Goal: Transaction & Acquisition: Book appointment/travel/reservation

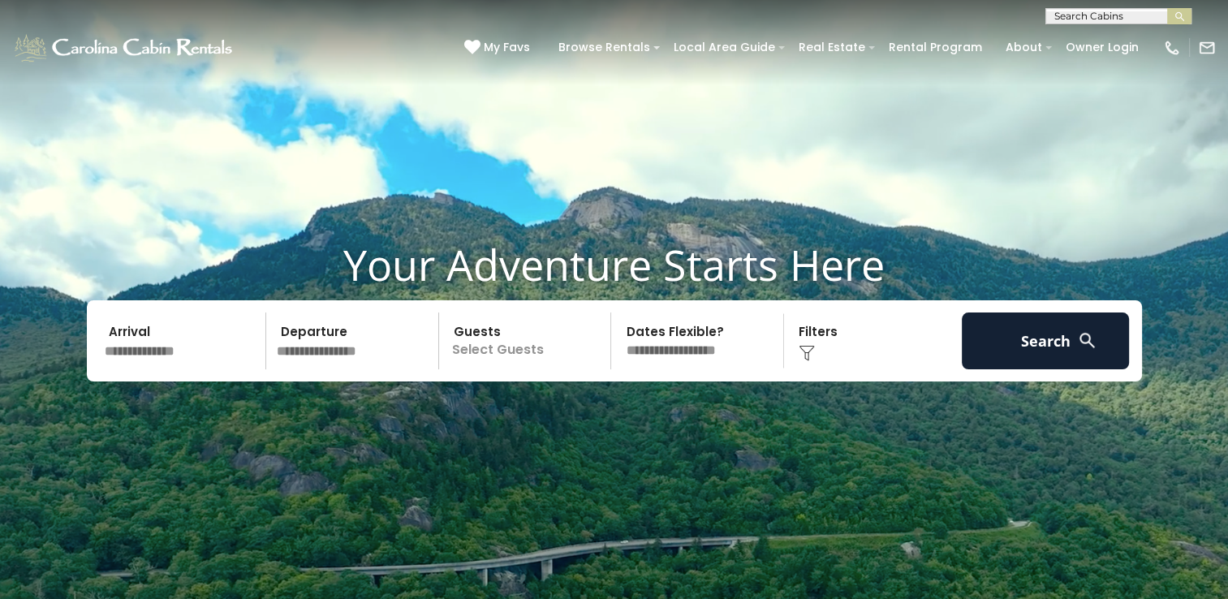
click at [153, 359] on input "text" at bounding box center [183, 340] width 168 height 57
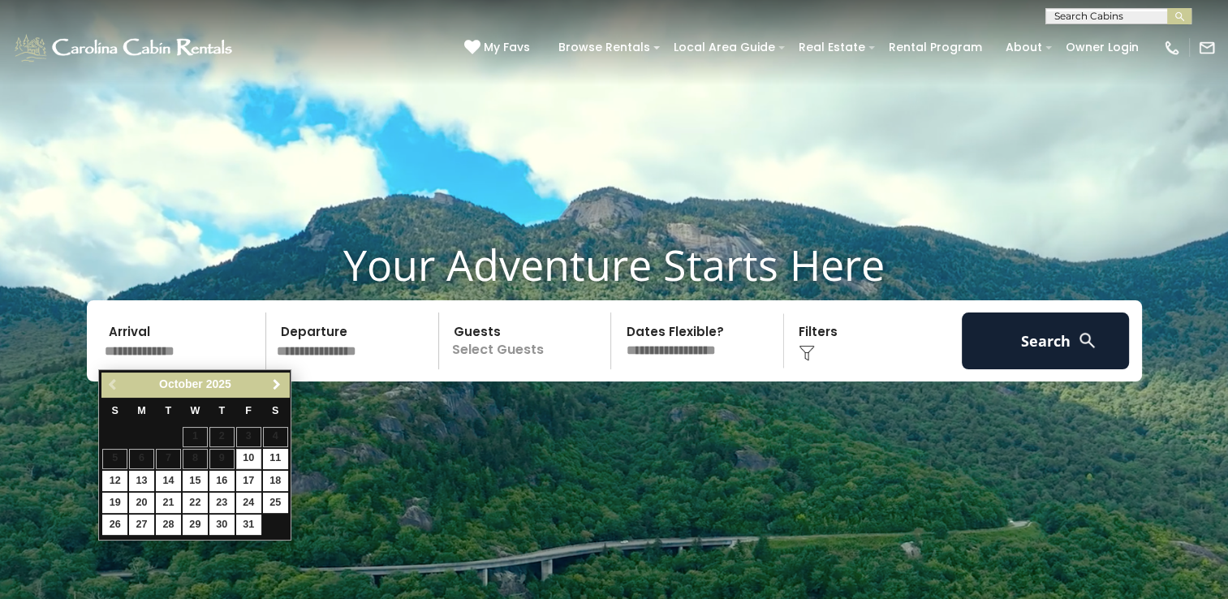
click at [278, 381] on span "Next" at bounding box center [276, 384] width 13 height 13
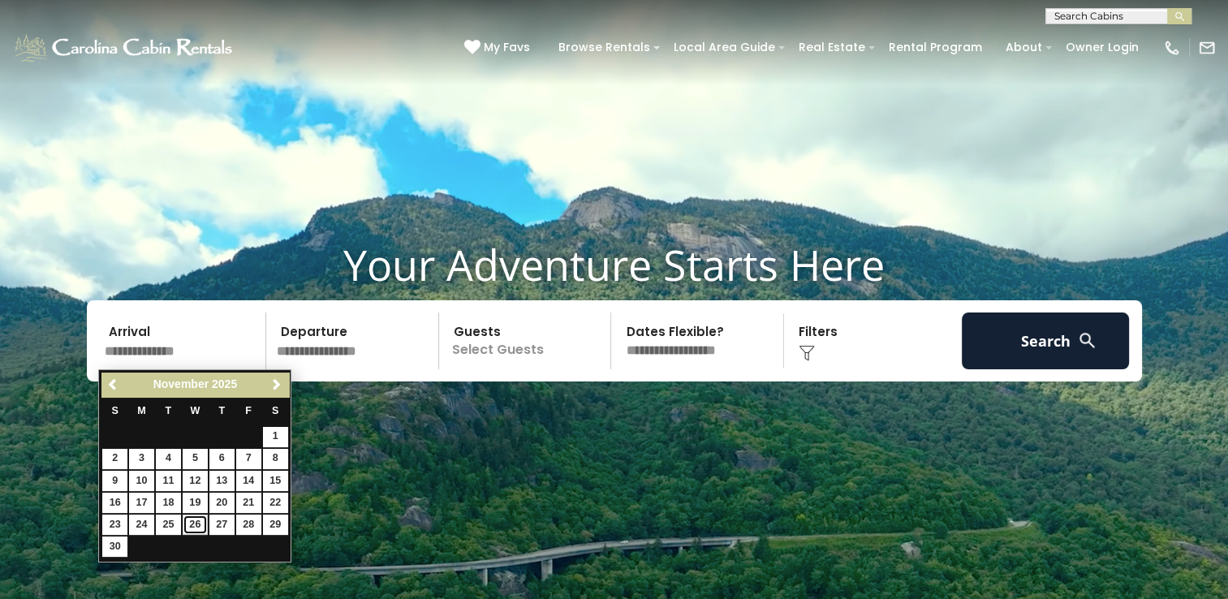
click at [198, 518] on link "26" at bounding box center [195, 524] width 25 height 20
type input "********"
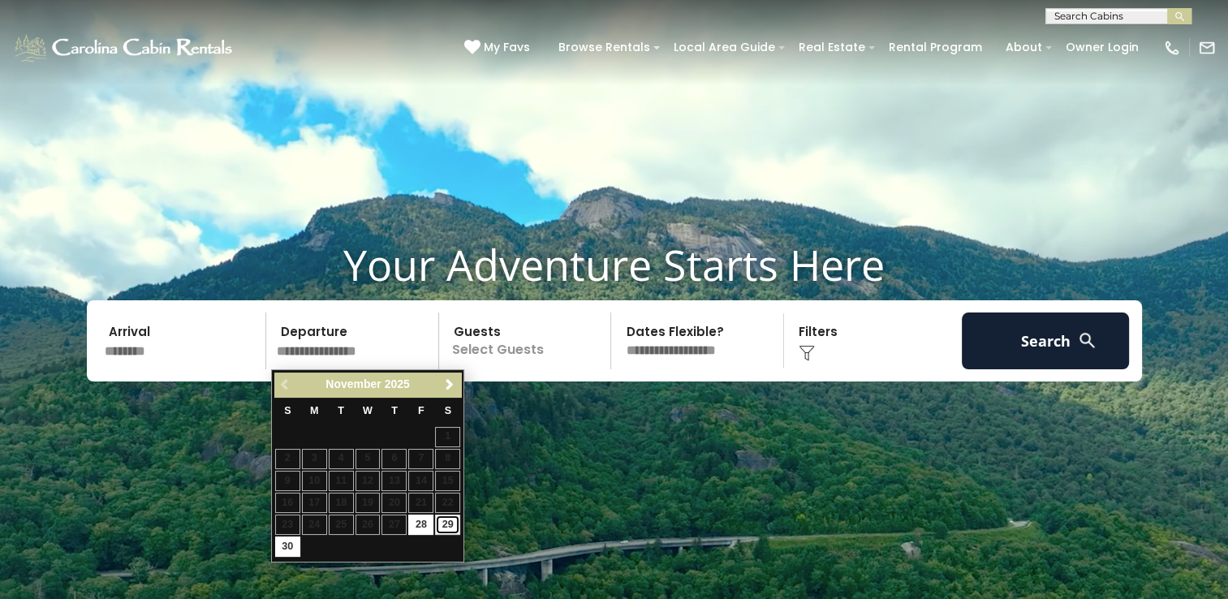
click at [441, 523] on link "29" at bounding box center [447, 524] width 25 height 20
type input "********"
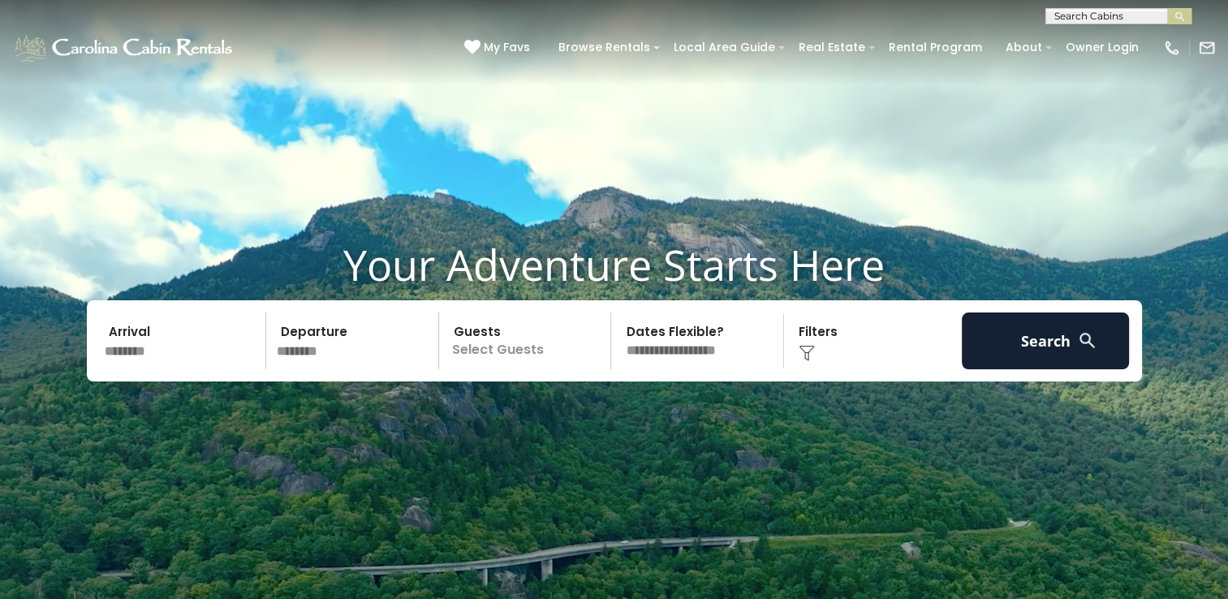
click at [514, 342] on p "Select Guests" at bounding box center [527, 340] width 167 height 57
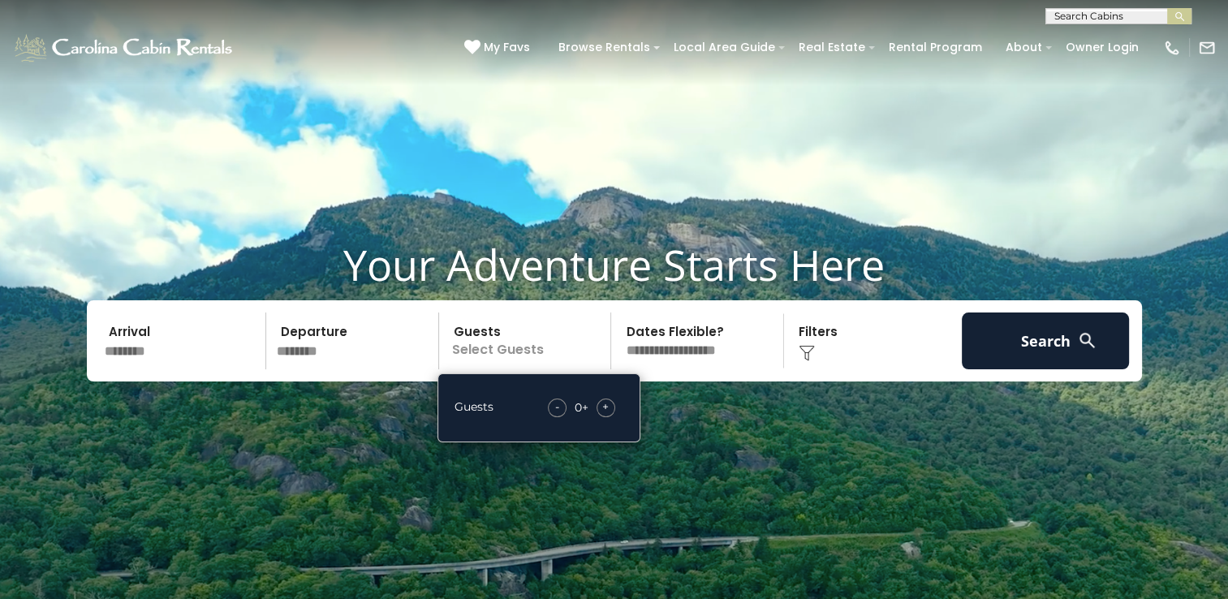
click at [607, 407] on span "+" at bounding box center [605, 406] width 6 height 16
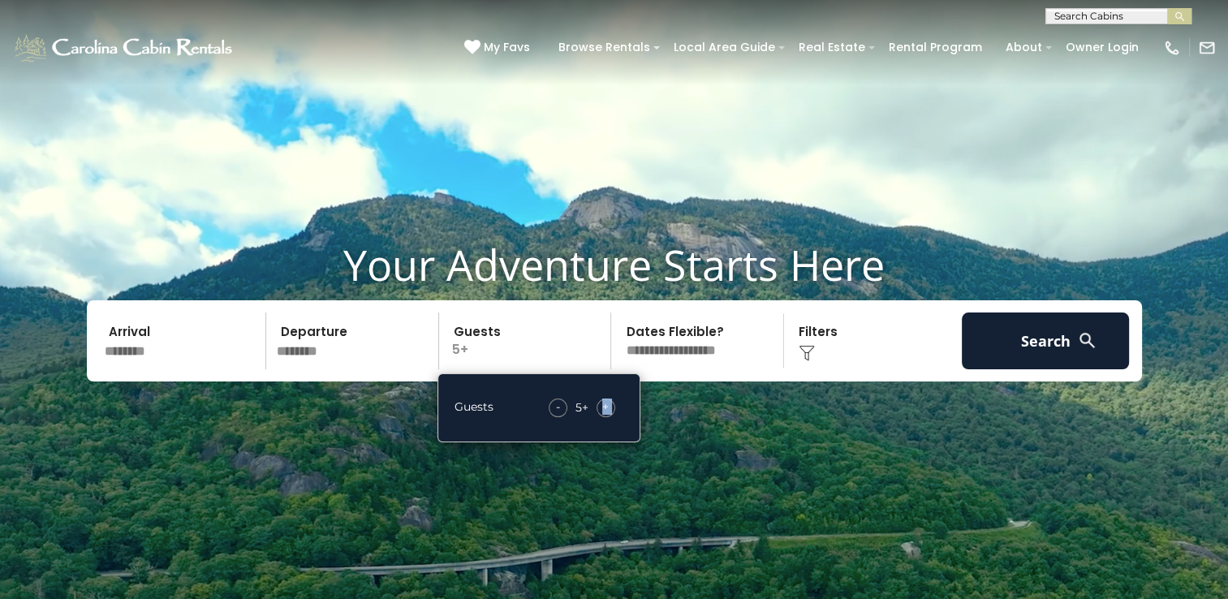
click at [607, 407] on span "+" at bounding box center [605, 406] width 6 height 16
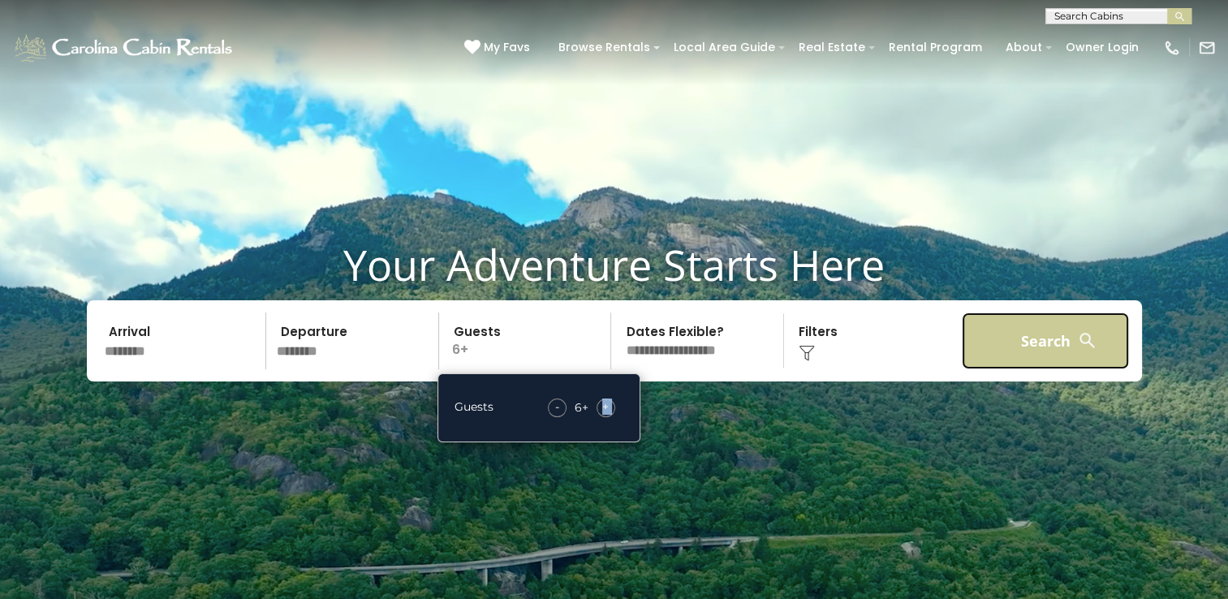
click at [978, 346] on button "Search" at bounding box center [1046, 340] width 168 height 57
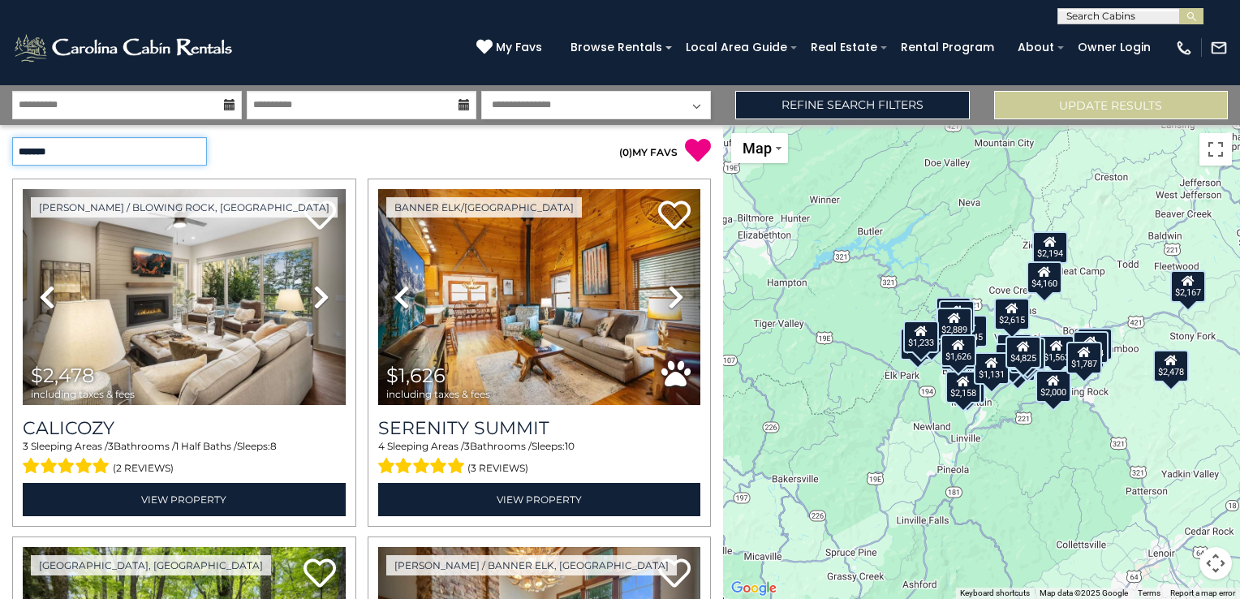
click at [189, 147] on select "**********" at bounding box center [109, 151] width 195 height 28
select select "*********"
click at [12, 137] on select "**********" at bounding box center [109, 151] width 195 height 28
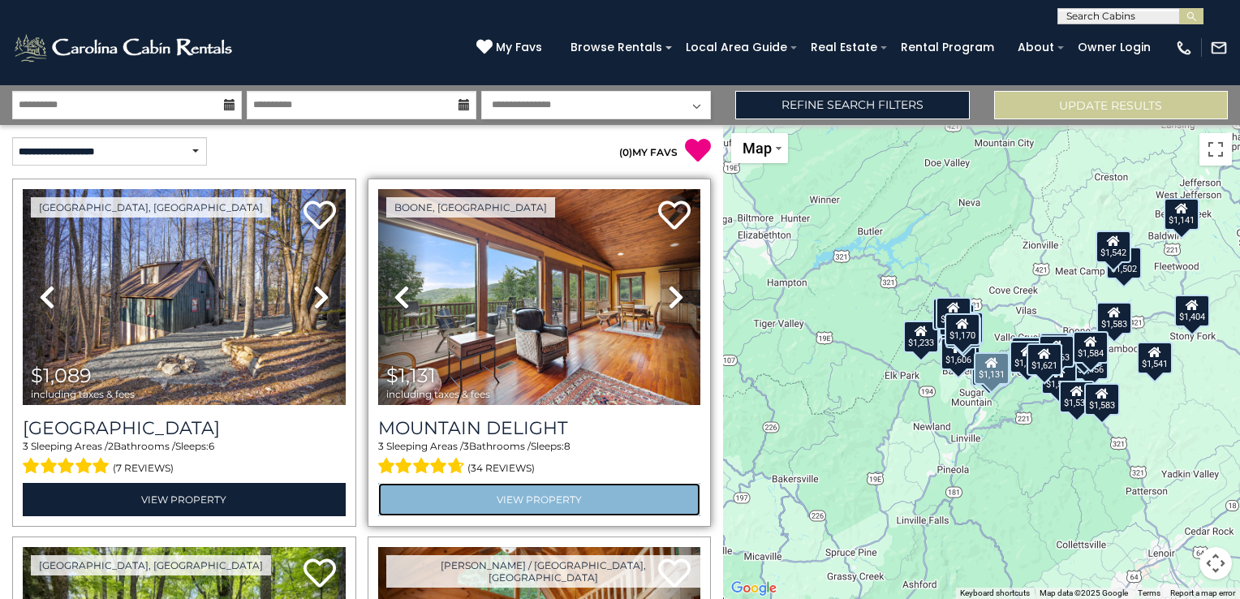
click at [542, 497] on link "View Property" at bounding box center [539, 499] width 323 height 33
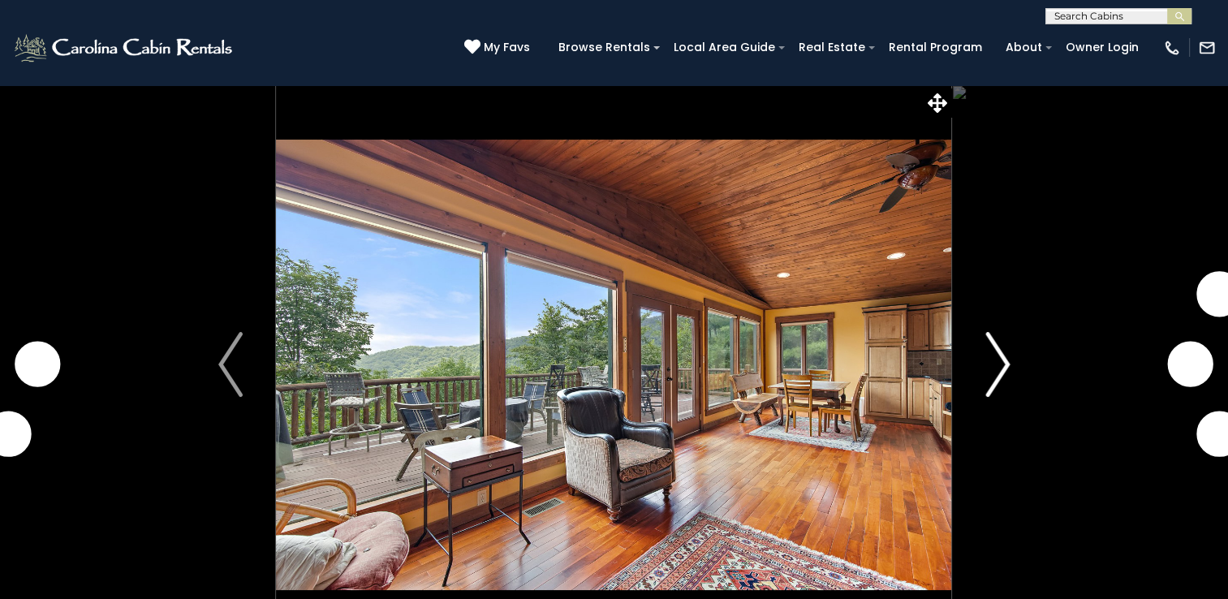
click at [1006, 365] on img "Next" at bounding box center [997, 364] width 24 height 65
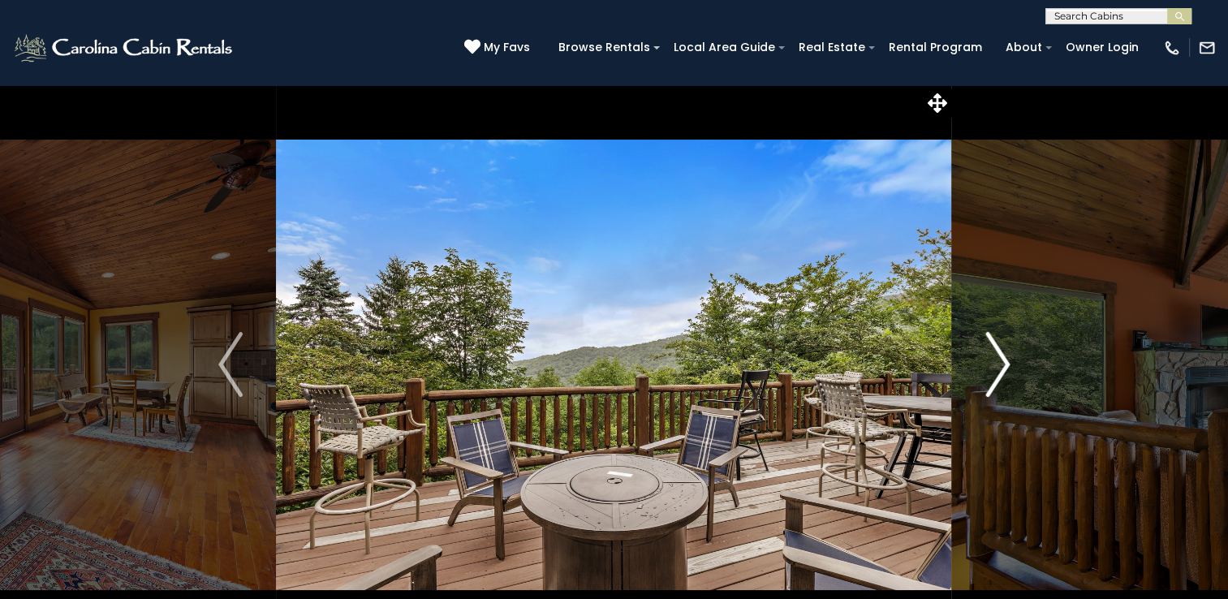
click at [1006, 365] on img "Next" at bounding box center [997, 364] width 24 height 65
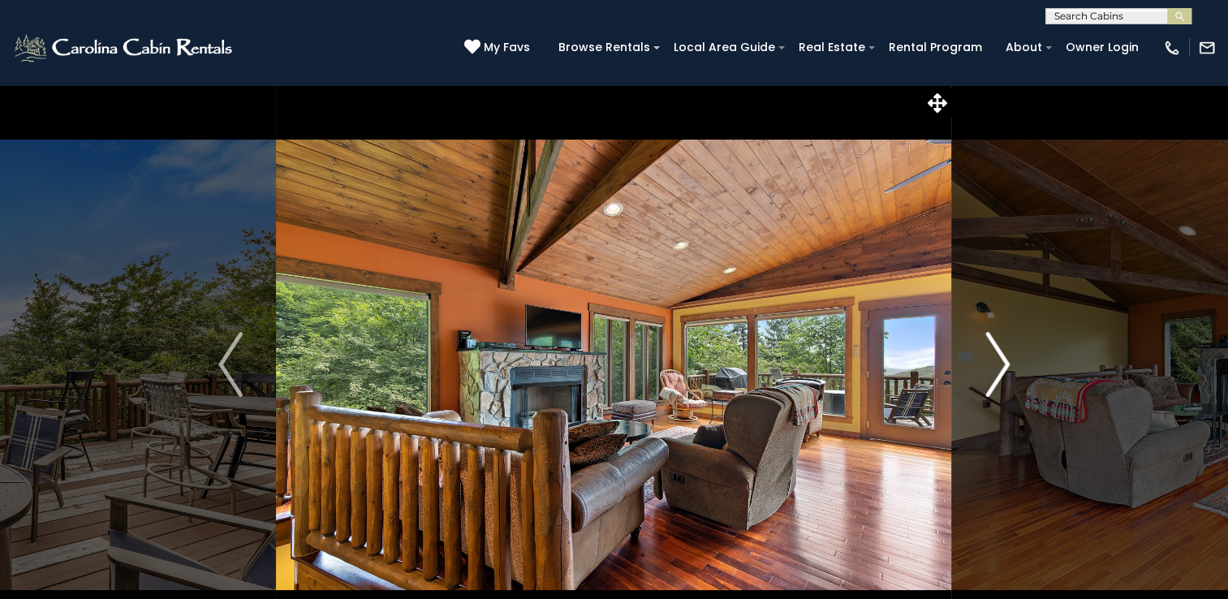
click at [1005, 365] on img "Next" at bounding box center [997, 364] width 24 height 65
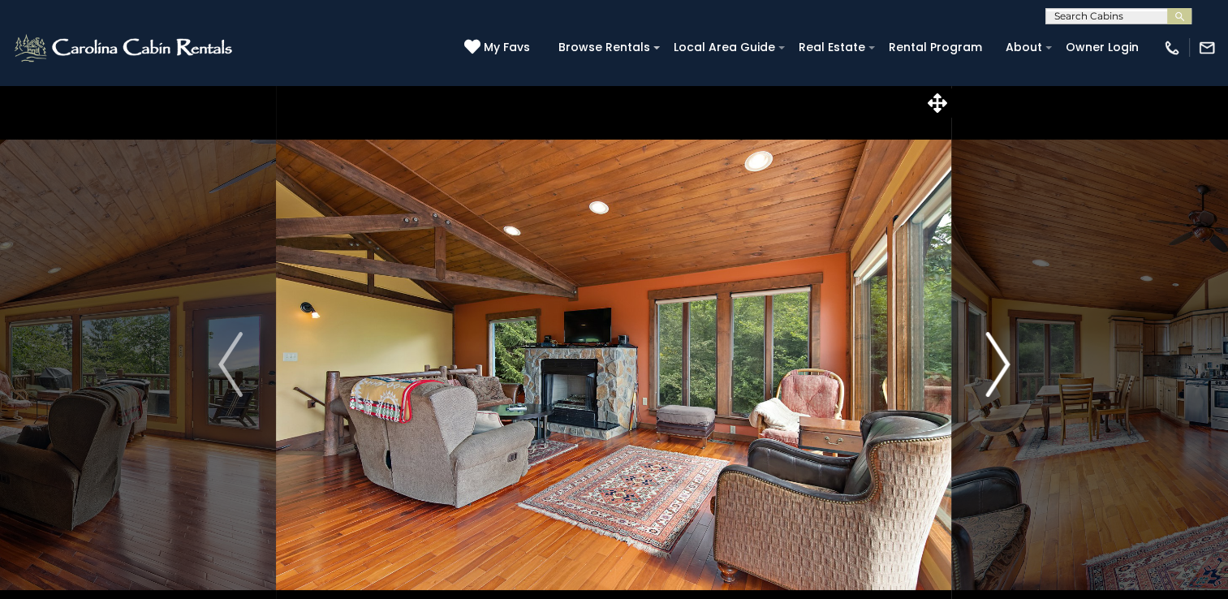
click at [1005, 365] on img "Next" at bounding box center [997, 364] width 24 height 65
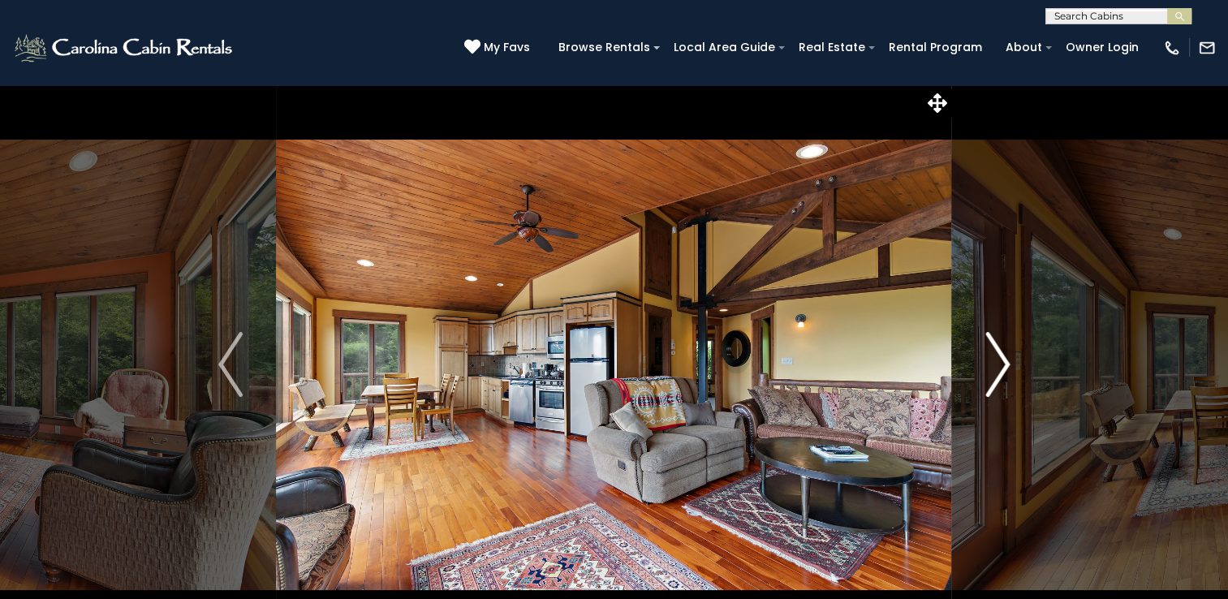
click at [1005, 365] on img "Next" at bounding box center [997, 364] width 24 height 65
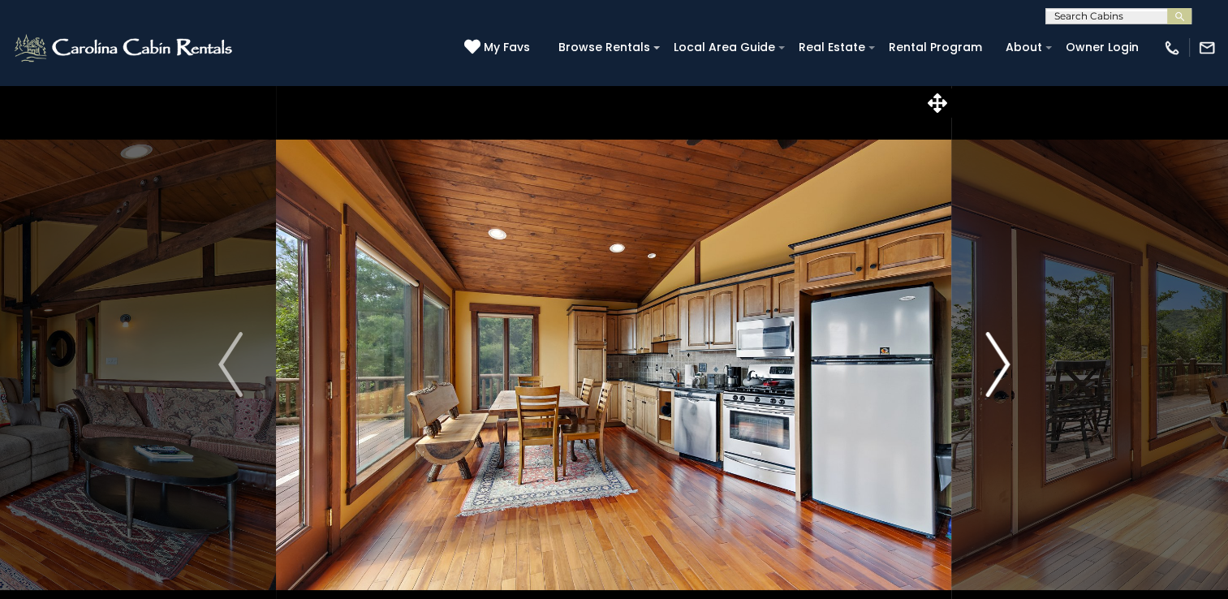
click at [1005, 365] on img "Next" at bounding box center [997, 364] width 24 height 65
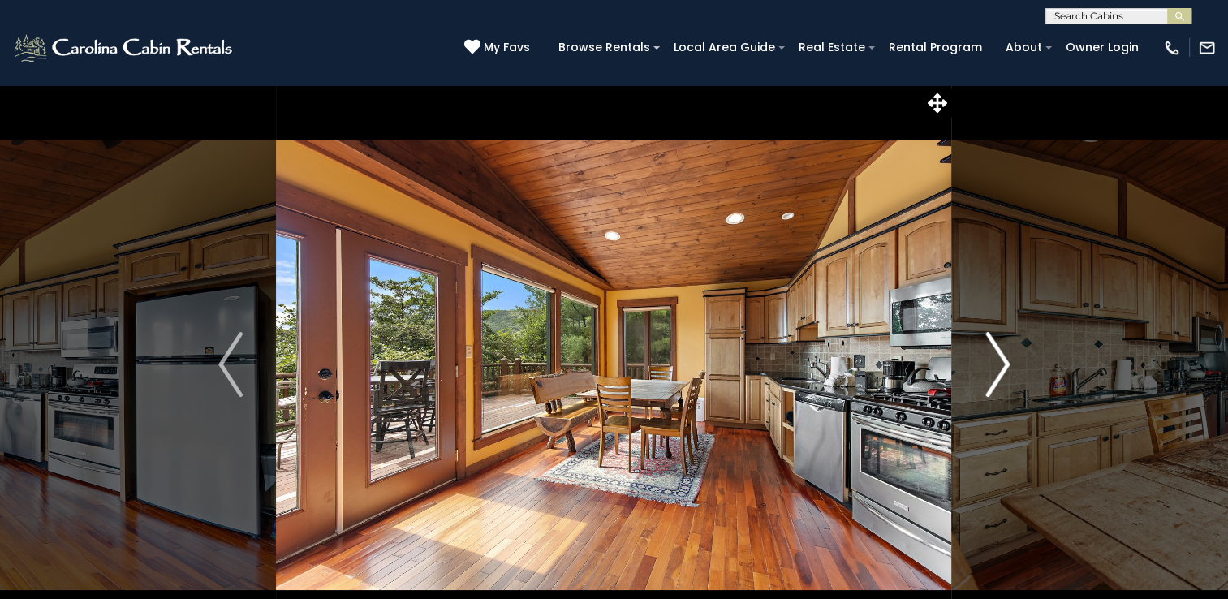
click at [1005, 365] on img "Next" at bounding box center [997, 364] width 24 height 65
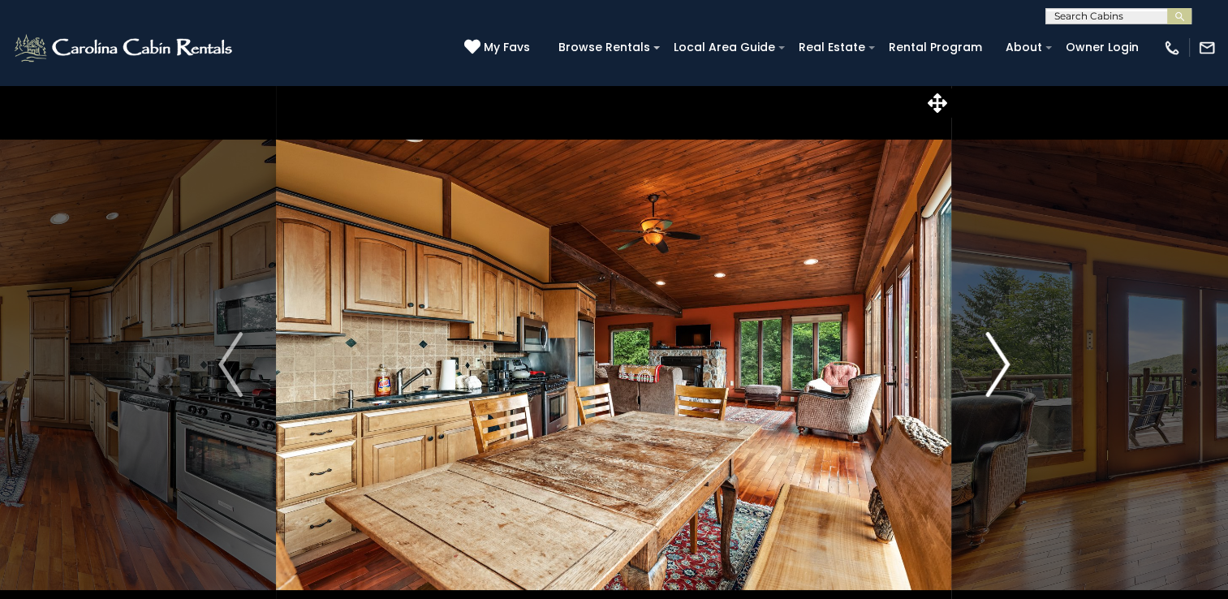
click at [1005, 365] on img "Next" at bounding box center [997, 364] width 24 height 65
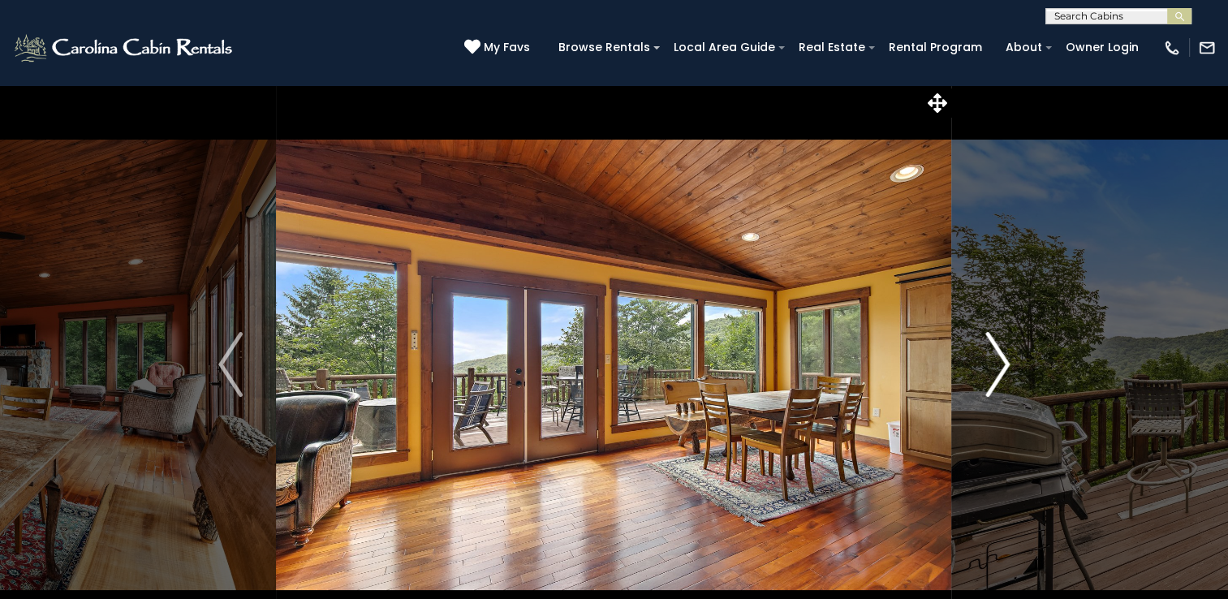
click at [1005, 365] on img "Next" at bounding box center [997, 364] width 24 height 65
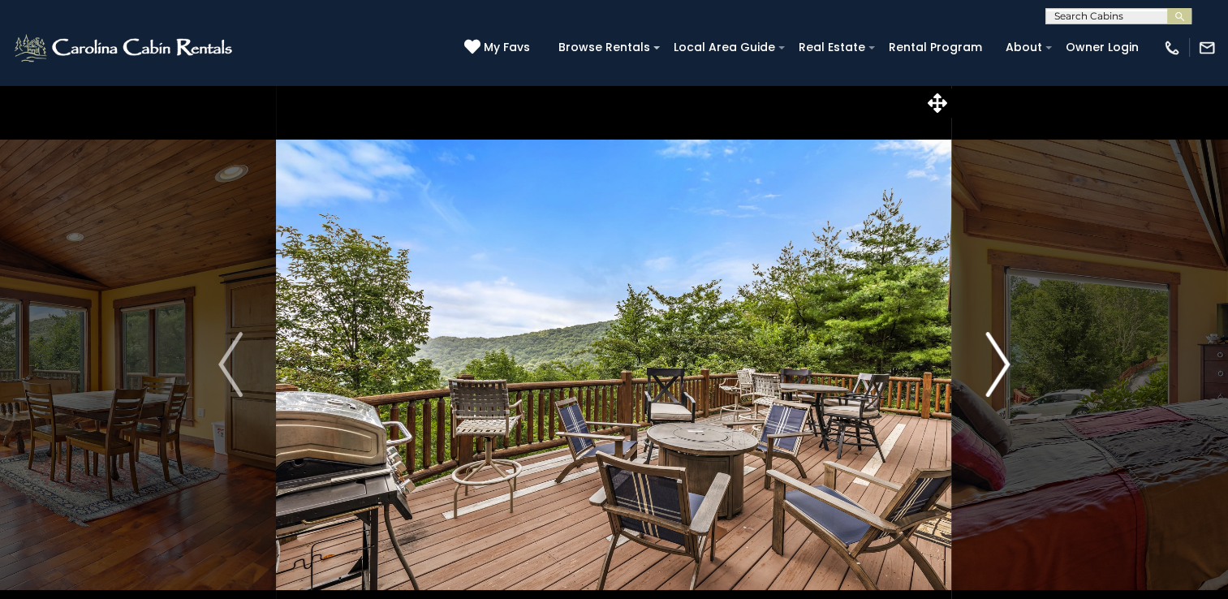
click at [1005, 365] on img "Next" at bounding box center [997, 364] width 24 height 65
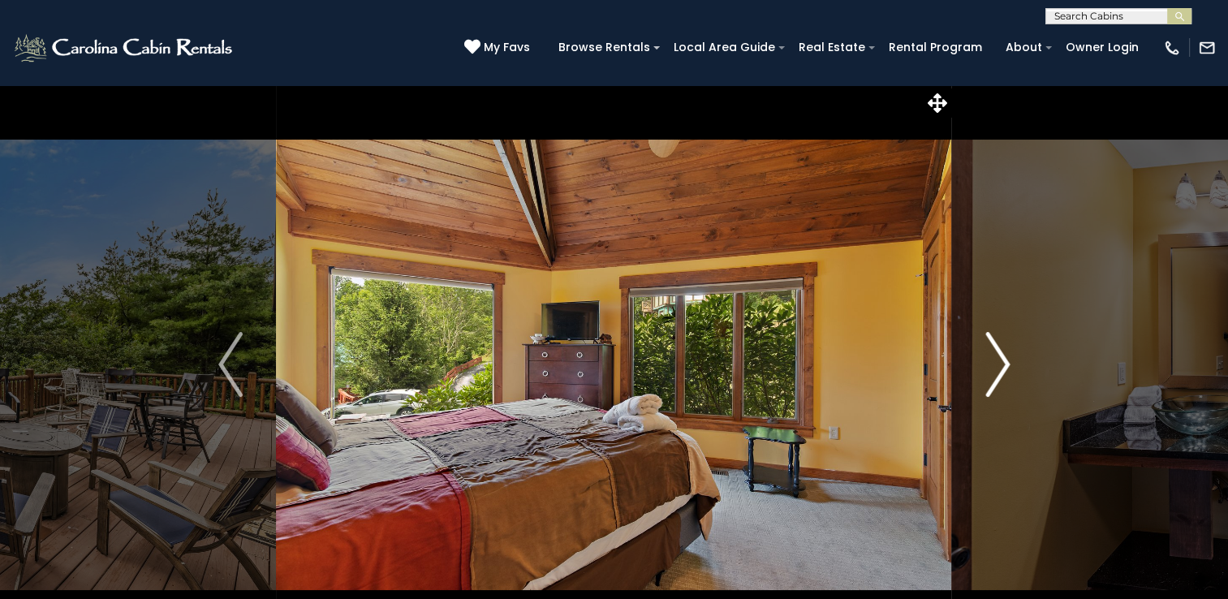
click at [1005, 365] on img "Next" at bounding box center [997, 364] width 24 height 65
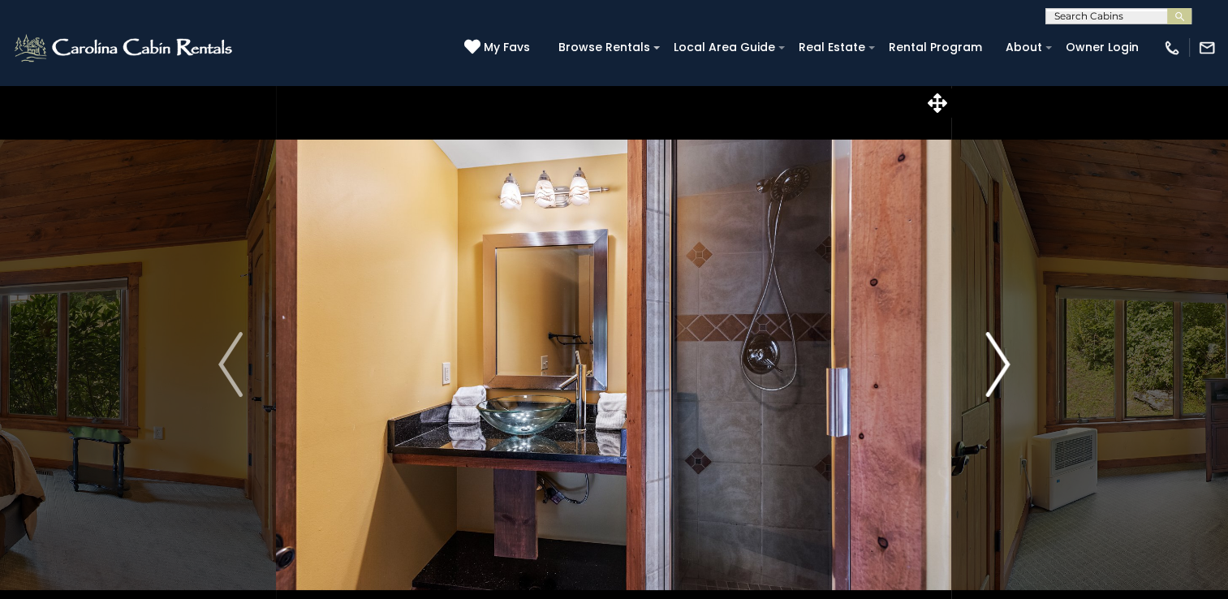
click at [1005, 365] on img "Next" at bounding box center [997, 364] width 24 height 65
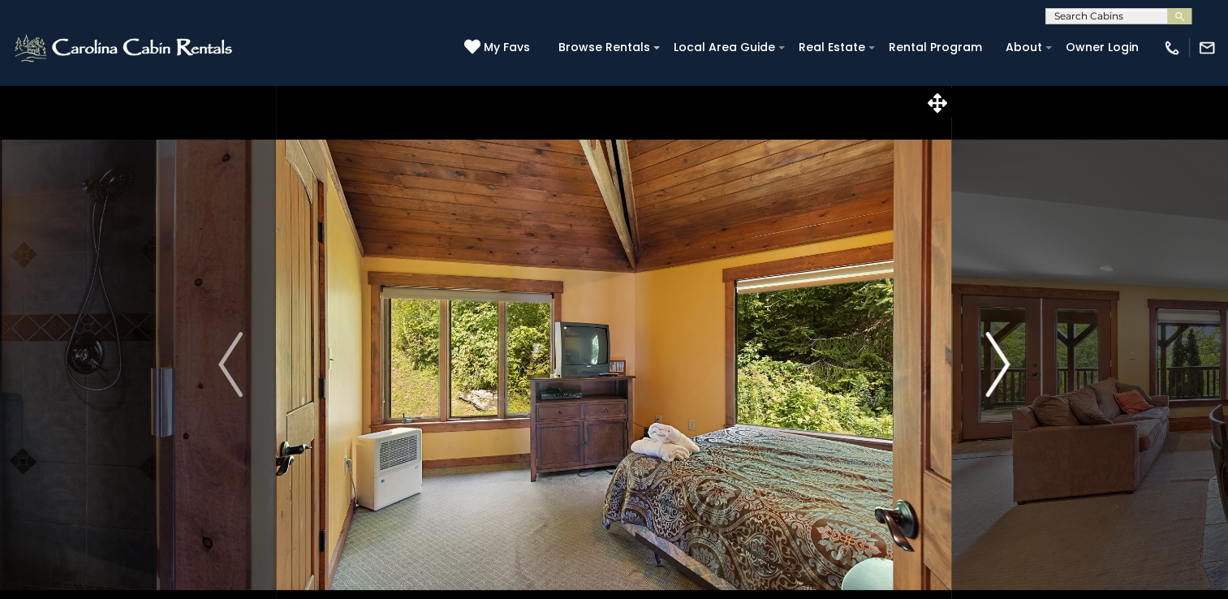
click at [1005, 365] on img "Next" at bounding box center [997, 364] width 24 height 65
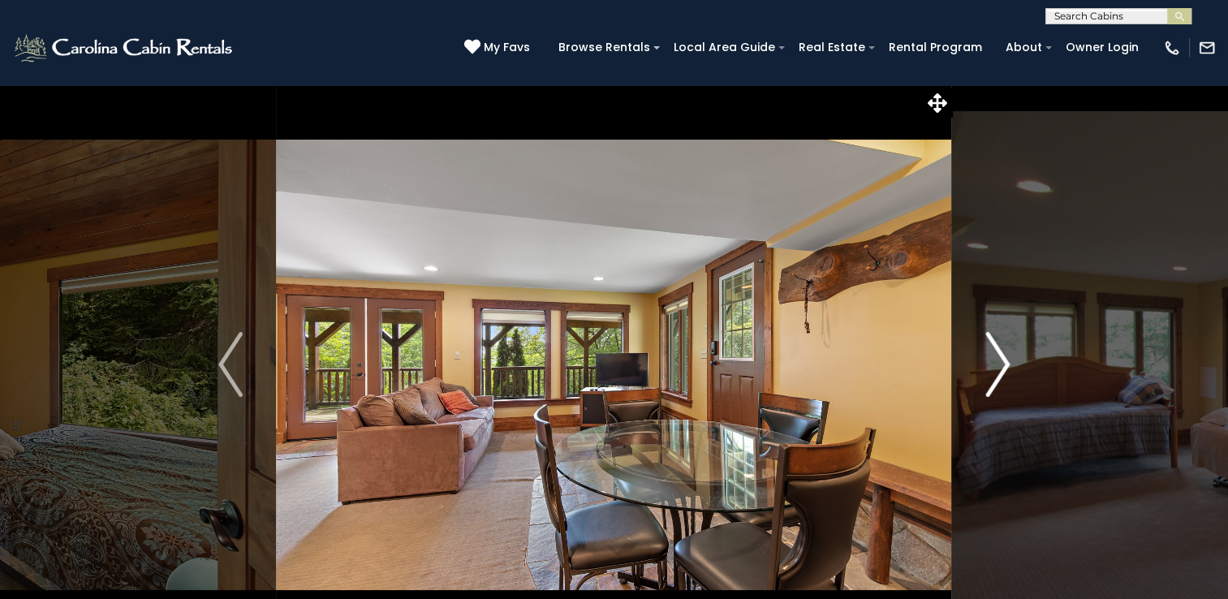
click at [1005, 365] on img "Next" at bounding box center [997, 364] width 24 height 65
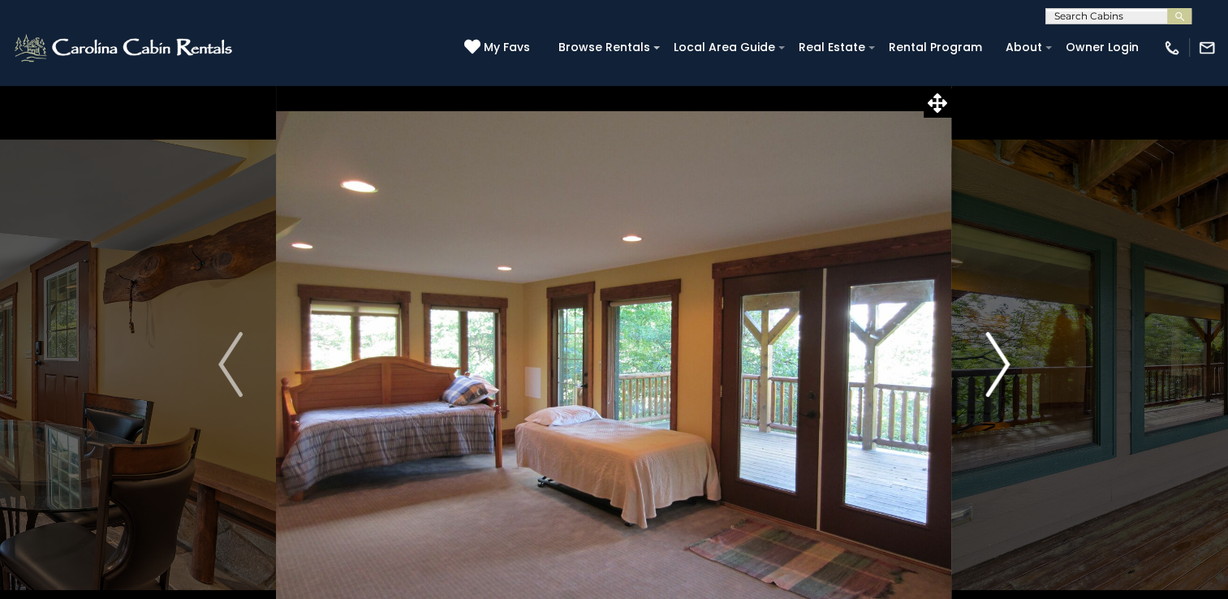
click at [1005, 365] on img "Next" at bounding box center [997, 364] width 24 height 65
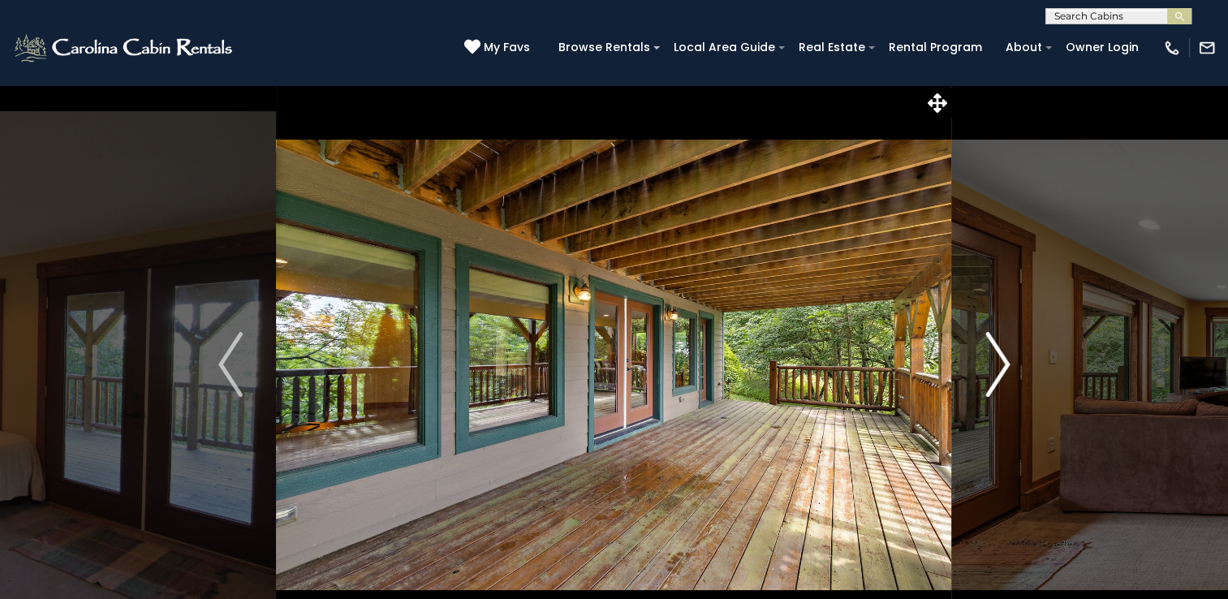
click at [1005, 365] on img "Next" at bounding box center [997, 364] width 24 height 65
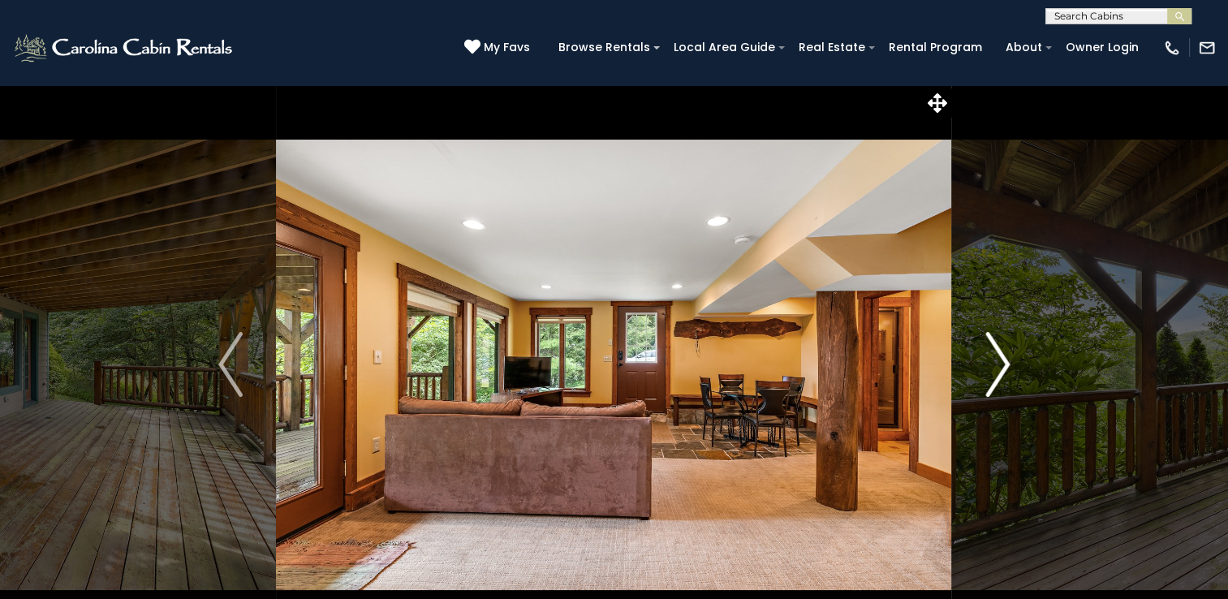
click at [1005, 365] on img "Next" at bounding box center [997, 364] width 24 height 65
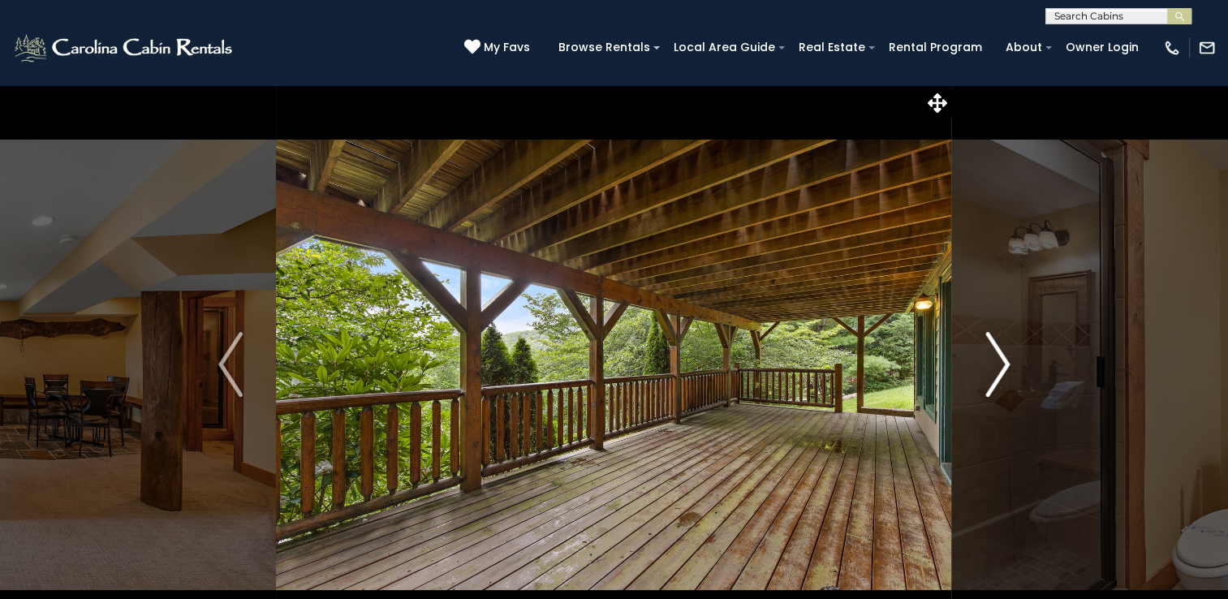
click at [1005, 365] on img "Next" at bounding box center [997, 364] width 24 height 65
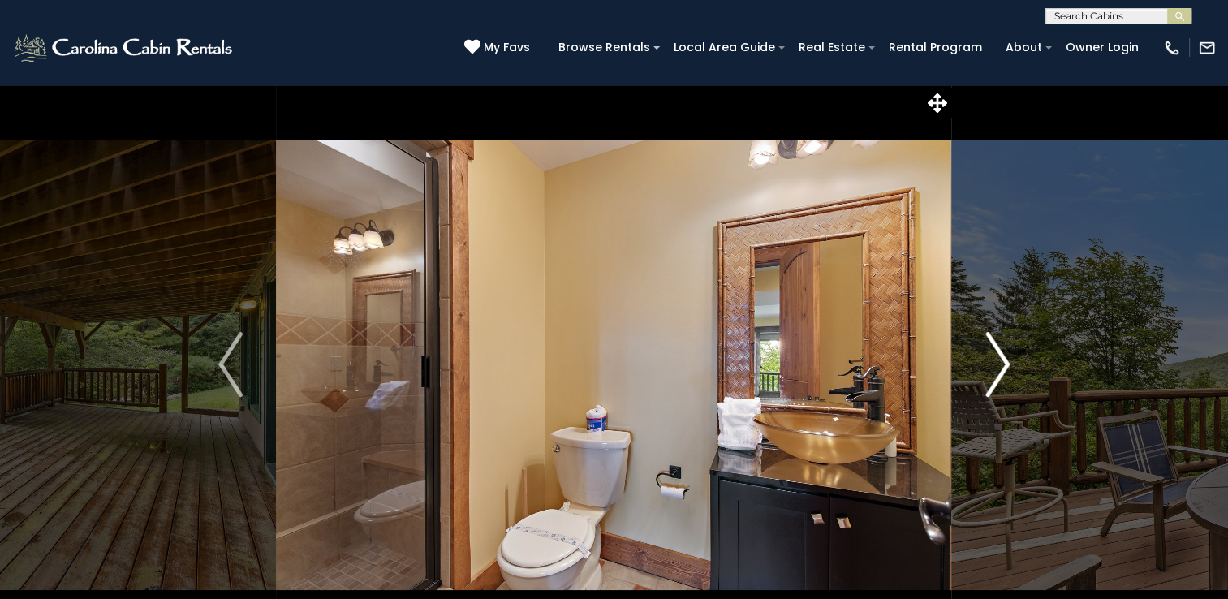
click at [1005, 365] on img "Next" at bounding box center [997, 364] width 24 height 65
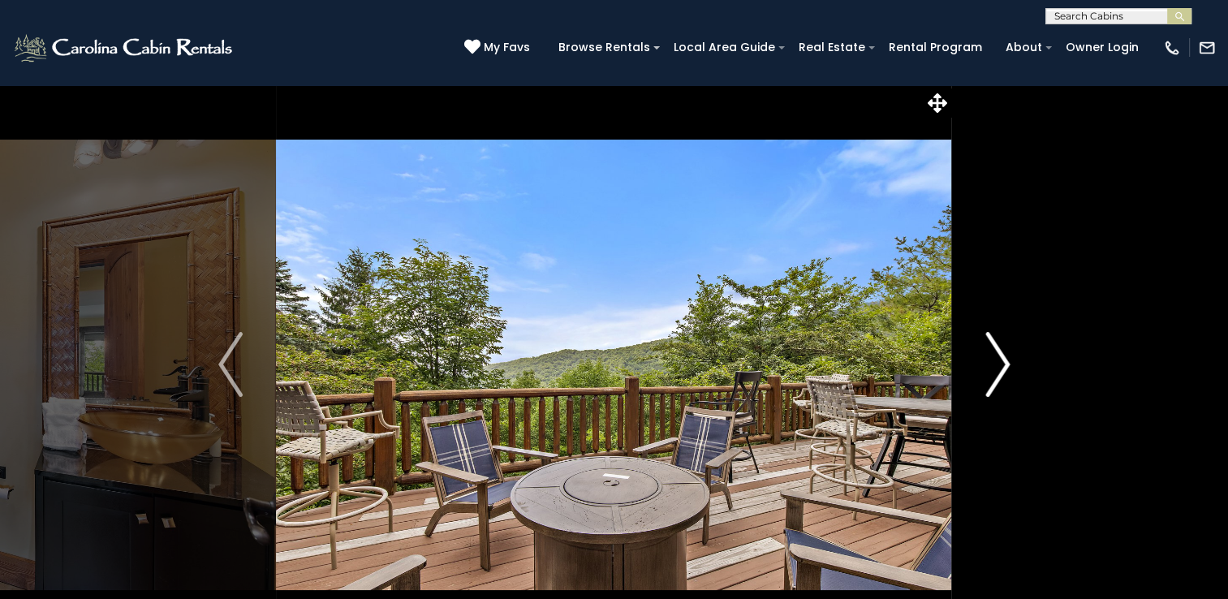
click at [1005, 365] on img "Next" at bounding box center [997, 364] width 24 height 65
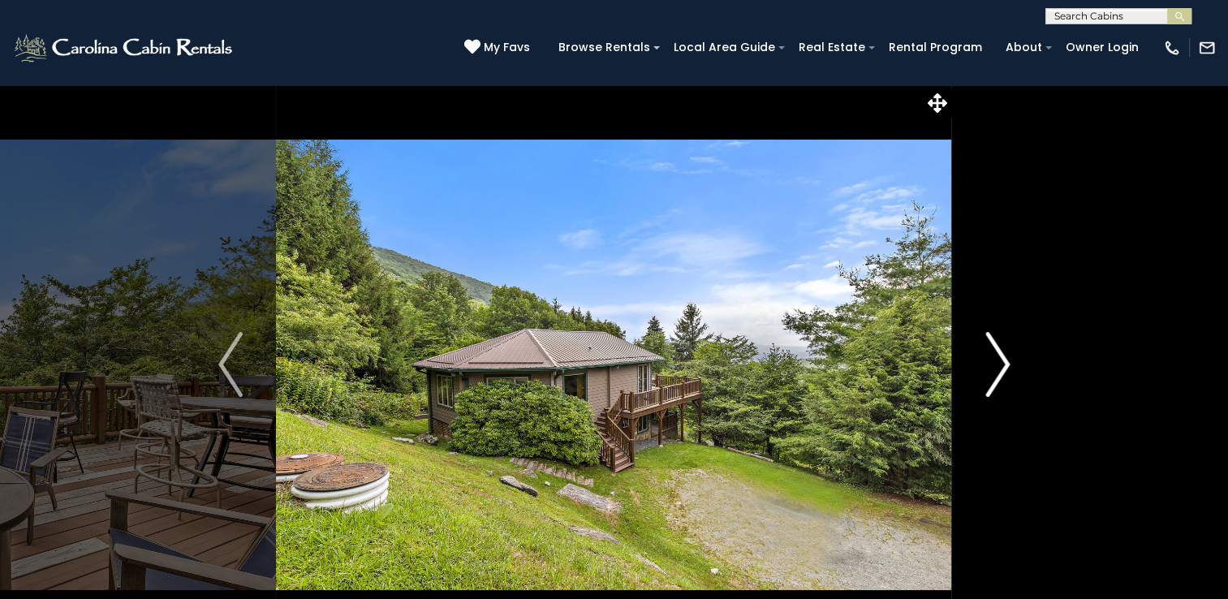
click at [1005, 365] on img "Next" at bounding box center [997, 364] width 24 height 65
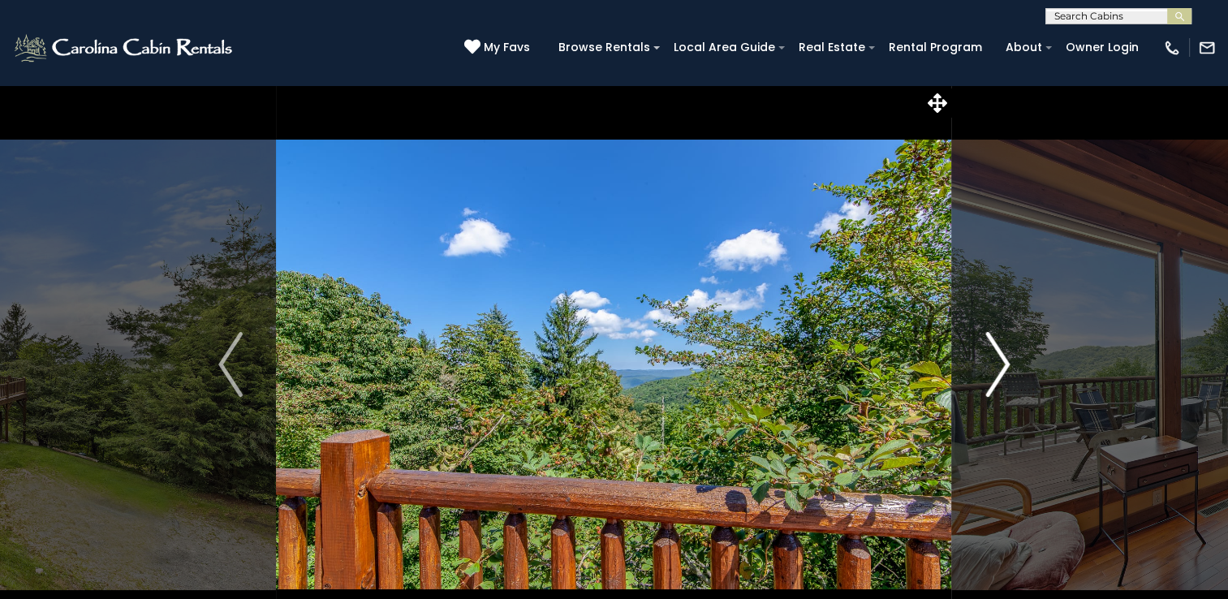
click at [1005, 365] on img "Next" at bounding box center [997, 364] width 24 height 65
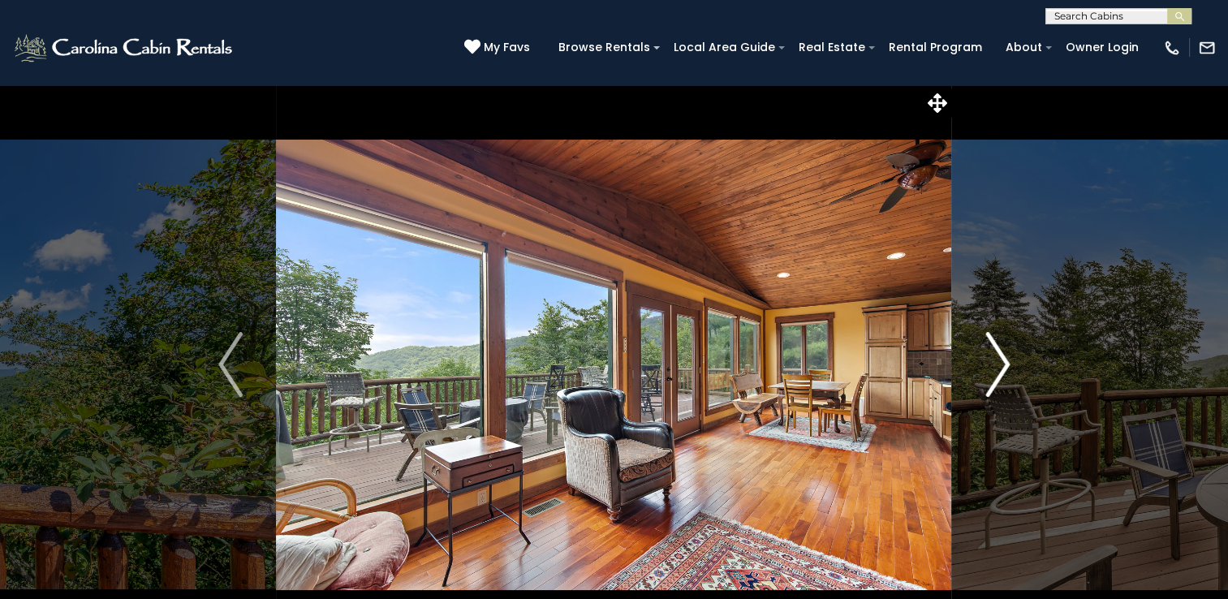
click at [1005, 365] on img "Next" at bounding box center [997, 364] width 24 height 65
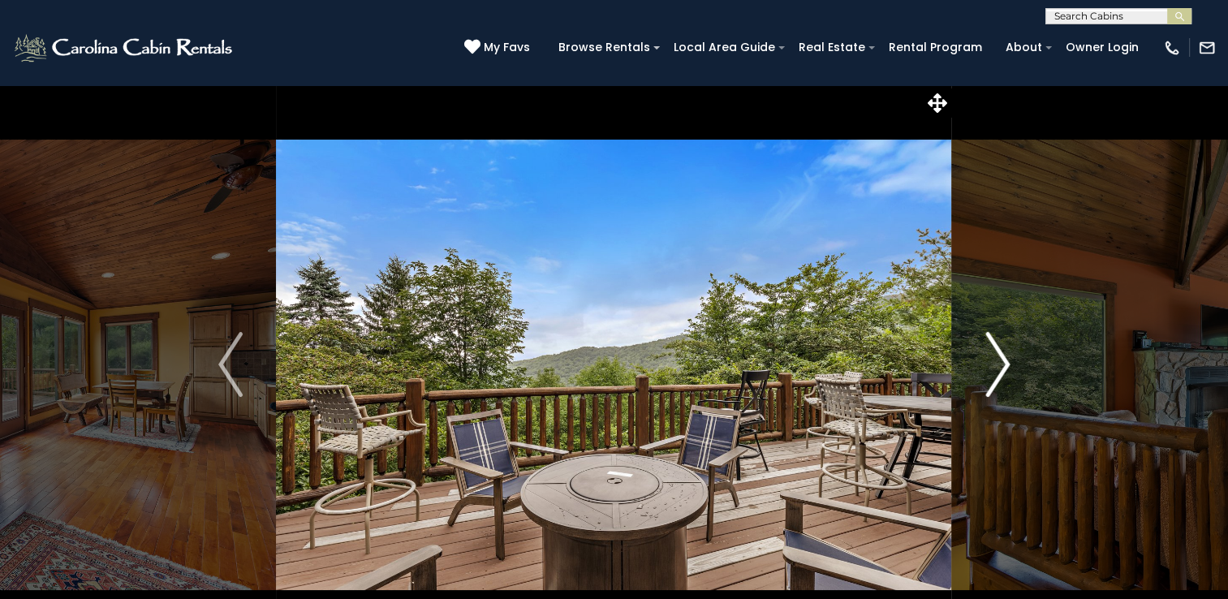
click at [1005, 365] on img "Next" at bounding box center [997, 364] width 24 height 65
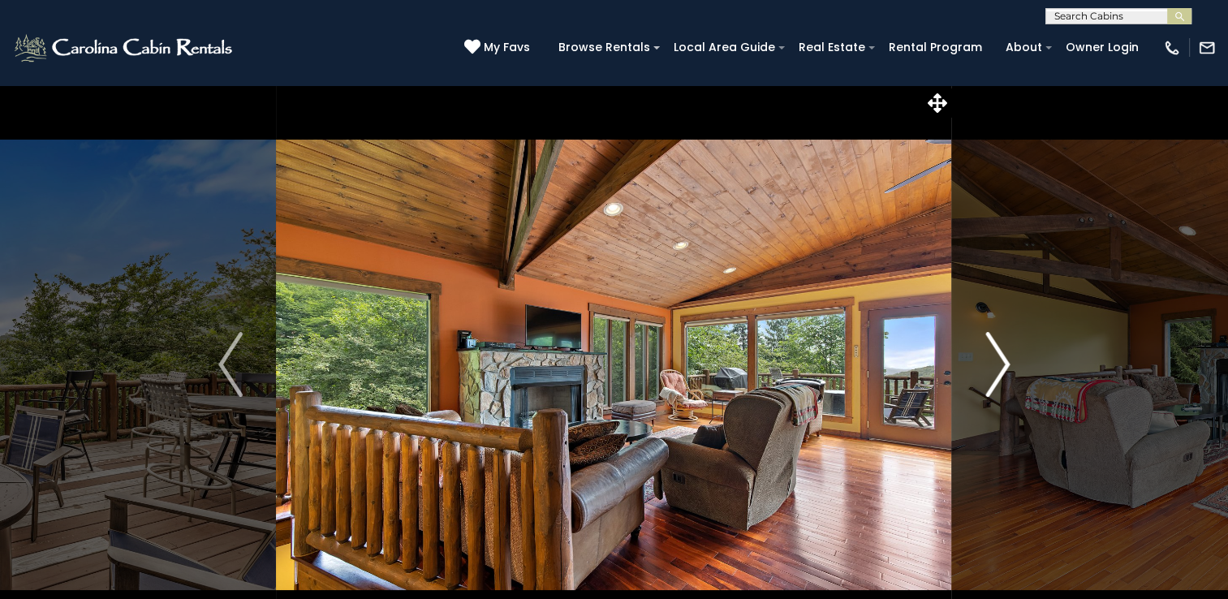
click at [1005, 365] on img "Next" at bounding box center [997, 364] width 24 height 65
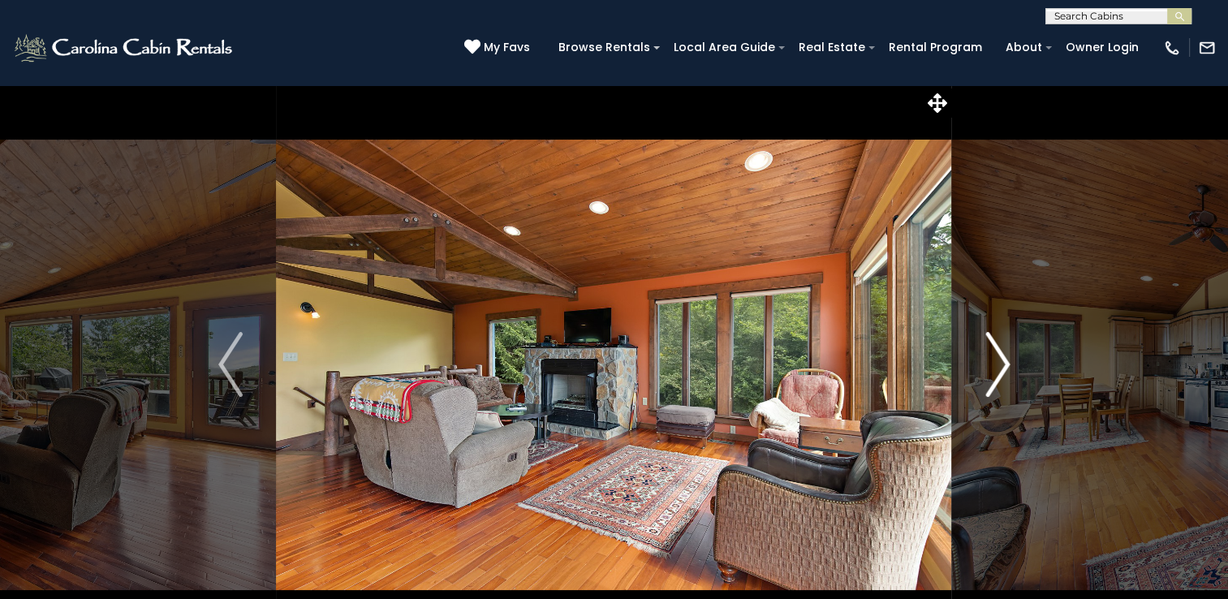
click at [1005, 365] on img "Next" at bounding box center [997, 364] width 24 height 65
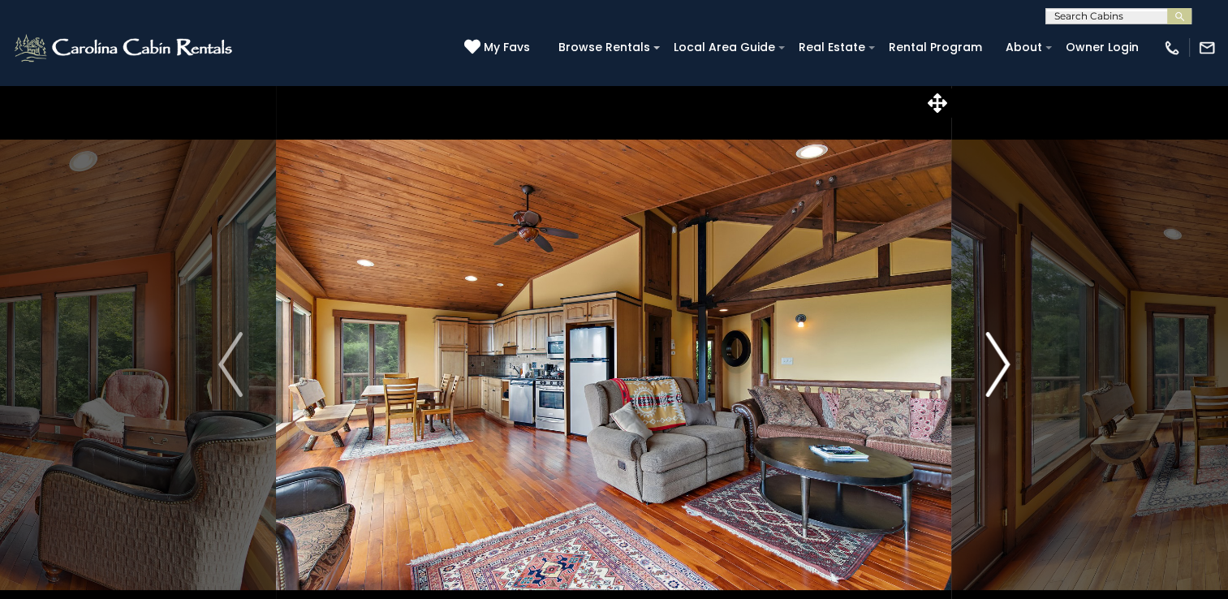
click at [1005, 365] on img "Next" at bounding box center [997, 364] width 24 height 65
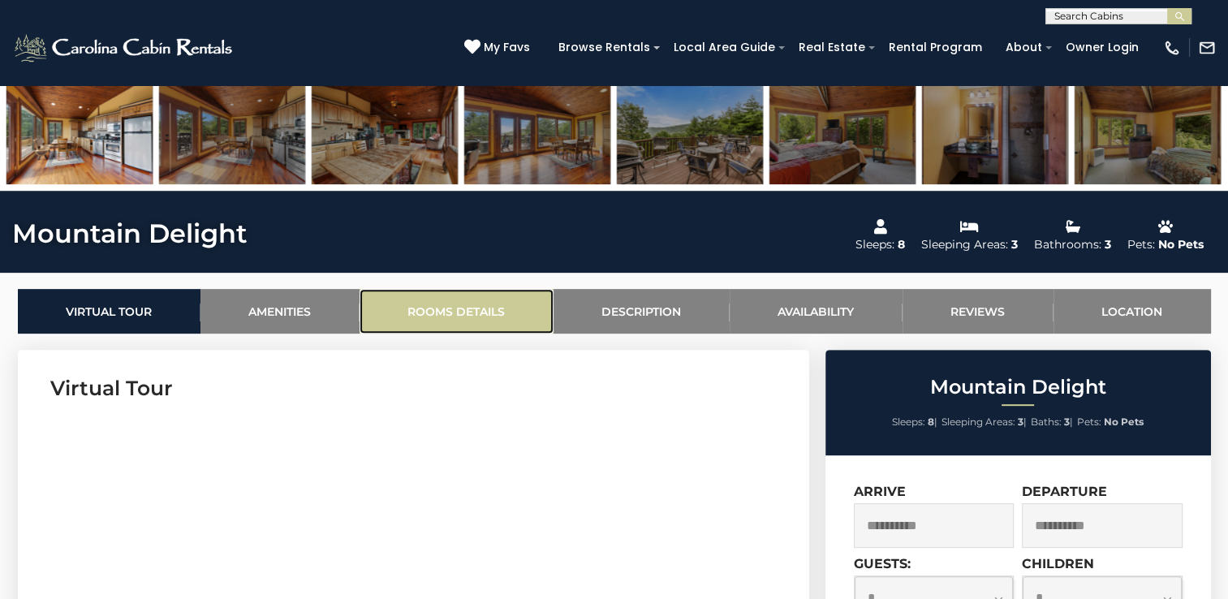
click at [470, 304] on link "Rooms Details" at bounding box center [456, 311] width 194 height 45
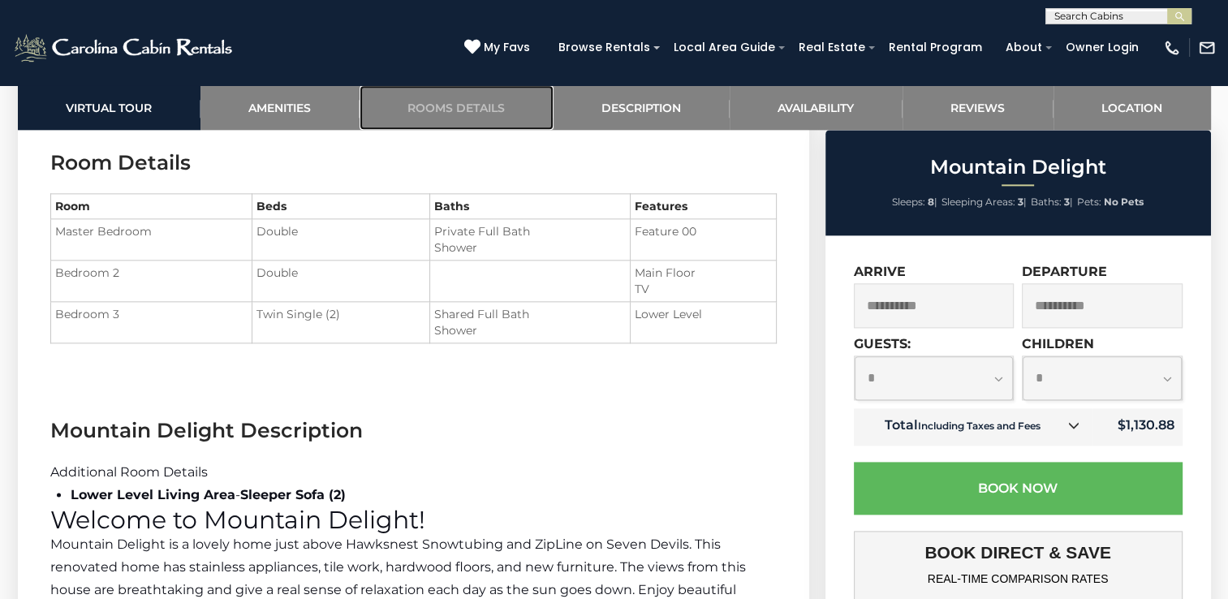
scroll to position [1906, 0]
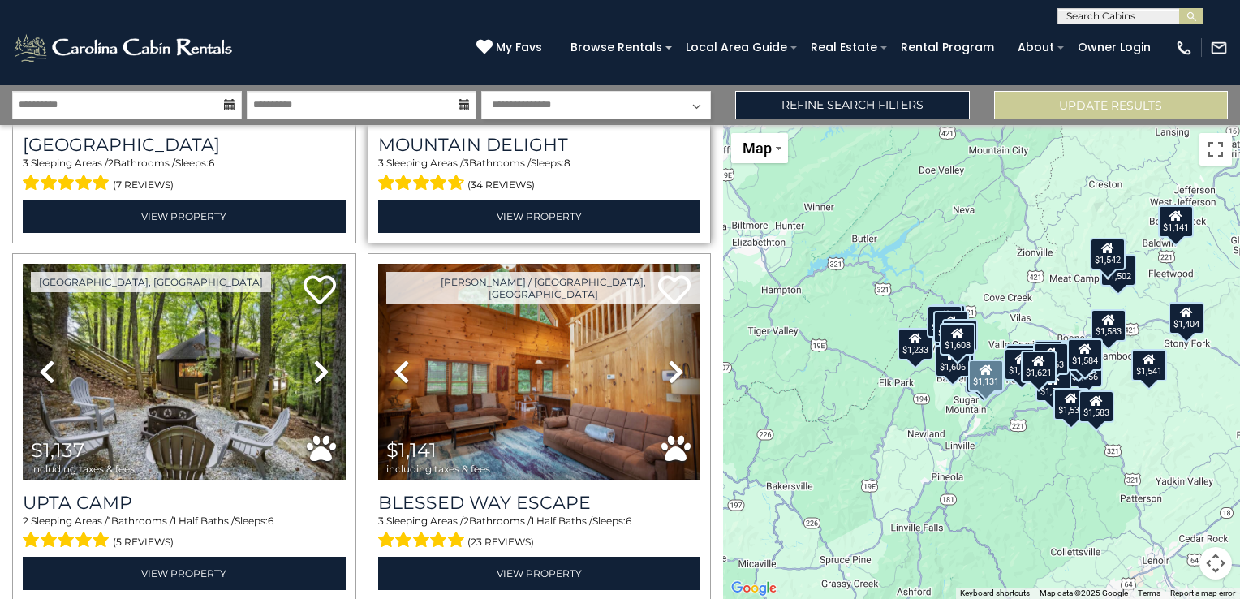
scroll to position [325, 0]
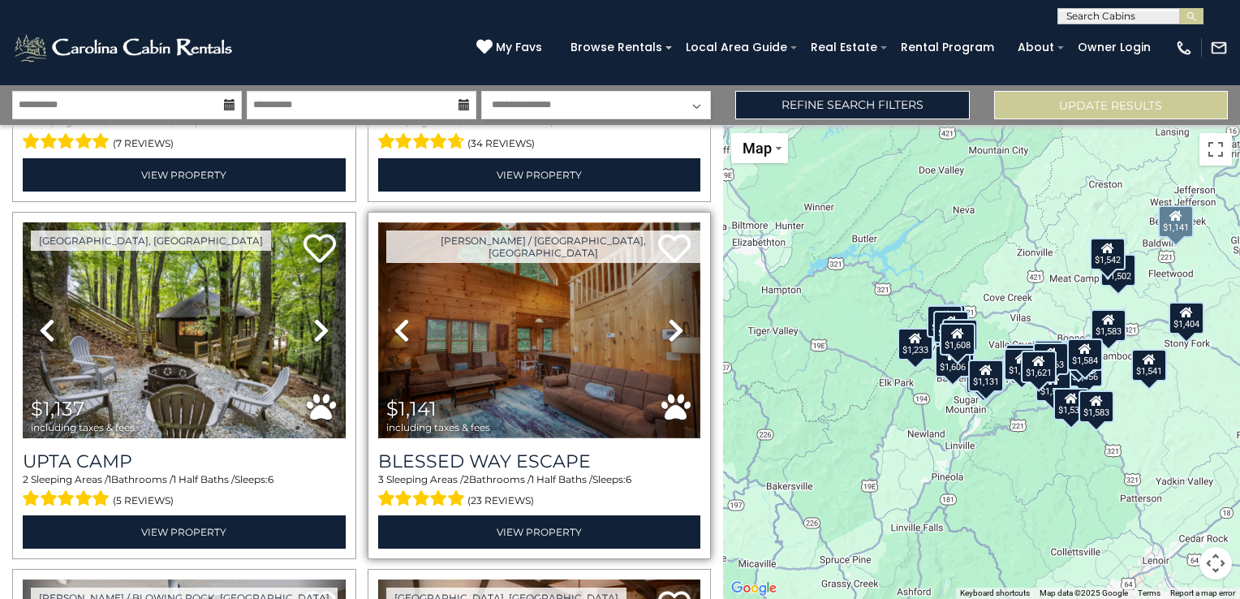
click at [574, 326] on img at bounding box center [539, 330] width 323 height 216
click at [529, 336] on img at bounding box center [539, 330] width 323 height 216
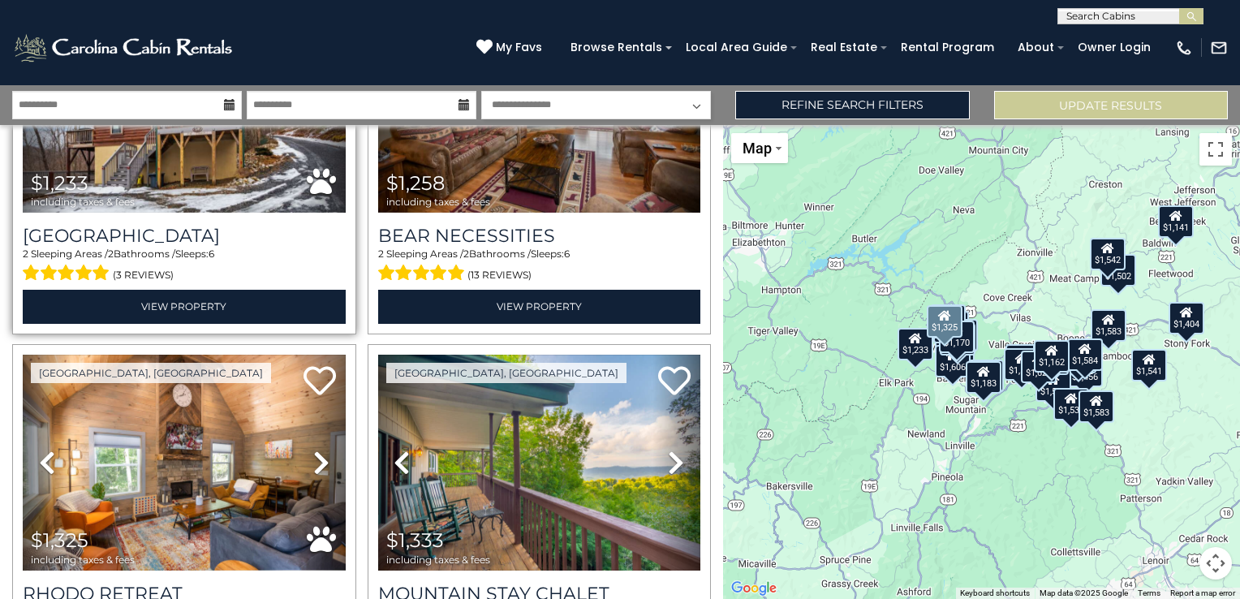
scroll to position [1704, 0]
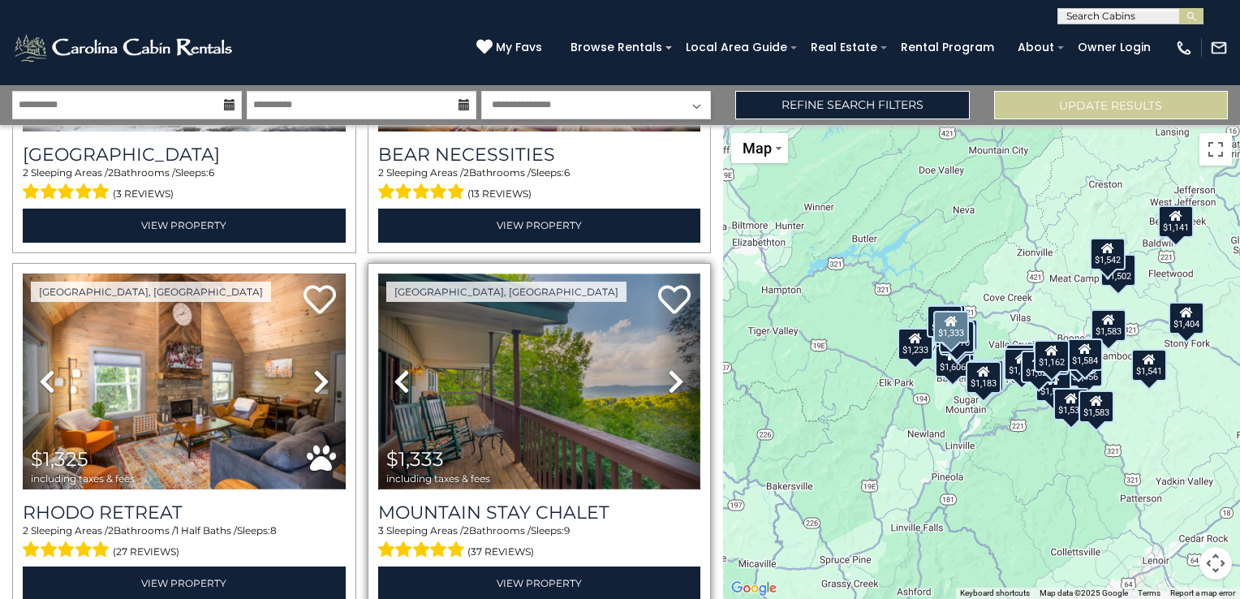
click at [480, 400] on img at bounding box center [539, 381] width 323 height 216
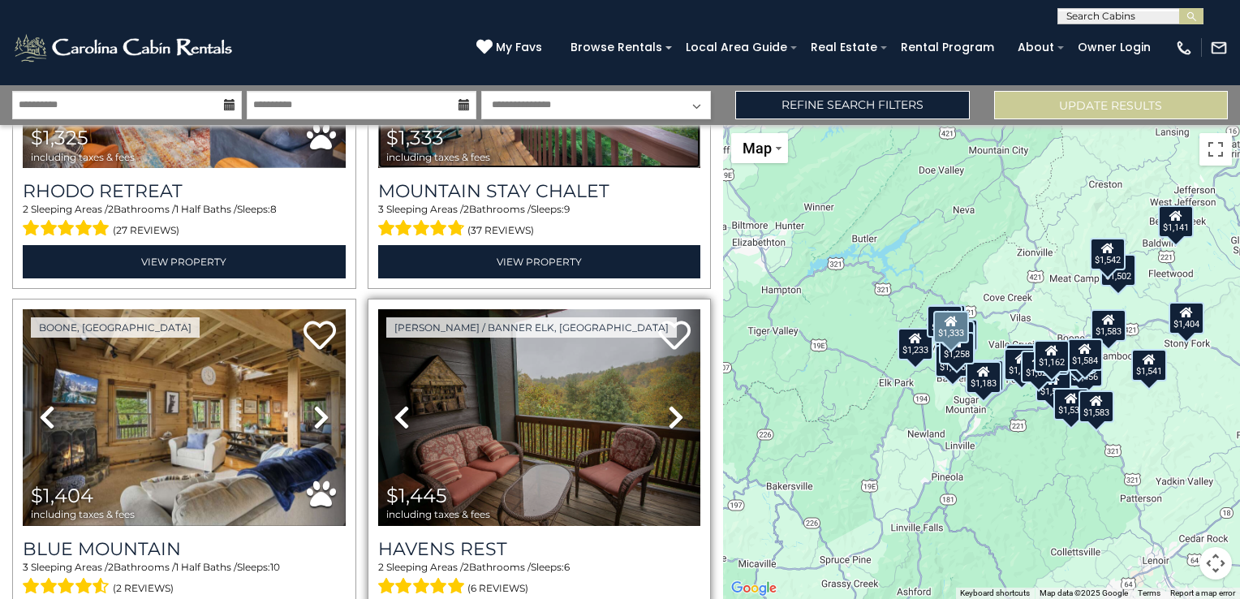
scroll to position [2110, 0]
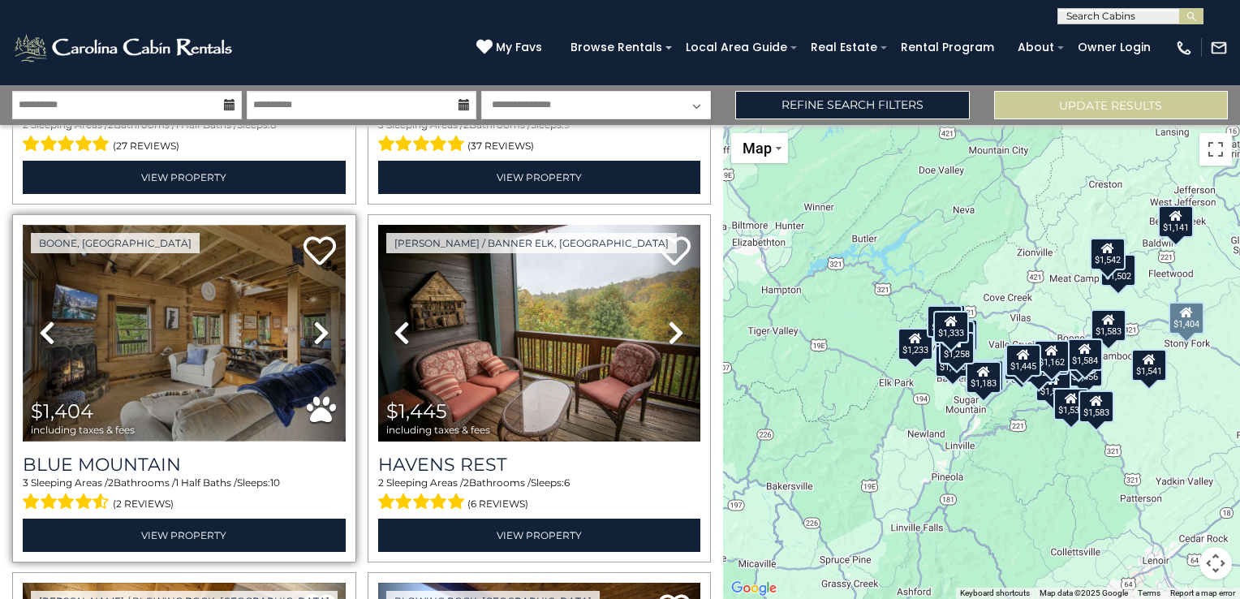
click at [234, 359] on img at bounding box center [184, 333] width 323 height 216
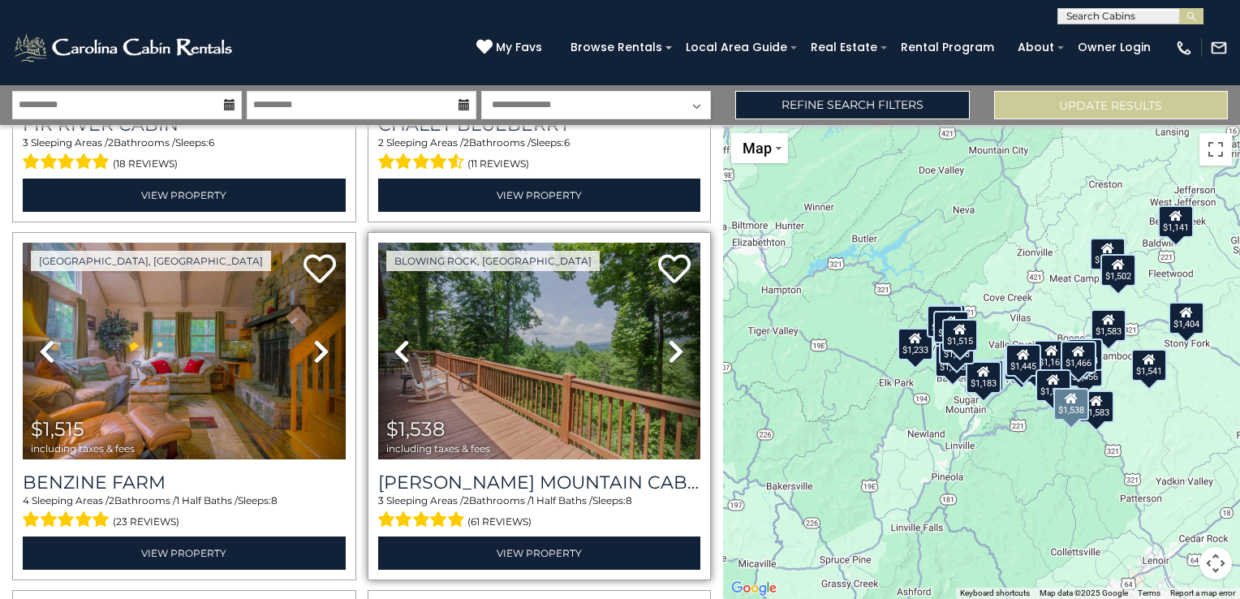
scroll to position [3246, 0]
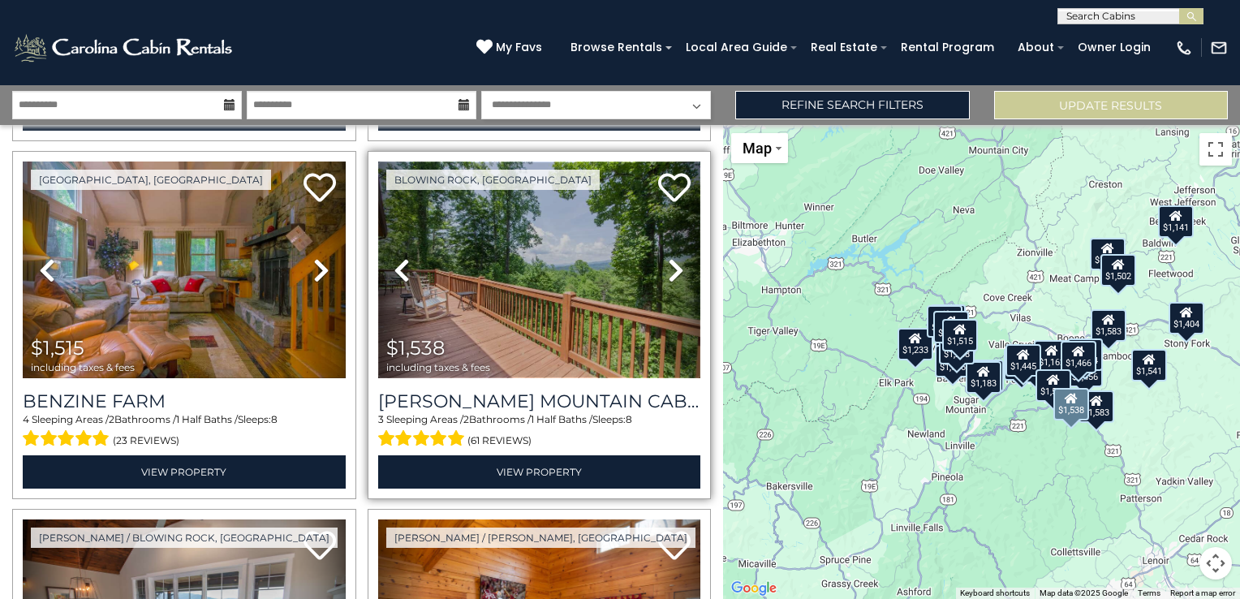
click at [536, 316] on img at bounding box center [539, 269] width 323 height 216
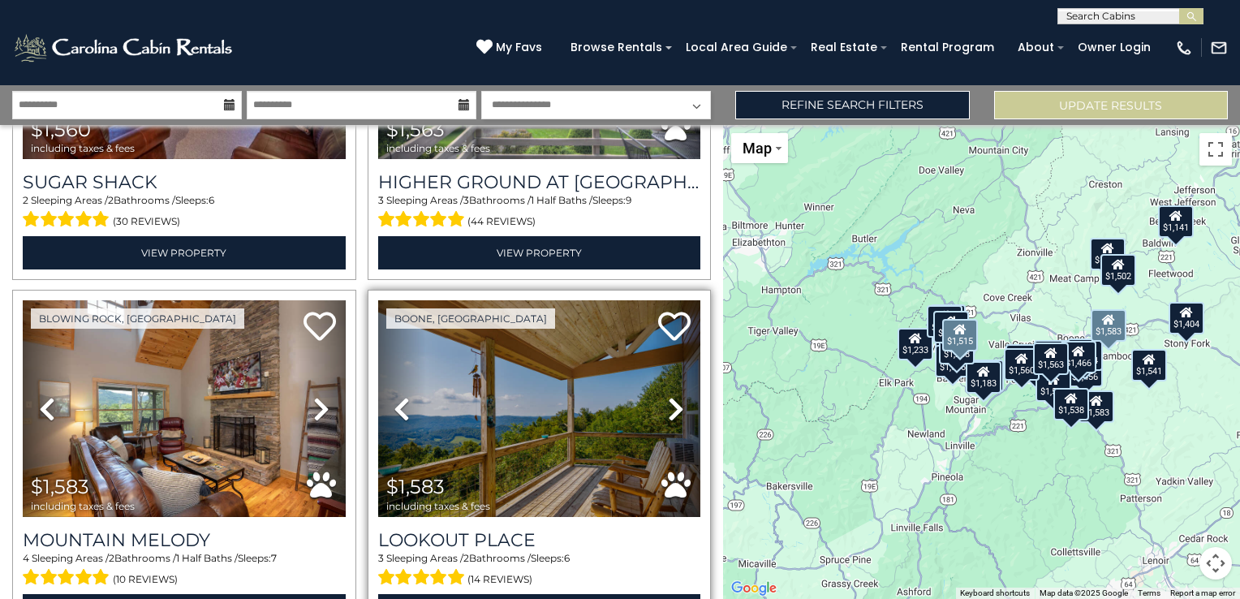
scroll to position [4219, 0]
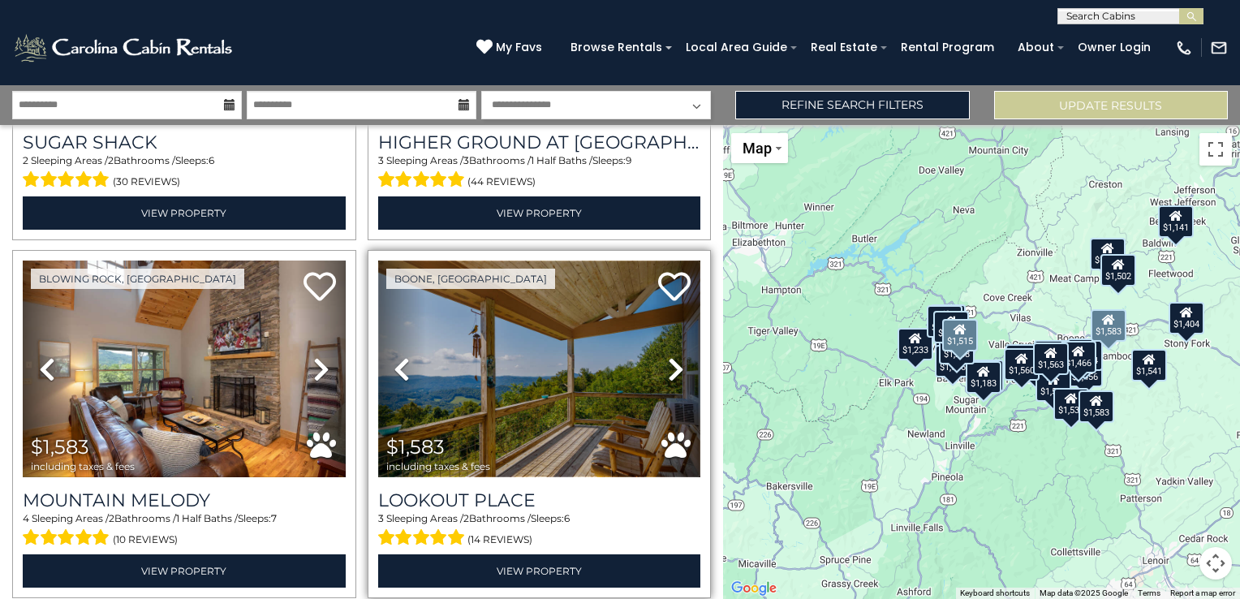
click at [493, 351] on img at bounding box center [539, 368] width 323 height 216
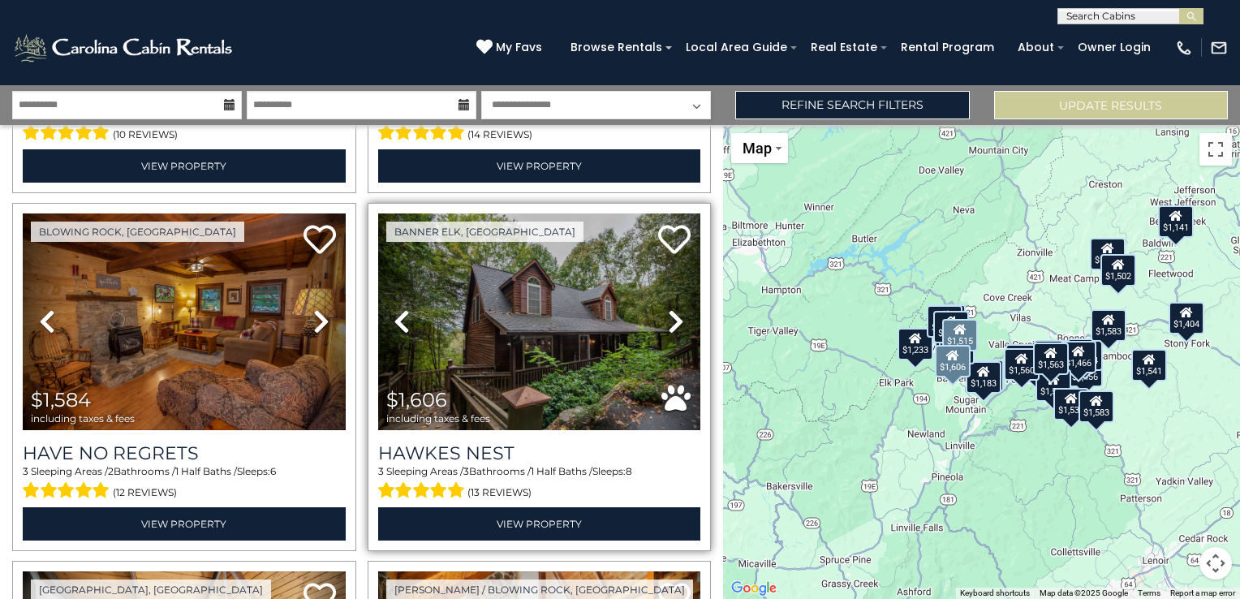
scroll to position [4625, 0]
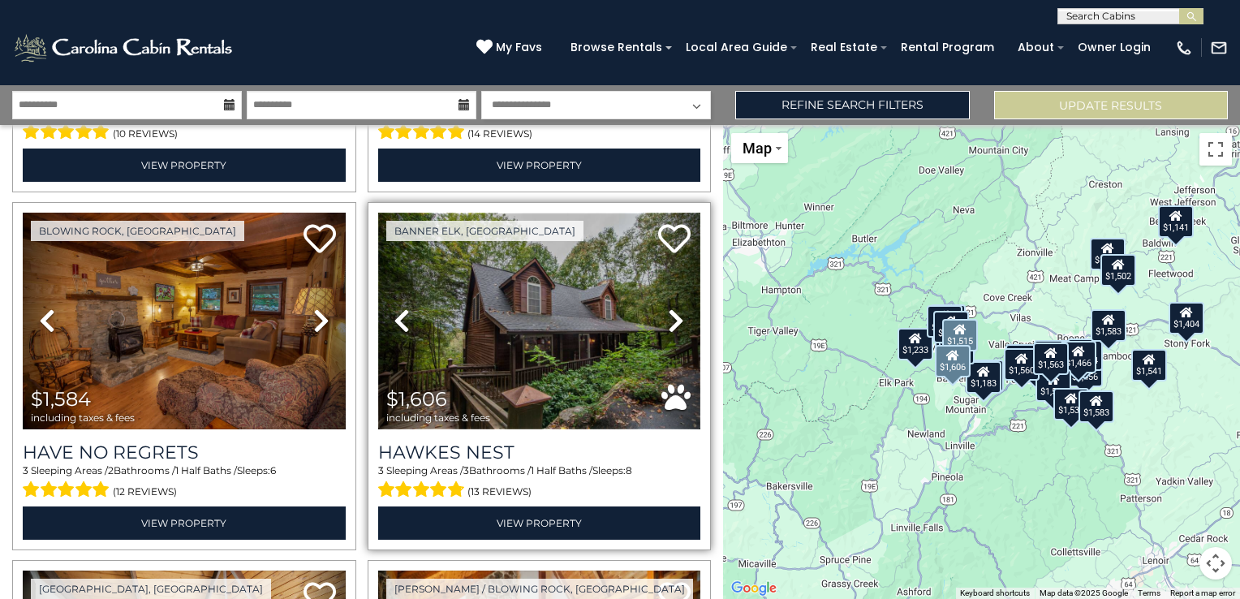
click at [565, 326] on img at bounding box center [539, 321] width 323 height 216
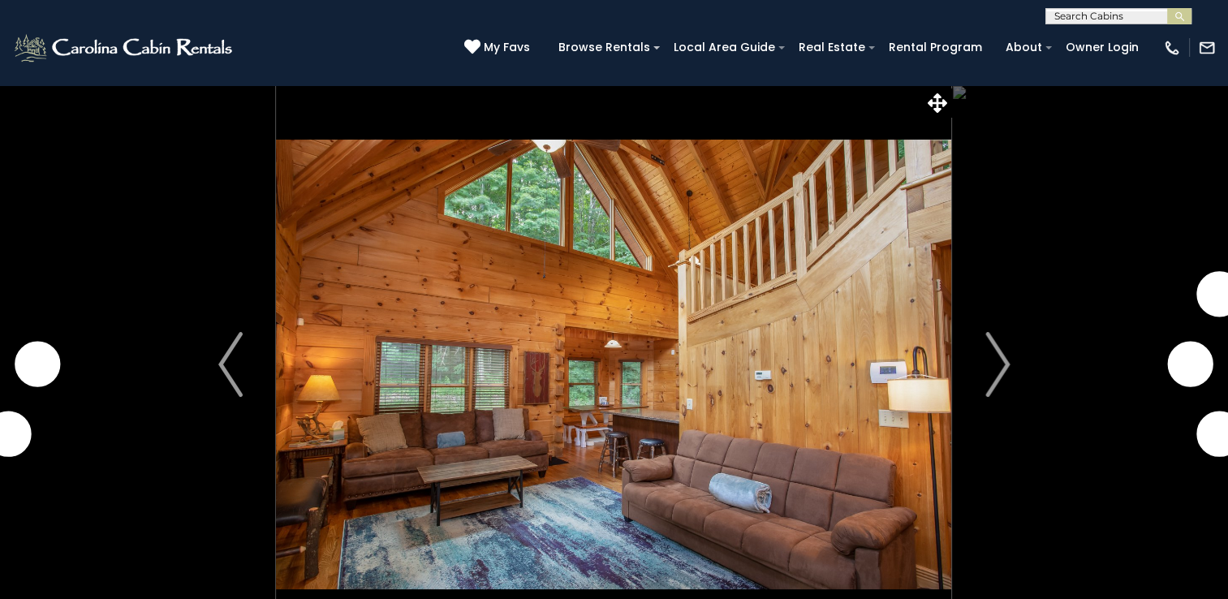
scroll to position [81, 0]
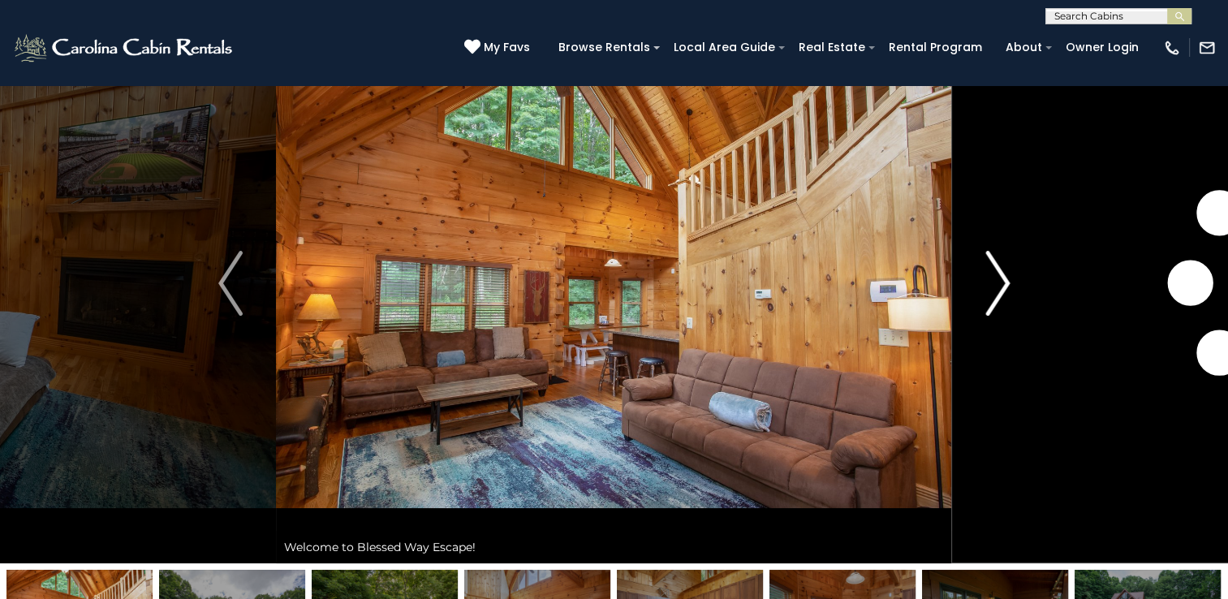
click at [1000, 287] on img "Next" at bounding box center [997, 283] width 24 height 65
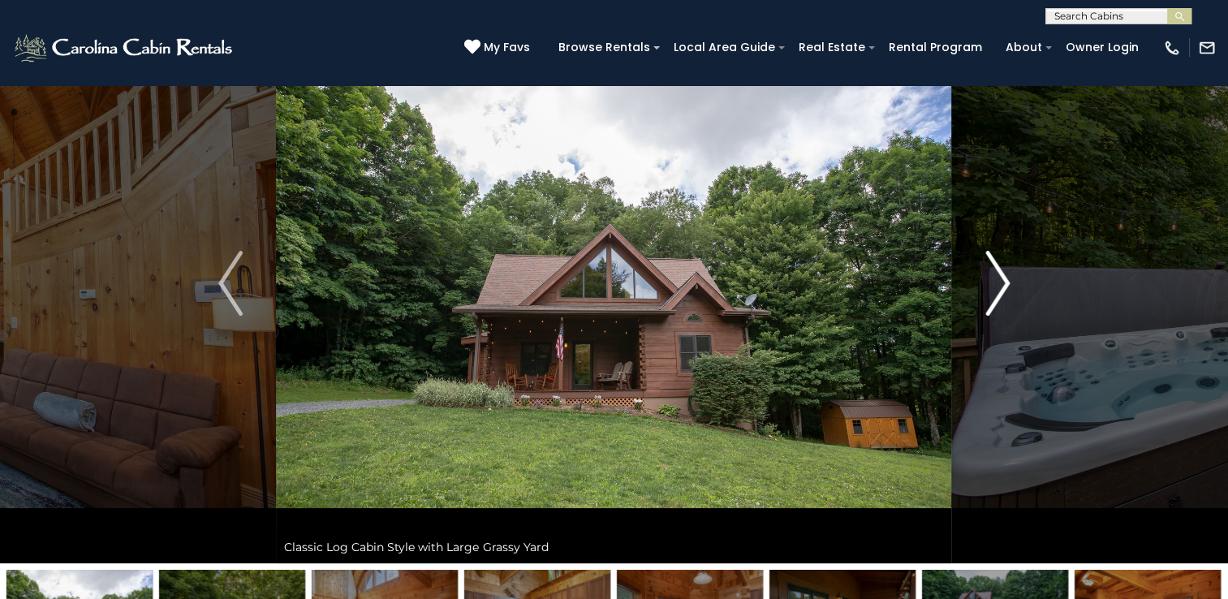
click at [1000, 287] on img "Next" at bounding box center [997, 283] width 24 height 65
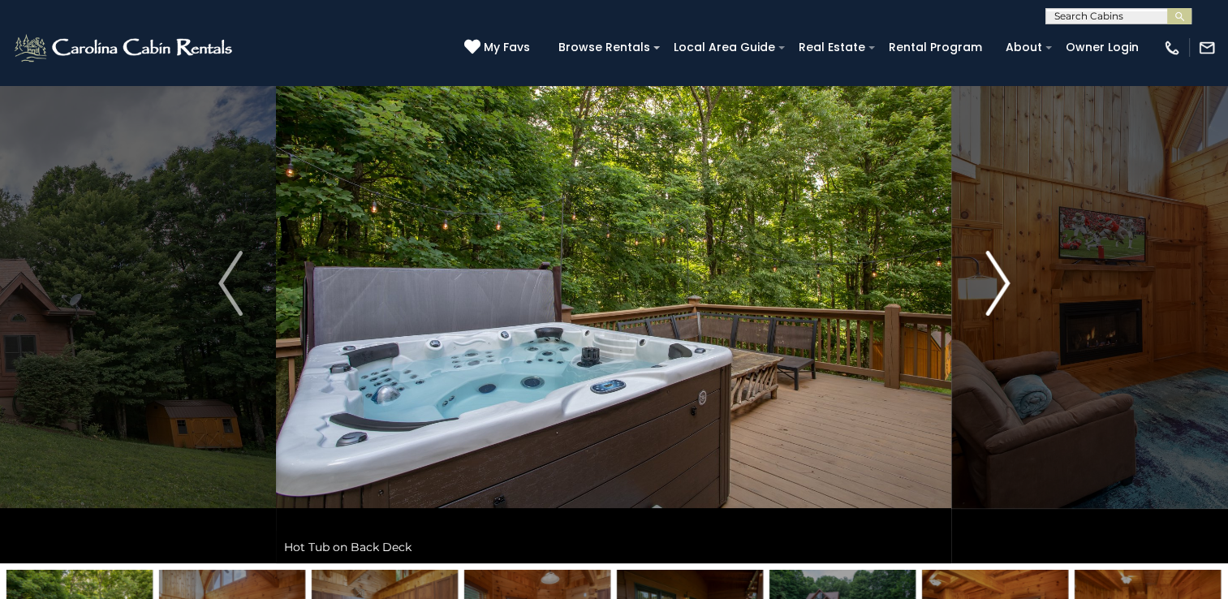
click at [1000, 287] on img "Next" at bounding box center [997, 283] width 24 height 65
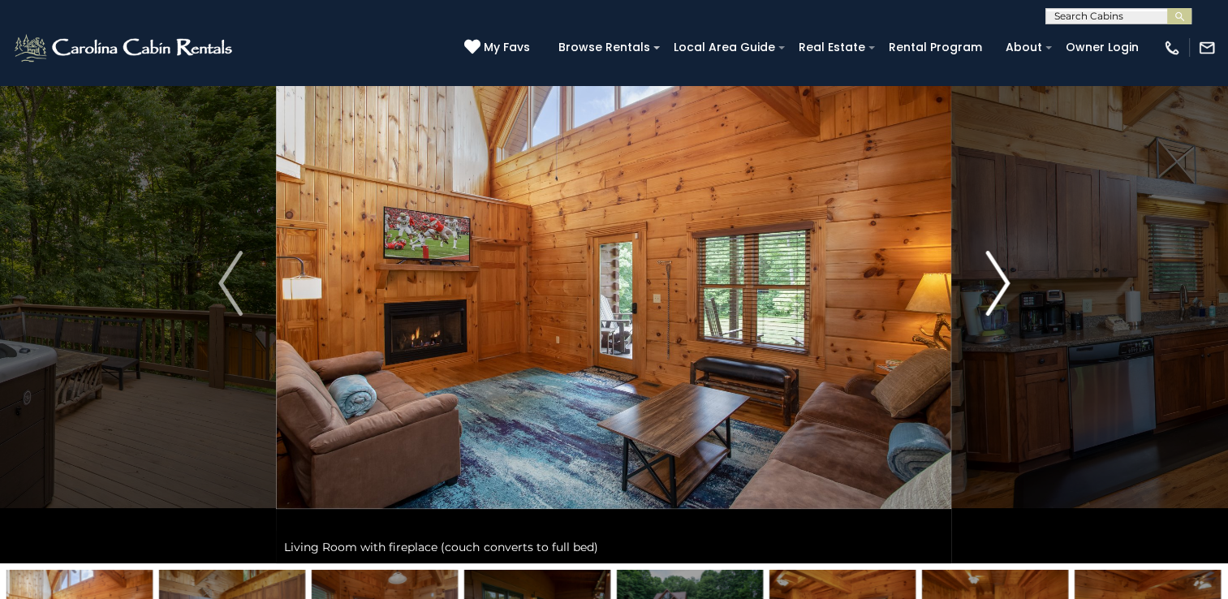
click at [1000, 287] on img "Next" at bounding box center [997, 283] width 24 height 65
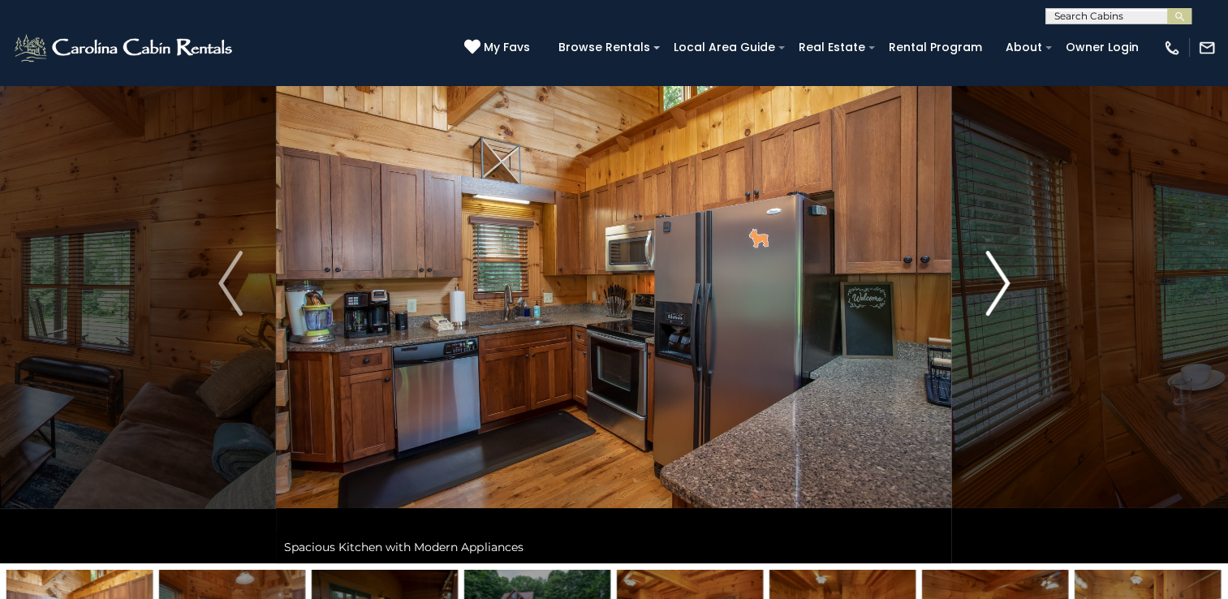
click at [1000, 287] on img "Next" at bounding box center [997, 283] width 24 height 65
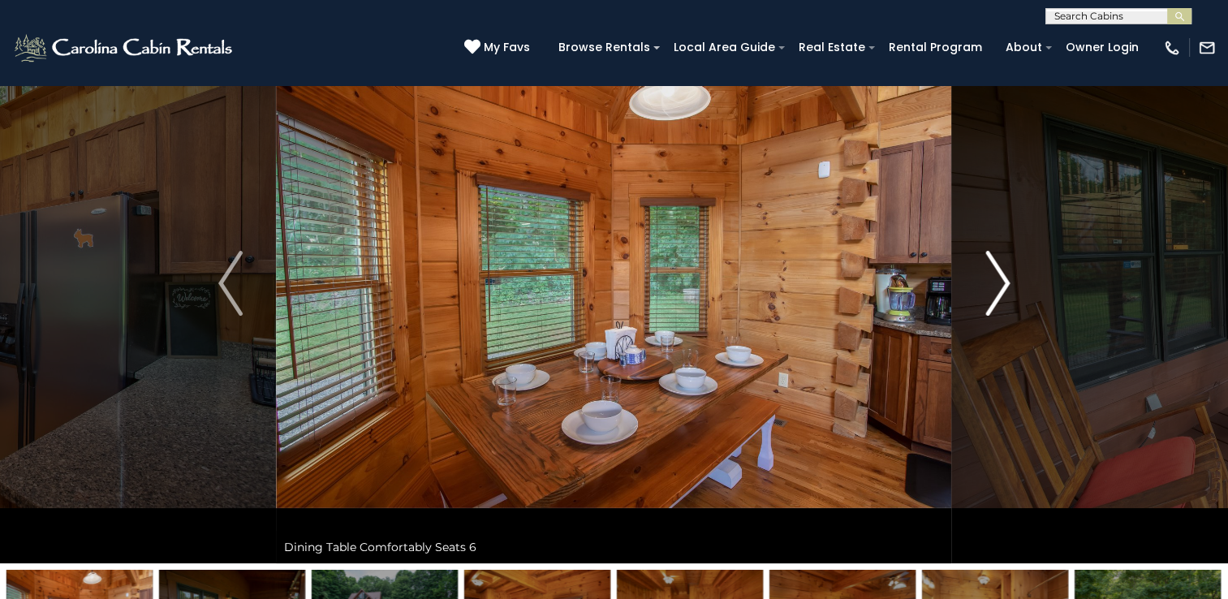
click at [1000, 287] on img "Next" at bounding box center [997, 283] width 24 height 65
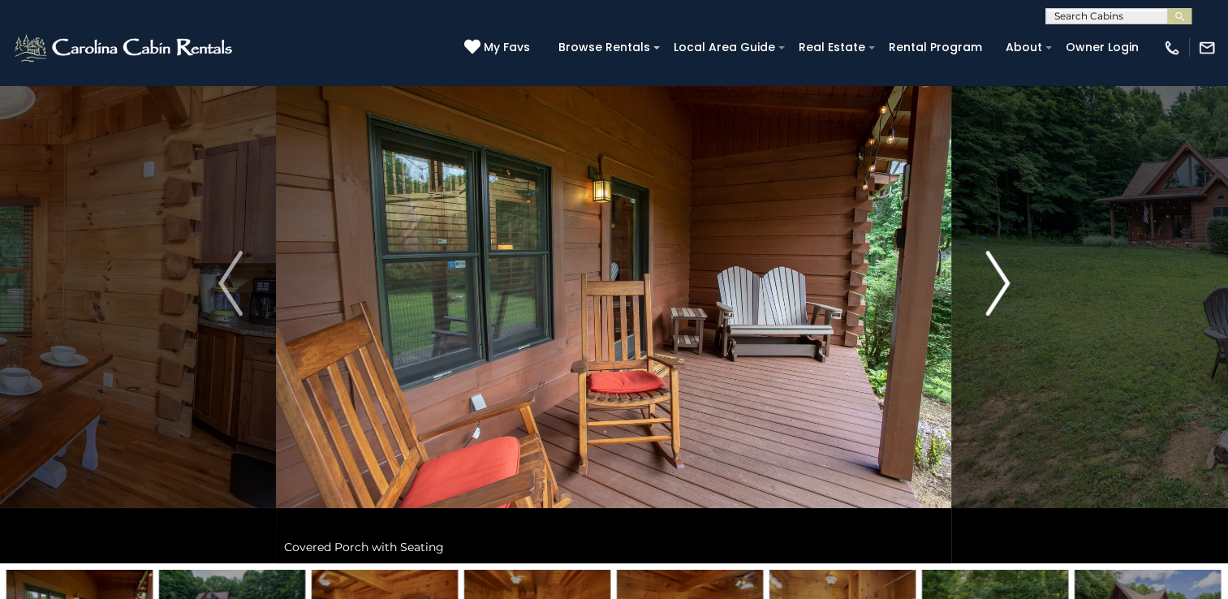
click at [1000, 287] on img "Next" at bounding box center [997, 283] width 24 height 65
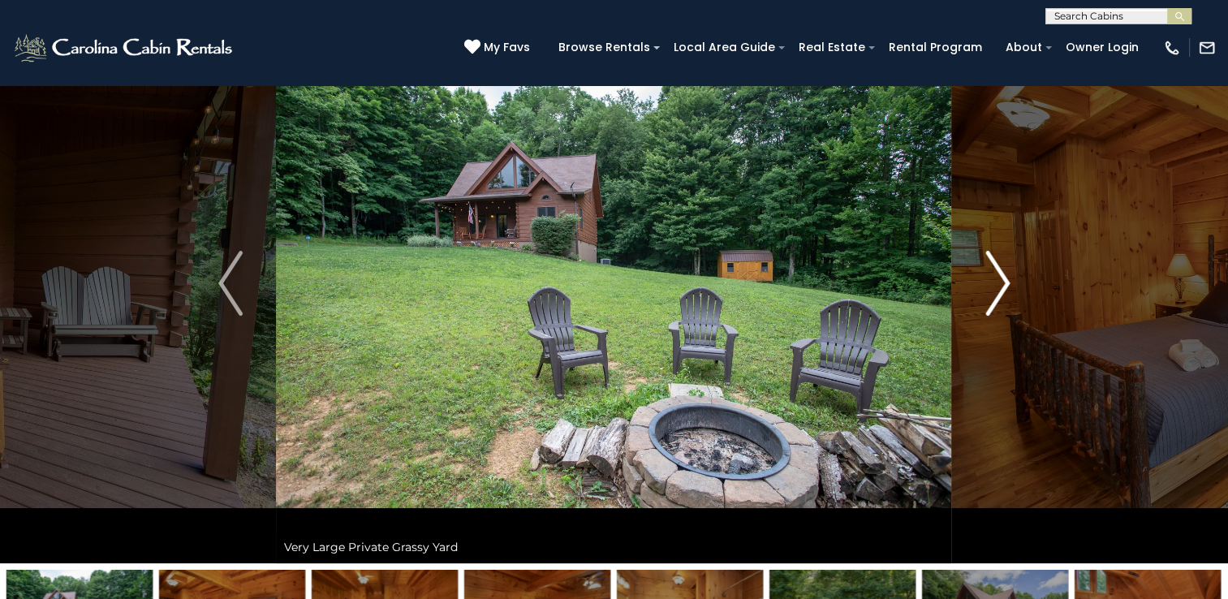
click at [1000, 287] on img "Next" at bounding box center [997, 283] width 24 height 65
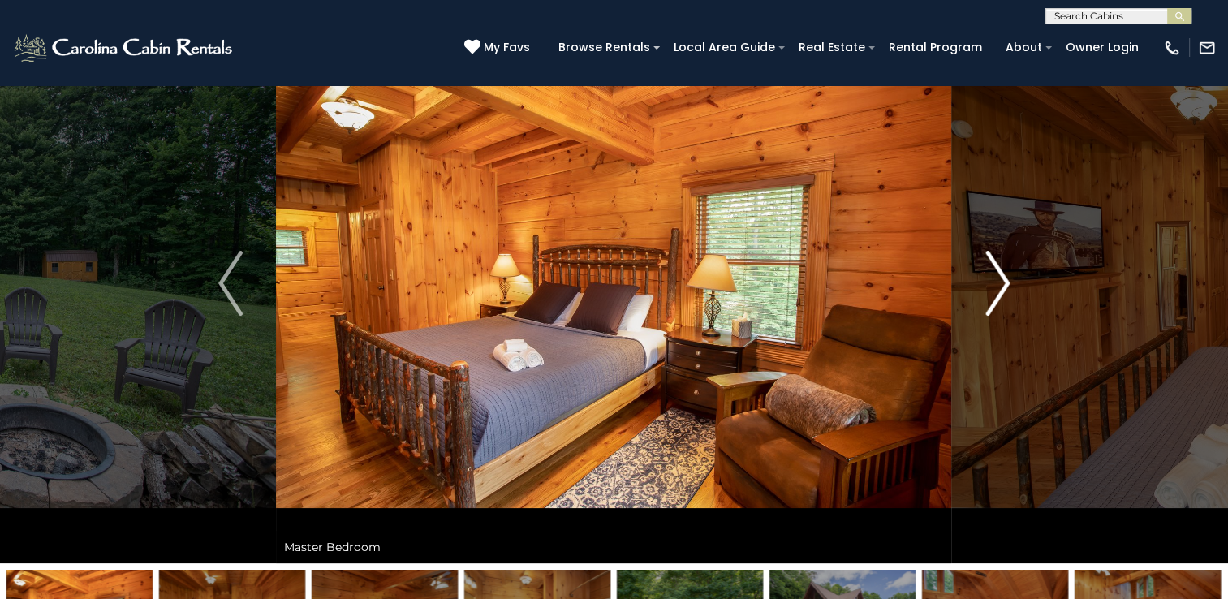
click at [1000, 287] on img "Next" at bounding box center [997, 283] width 24 height 65
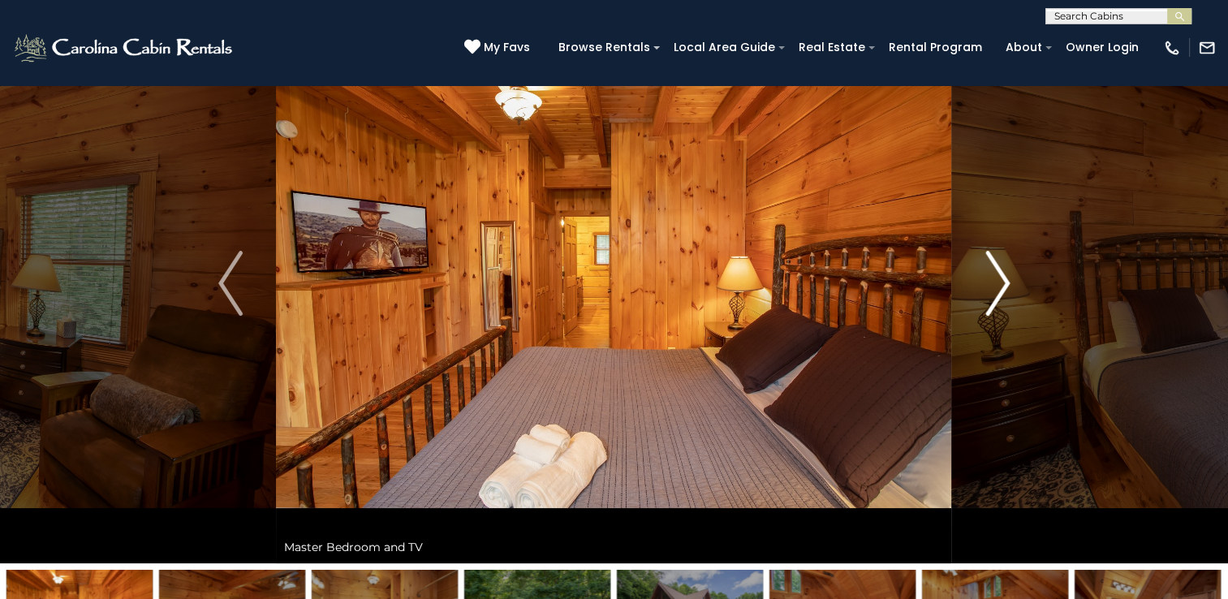
click at [1000, 287] on img "Next" at bounding box center [997, 283] width 24 height 65
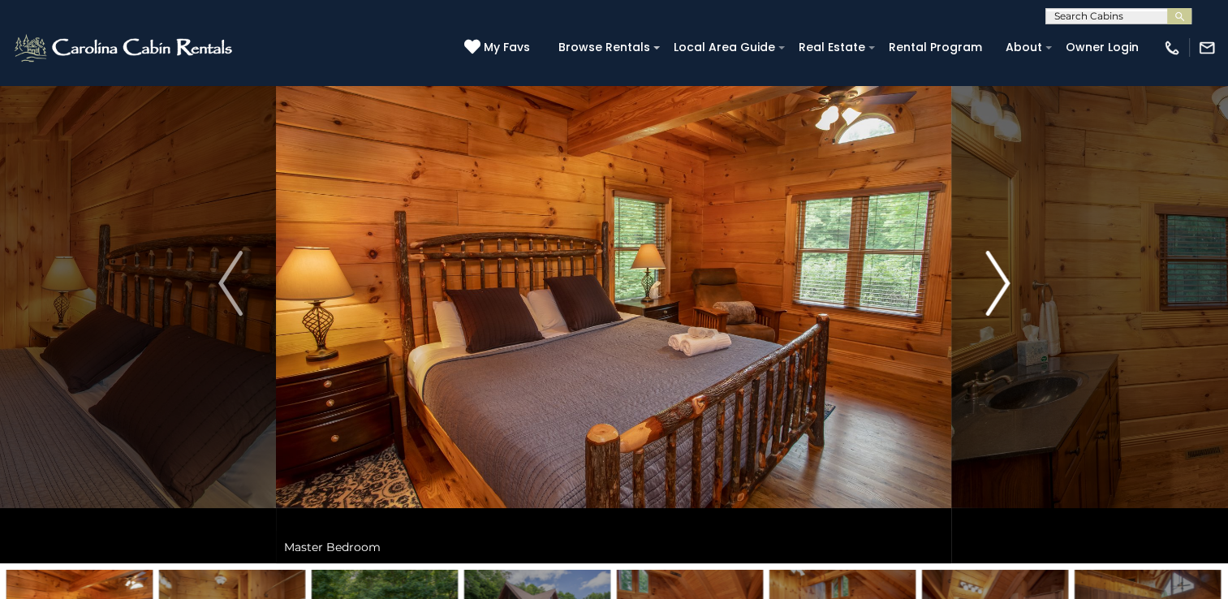
click at [1000, 287] on img "Next" at bounding box center [997, 283] width 24 height 65
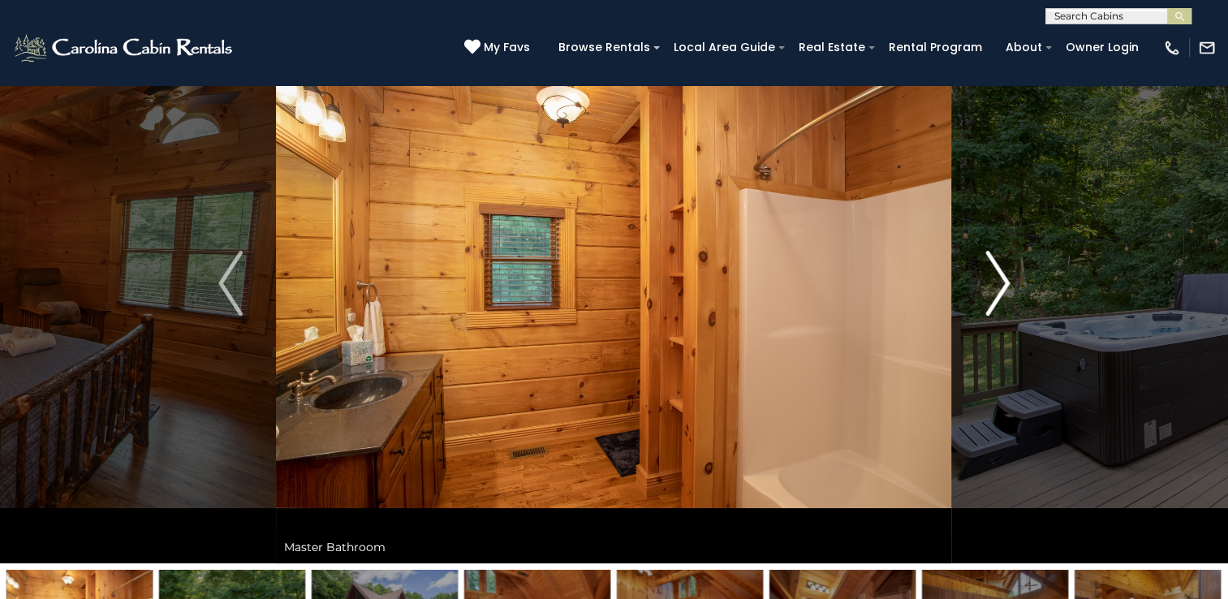
click at [1000, 287] on img "Next" at bounding box center [997, 283] width 24 height 65
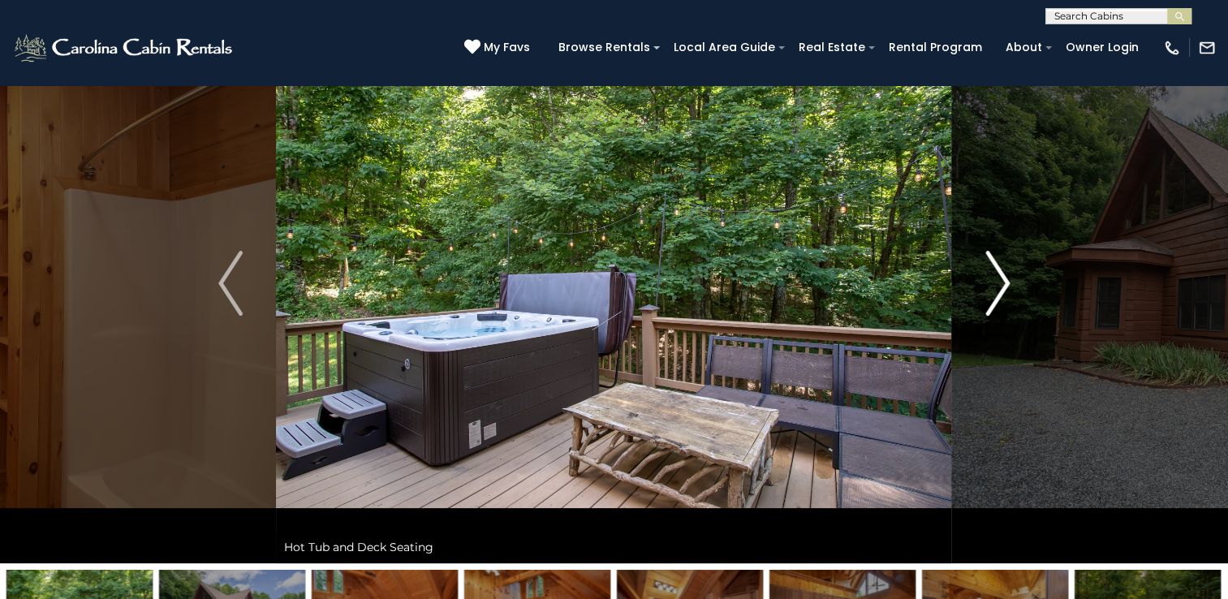
click at [1000, 287] on img "Next" at bounding box center [997, 283] width 24 height 65
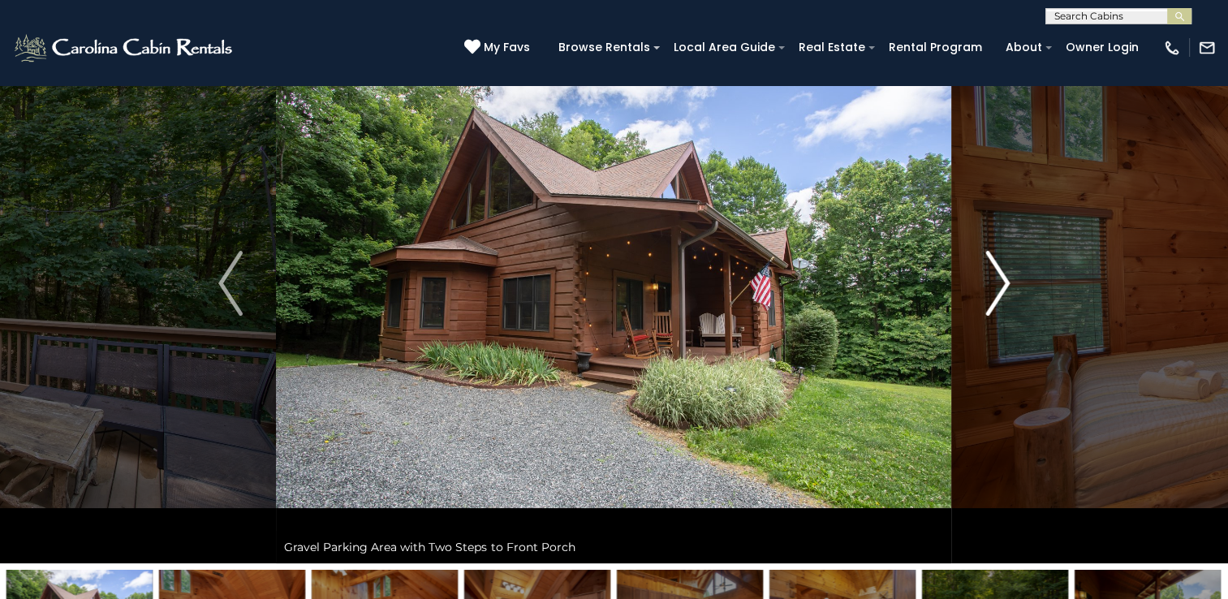
click at [1000, 287] on img "Next" at bounding box center [997, 283] width 24 height 65
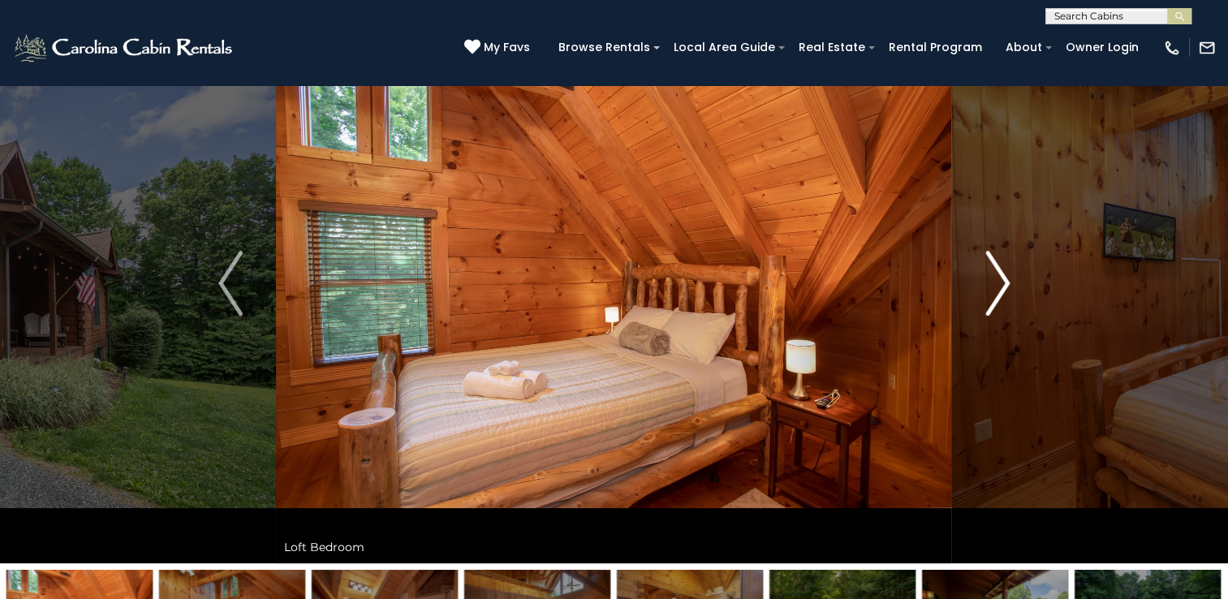
click at [1000, 287] on img "Next" at bounding box center [997, 283] width 24 height 65
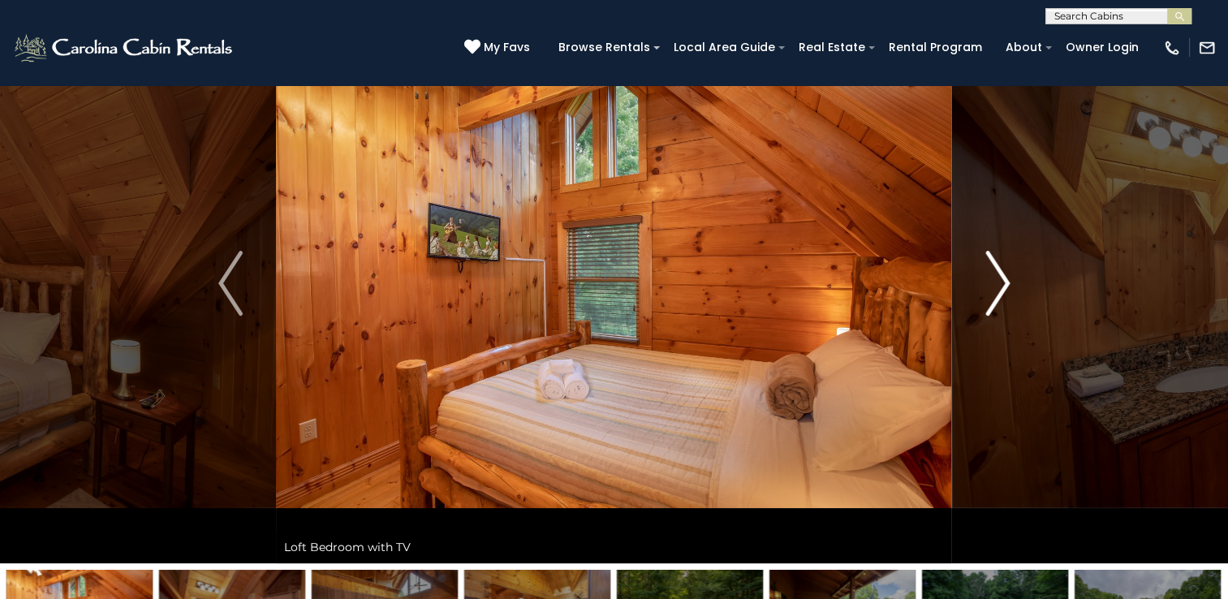
click at [1000, 287] on img "Next" at bounding box center [997, 283] width 24 height 65
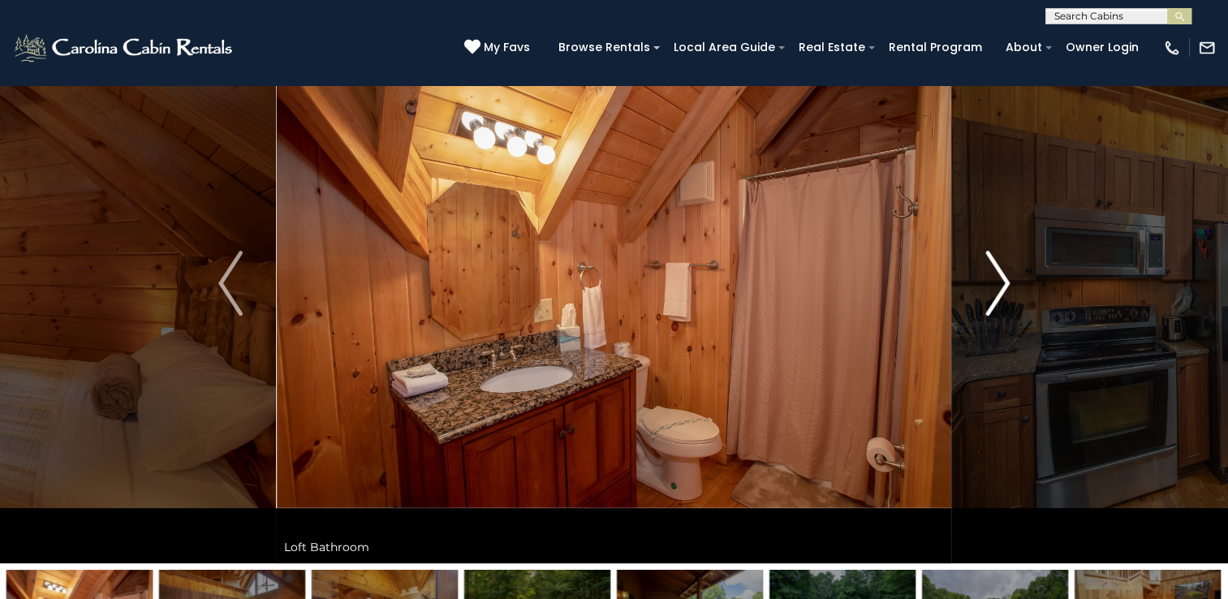
click at [1000, 287] on img "Next" at bounding box center [997, 283] width 24 height 65
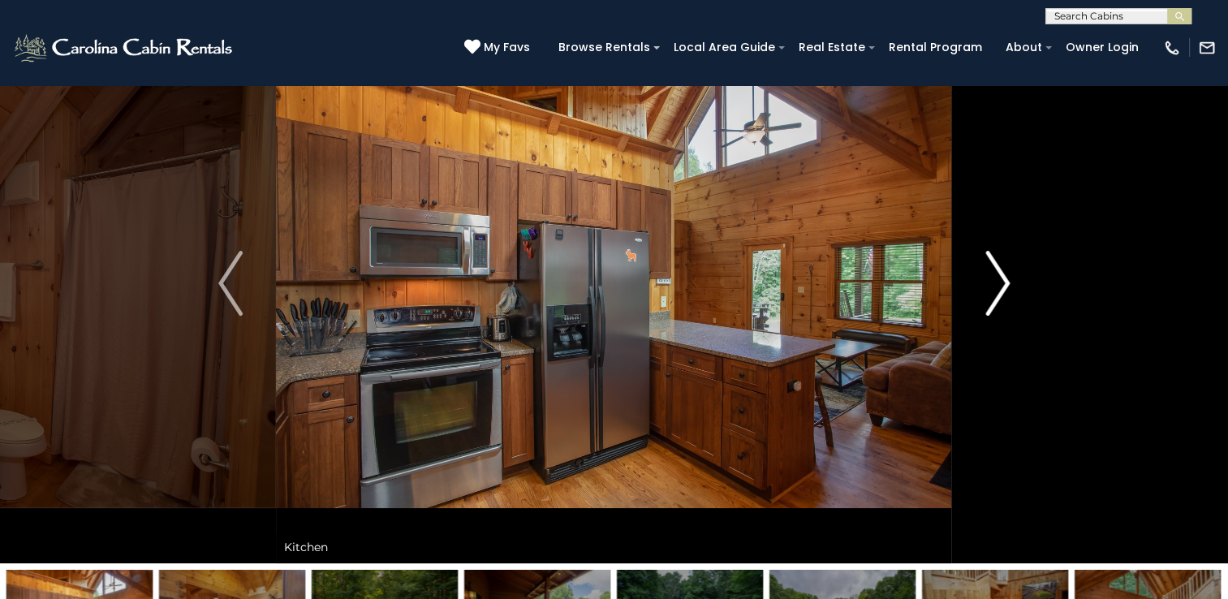
click at [1000, 287] on img "Next" at bounding box center [997, 283] width 24 height 65
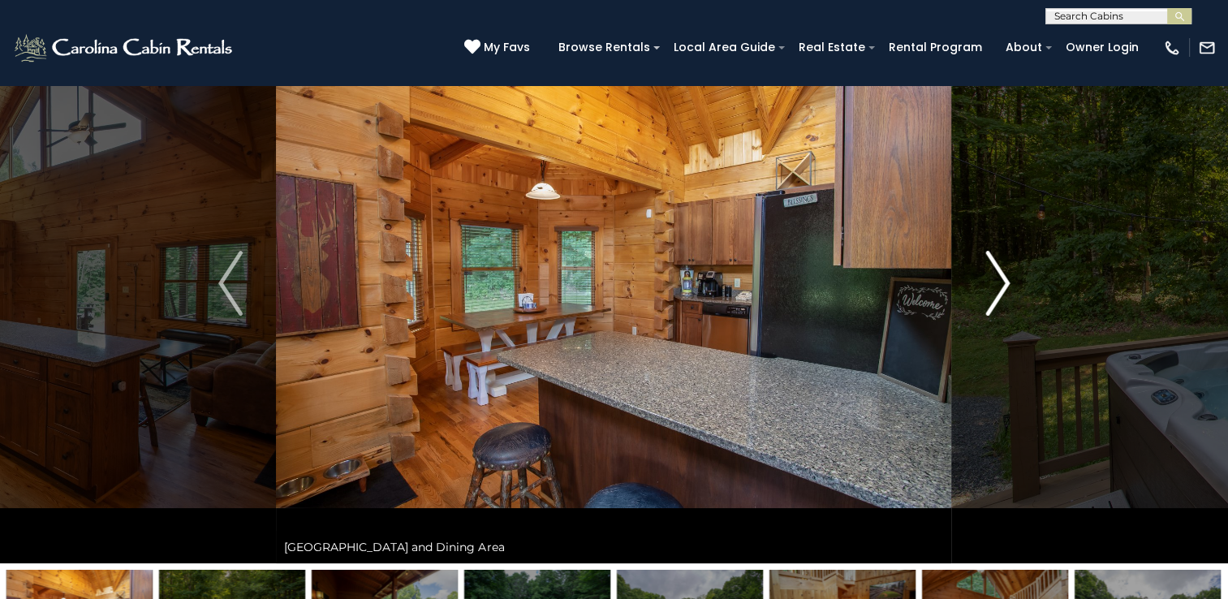
click at [1000, 287] on img "Next" at bounding box center [997, 283] width 24 height 65
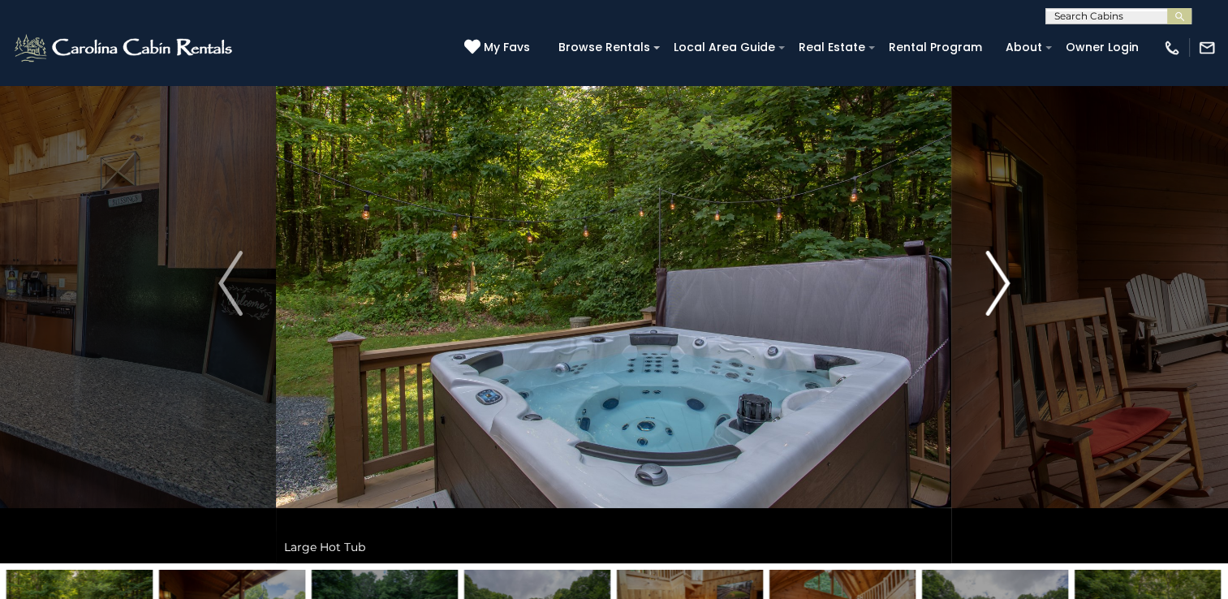
click at [1000, 287] on img "Next" at bounding box center [997, 283] width 24 height 65
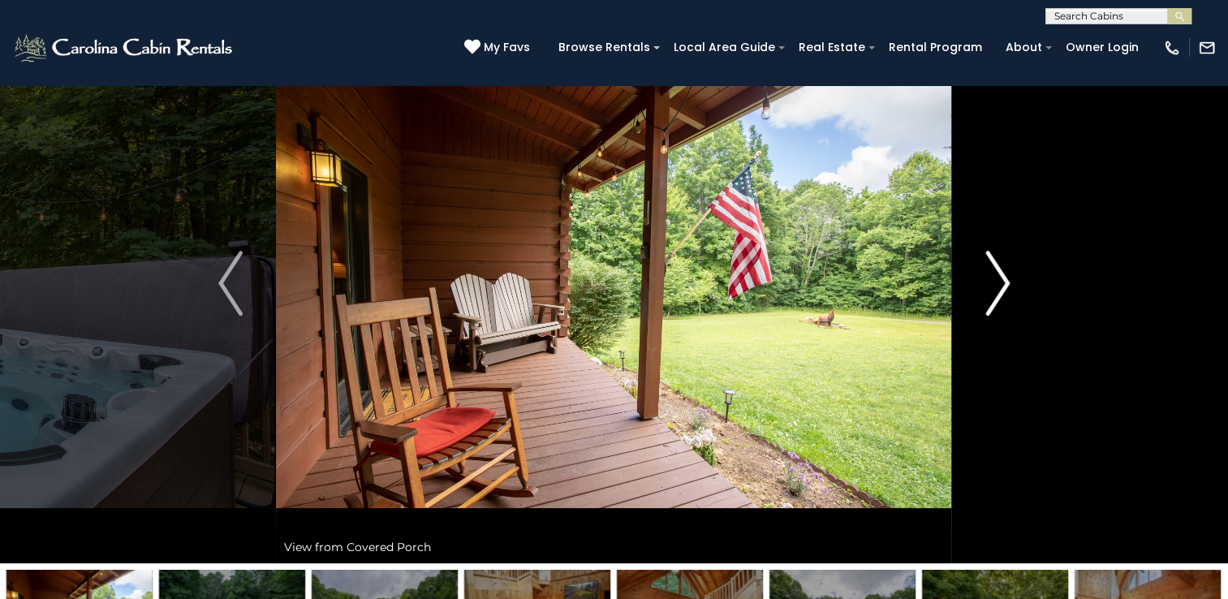
click at [1000, 287] on img "Next" at bounding box center [997, 283] width 24 height 65
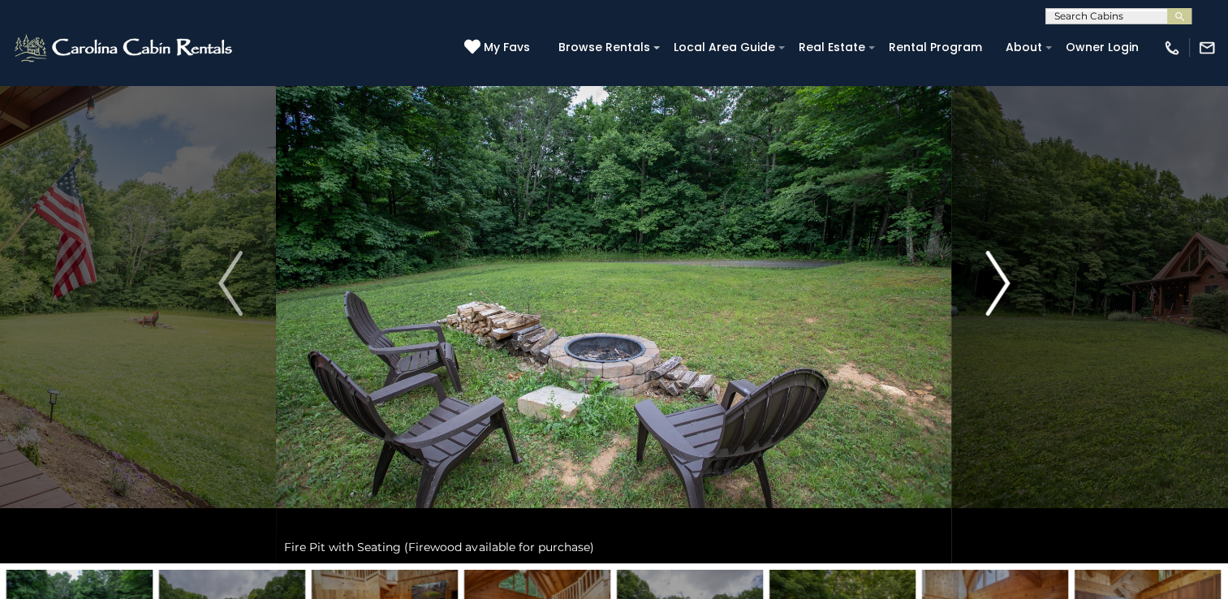
click at [1000, 287] on img "Next" at bounding box center [997, 283] width 24 height 65
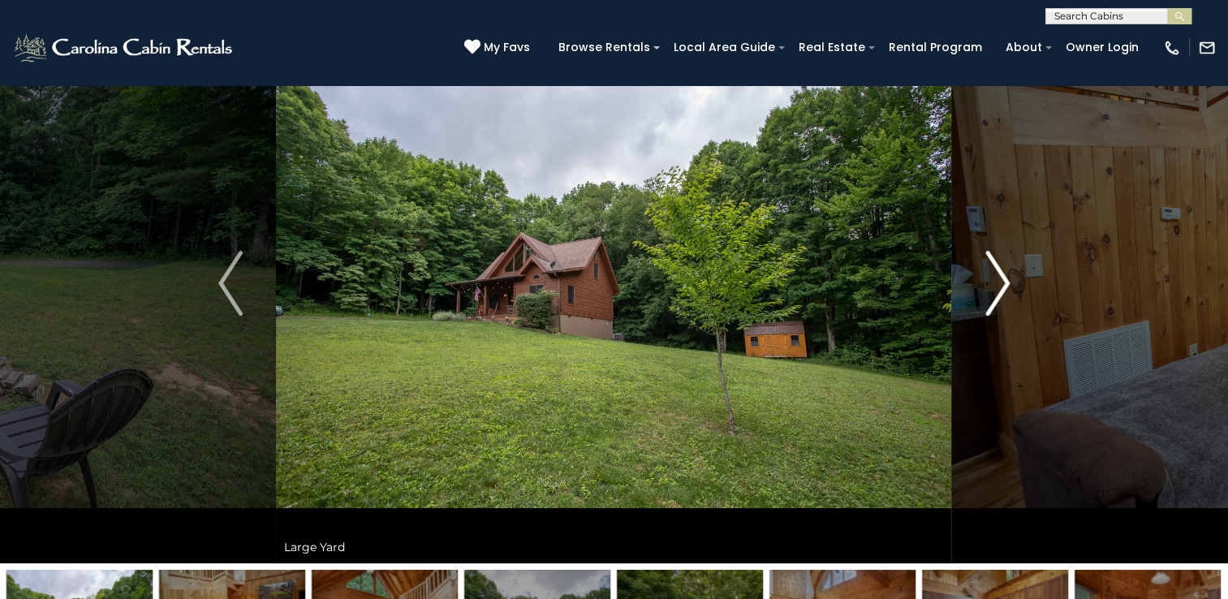
click at [1000, 287] on img "Next" at bounding box center [997, 283] width 24 height 65
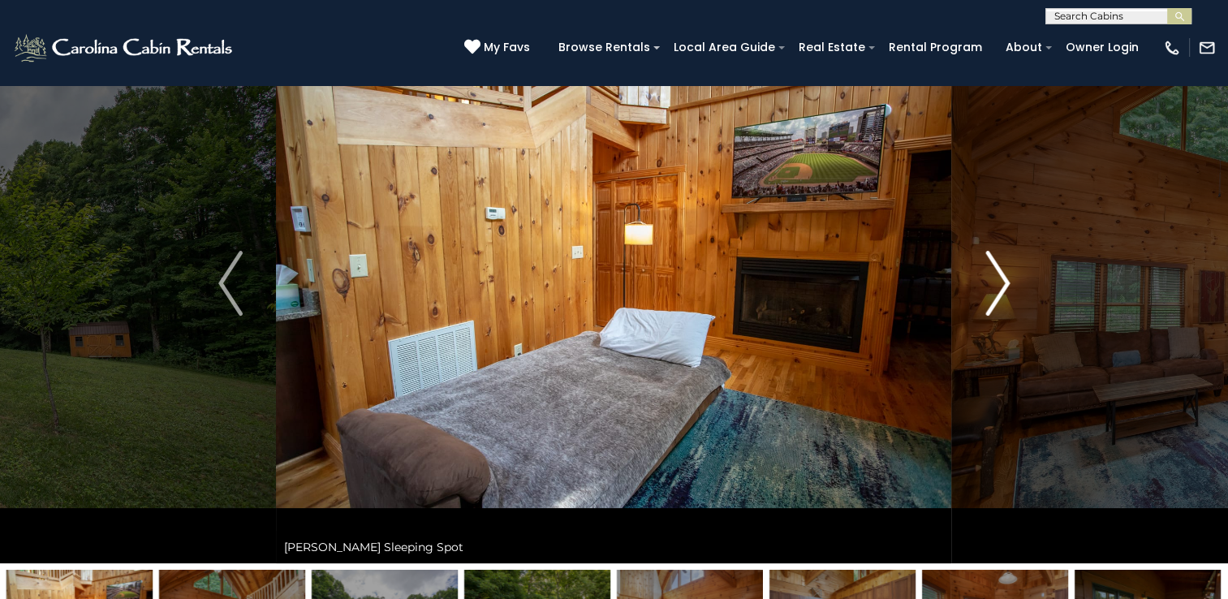
click at [993, 290] on img "Next" at bounding box center [997, 283] width 24 height 65
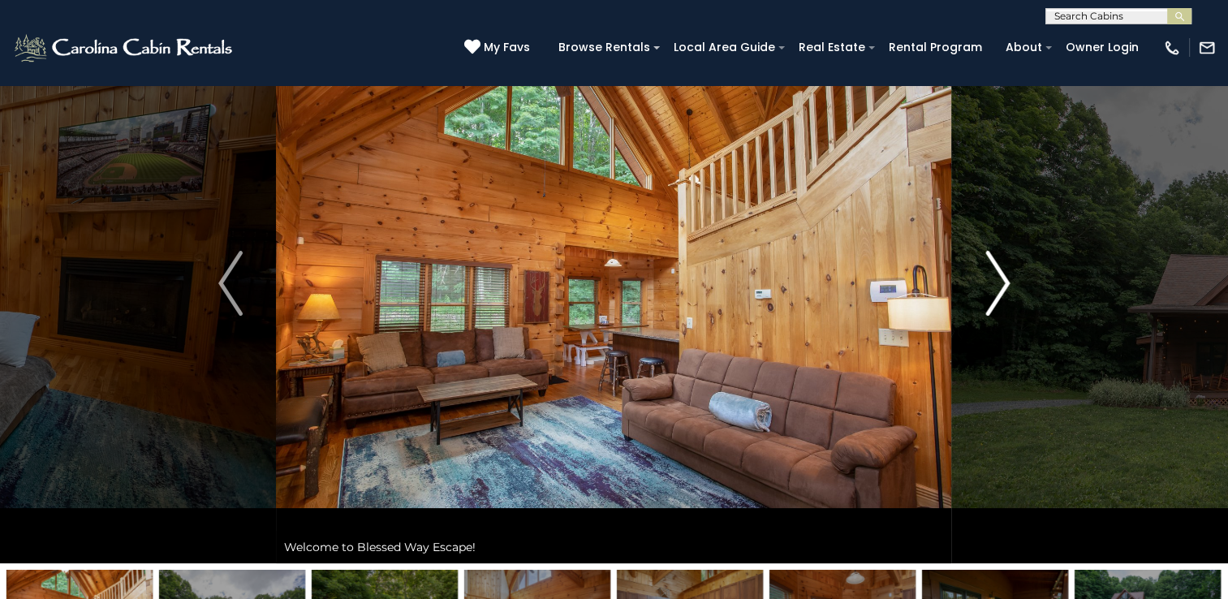
click at [994, 274] on img "Next" at bounding box center [997, 283] width 24 height 65
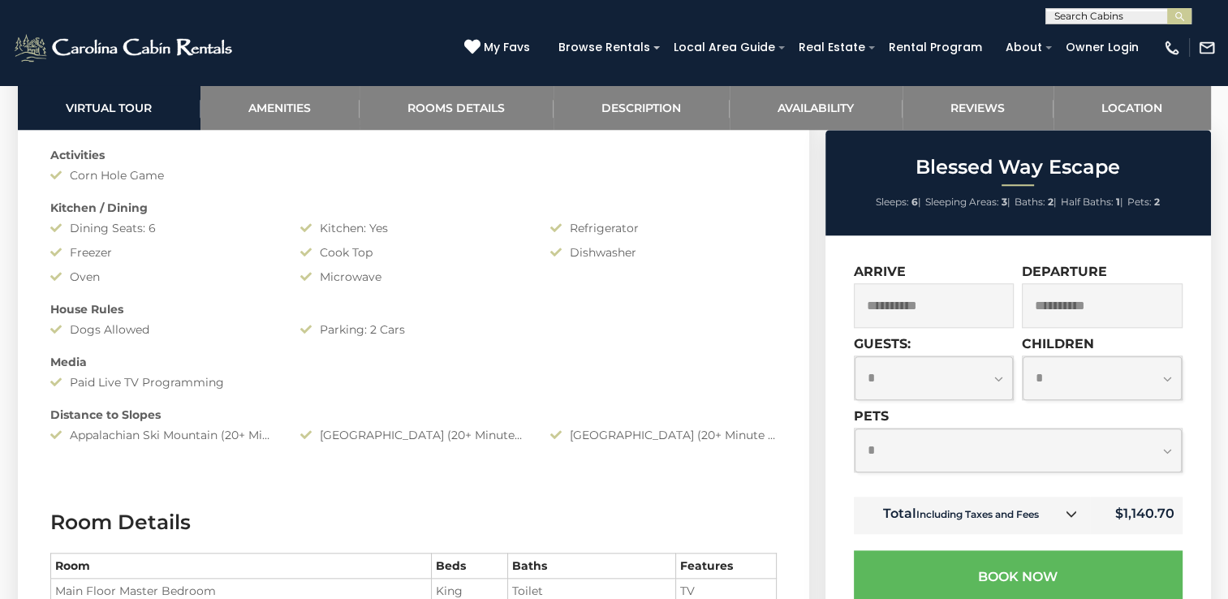
scroll to position [1298, 0]
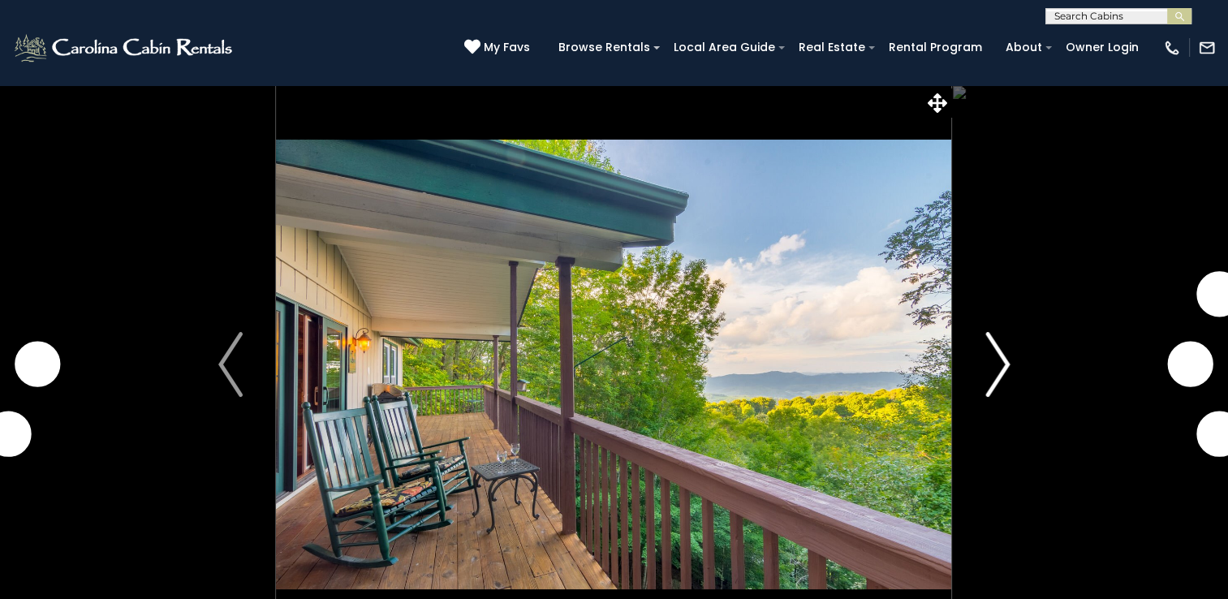
click at [988, 369] on img "Next" at bounding box center [997, 364] width 24 height 65
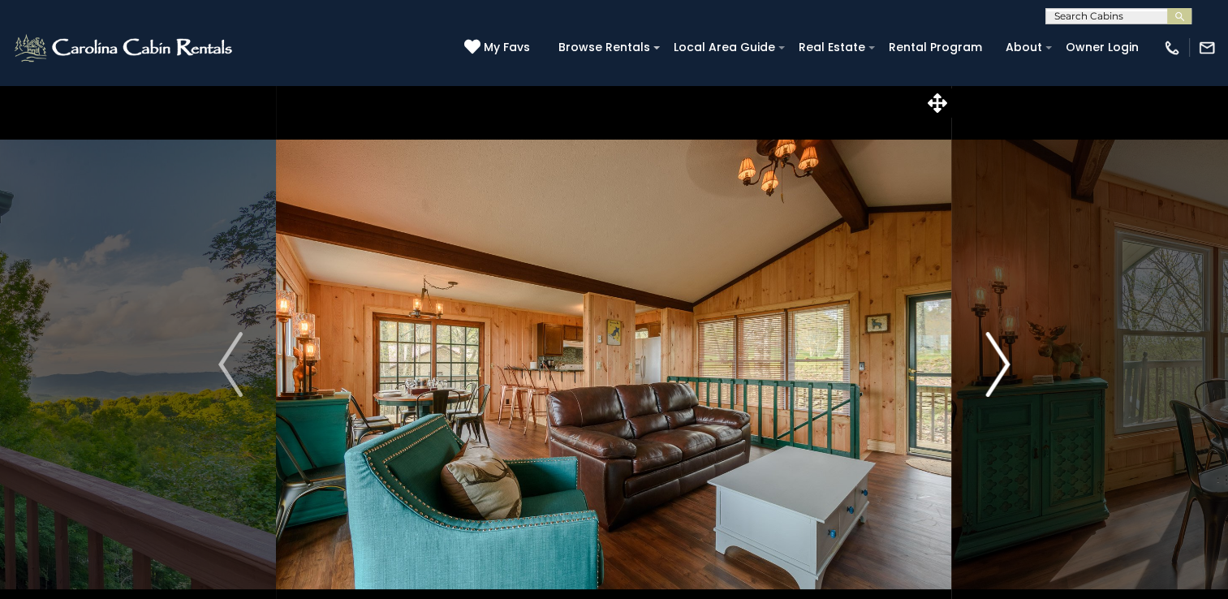
click at [996, 358] on img "Next" at bounding box center [997, 364] width 24 height 65
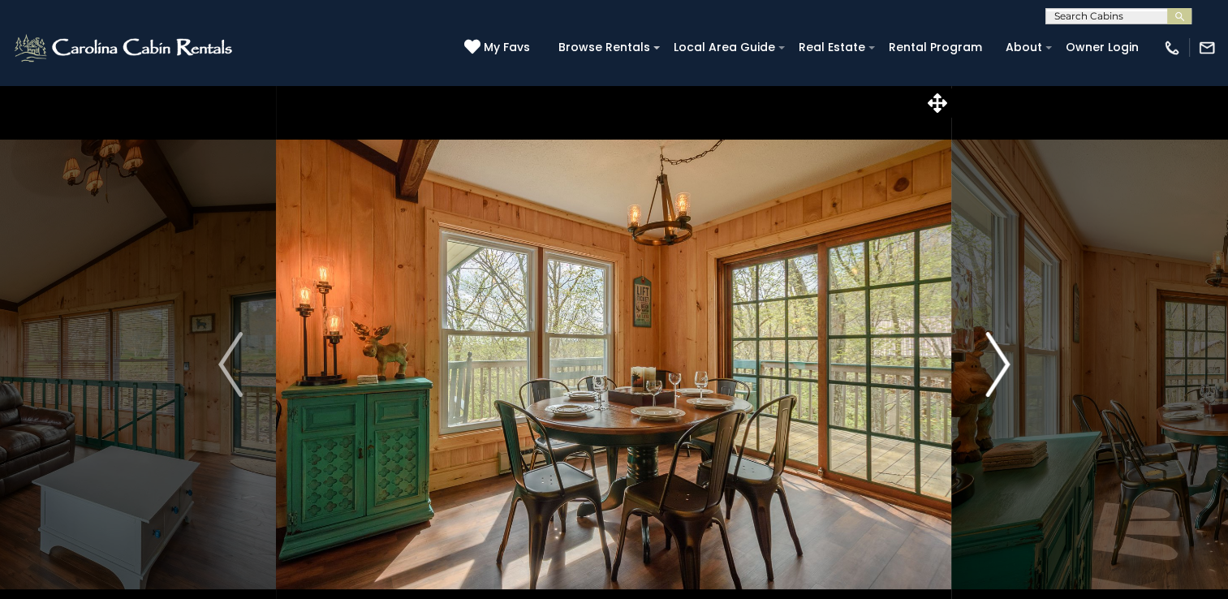
click at [996, 358] on img "Next" at bounding box center [997, 364] width 24 height 65
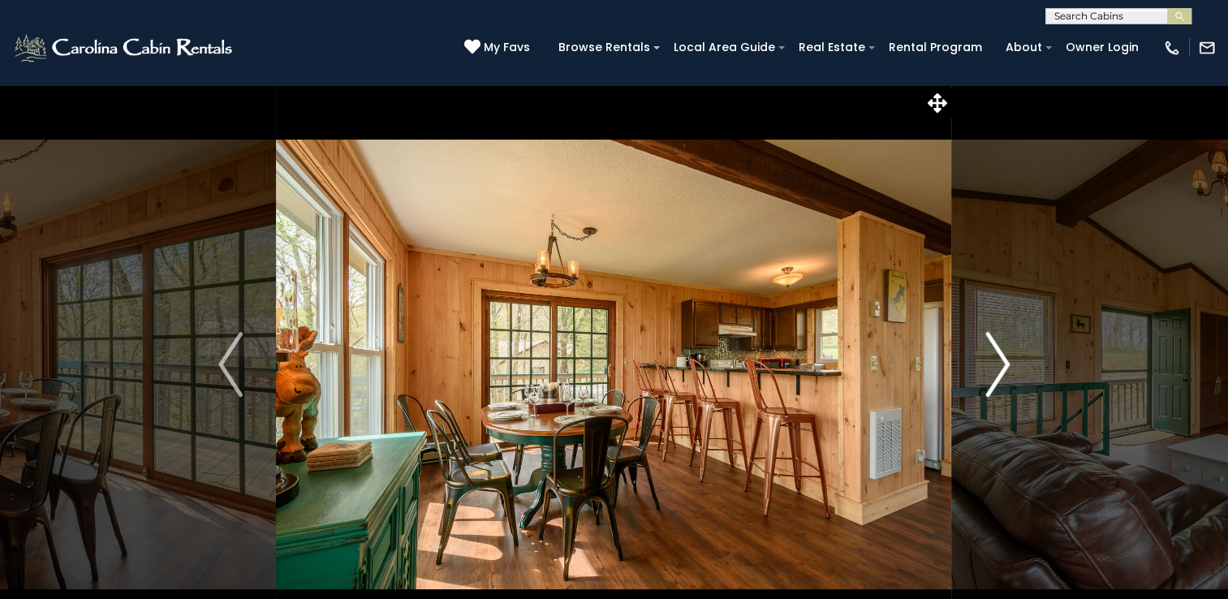
click at [996, 358] on img "Next" at bounding box center [997, 364] width 24 height 65
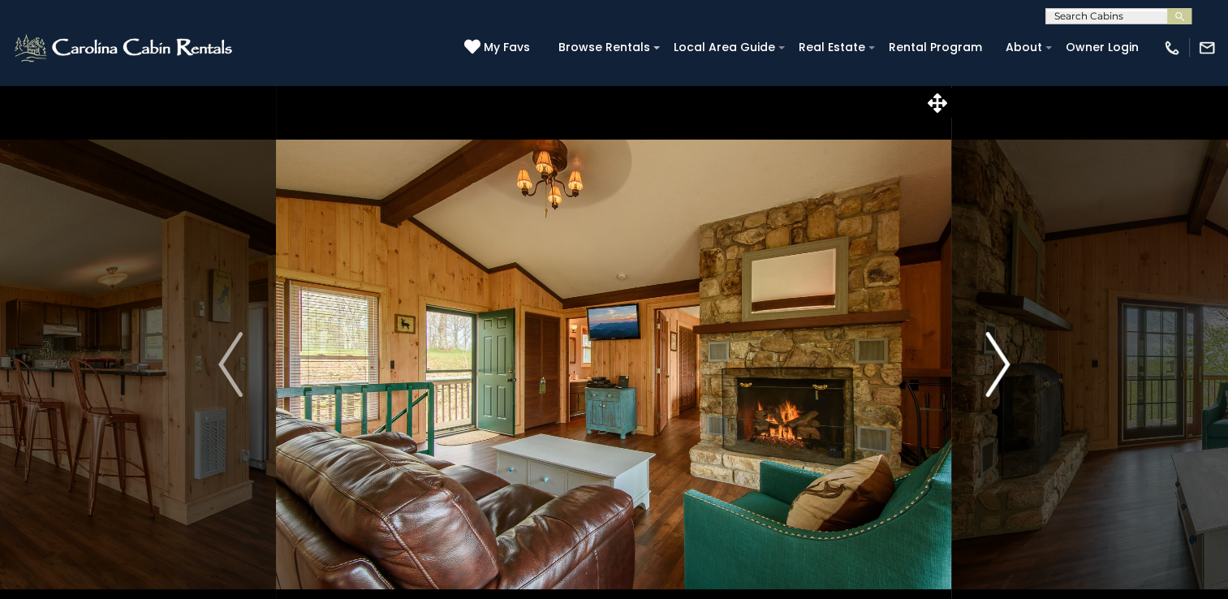
click at [996, 358] on img "Next" at bounding box center [997, 364] width 24 height 65
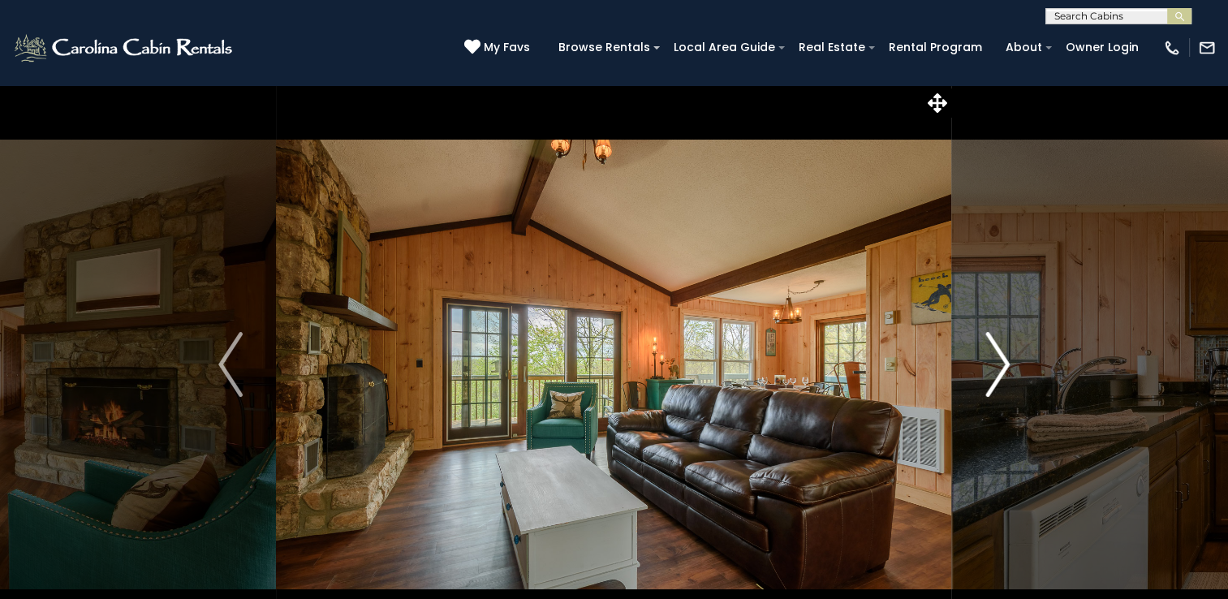
click at [996, 358] on img "Next" at bounding box center [997, 364] width 24 height 65
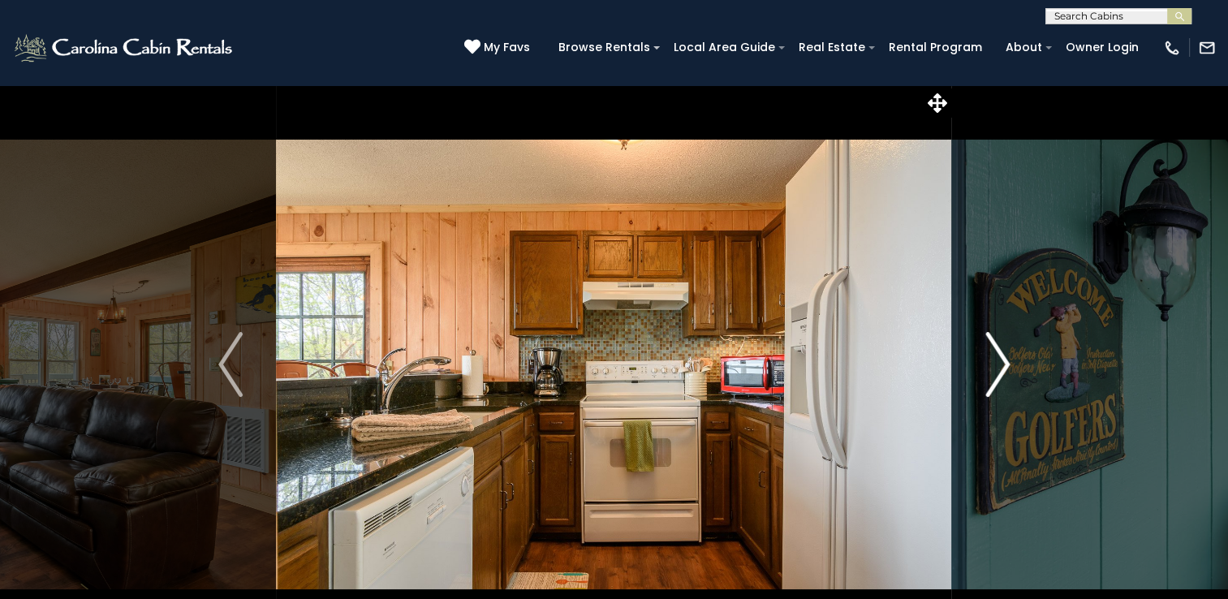
click at [996, 358] on img "Next" at bounding box center [997, 364] width 24 height 65
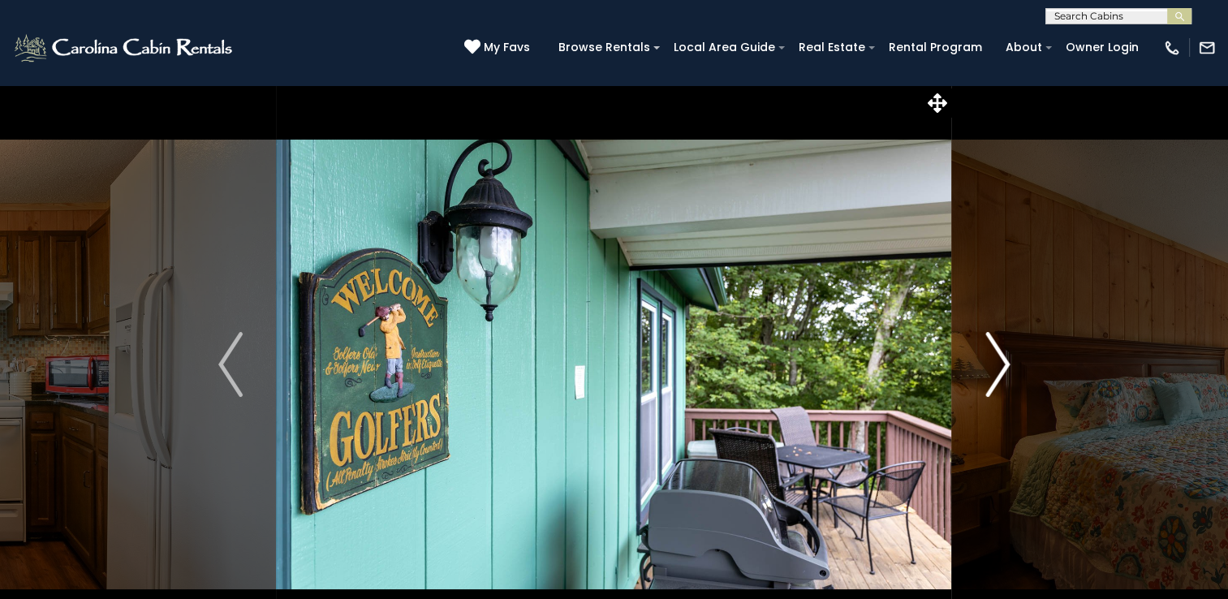
click at [996, 358] on img "Next" at bounding box center [997, 364] width 24 height 65
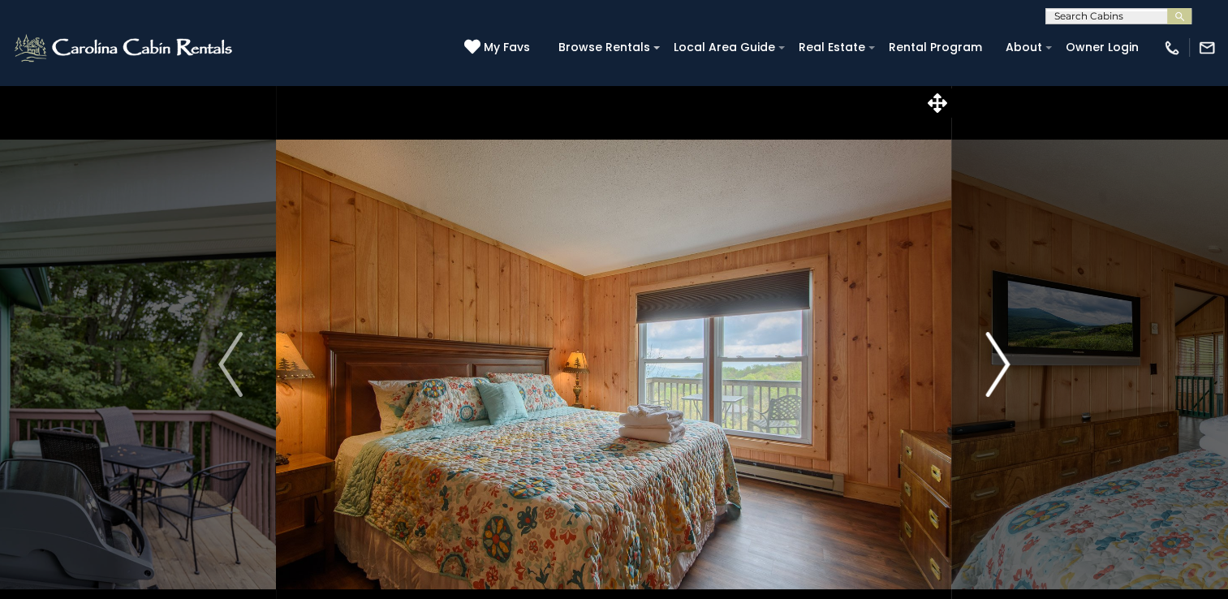
click at [996, 358] on img "Next" at bounding box center [997, 364] width 24 height 65
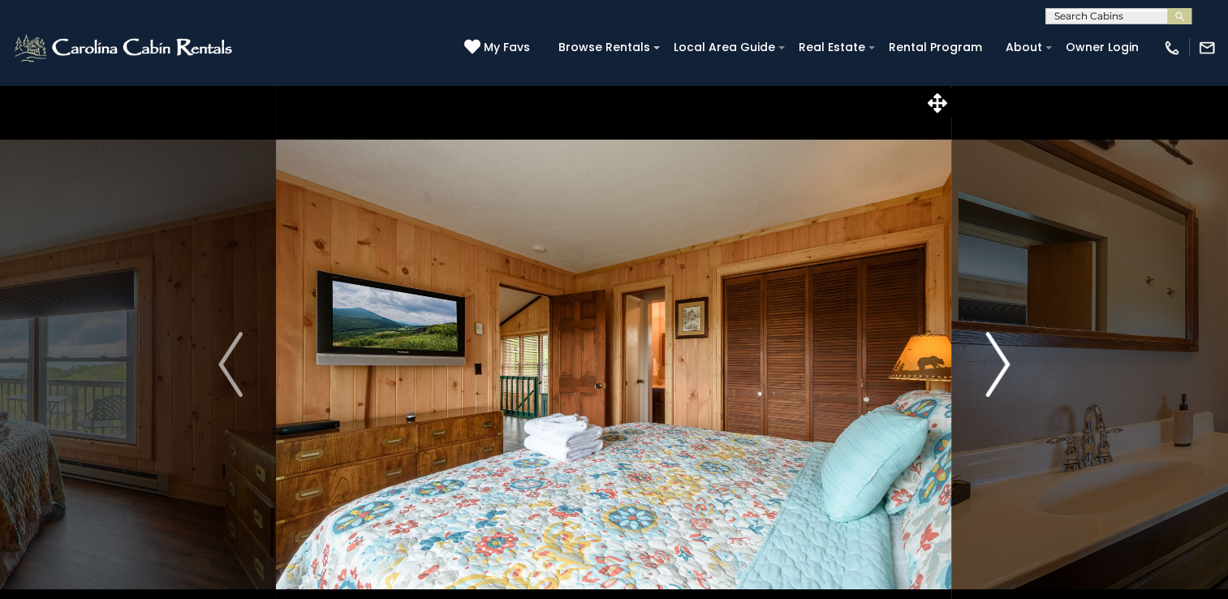
click at [996, 358] on img "Next" at bounding box center [997, 364] width 24 height 65
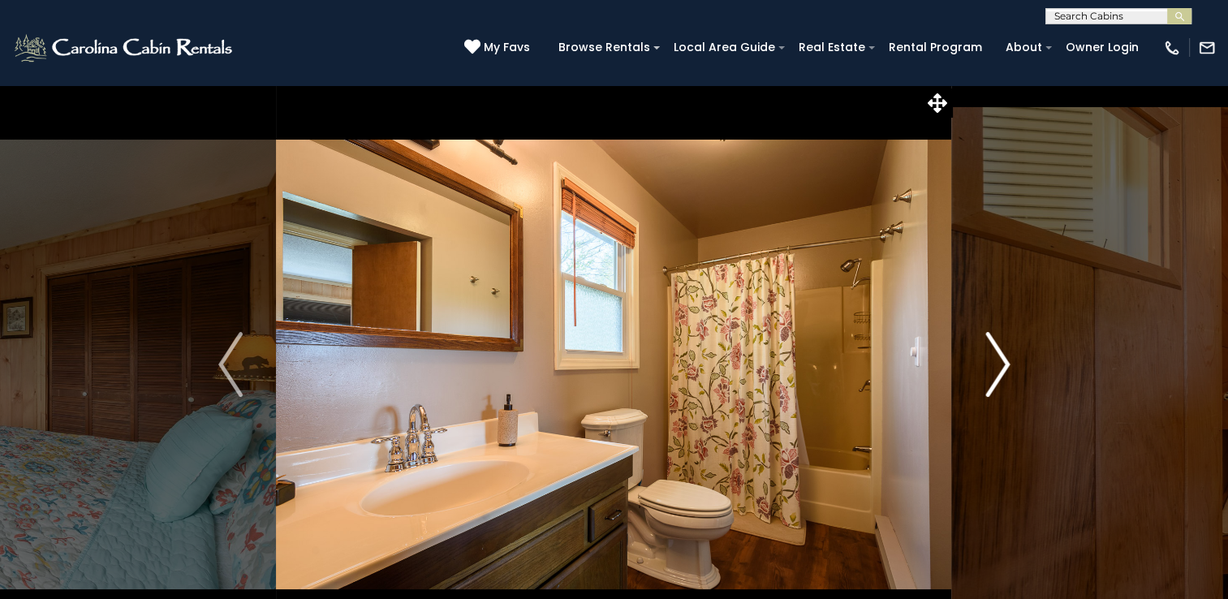
click at [996, 358] on img "Next" at bounding box center [997, 364] width 24 height 65
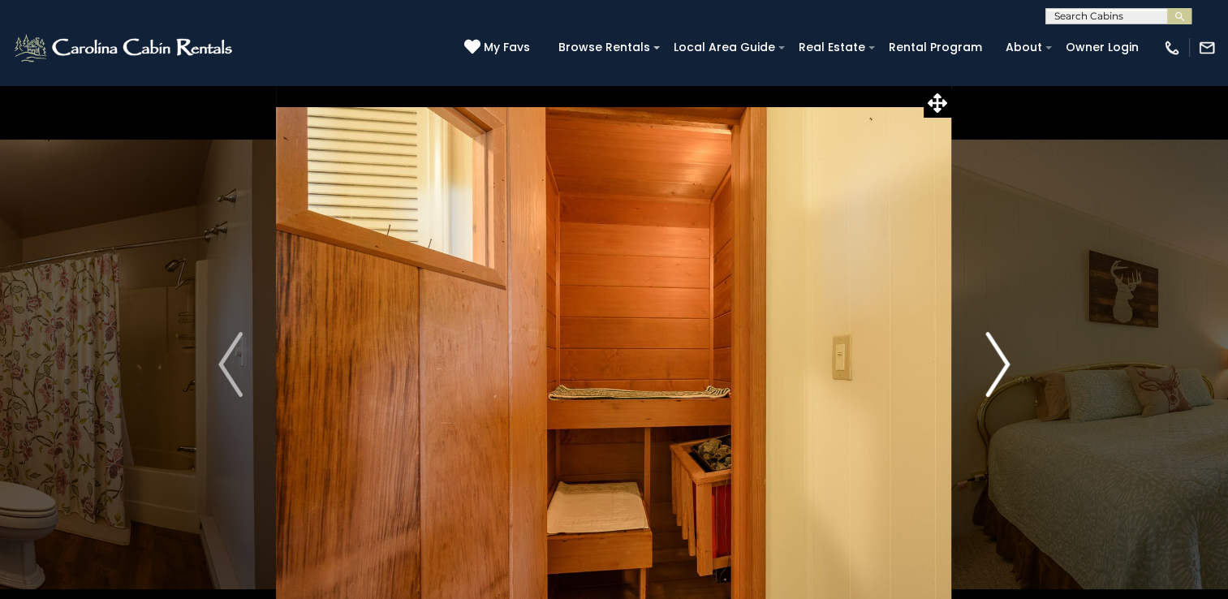
click at [996, 358] on img "Next" at bounding box center [997, 364] width 24 height 65
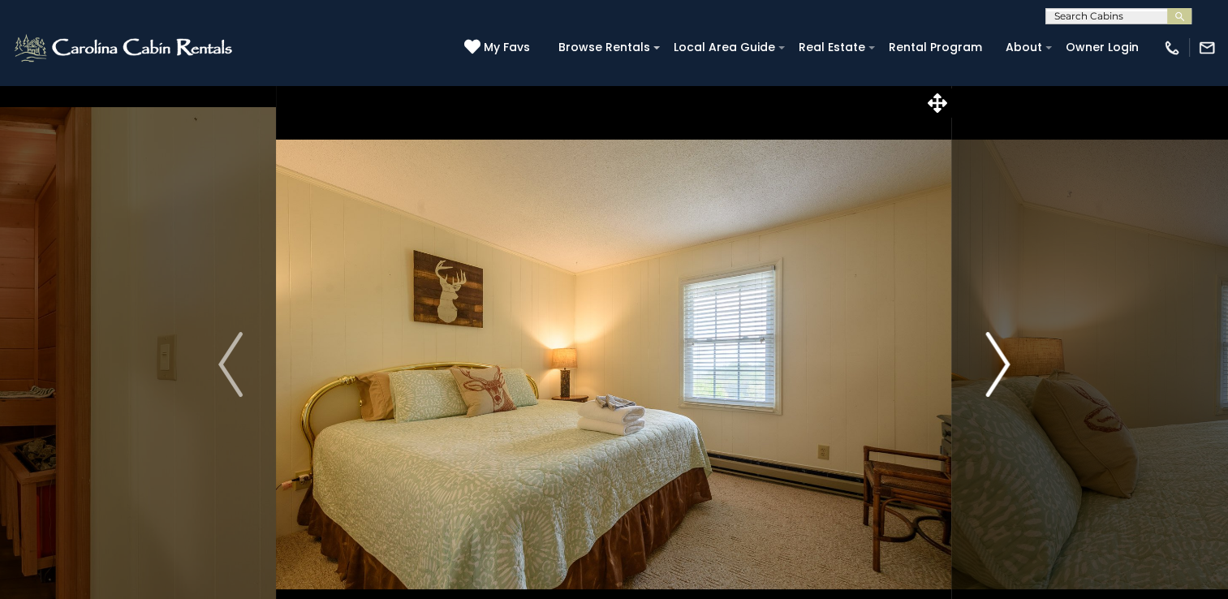
click at [996, 358] on img "Next" at bounding box center [997, 364] width 24 height 65
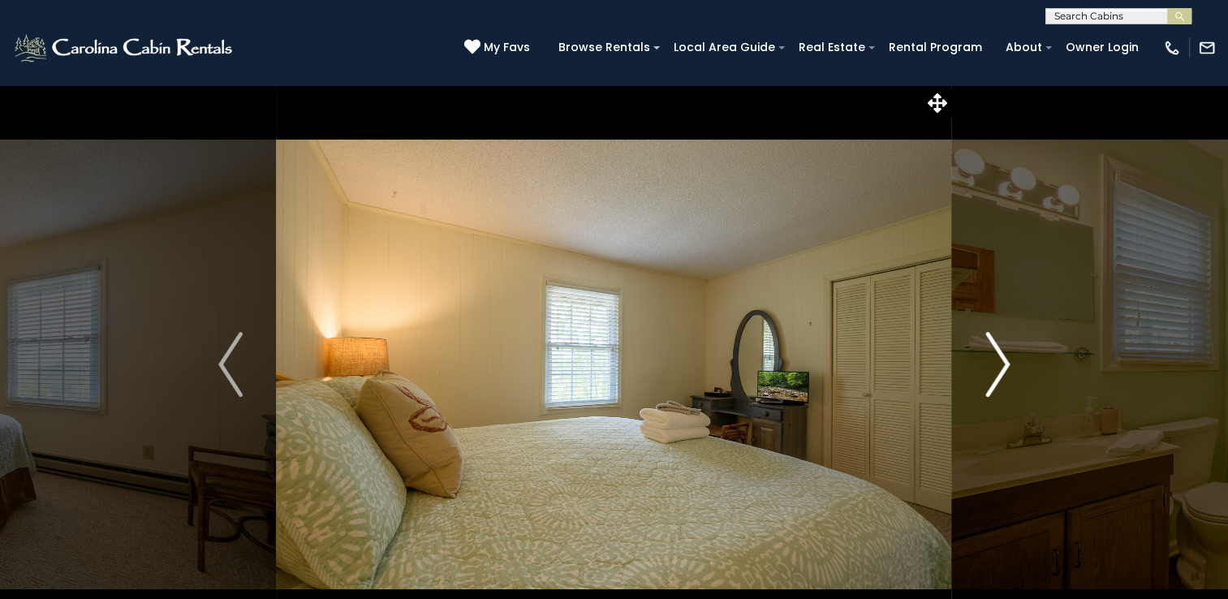
click at [996, 358] on img "Next" at bounding box center [997, 364] width 24 height 65
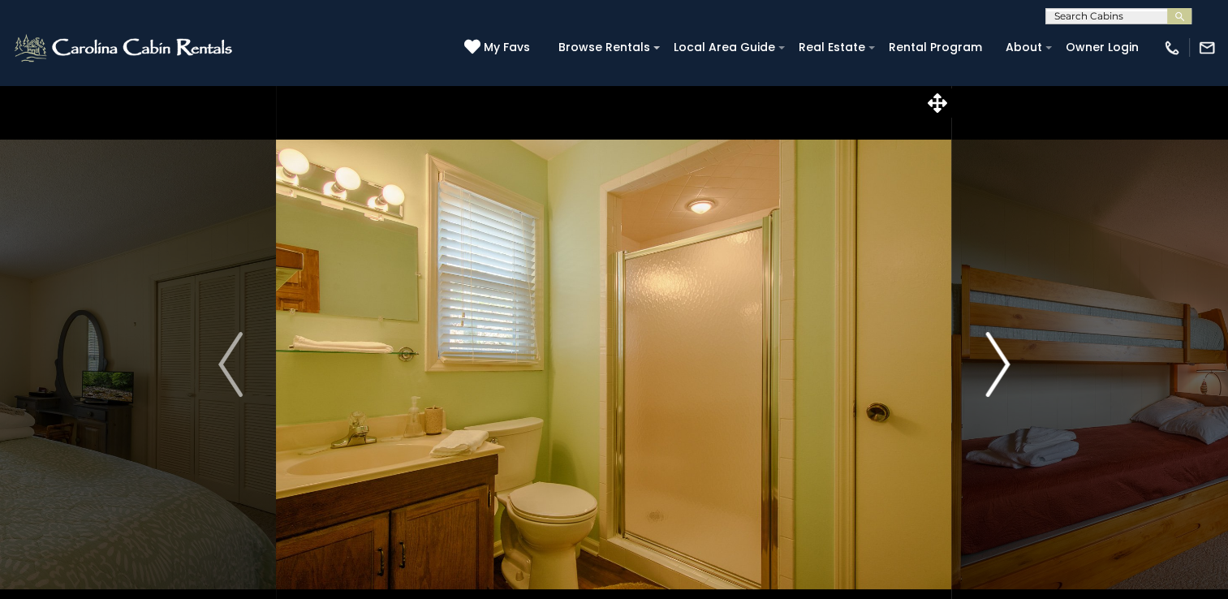
click at [996, 358] on img "Next" at bounding box center [997, 364] width 24 height 65
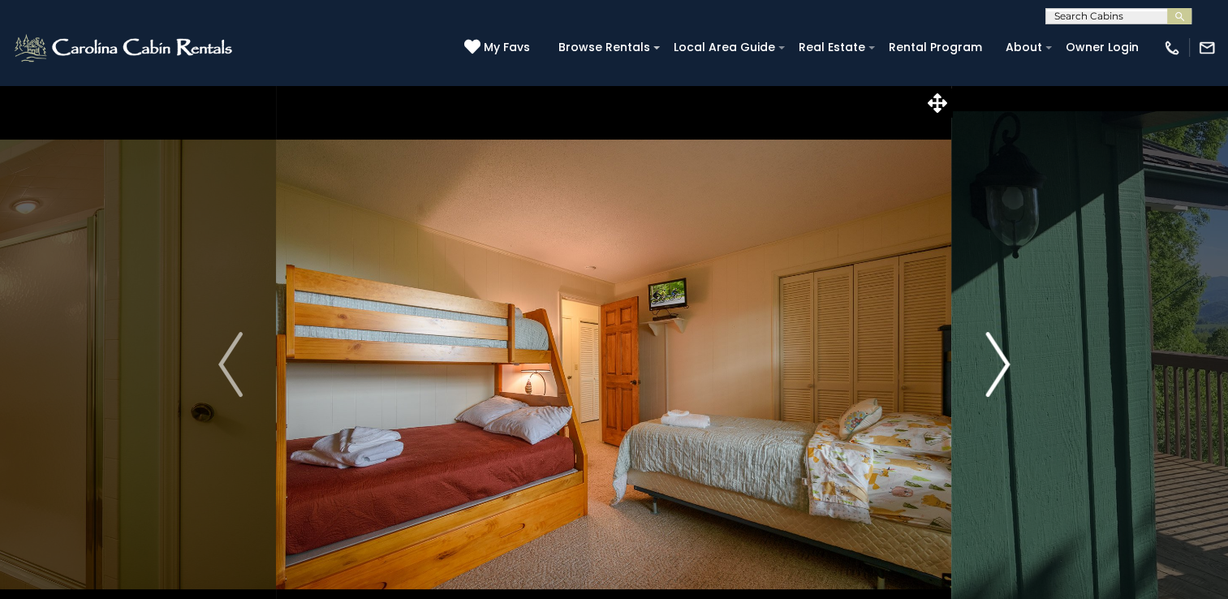
click at [996, 358] on img "Next" at bounding box center [997, 364] width 24 height 65
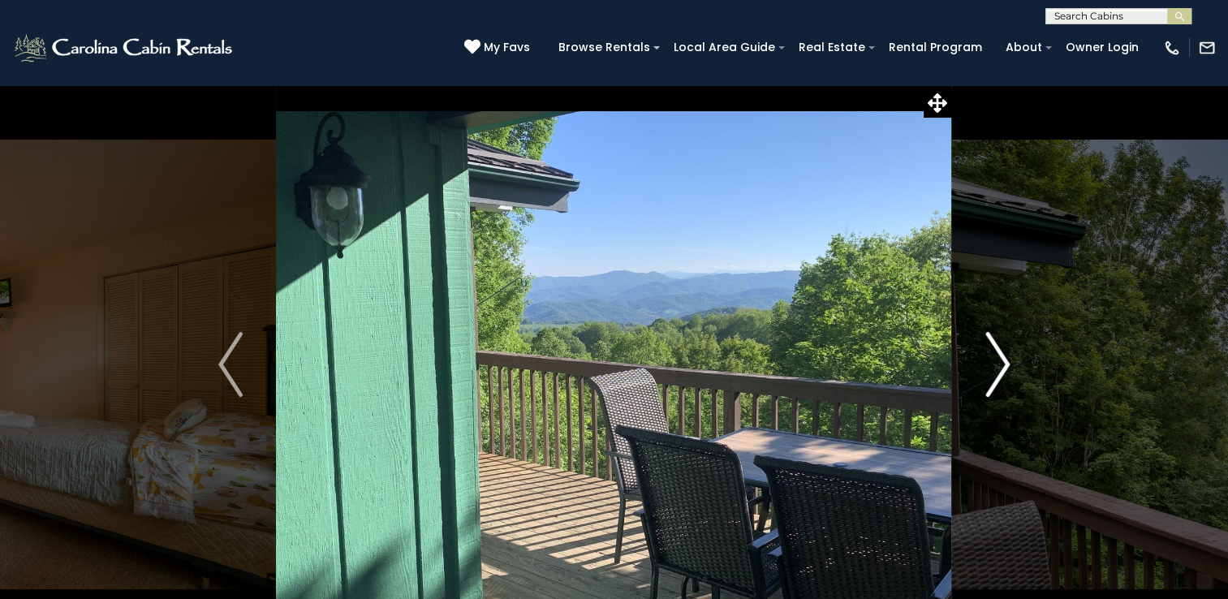
click at [996, 358] on img "Next" at bounding box center [997, 364] width 24 height 65
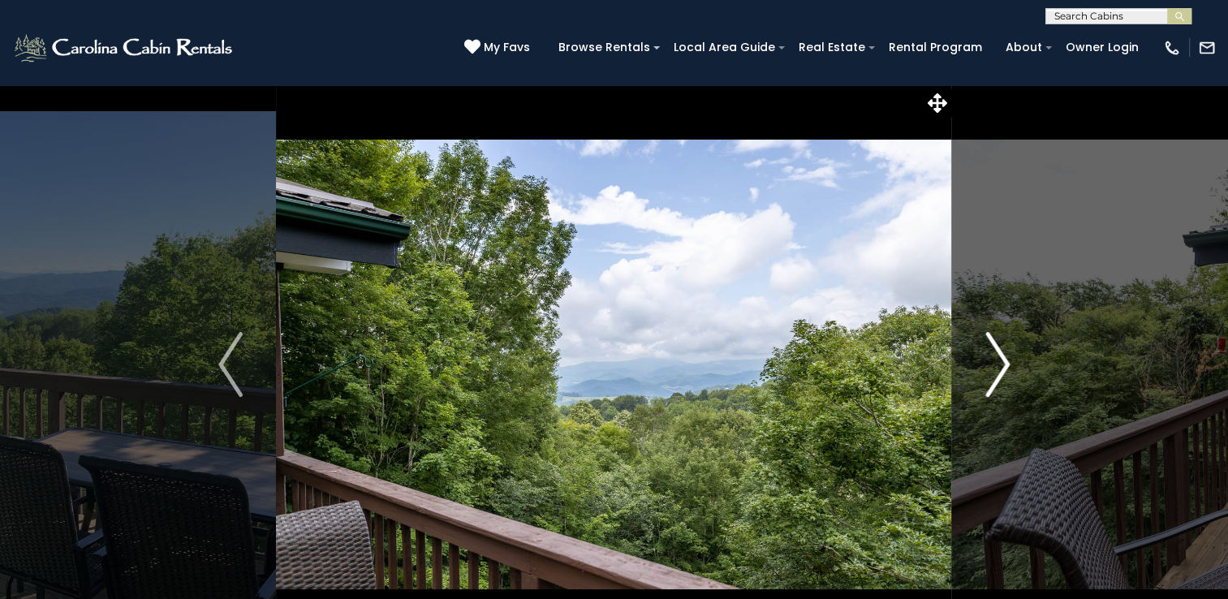
click at [996, 358] on img "Next" at bounding box center [997, 364] width 24 height 65
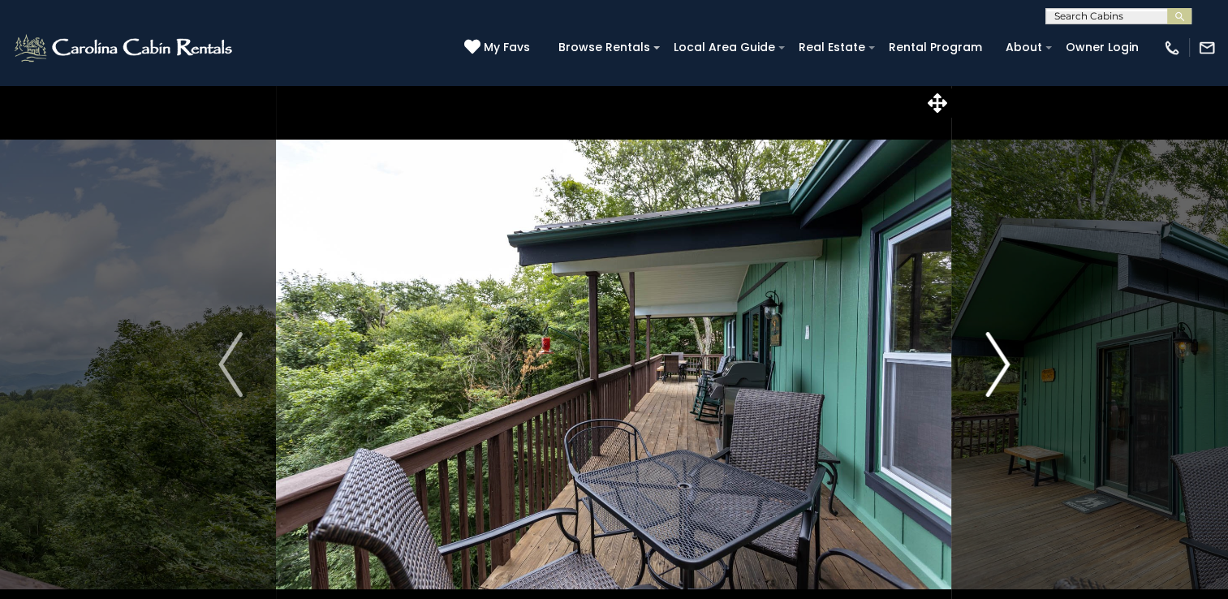
click at [996, 358] on img "Next" at bounding box center [997, 364] width 24 height 65
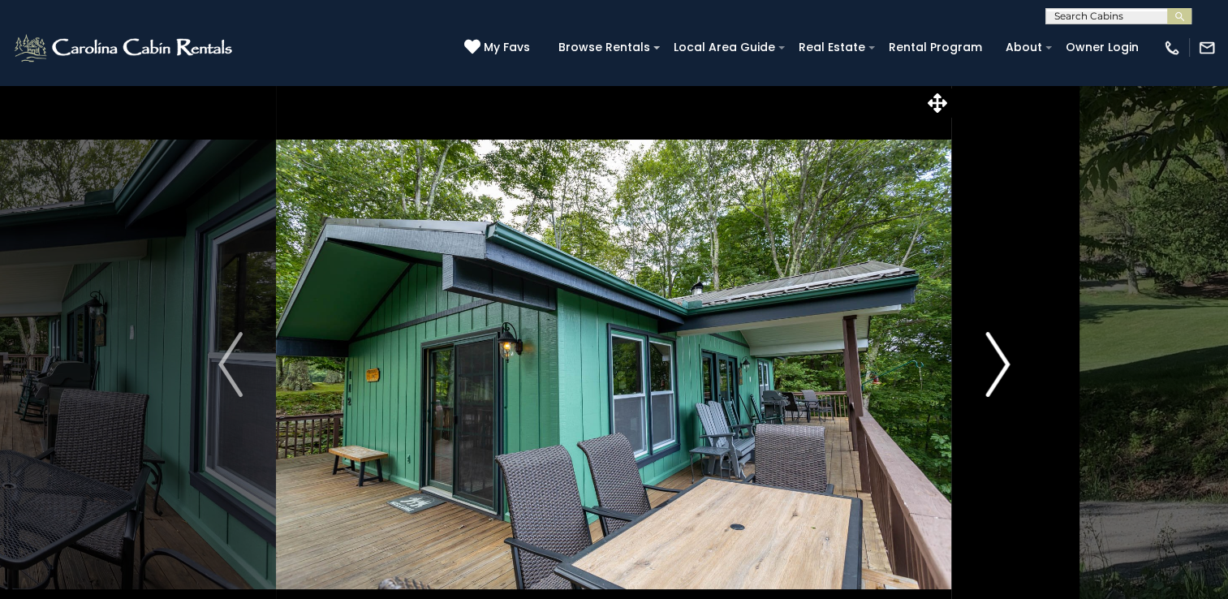
click at [996, 358] on img "Next" at bounding box center [997, 364] width 24 height 65
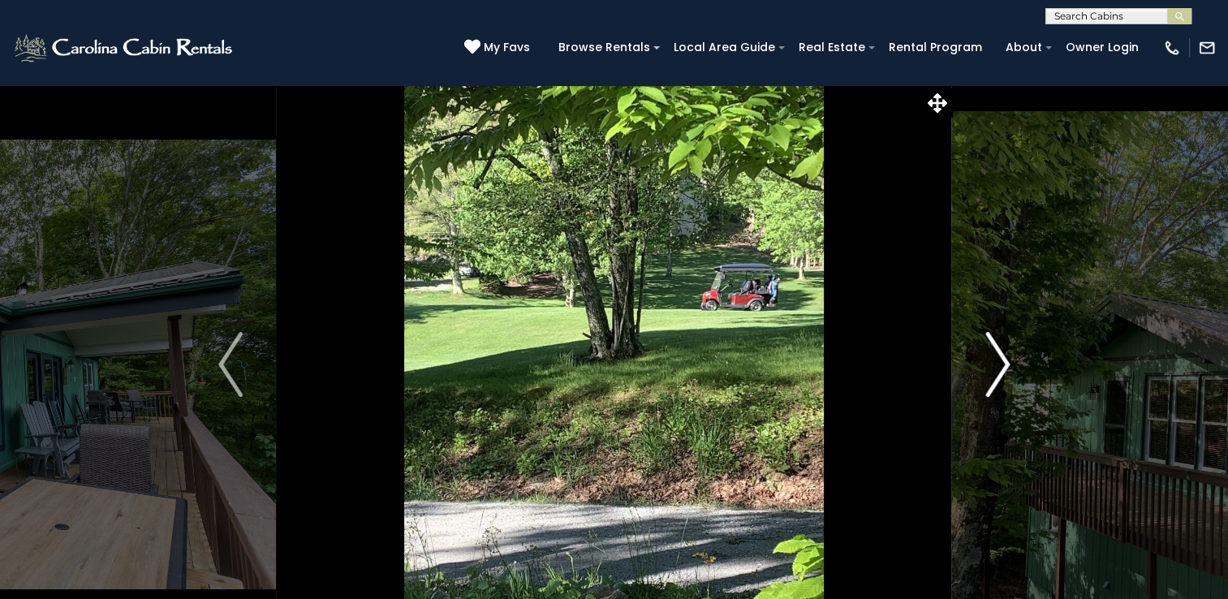
click at [996, 358] on img "Next" at bounding box center [997, 364] width 24 height 65
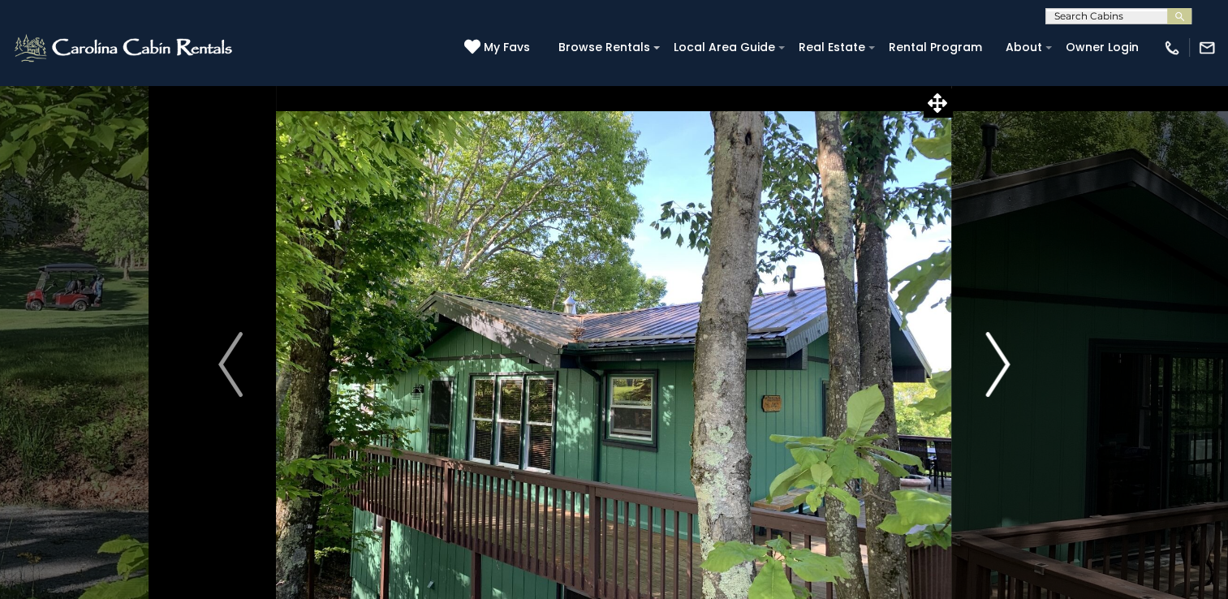
click at [996, 358] on img "Next" at bounding box center [997, 364] width 24 height 65
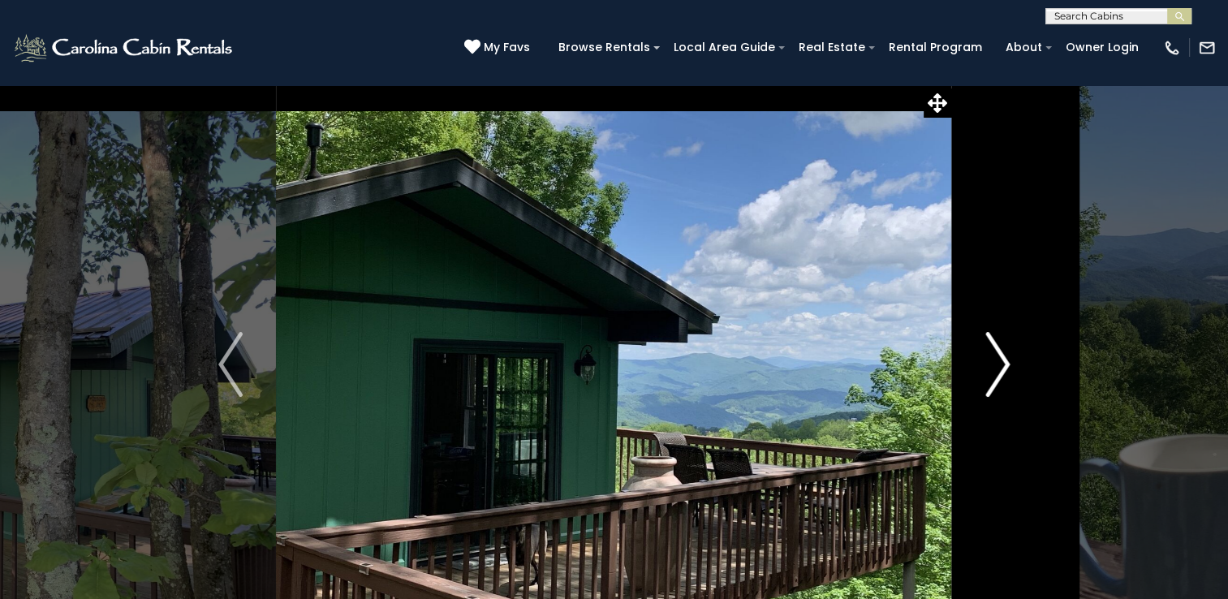
click at [996, 358] on img "Next" at bounding box center [997, 364] width 24 height 65
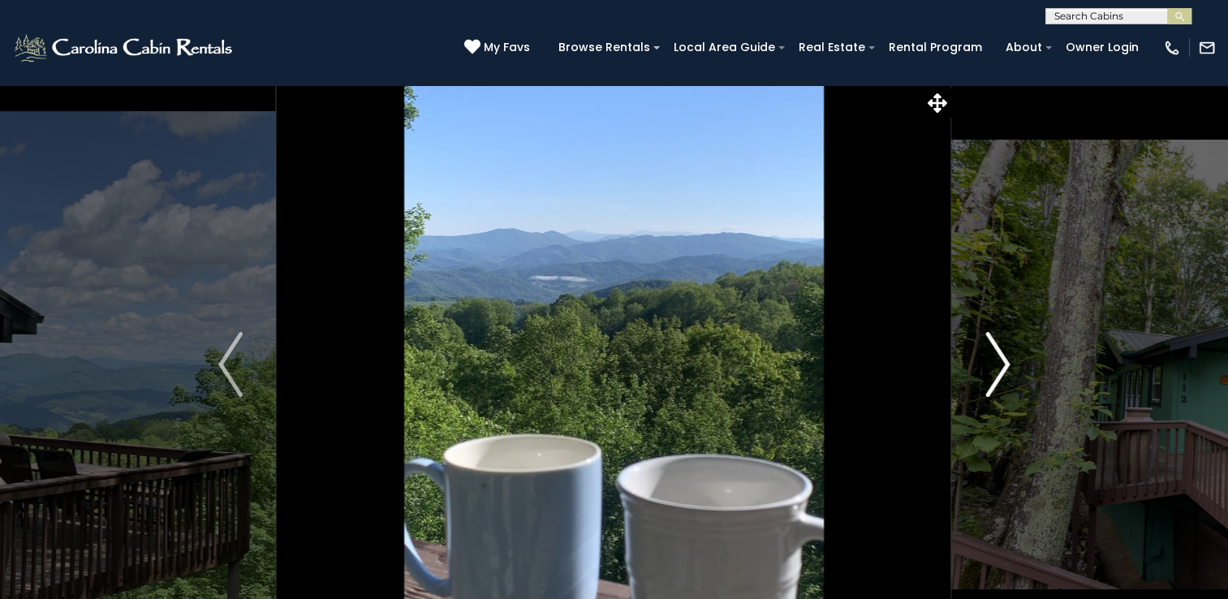
click at [996, 358] on img "Next" at bounding box center [997, 364] width 24 height 65
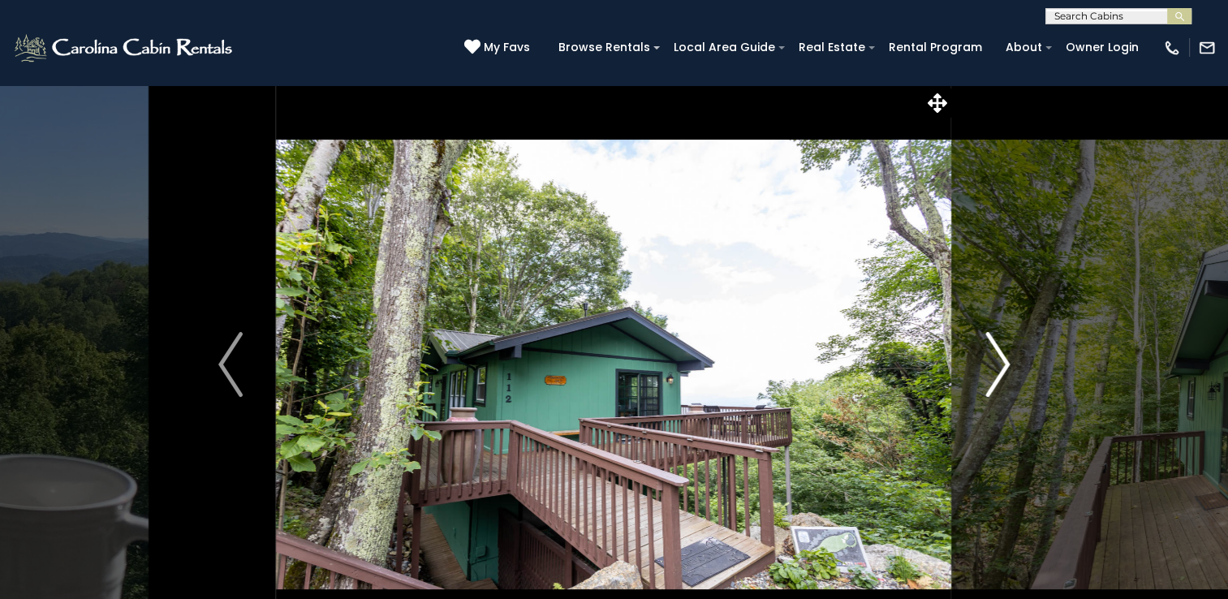
click at [996, 358] on img "Next" at bounding box center [997, 364] width 24 height 65
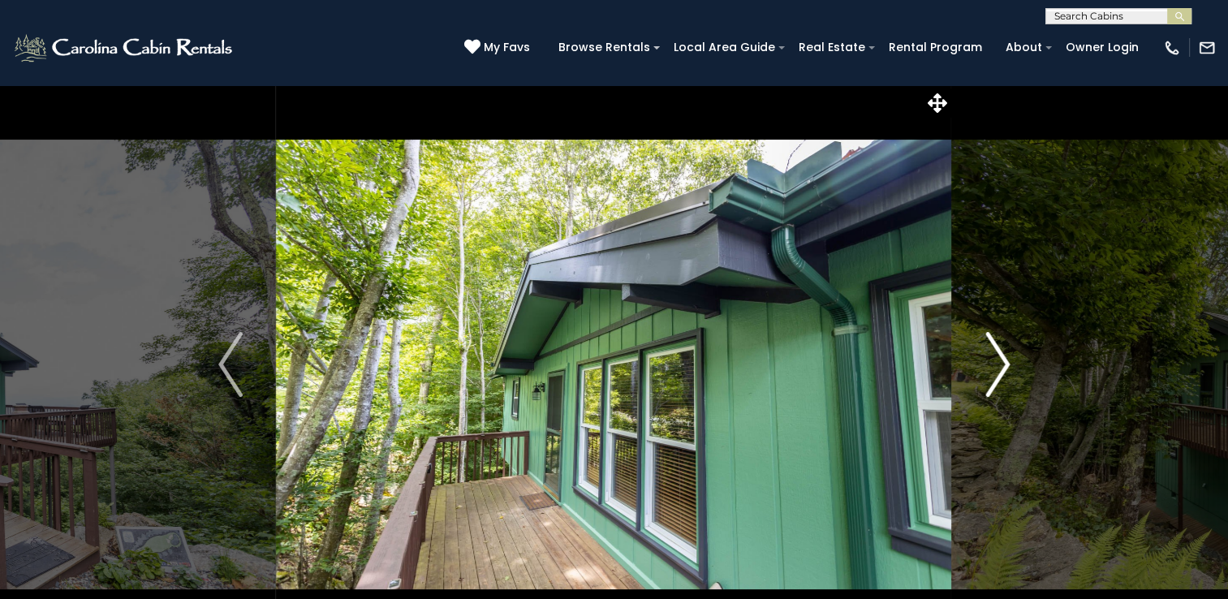
click at [996, 358] on img "Next" at bounding box center [997, 364] width 24 height 65
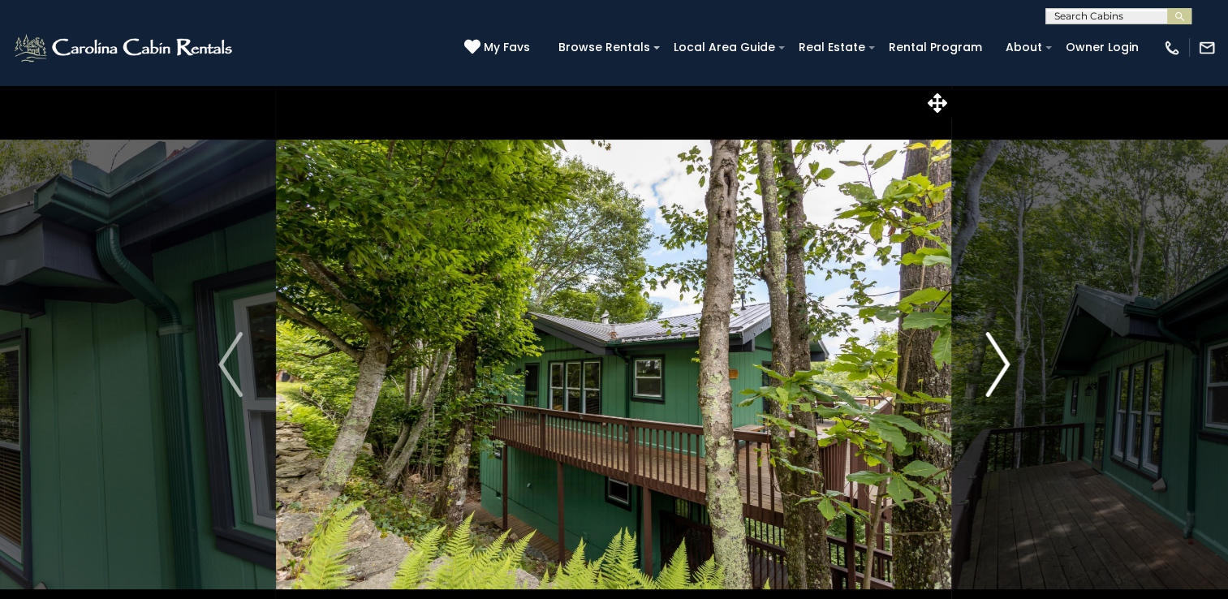
click at [996, 358] on img "Next" at bounding box center [997, 364] width 24 height 65
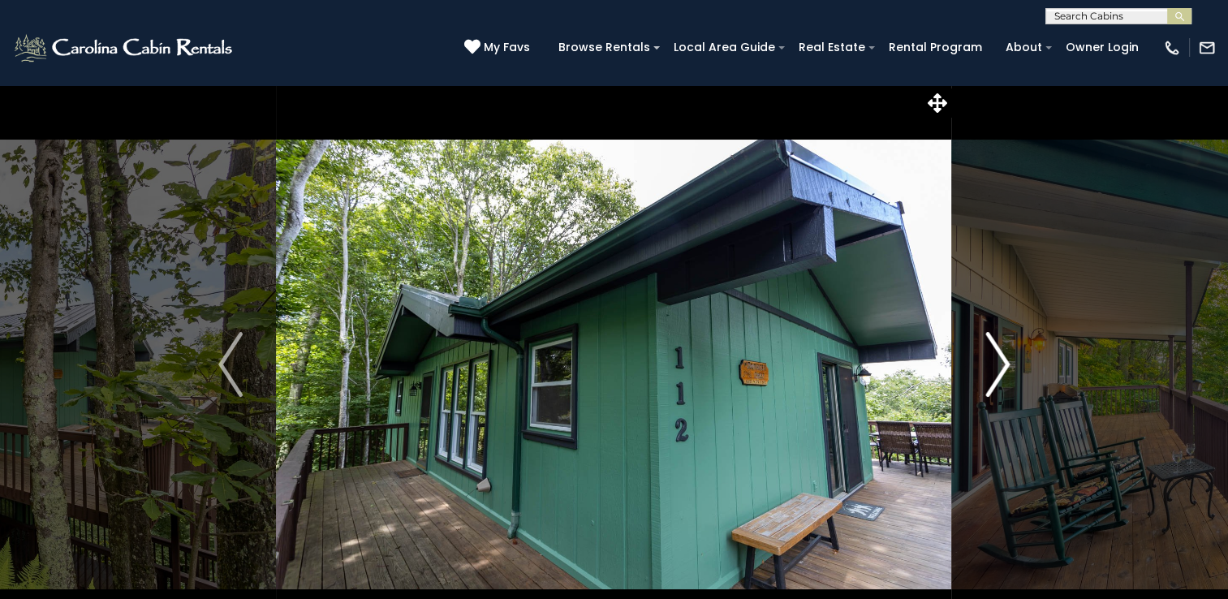
click at [996, 358] on img "Next" at bounding box center [997, 364] width 24 height 65
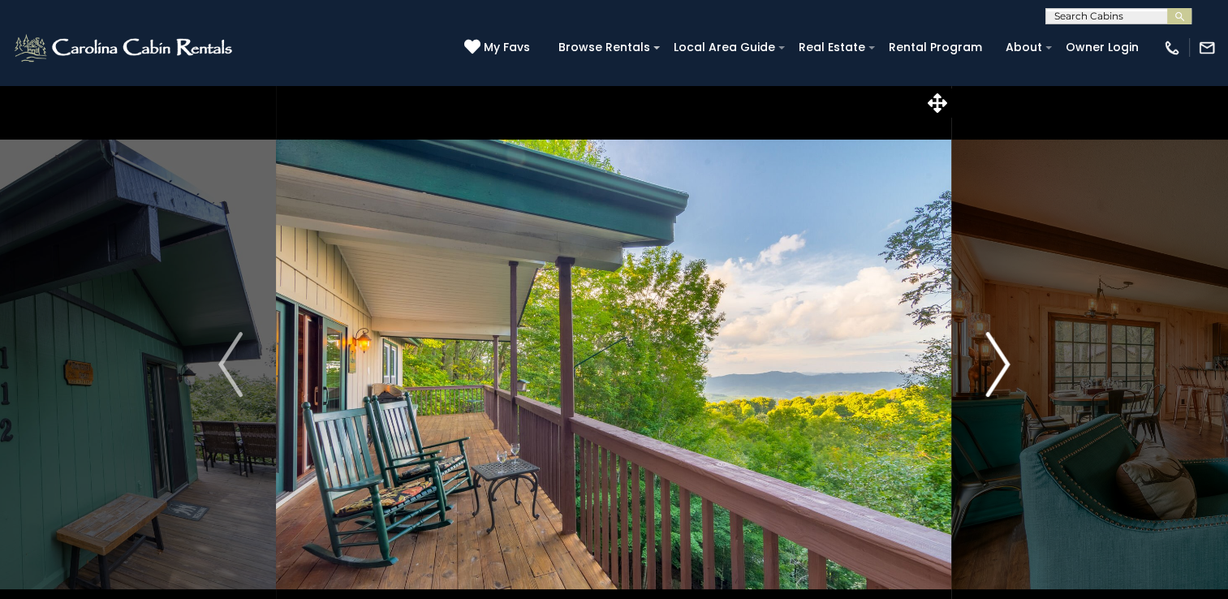
click at [996, 358] on img "Next" at bounding box center [997, 364] width 24 height 65
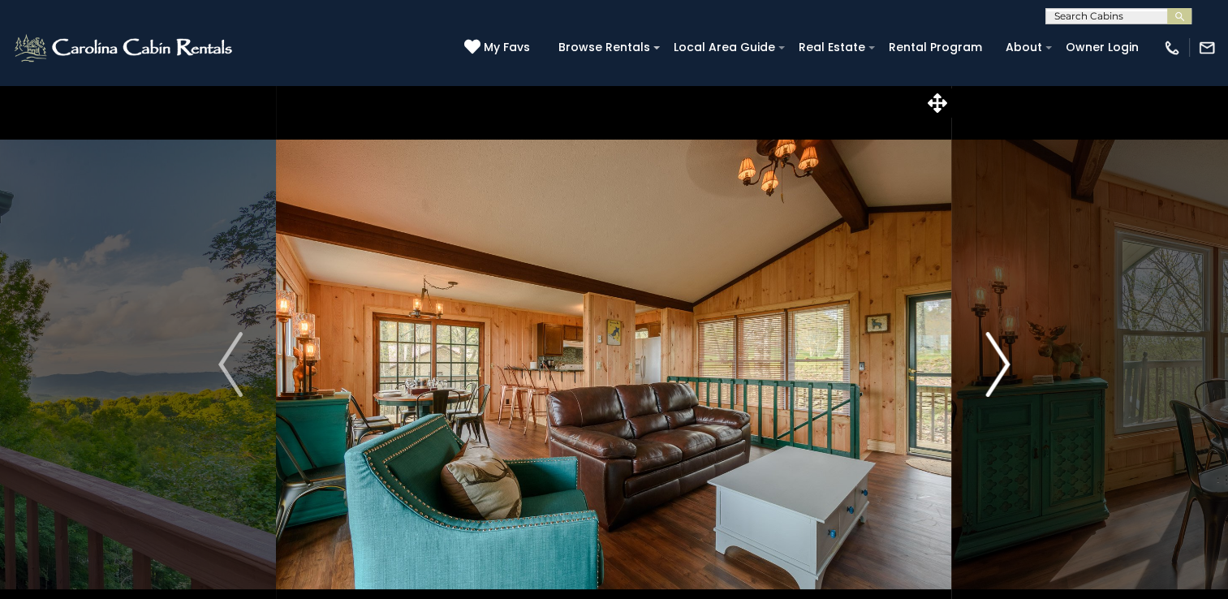
click at [996, 358] on img "Next" at bounding box center [997, 364] width 24 height 65
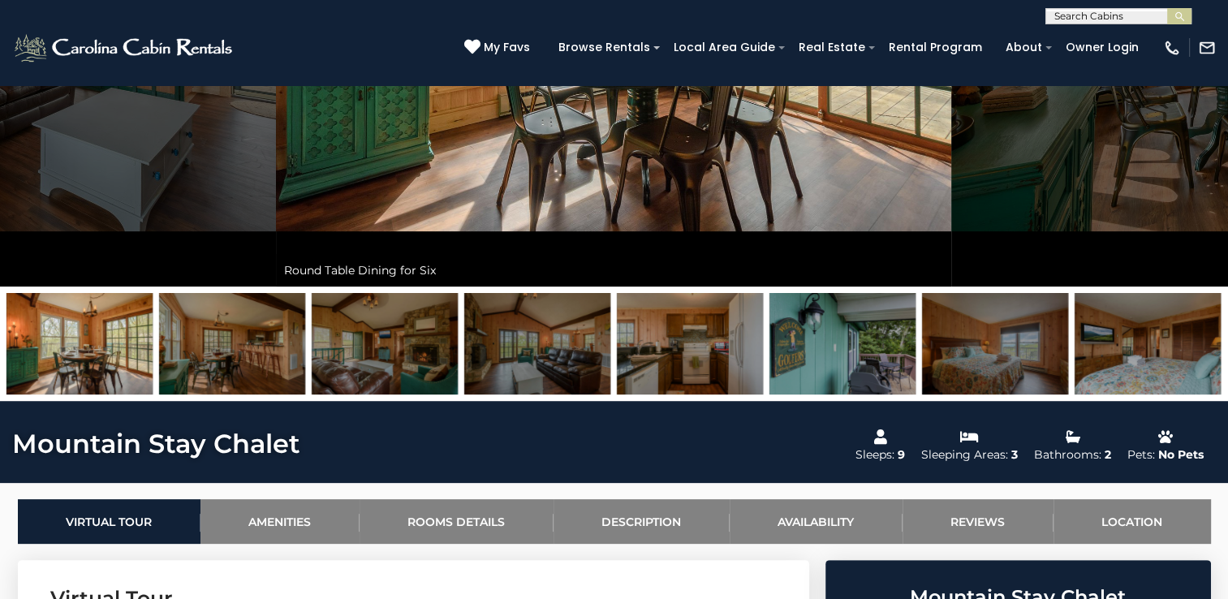
scroll to position [406, 0]
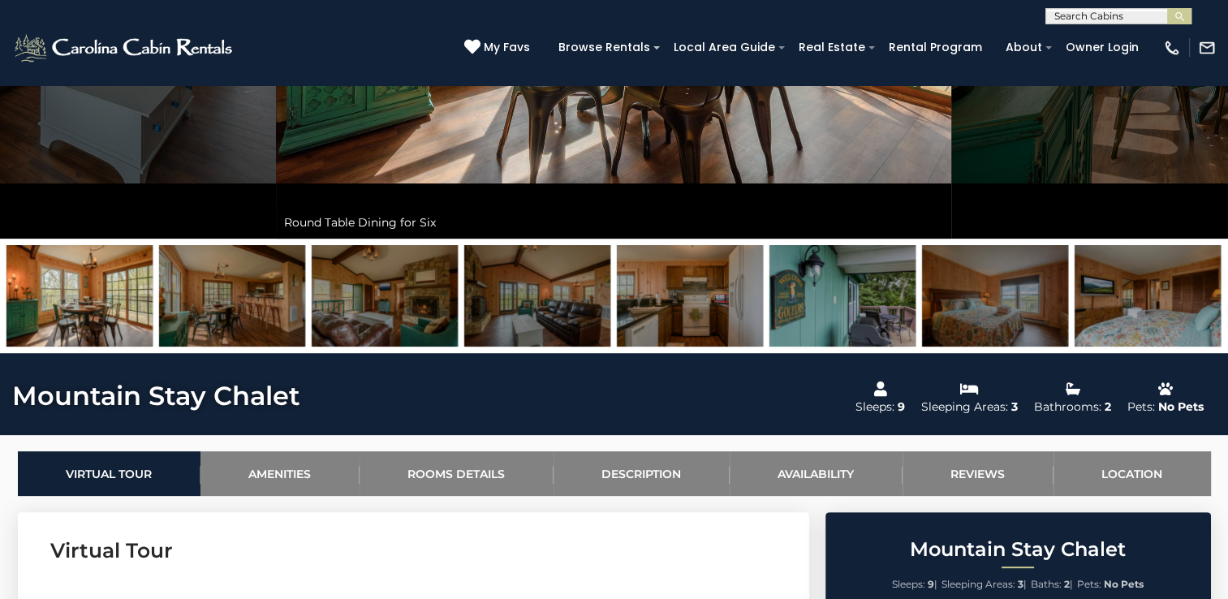
click at [90, 296] on img at bounding box center [79, 295] width 146 height 101
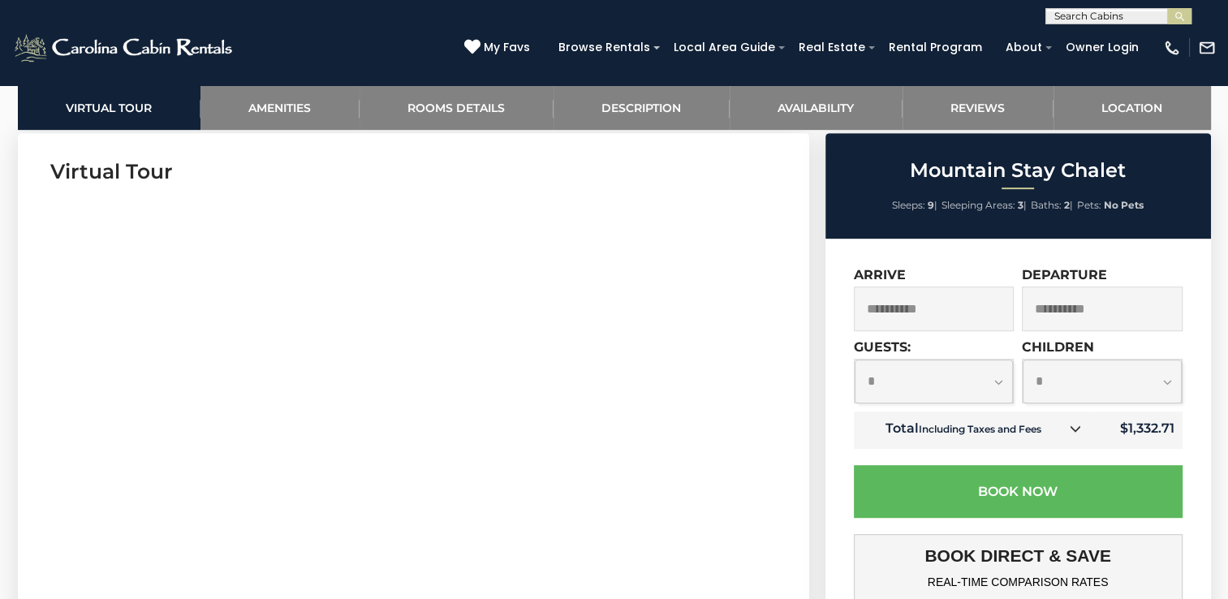
scroll to position [811, 0]
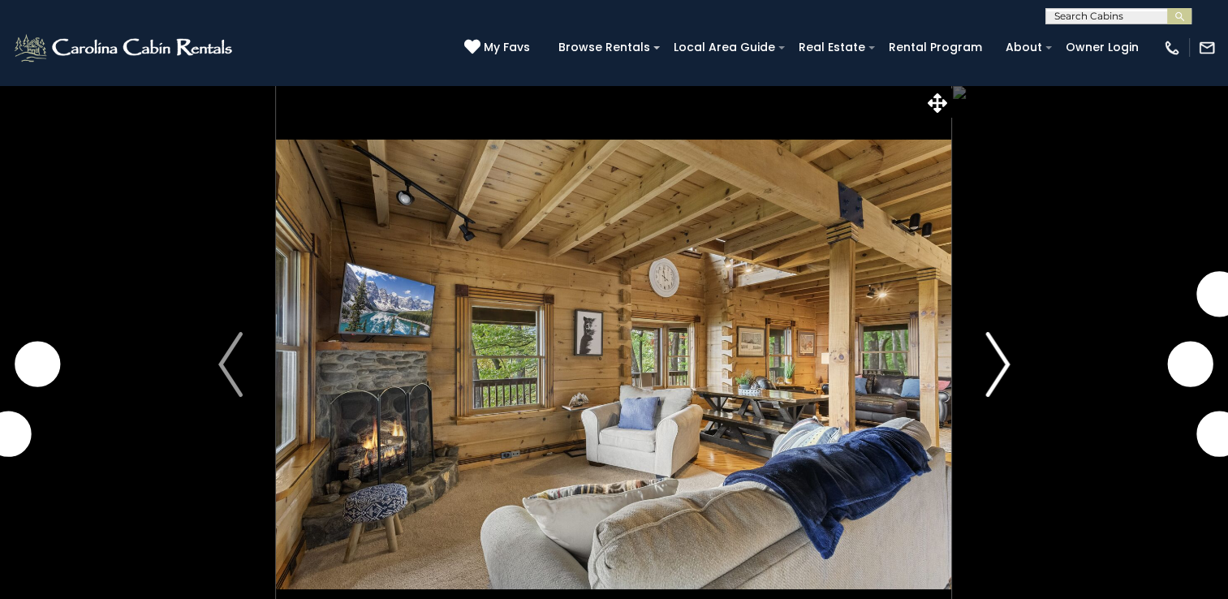
click at [999, 359] on img "Next" at bounding box center [997, 364] width 24 height 65
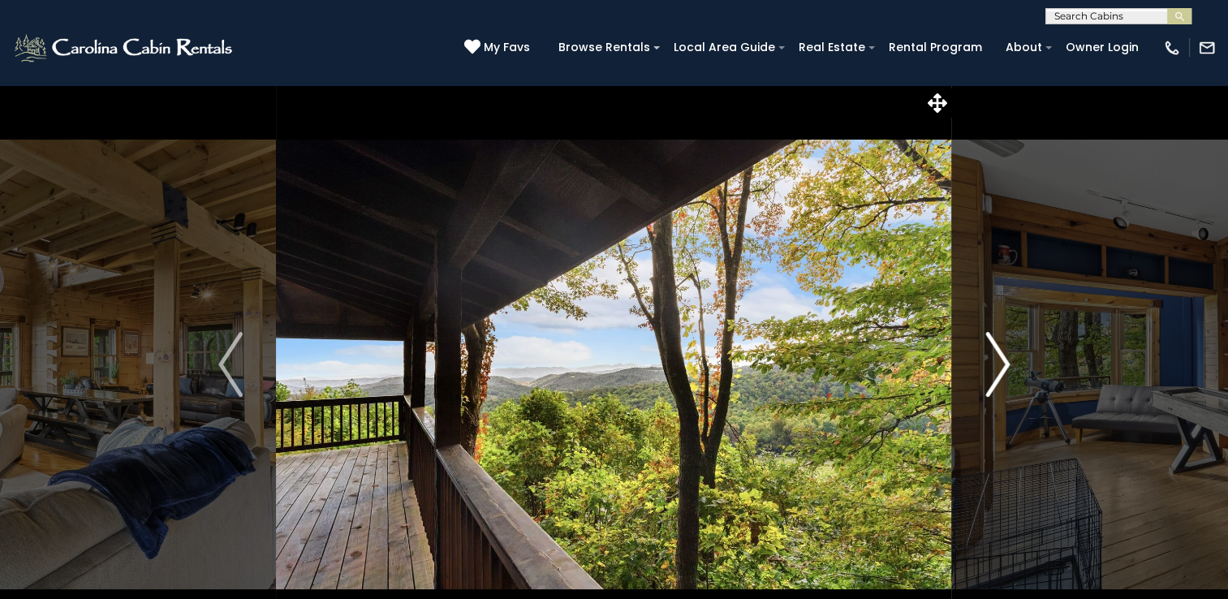
click at [999, 369] on img "Next" at bounding box center [997, 364] width 24 height 65
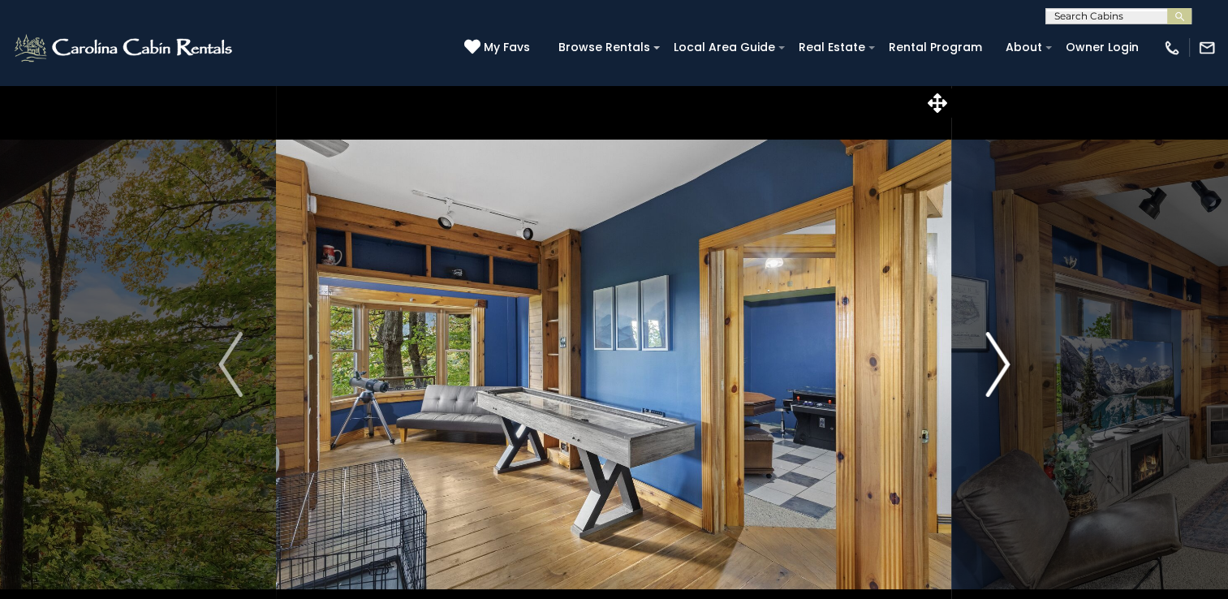
click at [999, 368] on img "Next" at bounding box center [997, 364] width 24 height 65
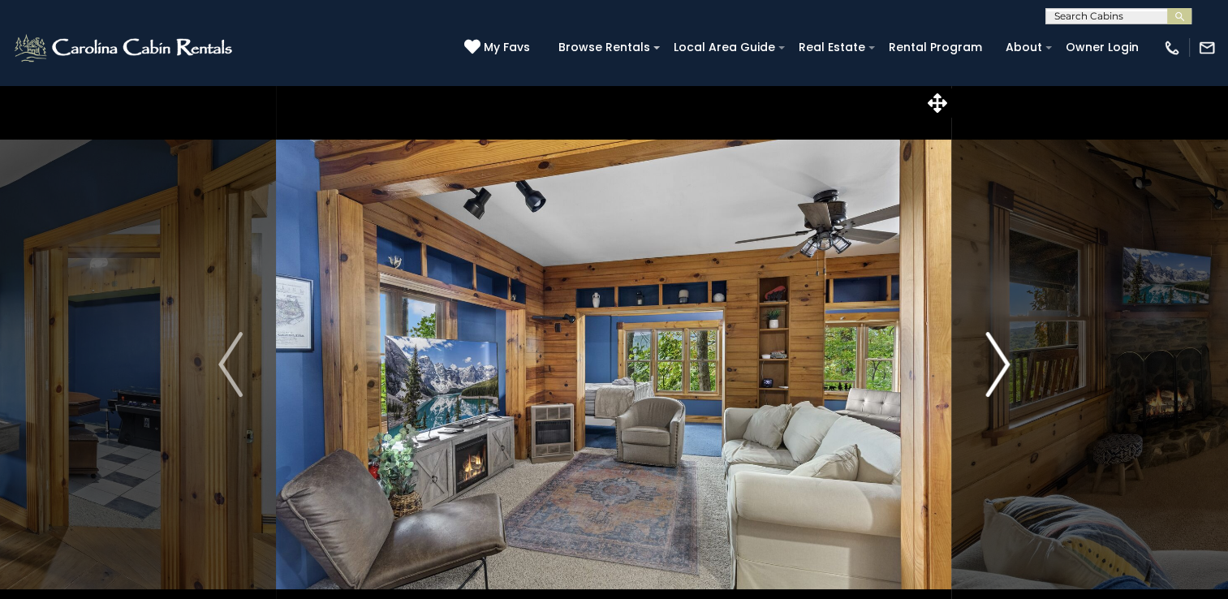
click at [999, 368] on img "Next" at bounding box center [997, 364] width 24 height 65
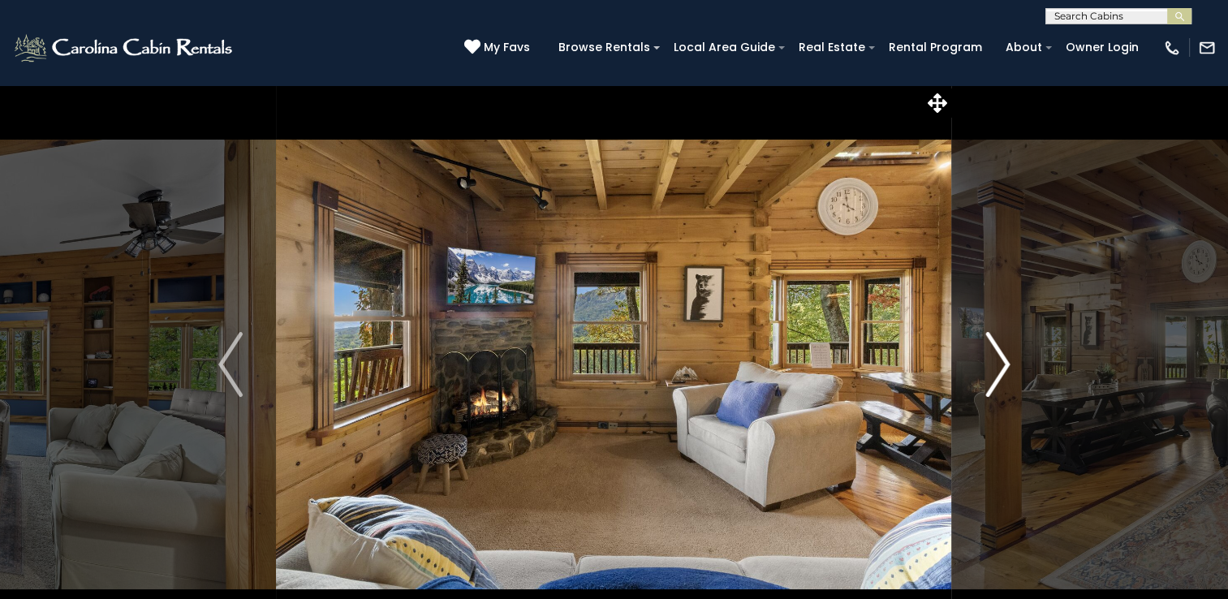
click at [999, 368] on img "Next" at bounding box center [997, 364] width 24 height 65
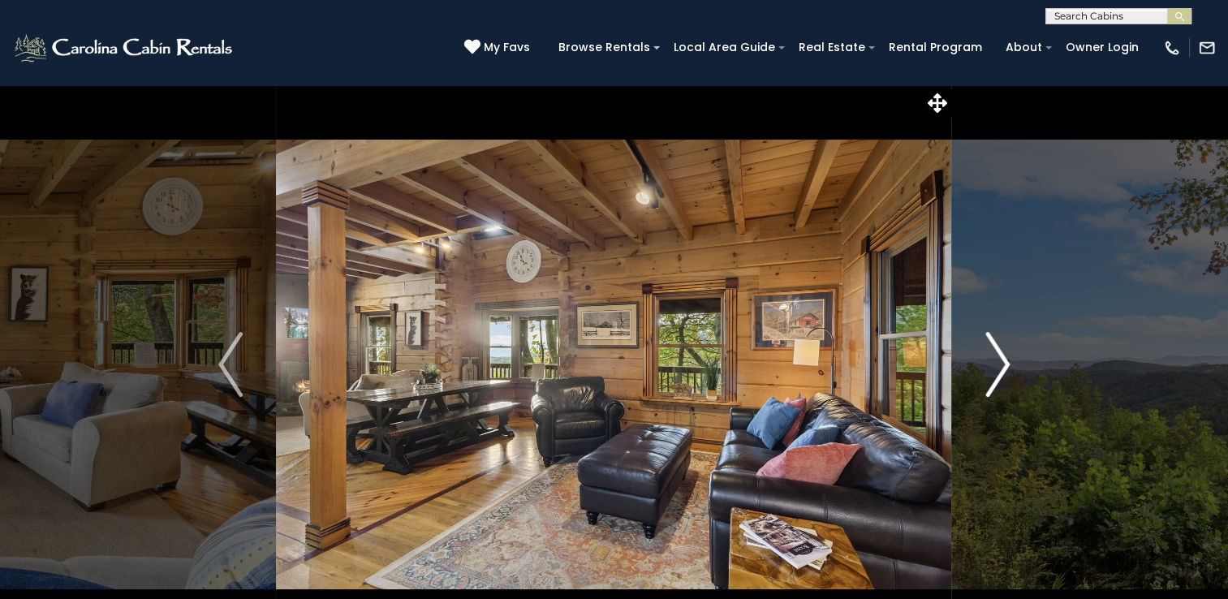
click at [999, 368] on img "Next" at bounding box center [997, 364] width 24 height 65
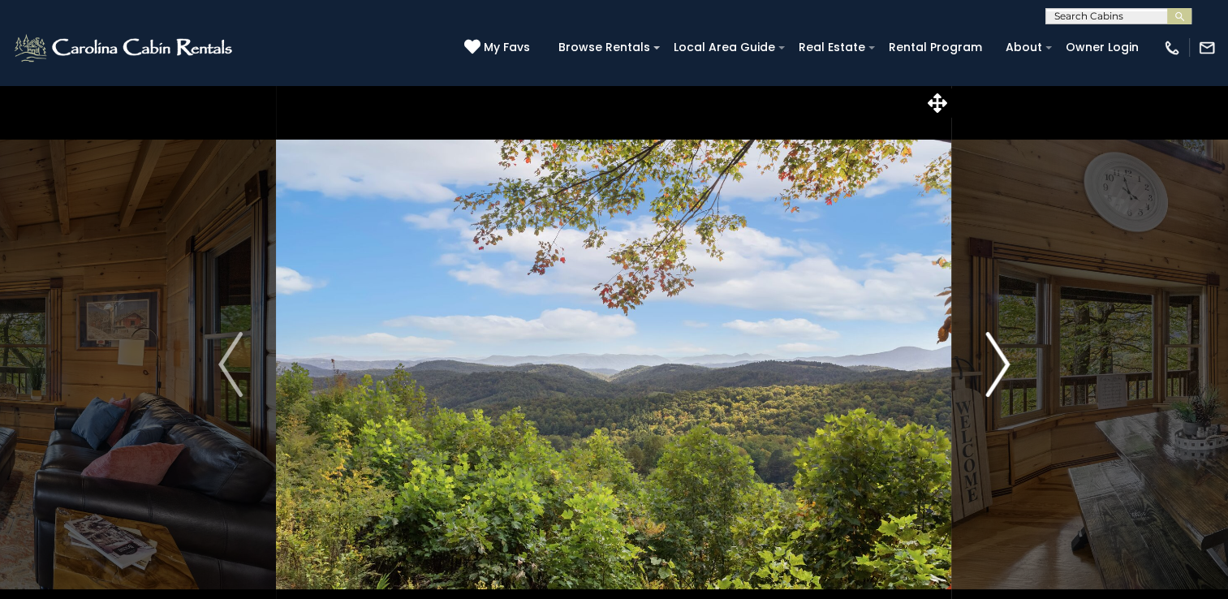
click at [999, 368] on img "Next" at bounding box center [997, 364] width 24 height 65
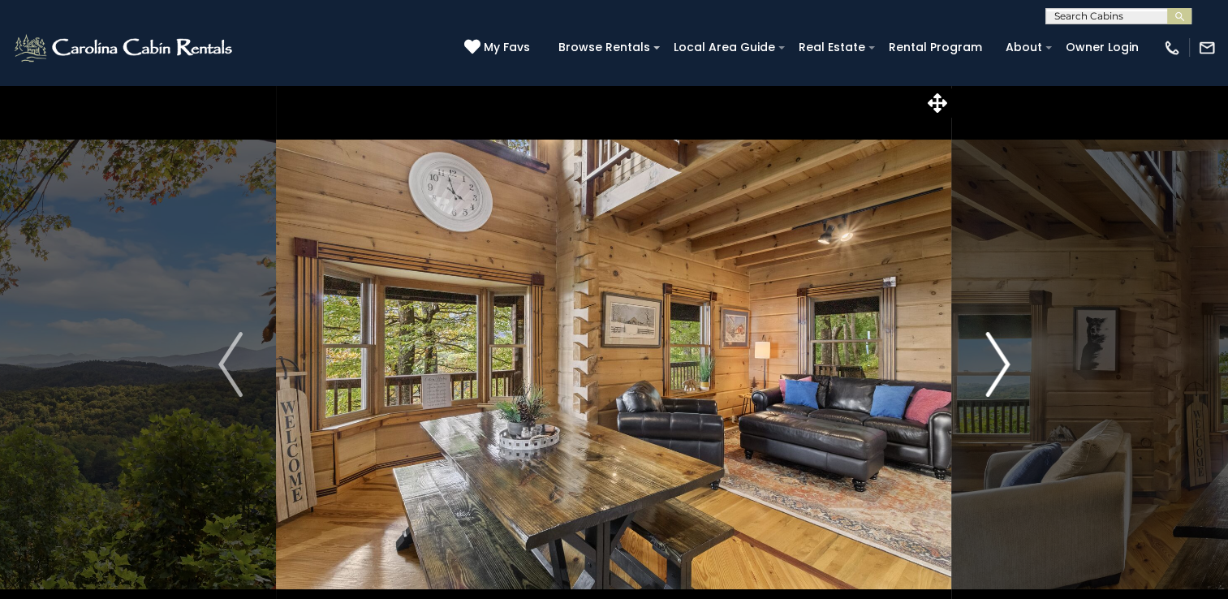
click at [999, 368] on img "Next" at bounding box center [997, 364] width 24 height 65
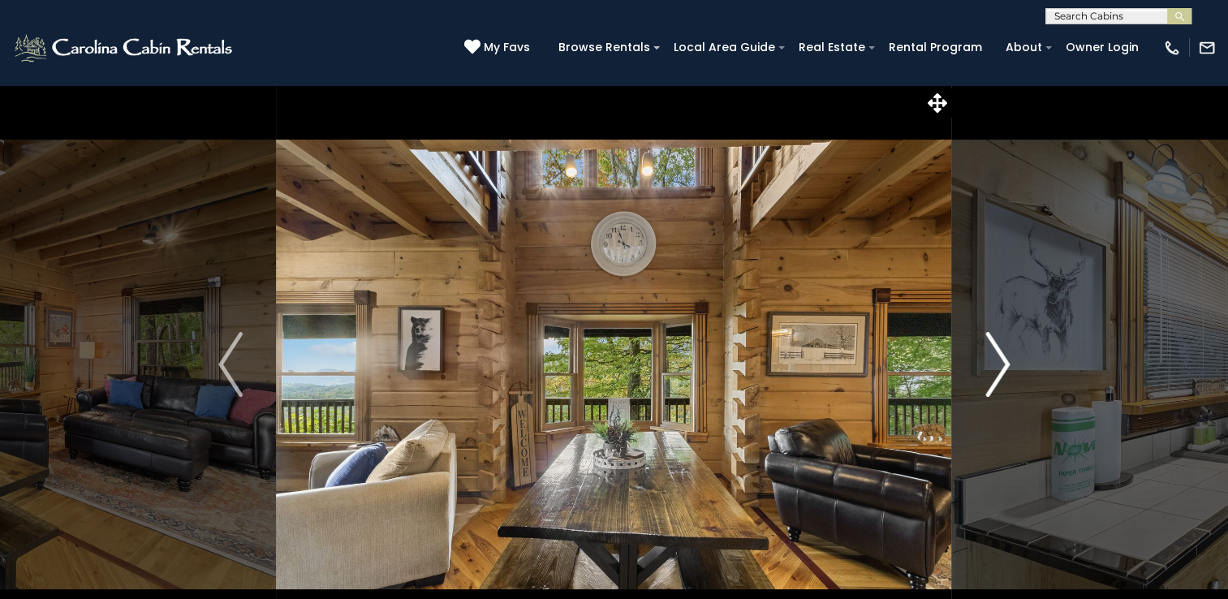
click at [999, 368] on img "Next" at bounding box center [997, 364] width 24 height 65
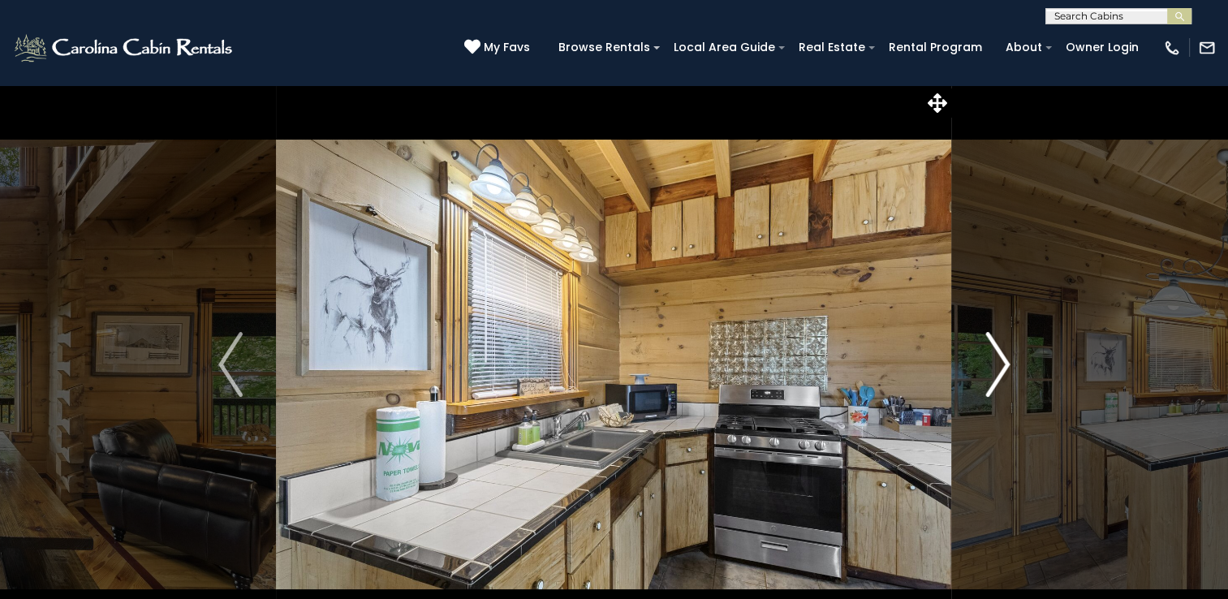
click at [999, 368] on img "Next" at bounding box center [997, 364] width 24 height 65
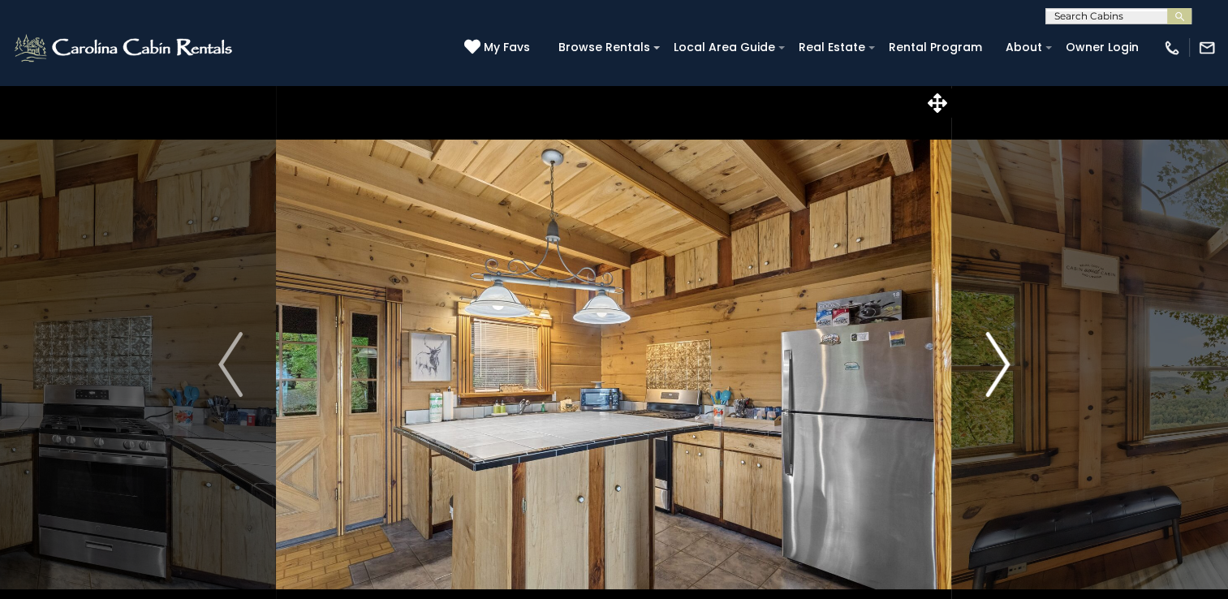
click at [999, 368] on img "Next" at bounding box center [997, 364] width 24 height 65
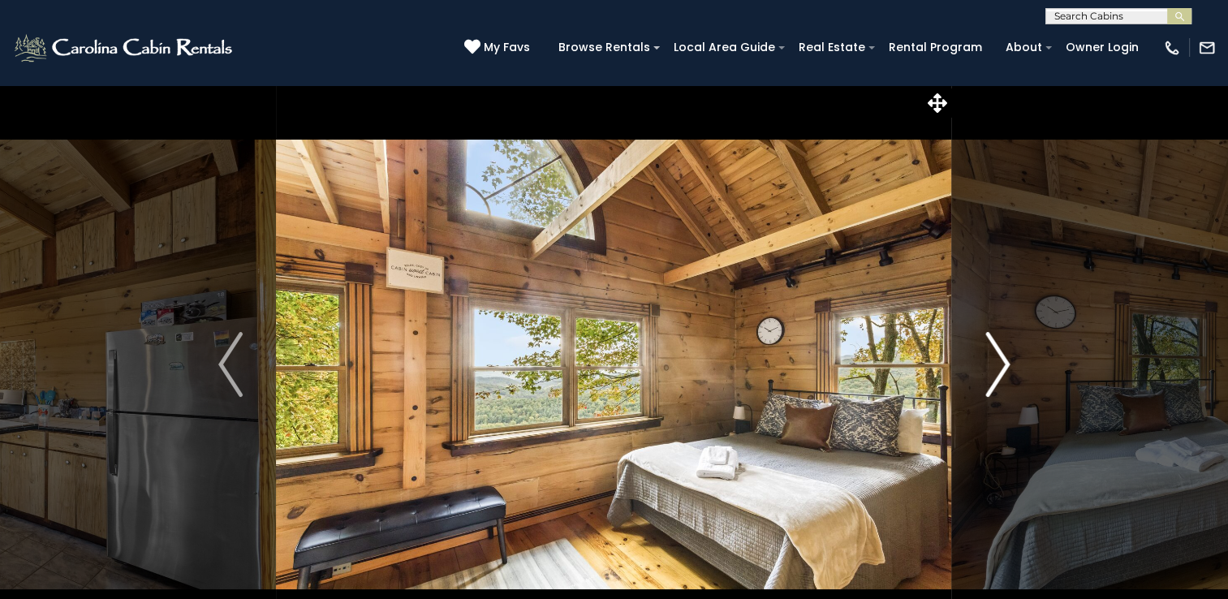
click at [999, 368] on img "Next" at bounding box center [997, 364] width 24 height 65
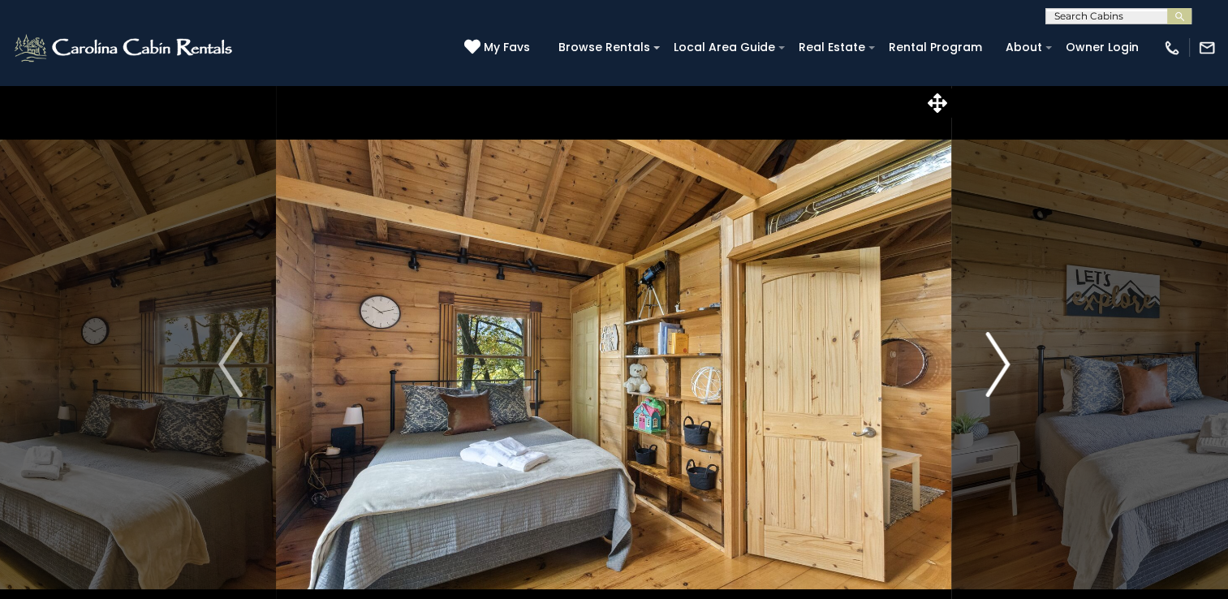
click at [999, 368] on img "Next" at bounding box center [997, 364] width 24 height 65
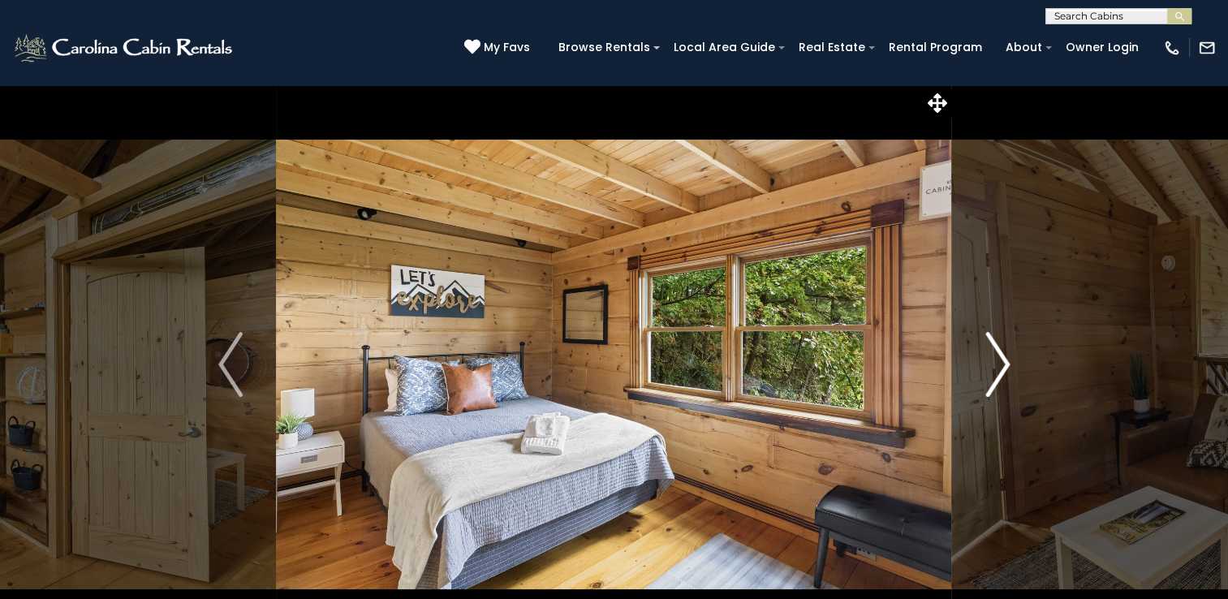
click at [999, 368] on img "Next" at bounding box center [997, 364] width 24 height 65
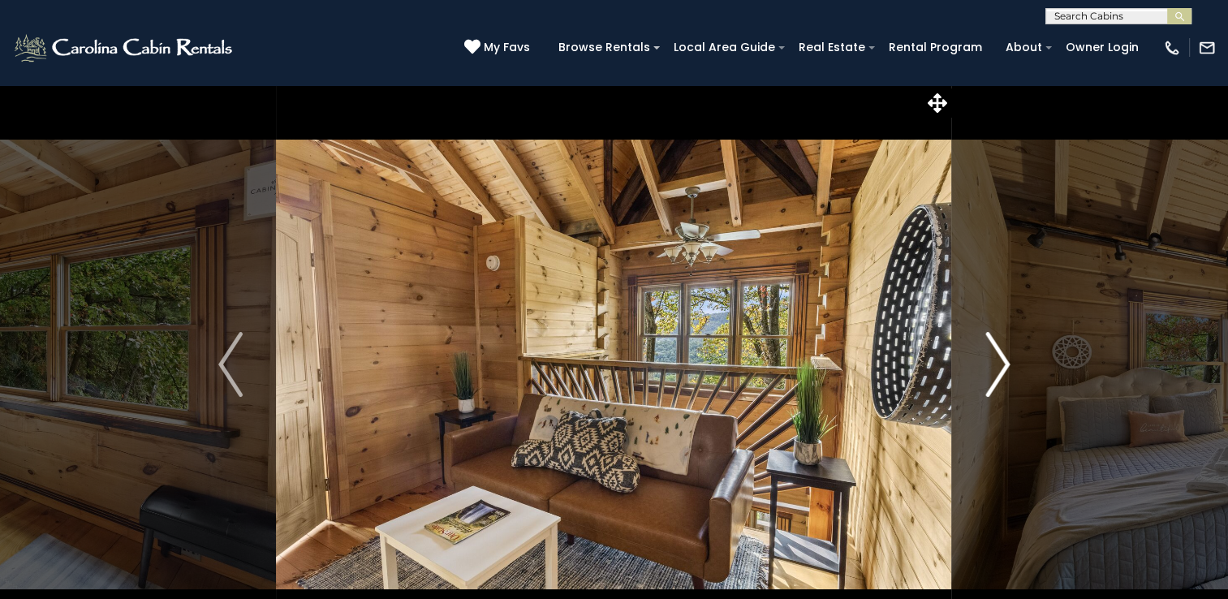
click at [999, 368] on img "Next" at bounding box center [997, 364] width 24 height 65
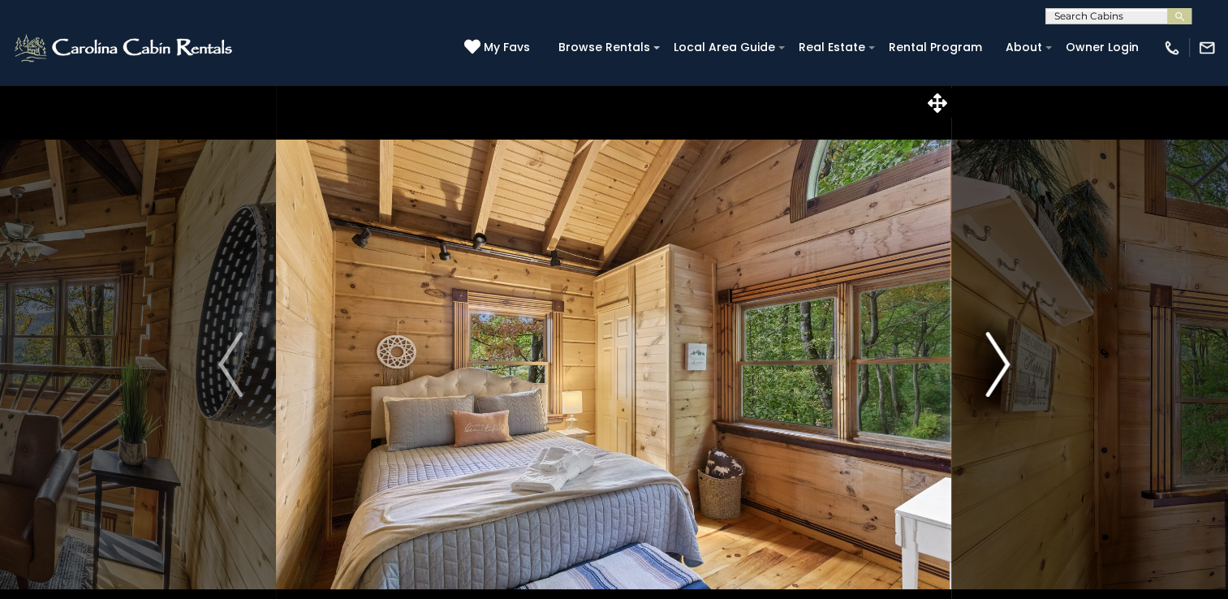
click at [999, 368] on img "Next" at bounding box center [997, 364] width 24 height 65
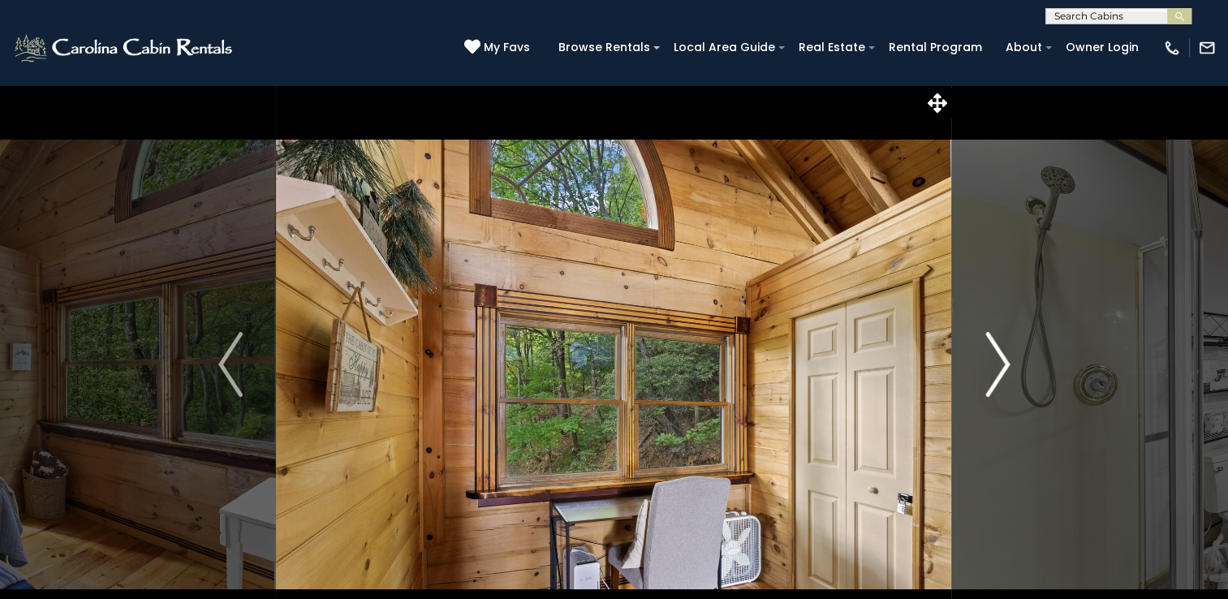
click at [999, 368] on img "Next" at bounding box center [997, 364] width 24 height 65
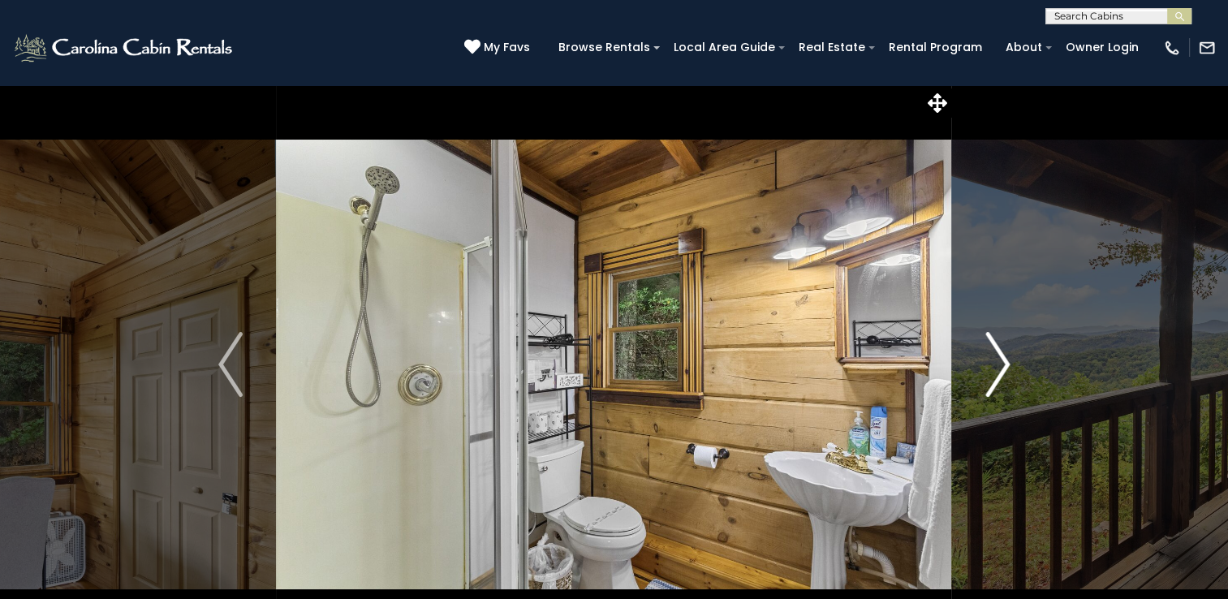
click at [999, 368] on img "Next" at bounding box center [997, 364] width 24 height 65
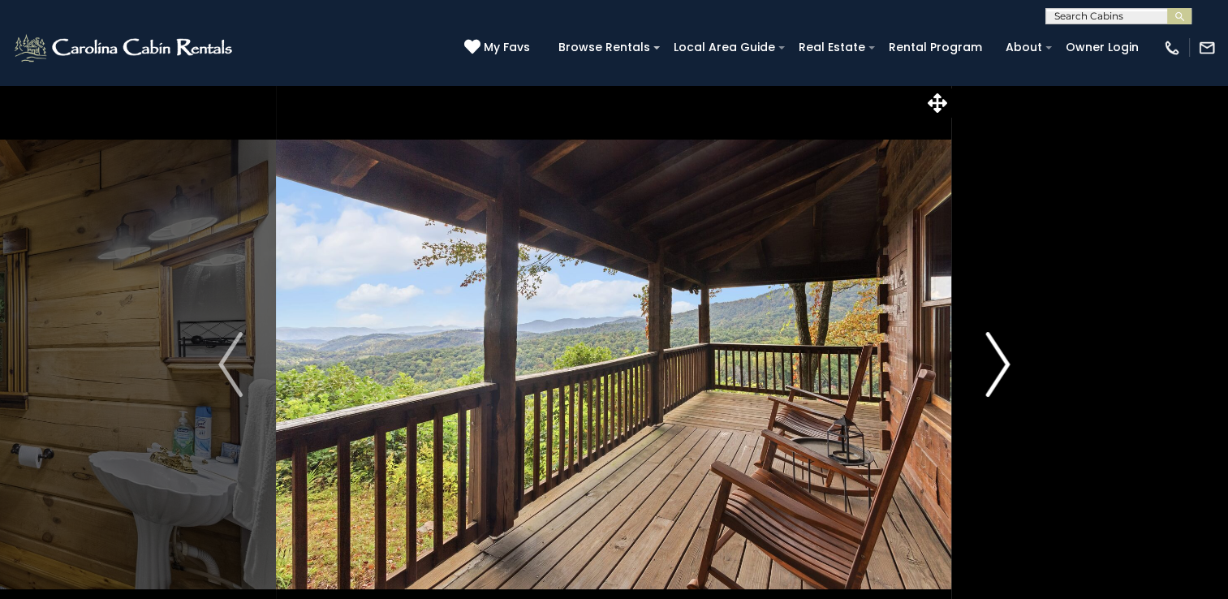
click at [999, 368] on img "Next" at bounding box center [997, 364] width 24 height 65
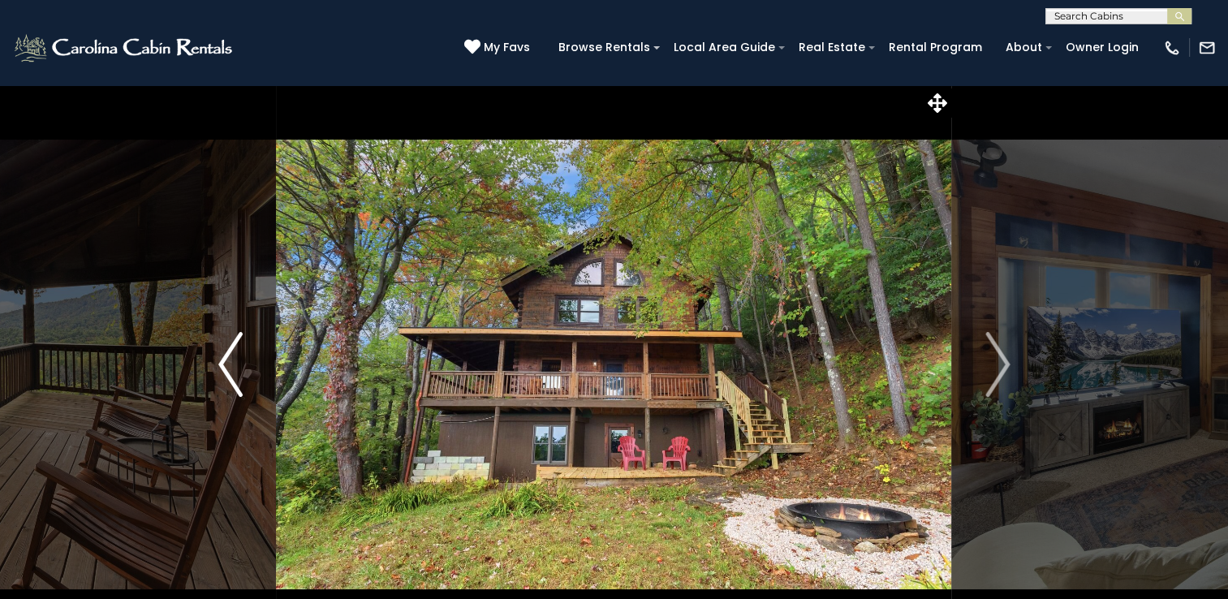
click at [236, 381] on img "Previous" at bounding box center [230, 364] width 24 height 65
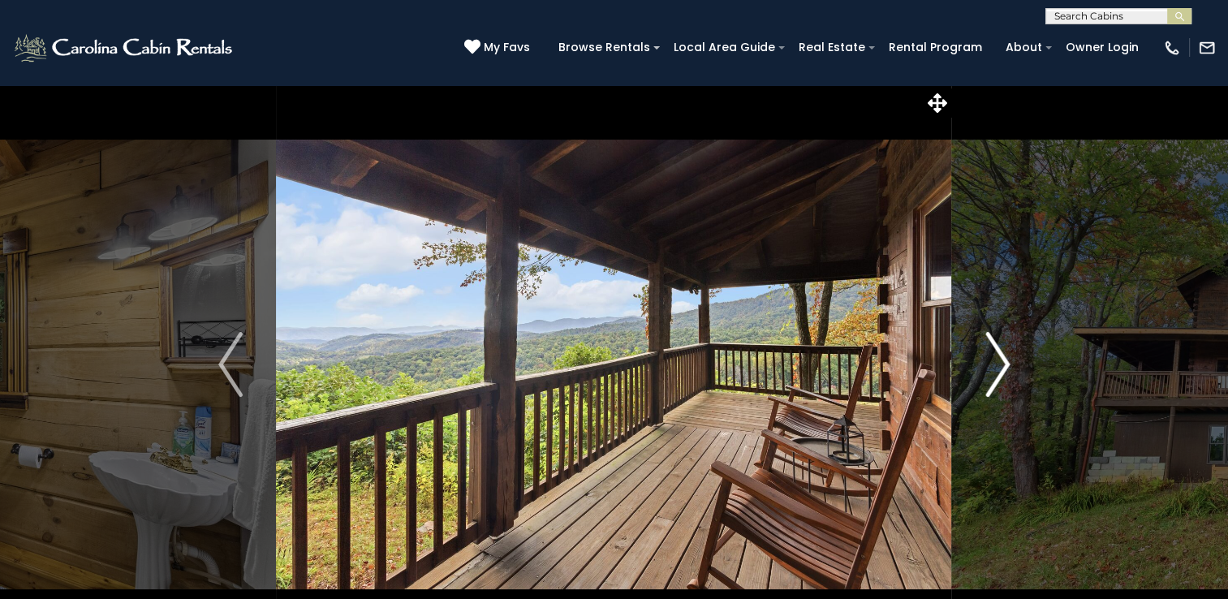
click at [1002, 359] on img "Next" at bounding box center [997, 364] width 24 height 65
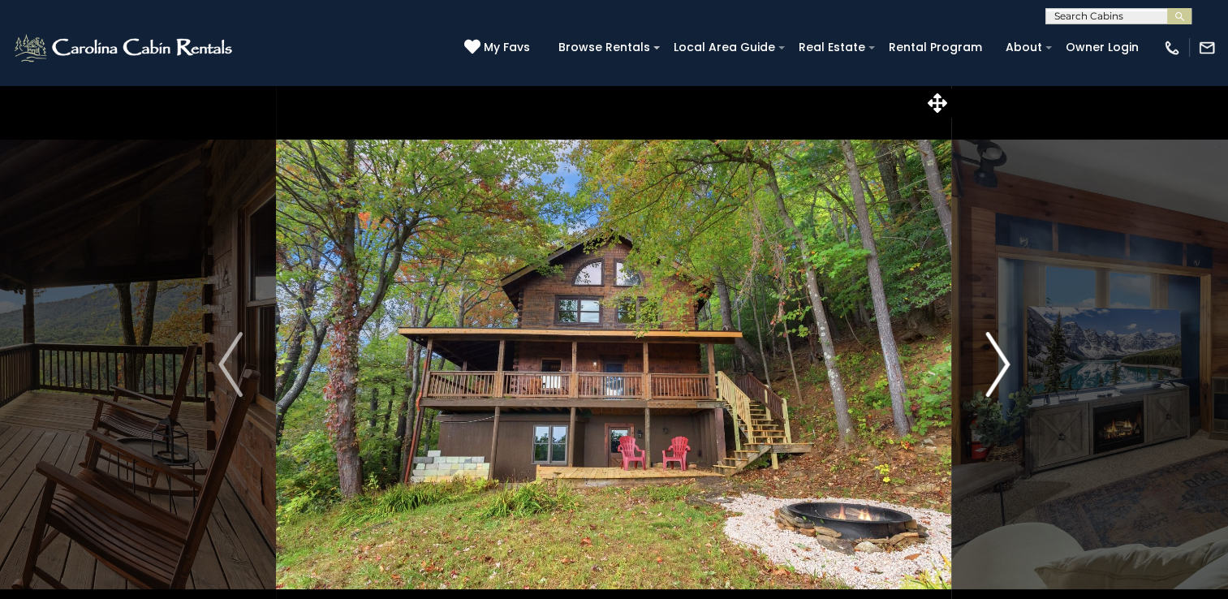
click at [1000, 359] on img "Next" at bounding box center [997, 364] width 24 height 65
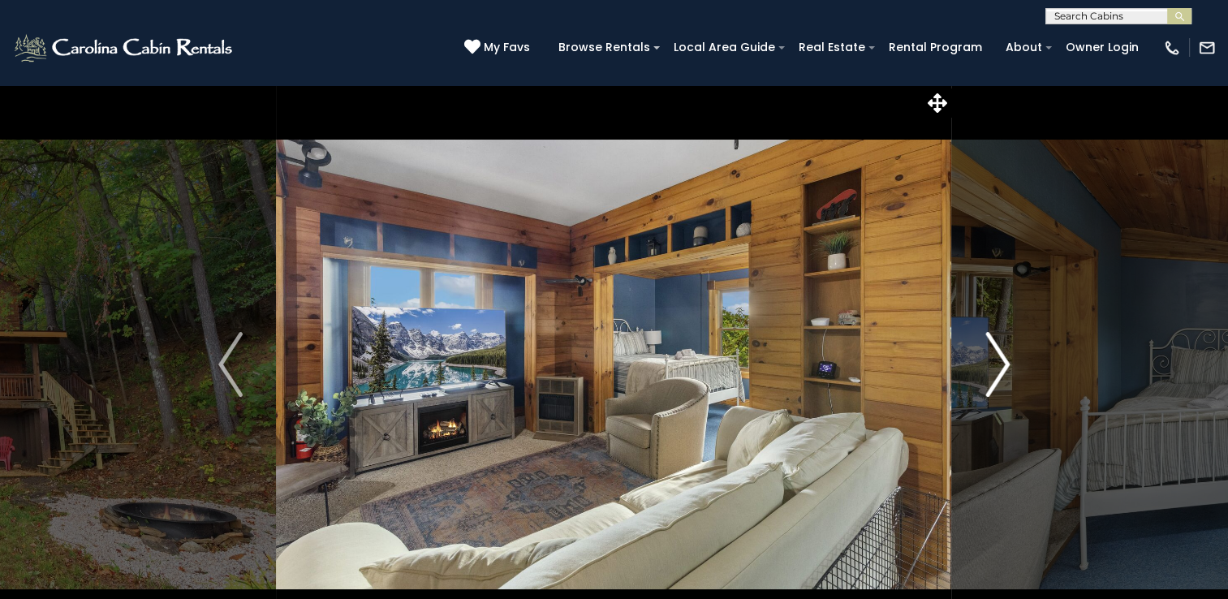
click at [1000, 359] on img "Next" at bounding box center [997, 364] width 24 height 65
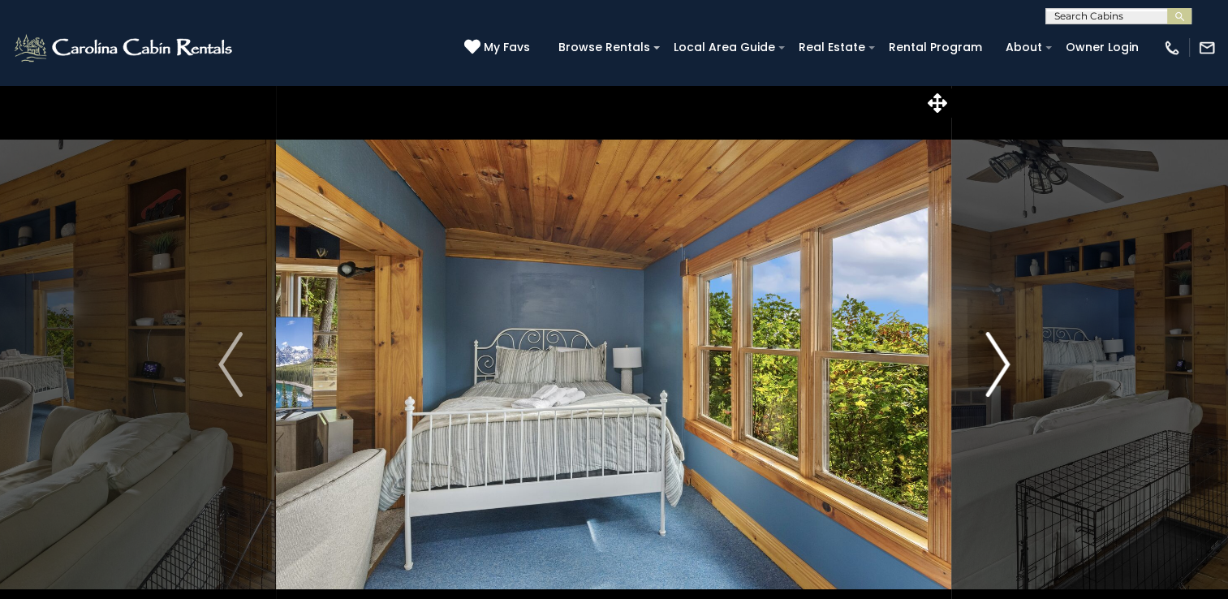
click at [1000, 359] on img "Next" at bounding box center [997, 364] width 24 height 65
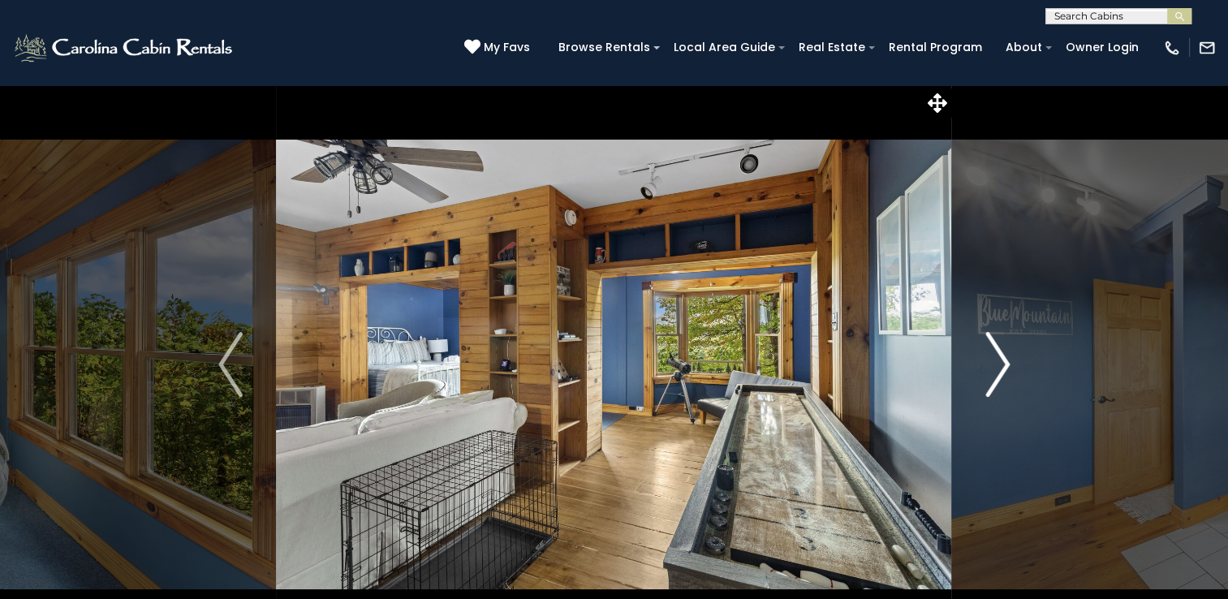
click at [1000, 359] on img "Next" at bounding box center [997, 364] width 24 height 65
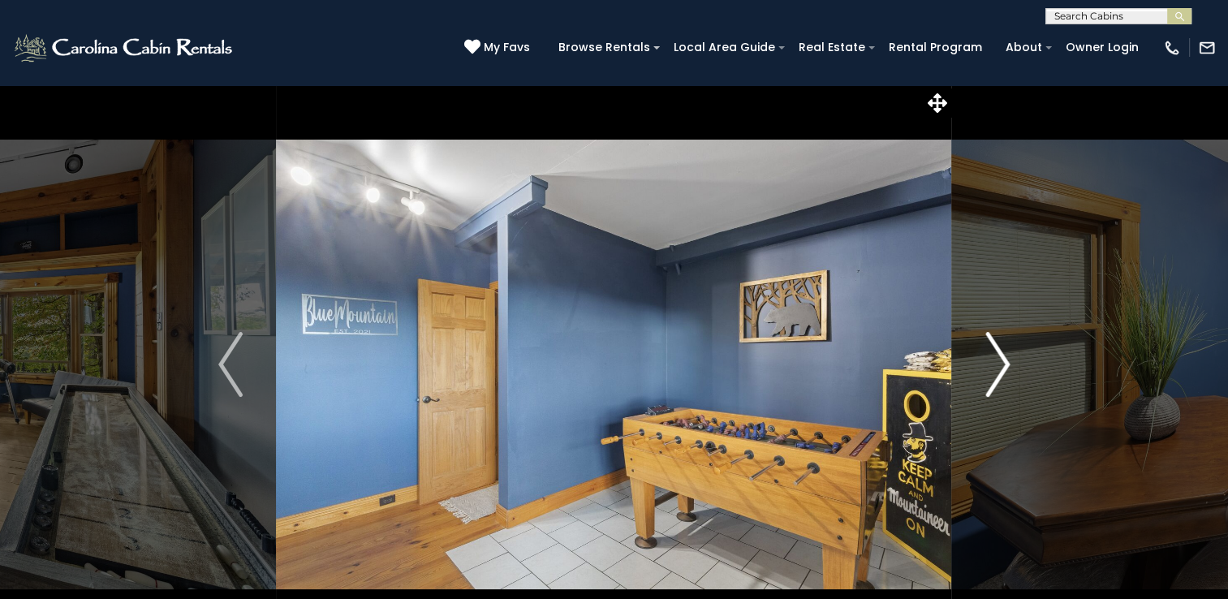
click at [1000, 359] on img "Next" at bounding box center [997, 364] width 24 height 65
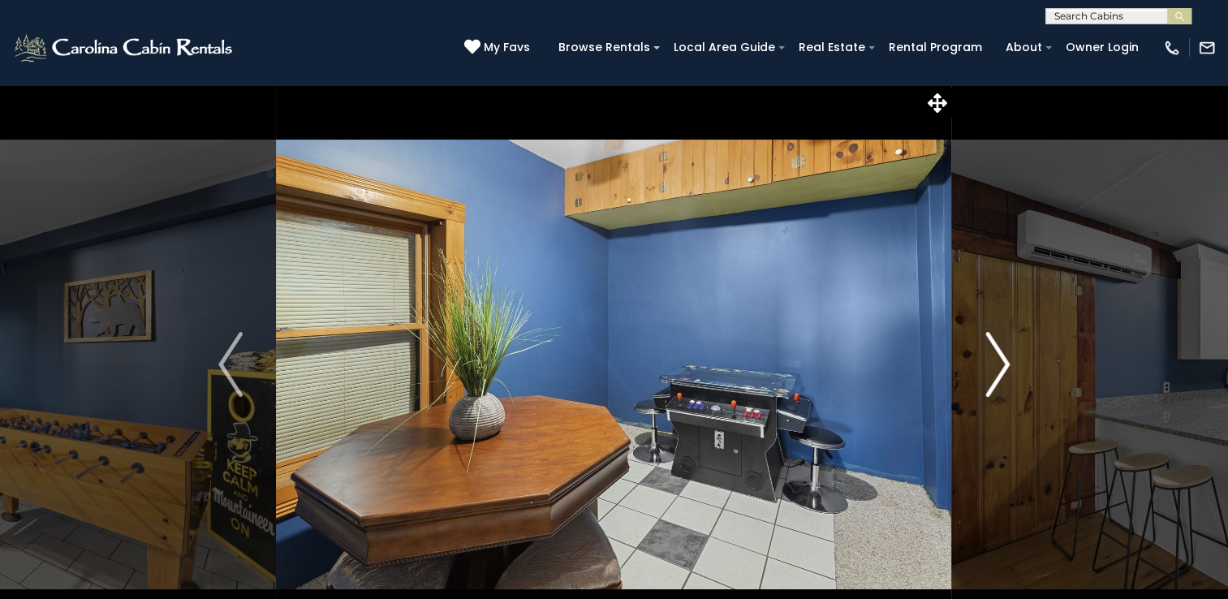
click at [1002, 360] on img "Next" at bounding box center [997, 364] width 24 height 65
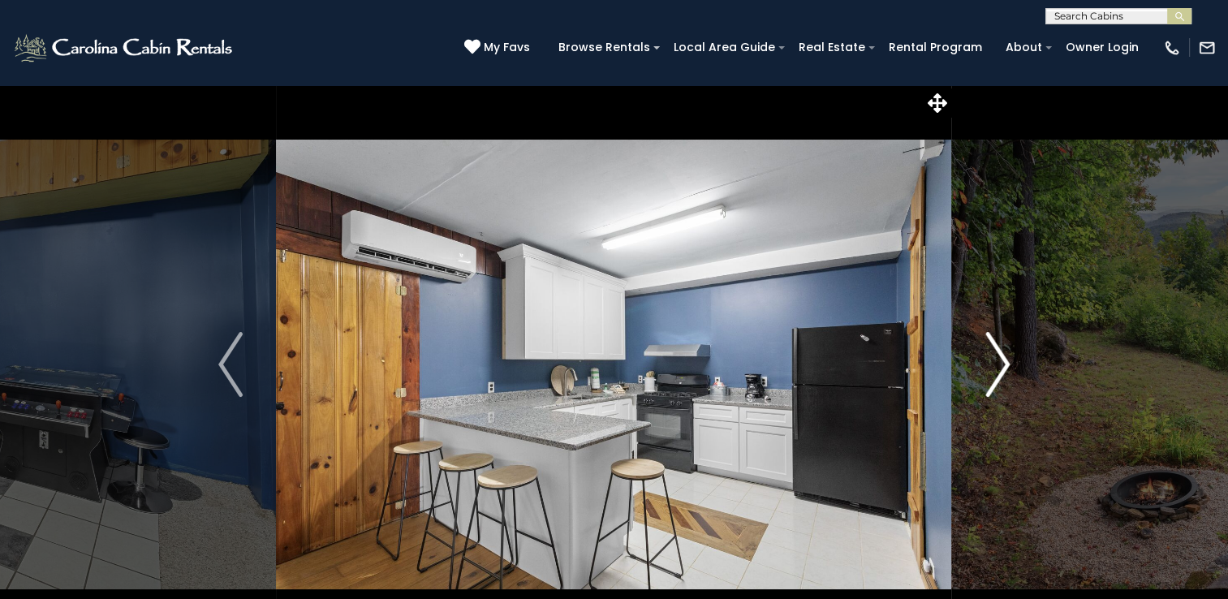
click at [1002, 360] on img "Next" at bounding box center [997, 364] width 24 height 65
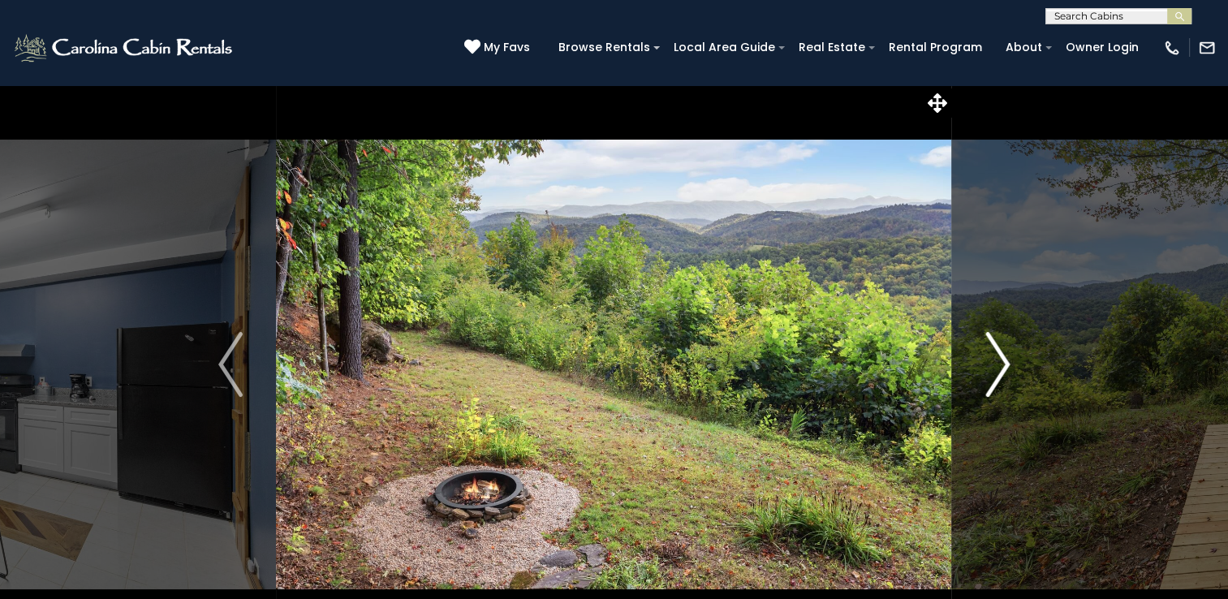
click at [1002, 359] on img "Next" at bounding box center [997, 364] width 24 height 65
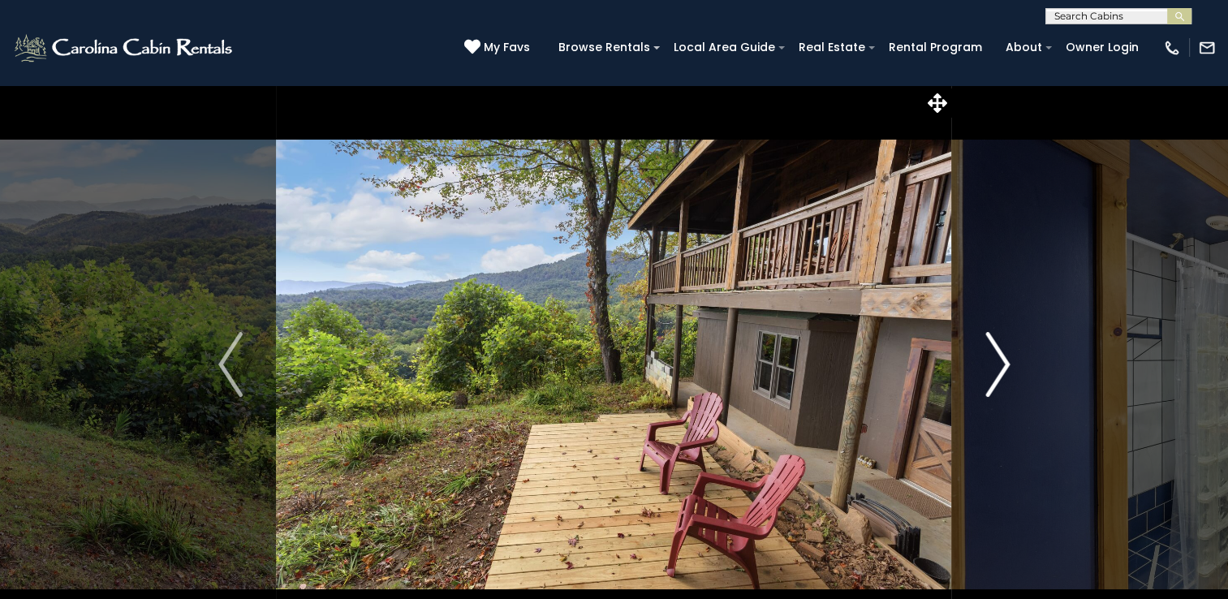
click at [1002, 359] on img "Next" at bounding box center [997, 364] width 24 height 65
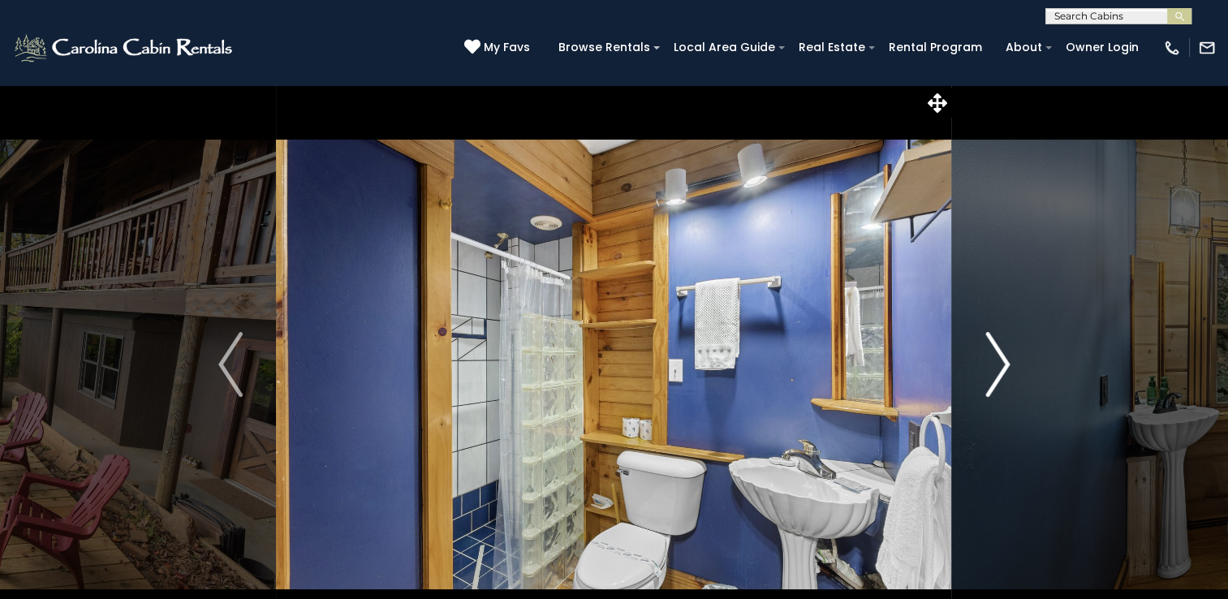
click at [1002, 359] on img "Next" at bounding box center [997, 364] width 24 height 65
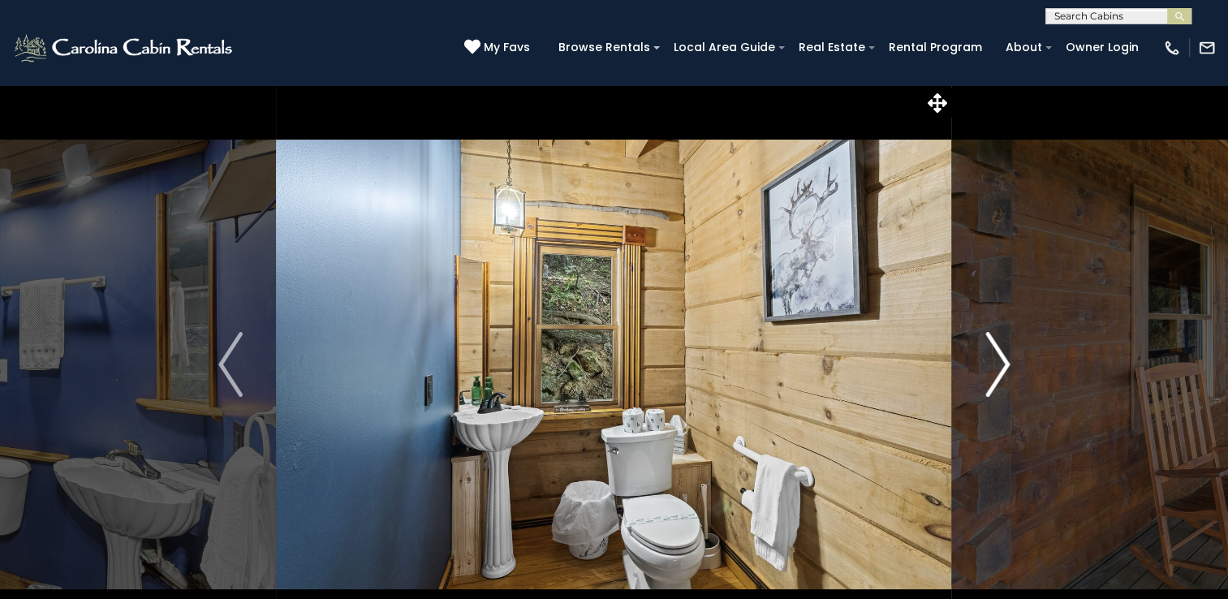
click at [1002, 359] on img "Next" at bounding box center [997, 364] width 24 height 65
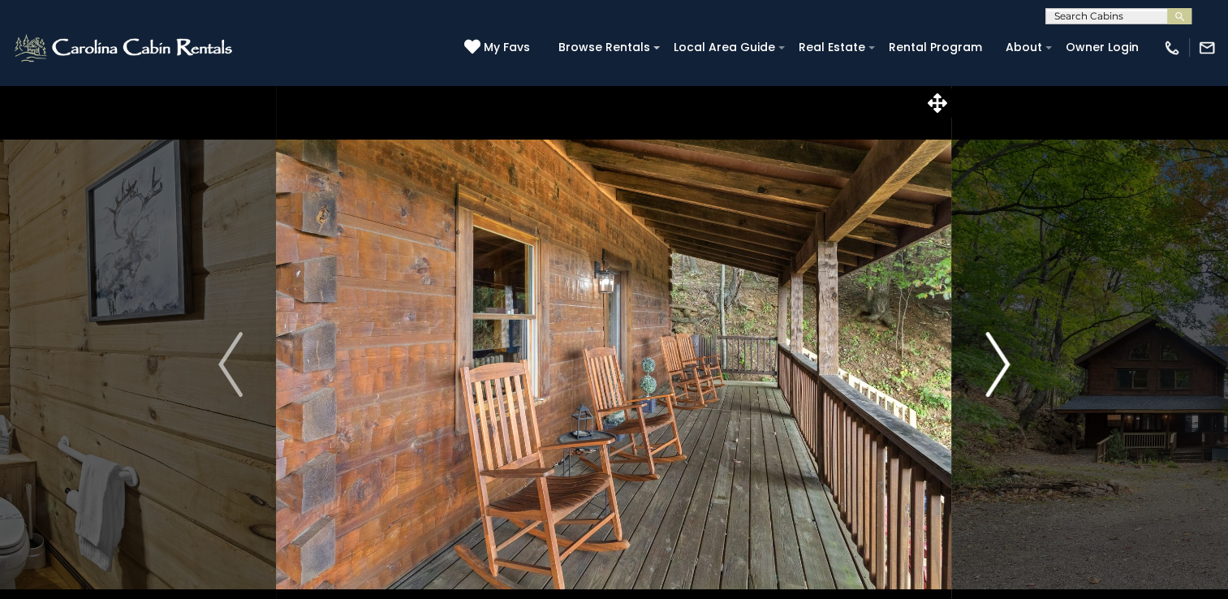
click at [1003, 359] on img "Next" at bounding box center [997, 364] width 24 height 65
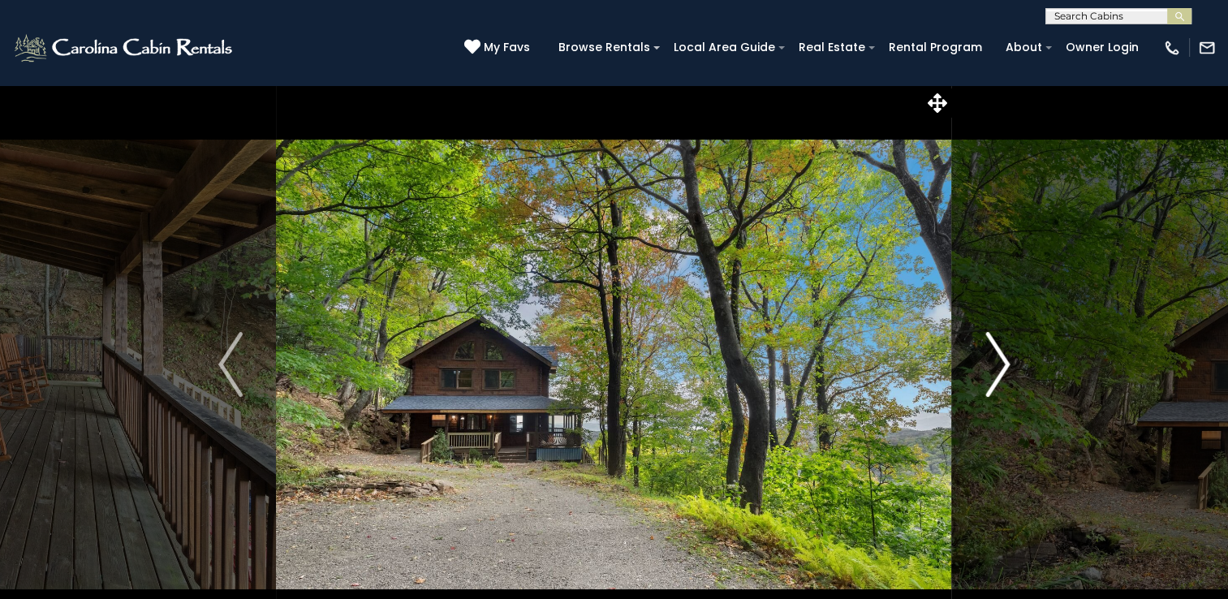
click at [1003, 359] on img "Next" at bounding box center [997, 364] width 24 height 65
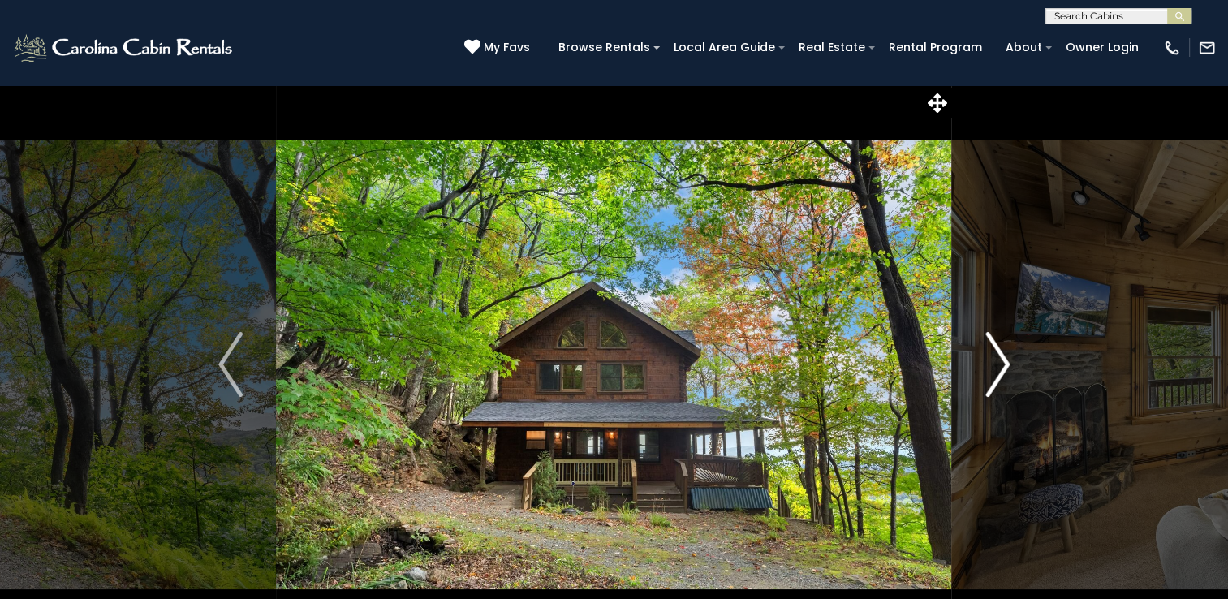
click at [1003, 359] on img "Next" at bounding box center [997, 364] width 24 height 65
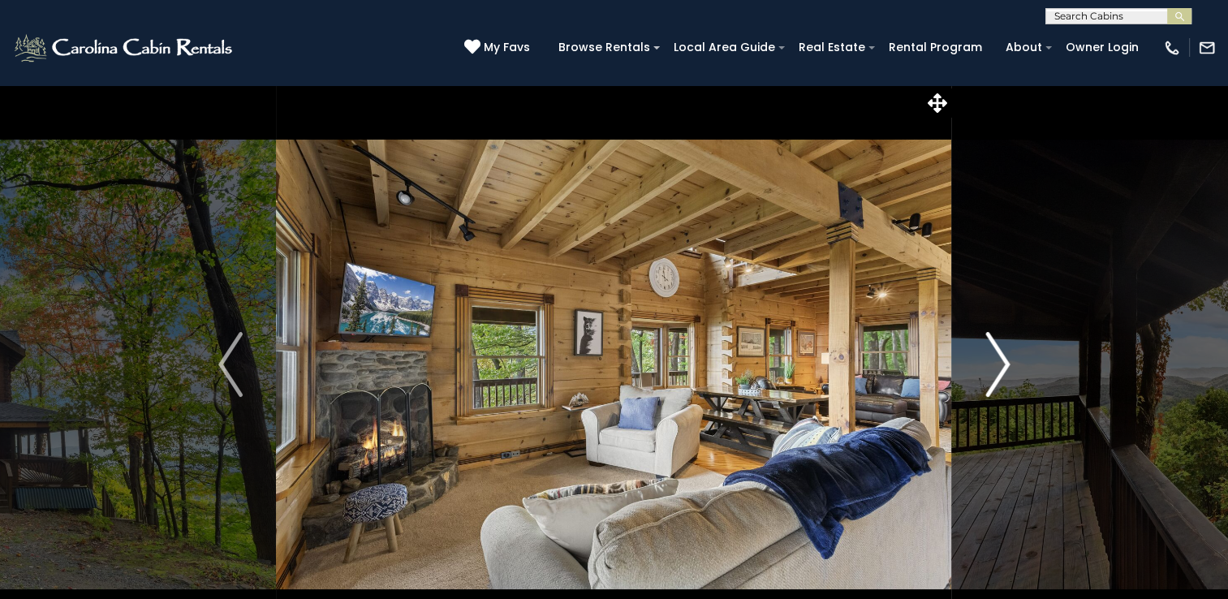
click at [1003, 359] on img "Next" at bounding box center [997, 364] width 24 height 65
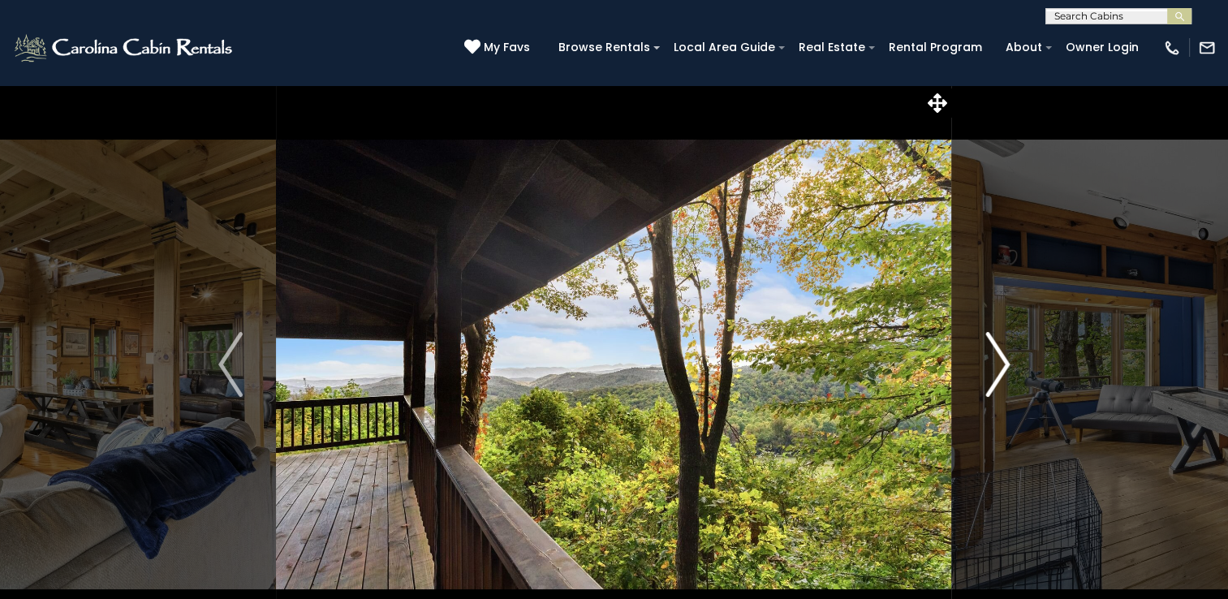
click at [1003, 359] on img "Next" at bounding box center [997, 364] width 24 height 65
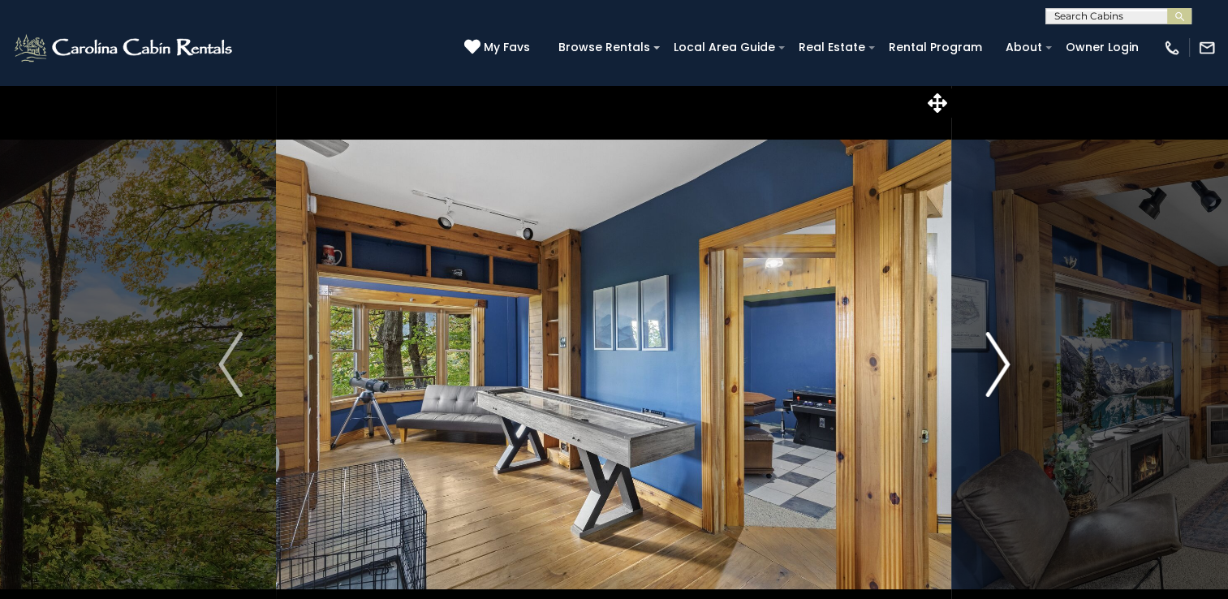
click at [1003, 359] on img "Next" at bounding box center [997, 364] width 24 height 65
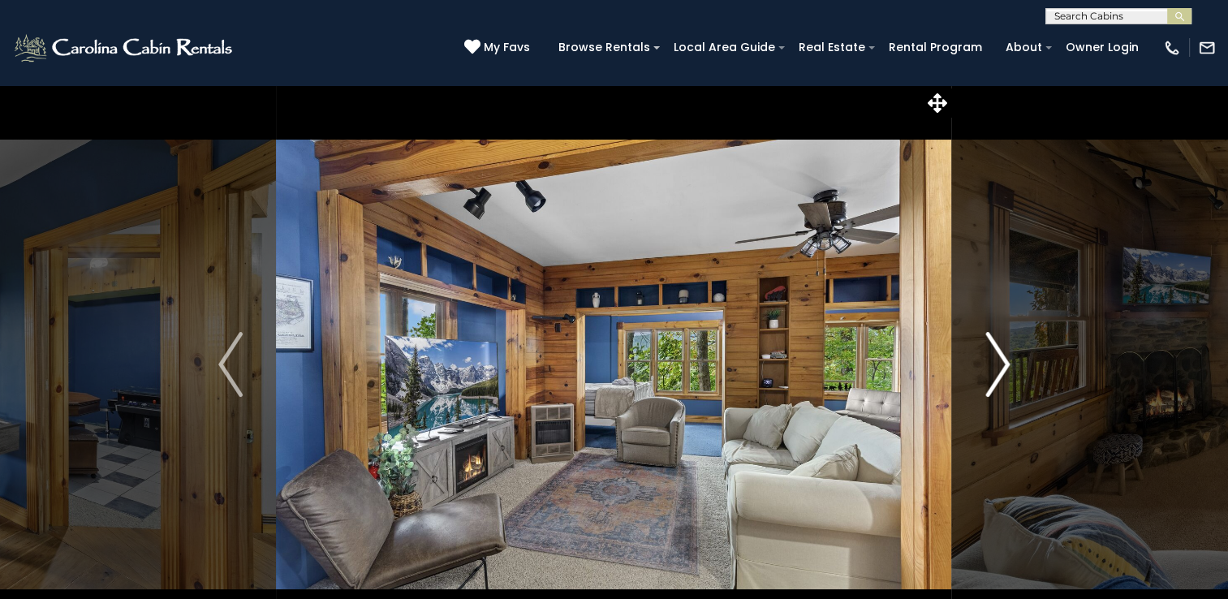
click at [1003, 359] on img "Next" at bounding box center [997, 364] width 24 height 65
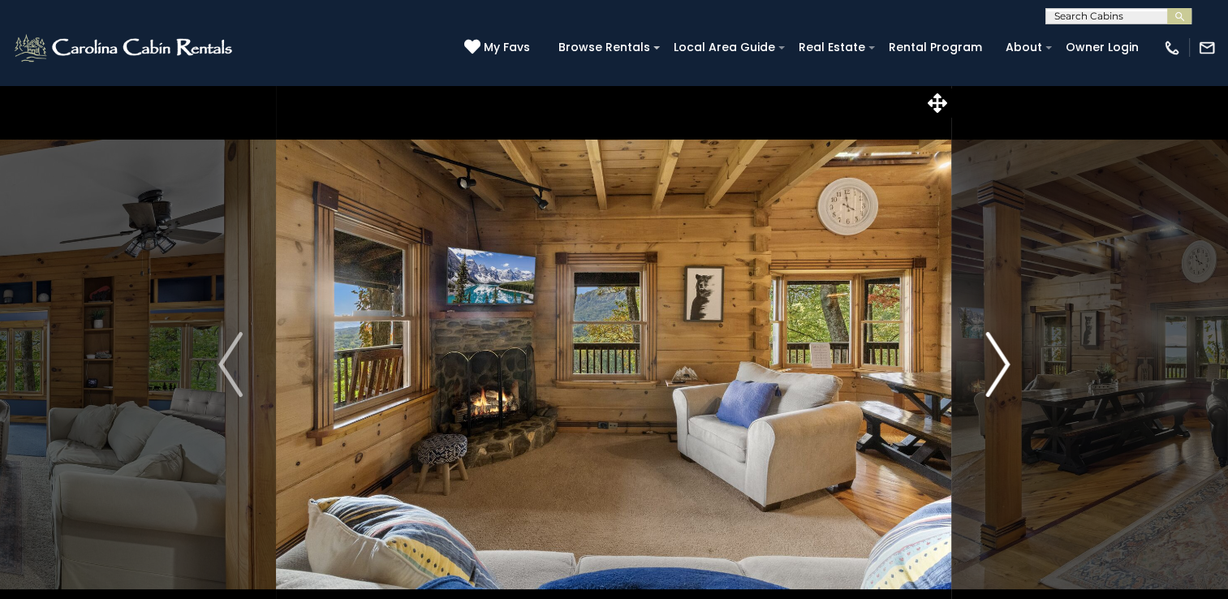
click at [1000, 364] on img "Next" at bounding box center [997, 364] width 24 height 65
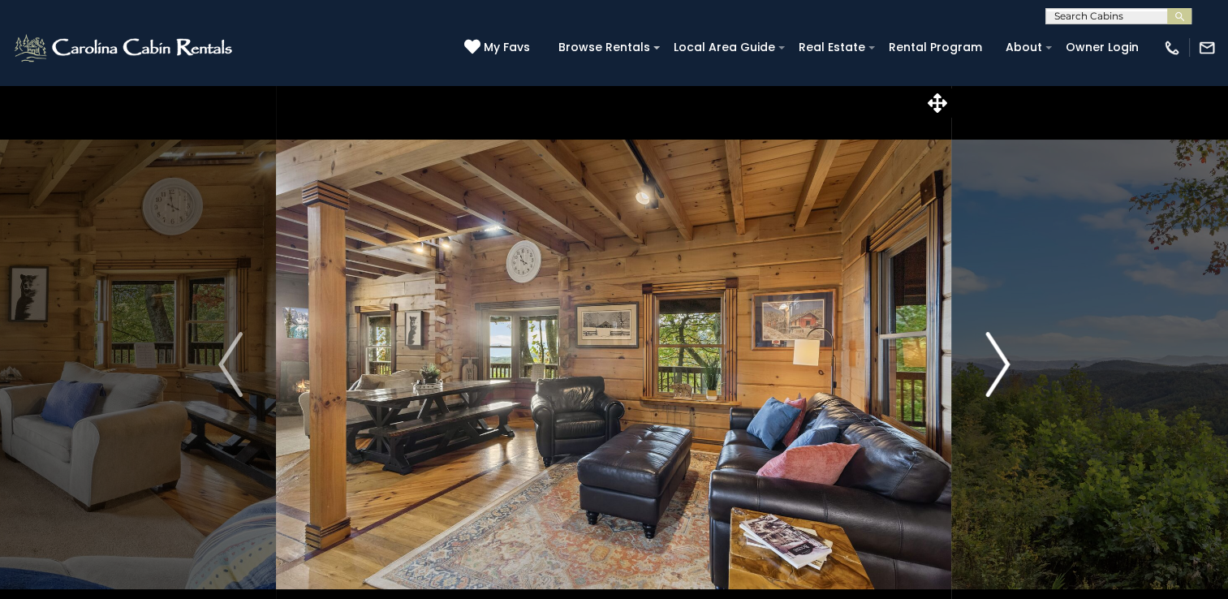
click at [1000, 364] on img "Next" at bounding box center [997, 364] width 24 height 65
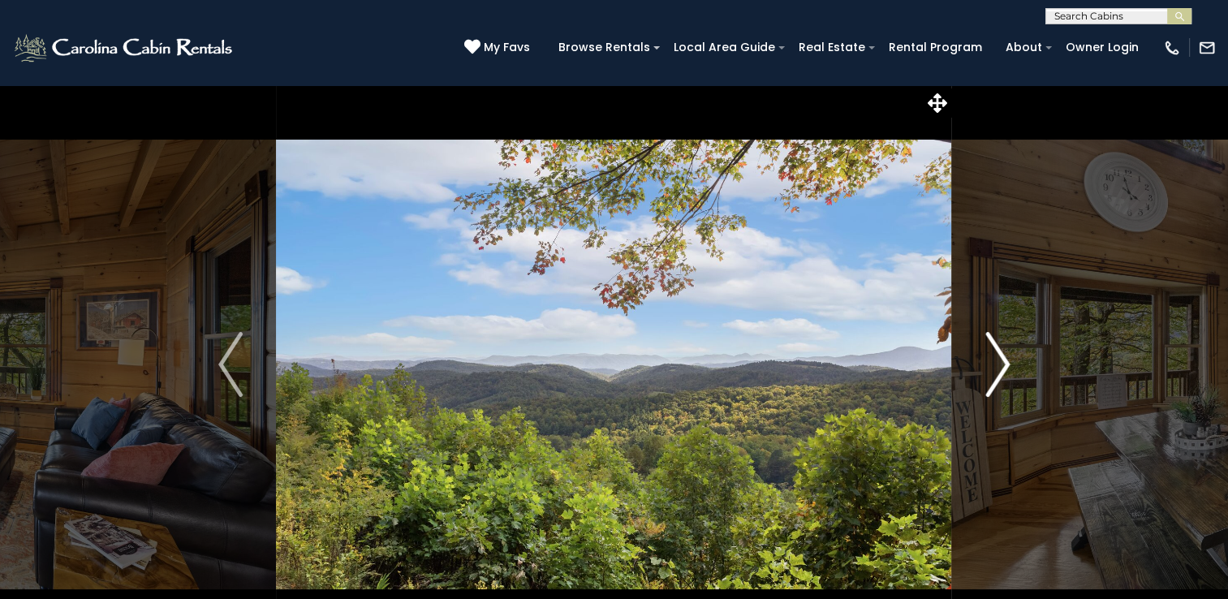
click at [1000, 364] on img "Next" at bounding box center [997, 364] width 24 height 65
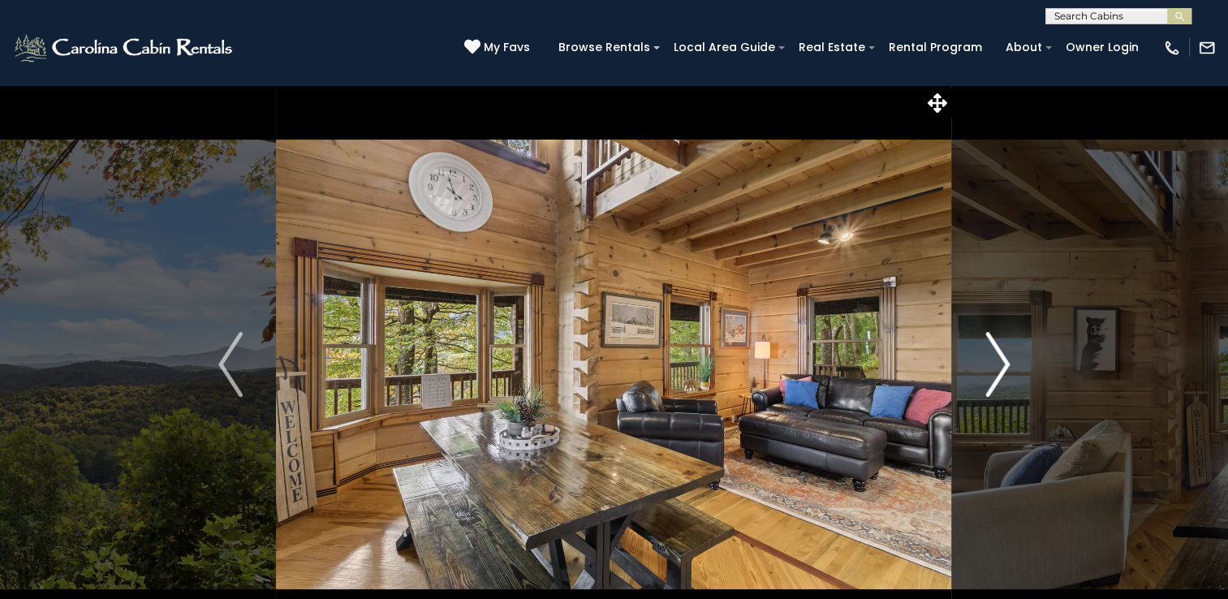
click at [1000, 364] on img "Next" at bounding box center [997, 364] width 24 height 65
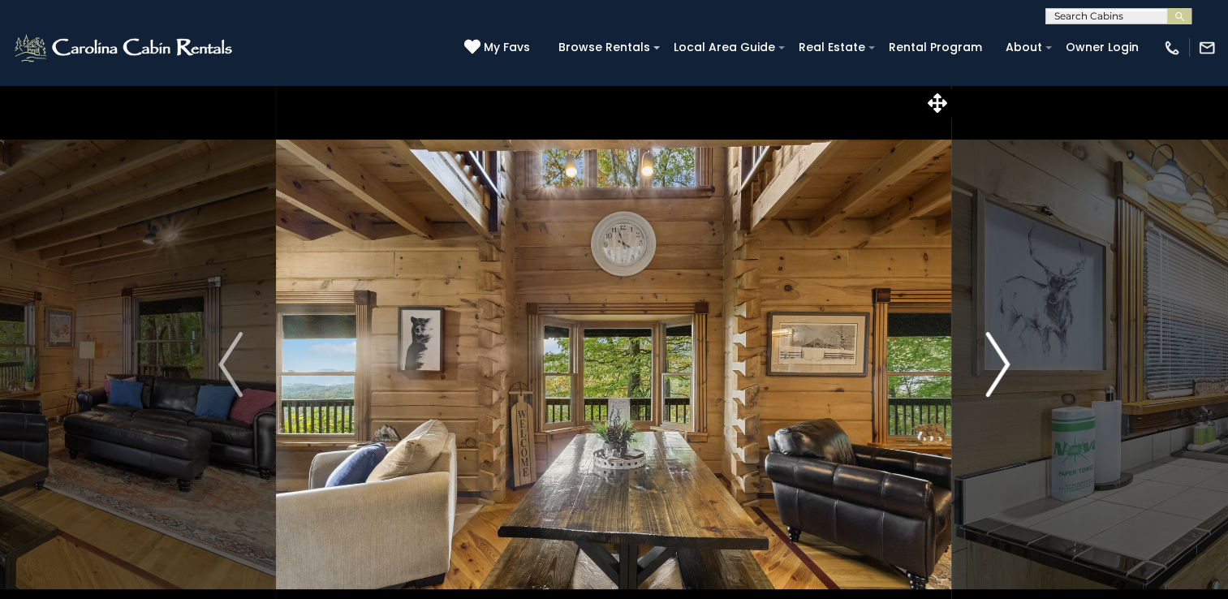
click at [1000, 364] on img "Next" at bounding box center [997, 364] width 24 height 65
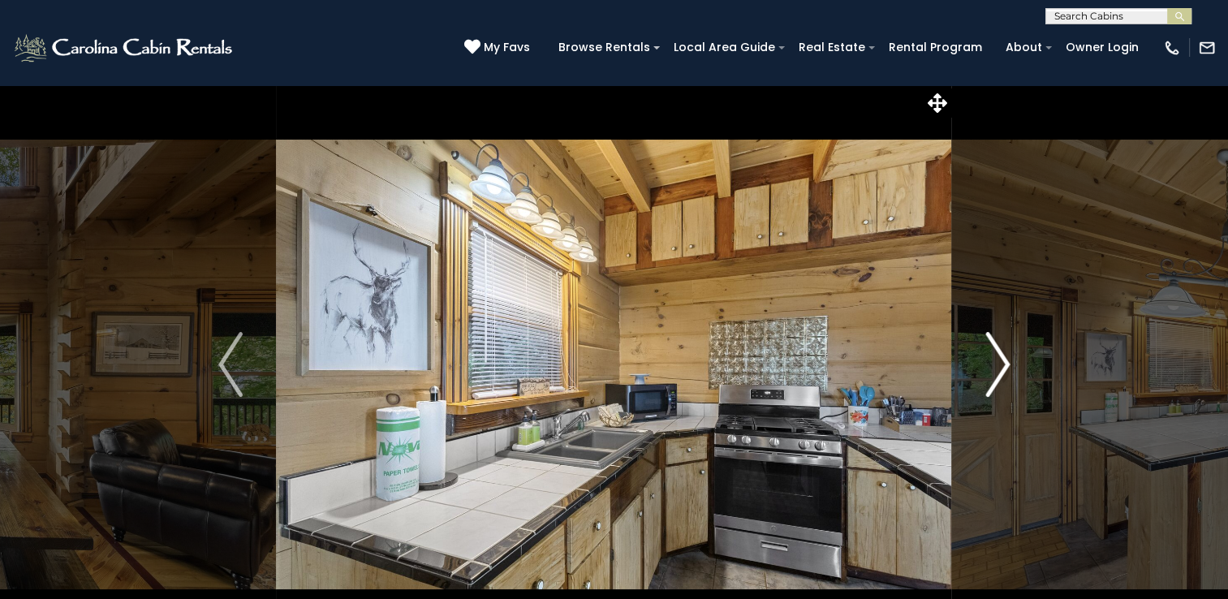
click at [1000, 364] on img "Next" at bounding box center [997, 364] width 24 height 65
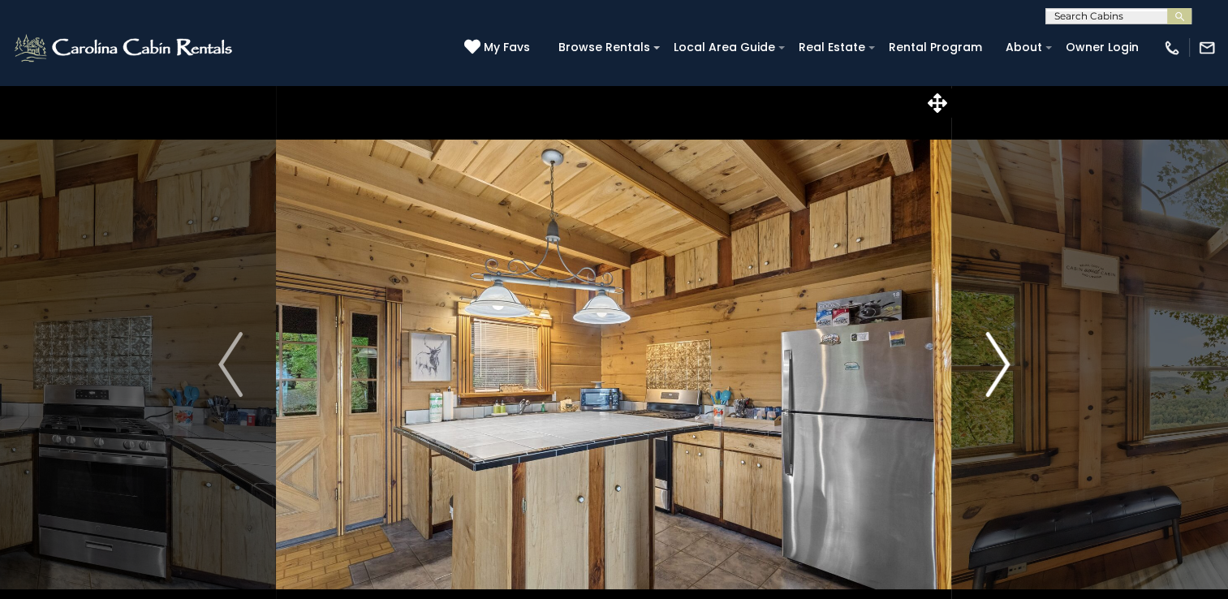
click at [1001, 363] on img "Next" at bounding box center [997, 364] width 24 height 65
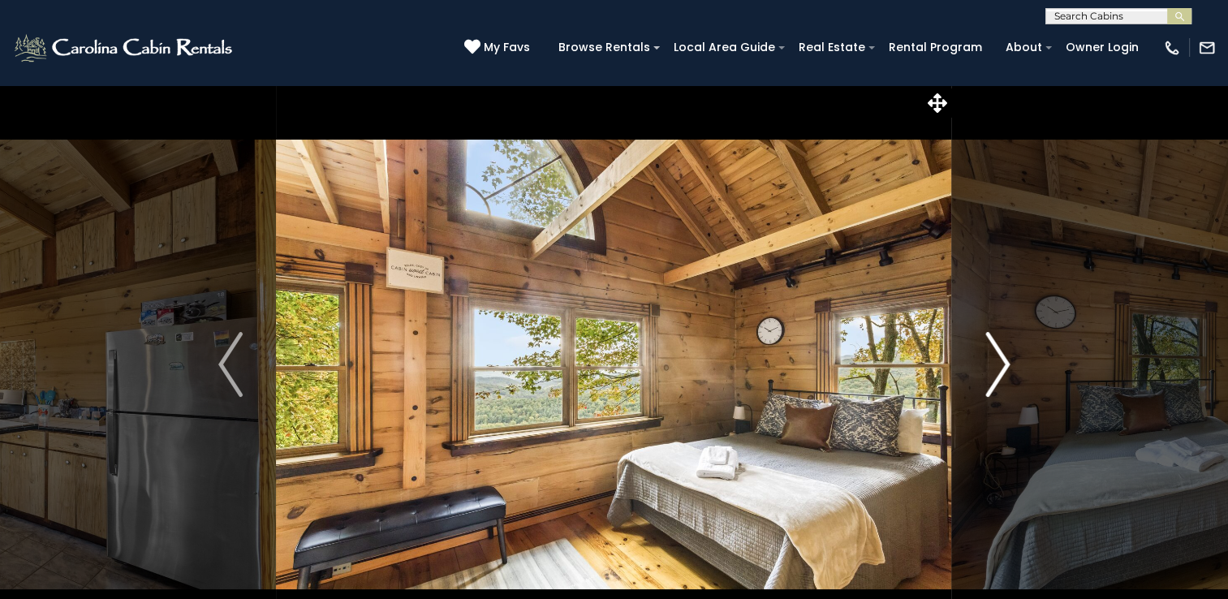
click at [1003, 362] on img "Next" at bounding box center [997, 364] width 24 height 65
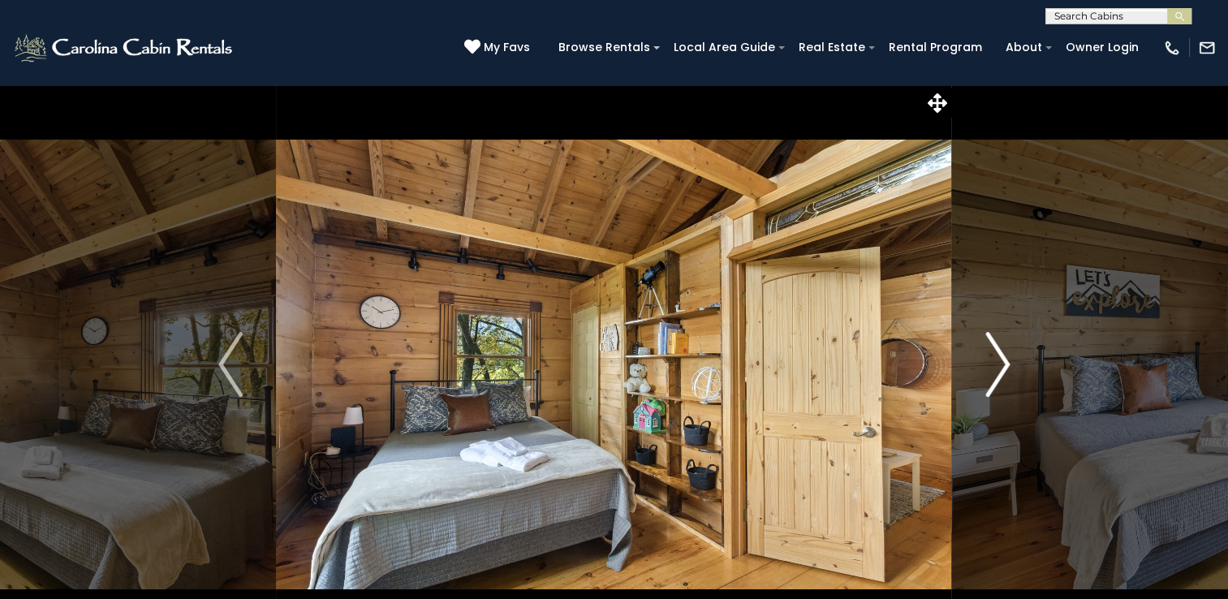
click at [1003, 362] on img "Next" at bounding box center [997, 364] width 24 height 65
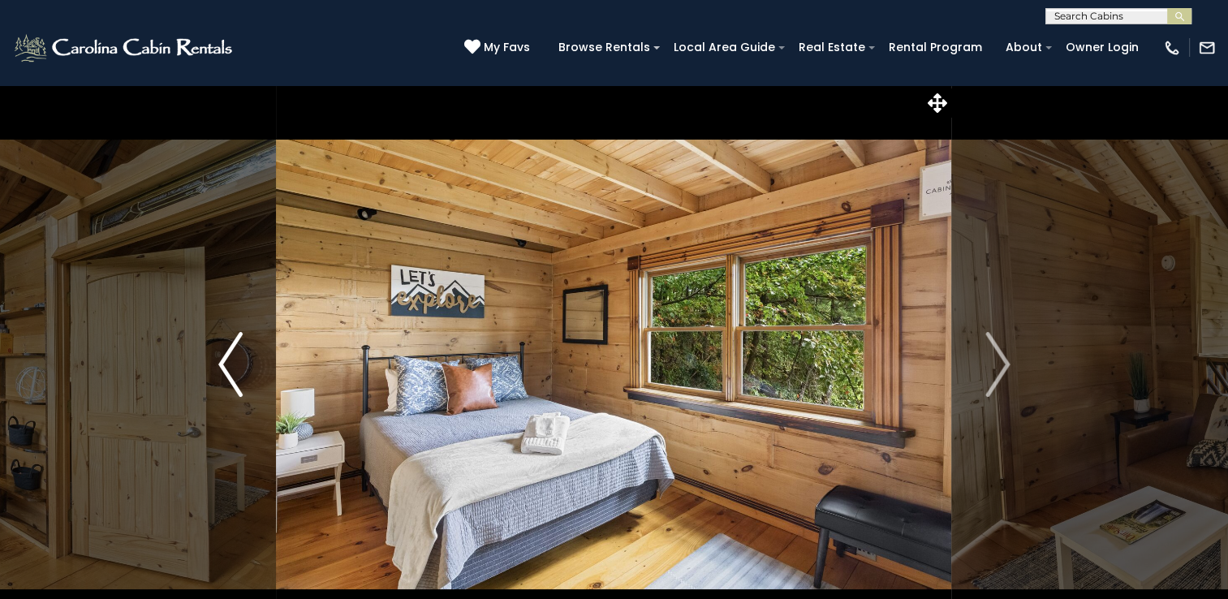
click at [234, 381] on img "Previous" at bounding box center [230, 364] width 24 height 65
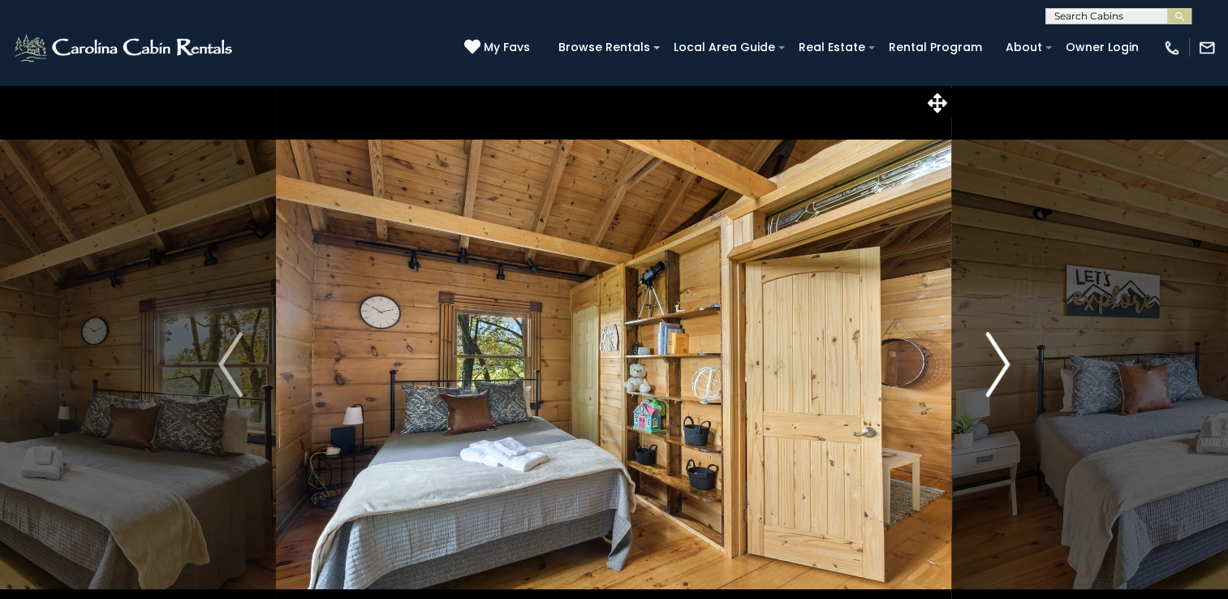
click at [997, 360] on img "Next" at bounding box center [997, 364] width 24 height 65
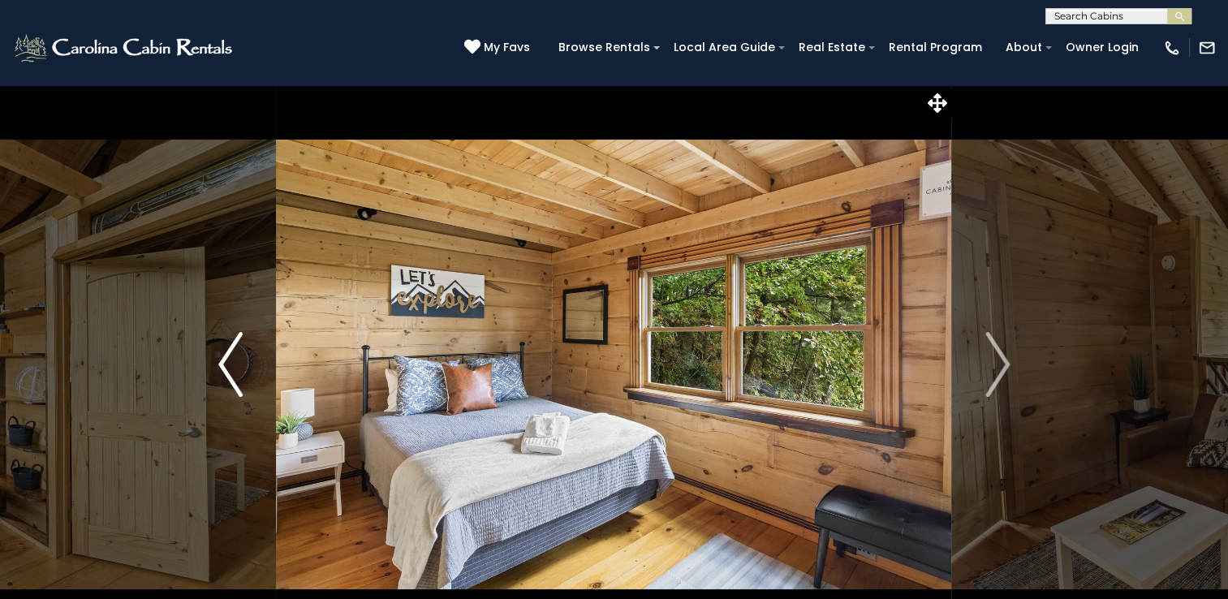
click at [237, 368] on img "Previous" at bounding box center [230, 364] width 24 height 65
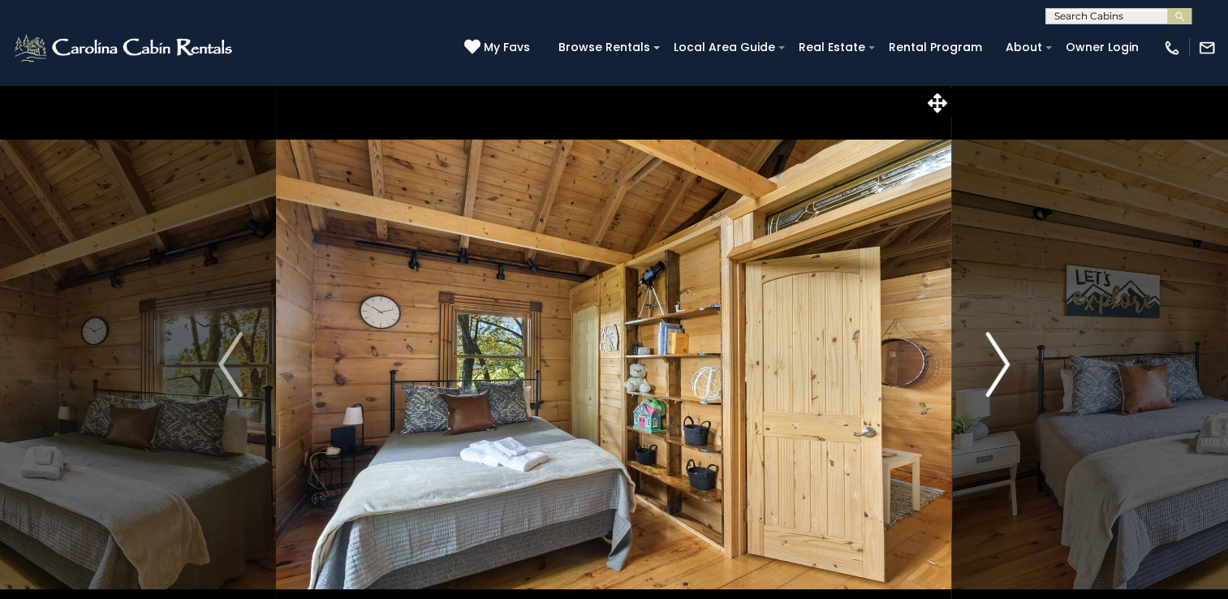
click at [1000, 360] on img "Next" at bounding box center [997, 364] width 24 height 65
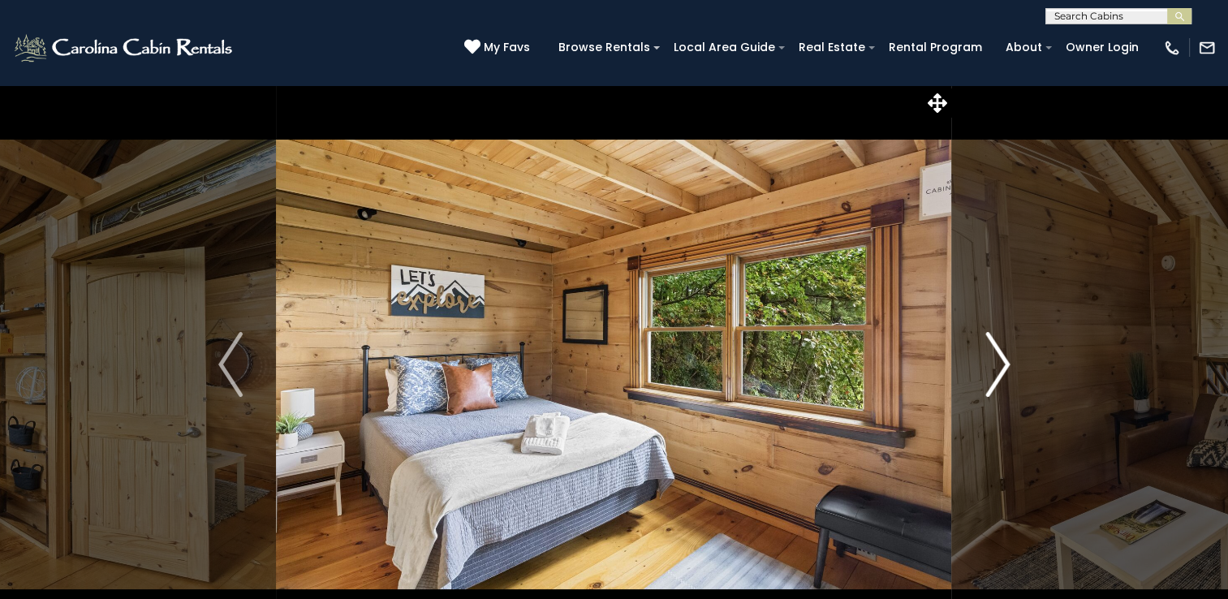
click at [997, 360] on img "Next" at bounding box center [997, 364] width 24 height 65
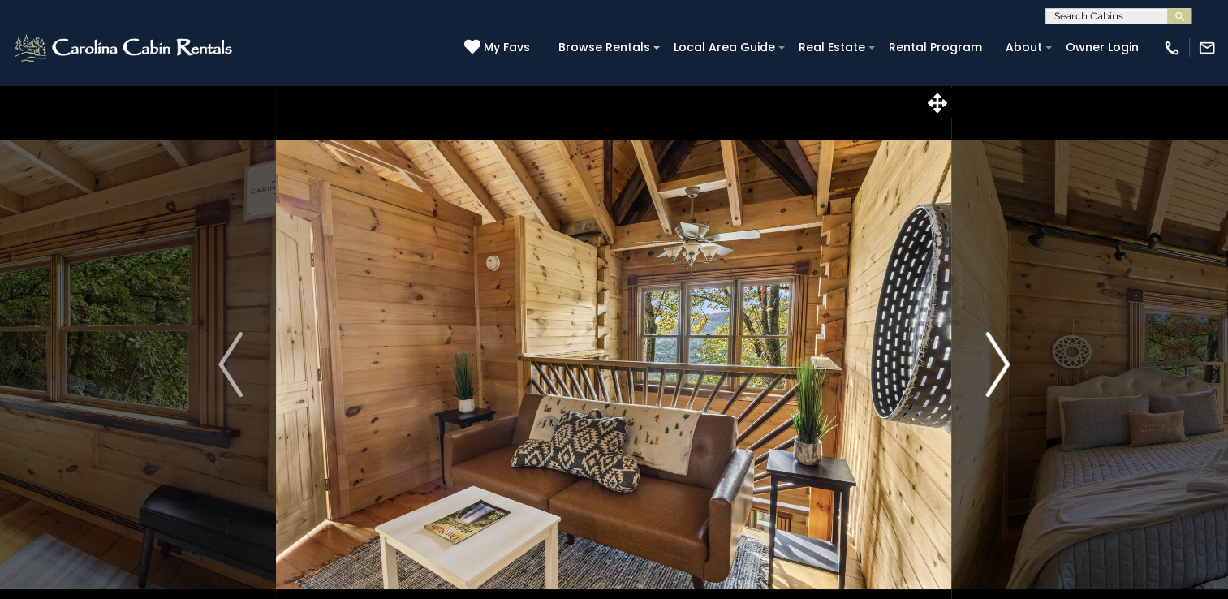
click at [997, 360] on img "Next" at bounding box center [997, 364] width 24 height 65
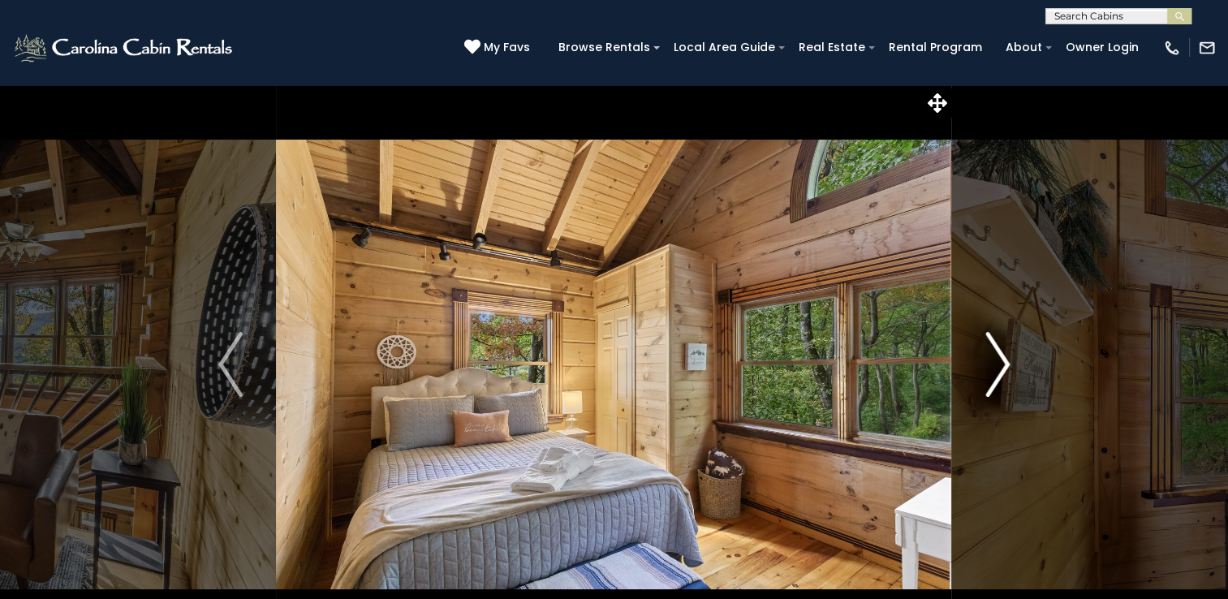
click at [997, 360] on img "Next" at bounding box center [997, 364] width 24 height 65
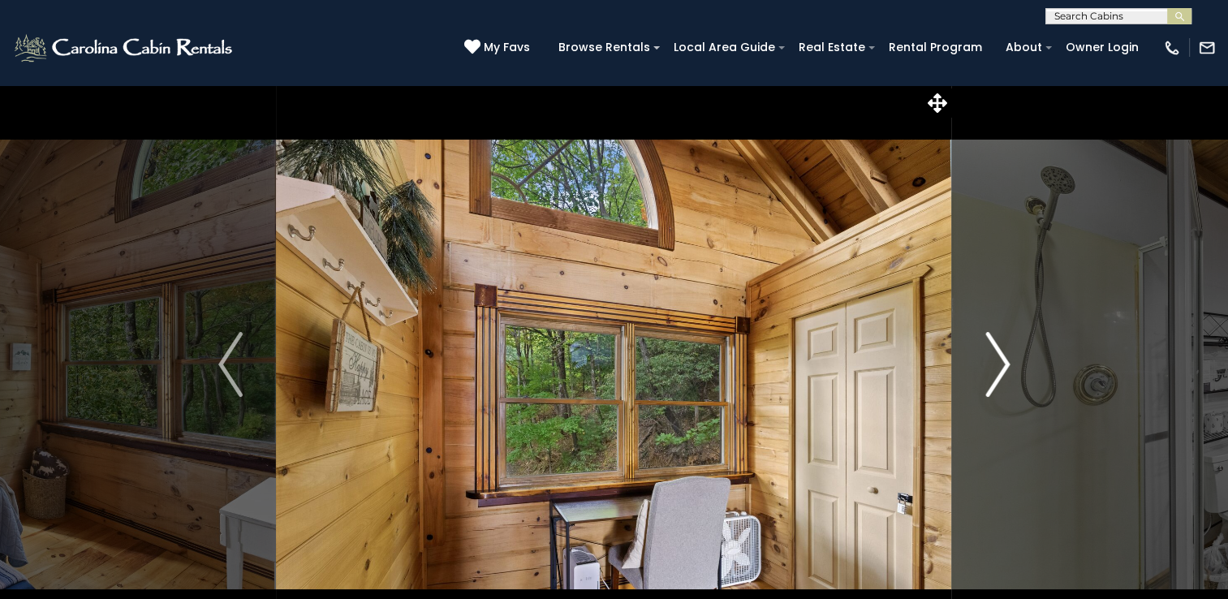
click at [997, 360] on img "Next" at bounding box center [997, 364] width 24 height 65
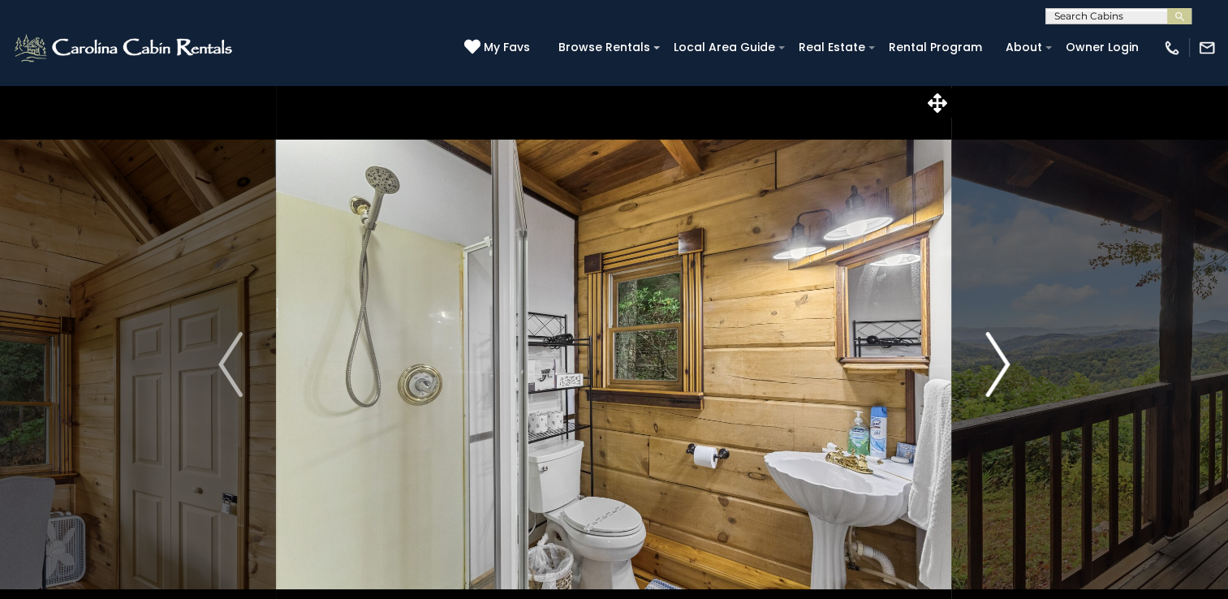
click at [997, 360] on img "Next" at bounding box center [997, 364] width 24 height 65
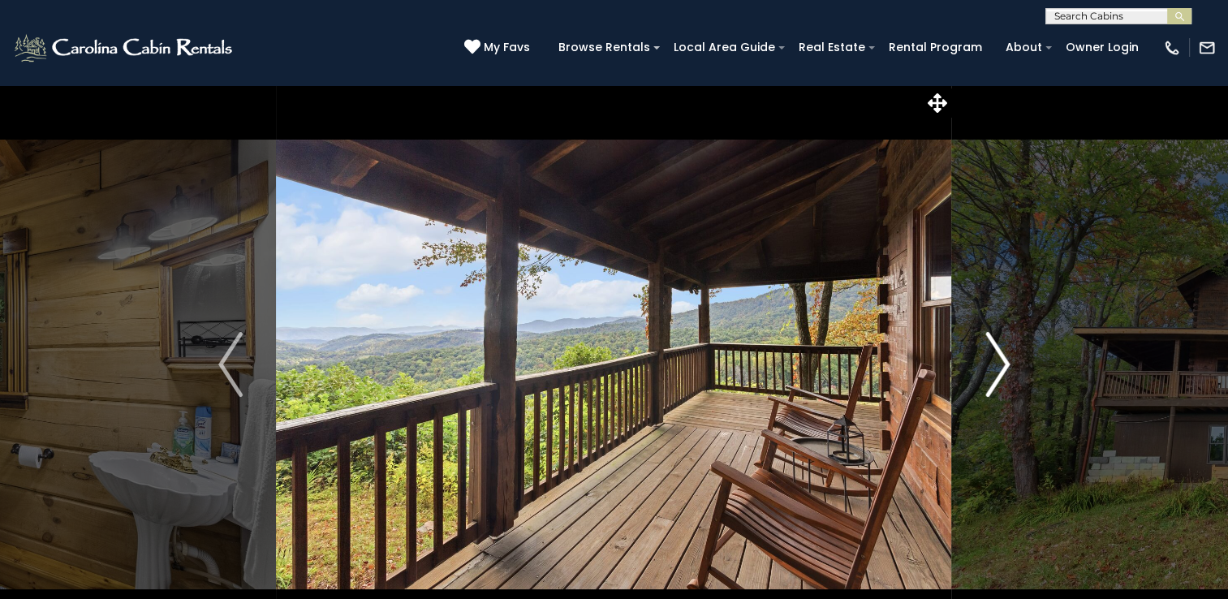
click at [997, 360] on img "Next" at bounding box center [997, 364] width 24 height 65
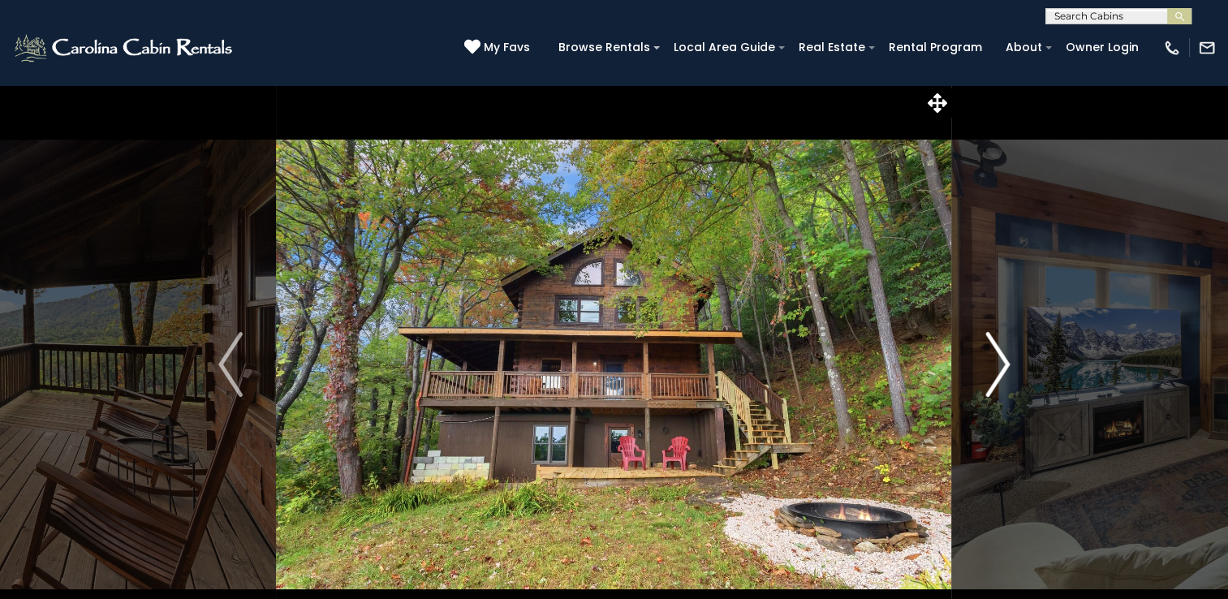
click at [995, 364] on img "Next" at bounding box center [997, 364] width 24 height 65
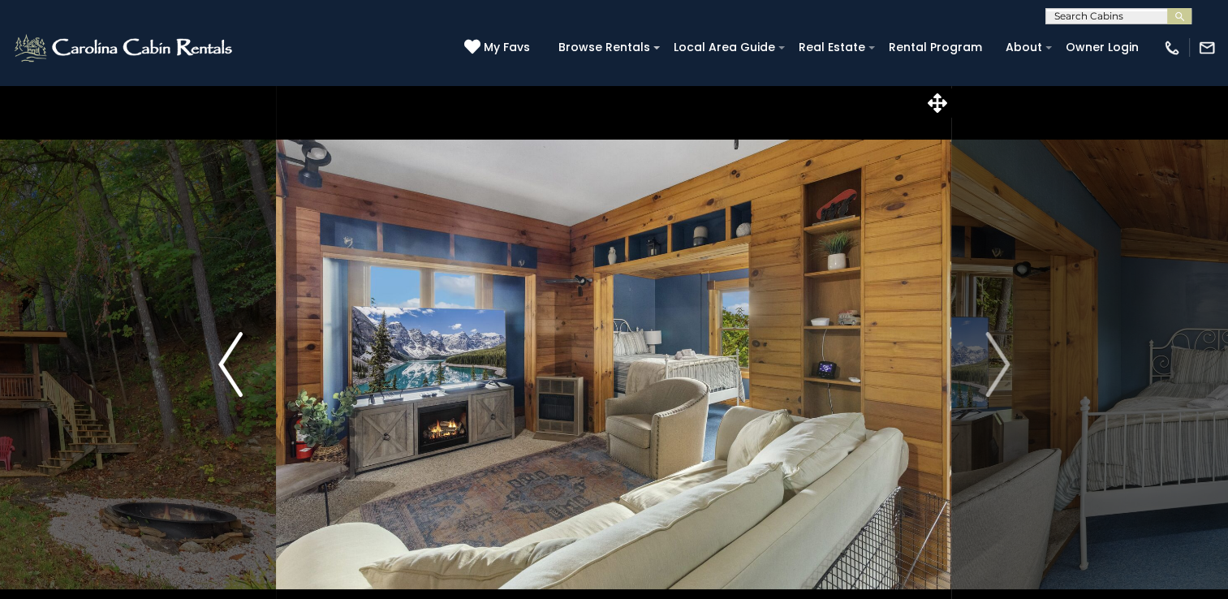
click at [230, 355] on img "Previous" at bounding box center [230, 364] width 24 height 65
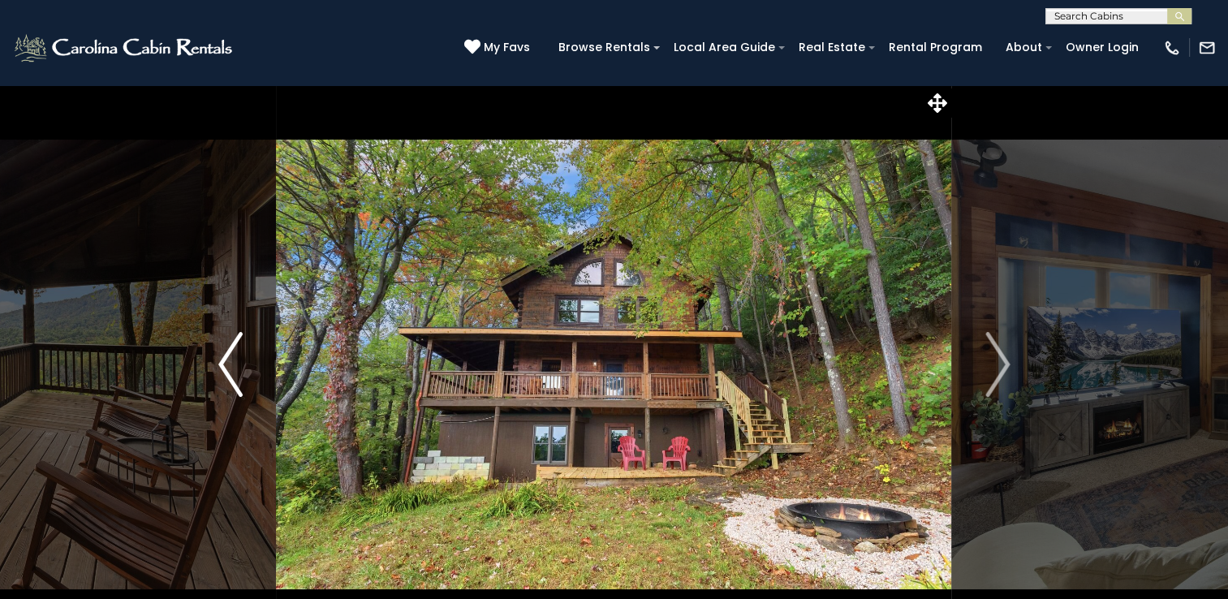
click at [230, 355] on img "Previous" at bounding box center [230, 364] width 24 height 65
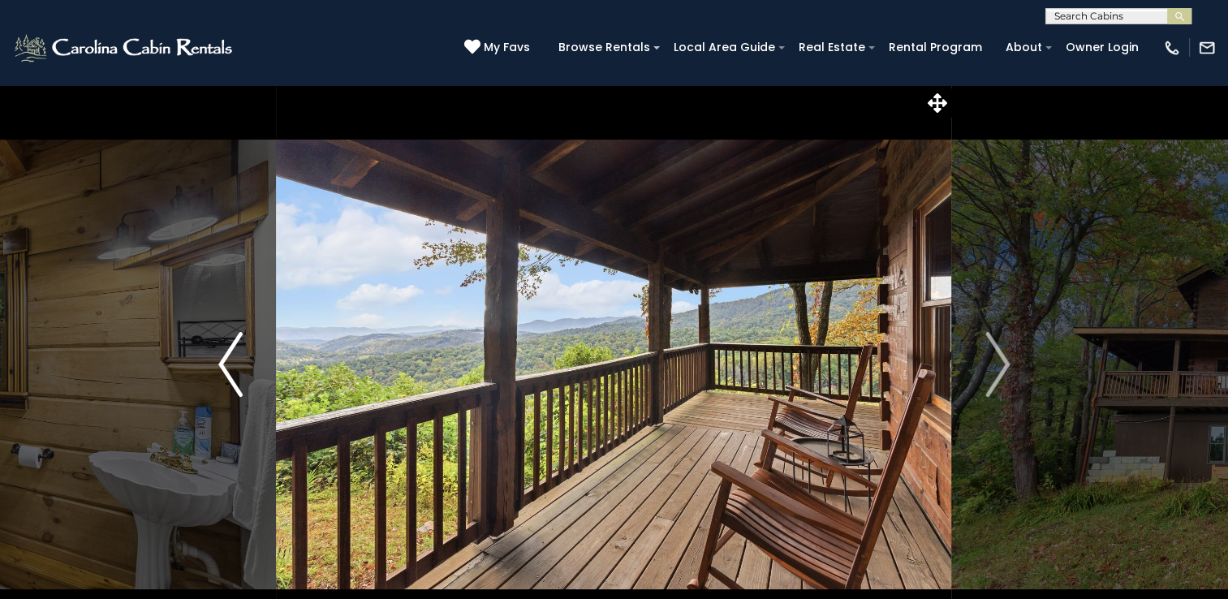
click at [230, 355] on img "Previous" at bounding box center [230, 364] width 24 height 65
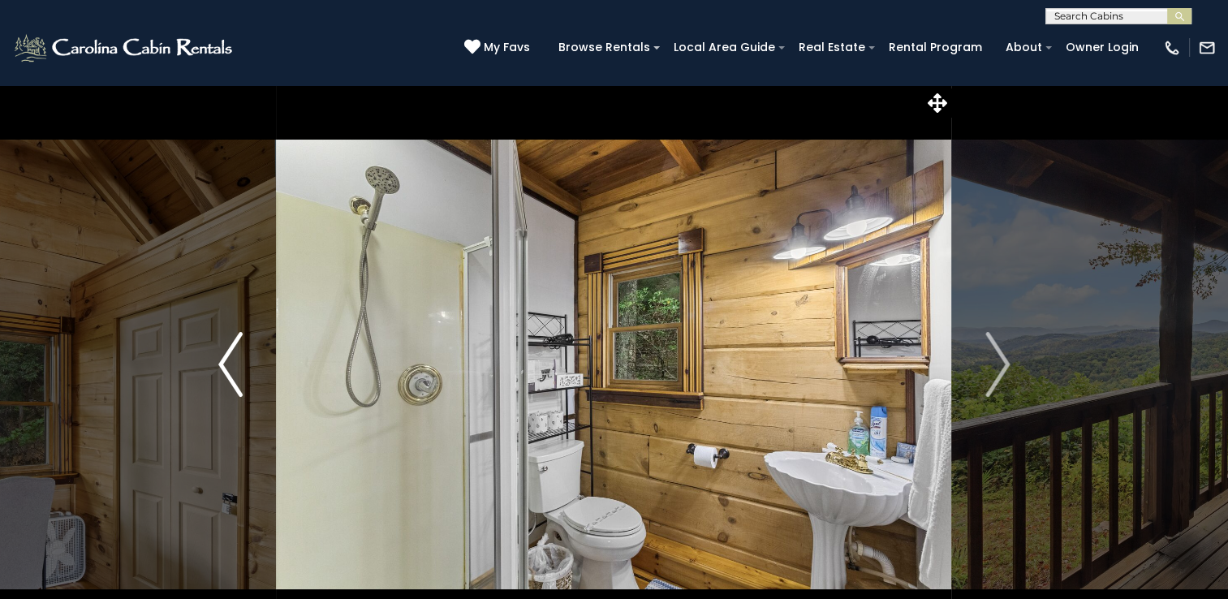
click at [230, 355] on img "Previous" at bounding box center [230, 364] width 24 height 65
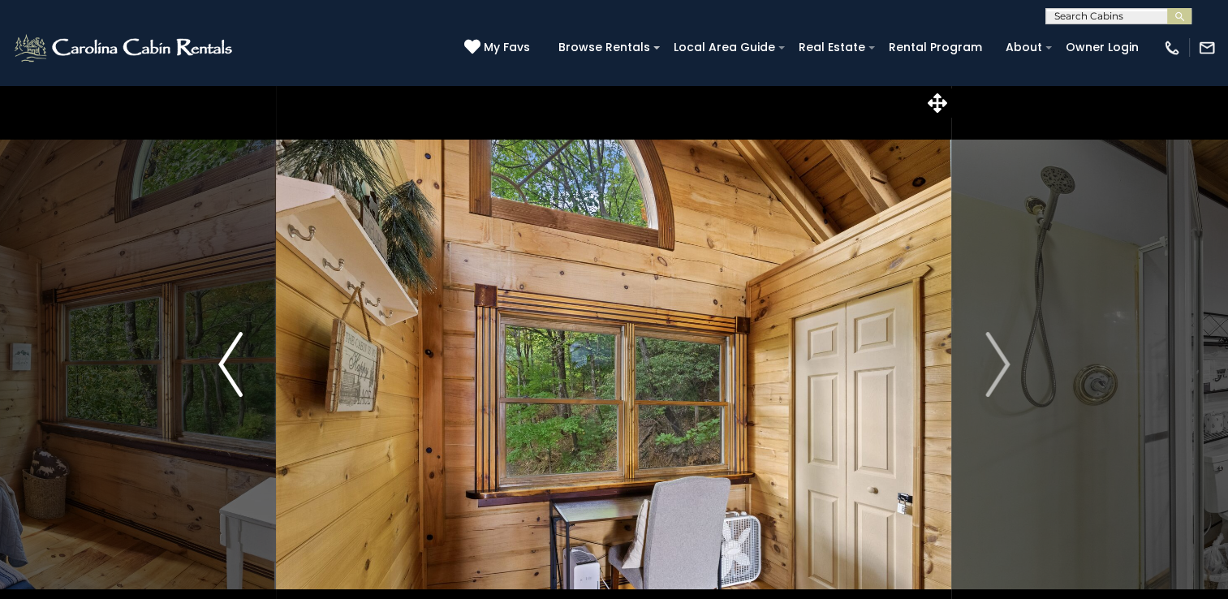
click at [230, 355] on img "Previous" at bounding box center [230, 364] width 24 height 65
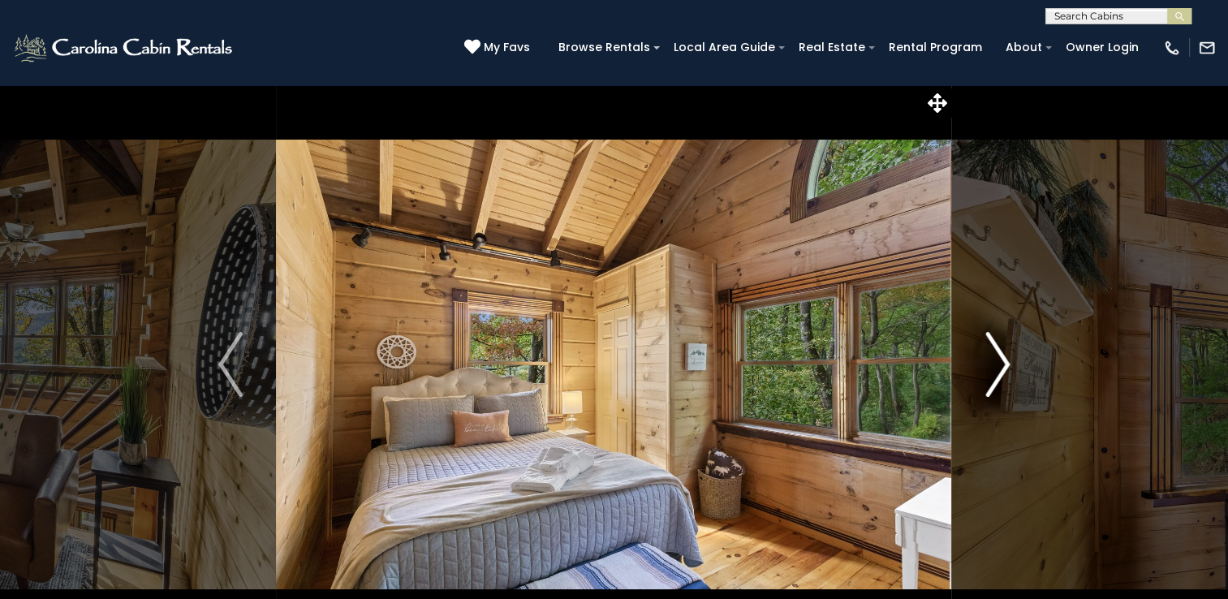
click at [998, 369] on img "Next" at bounding box center [997, 364] width 24 height 65
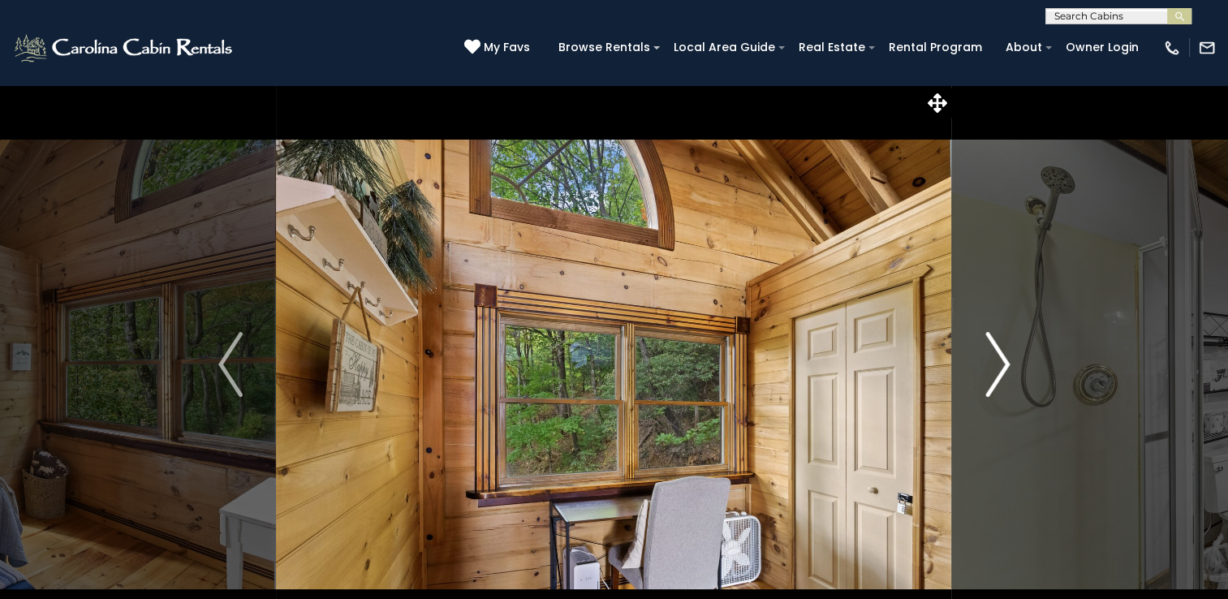
click at [996, 372] on img "Next" at bounding box center [997, 364] width 24 height 65
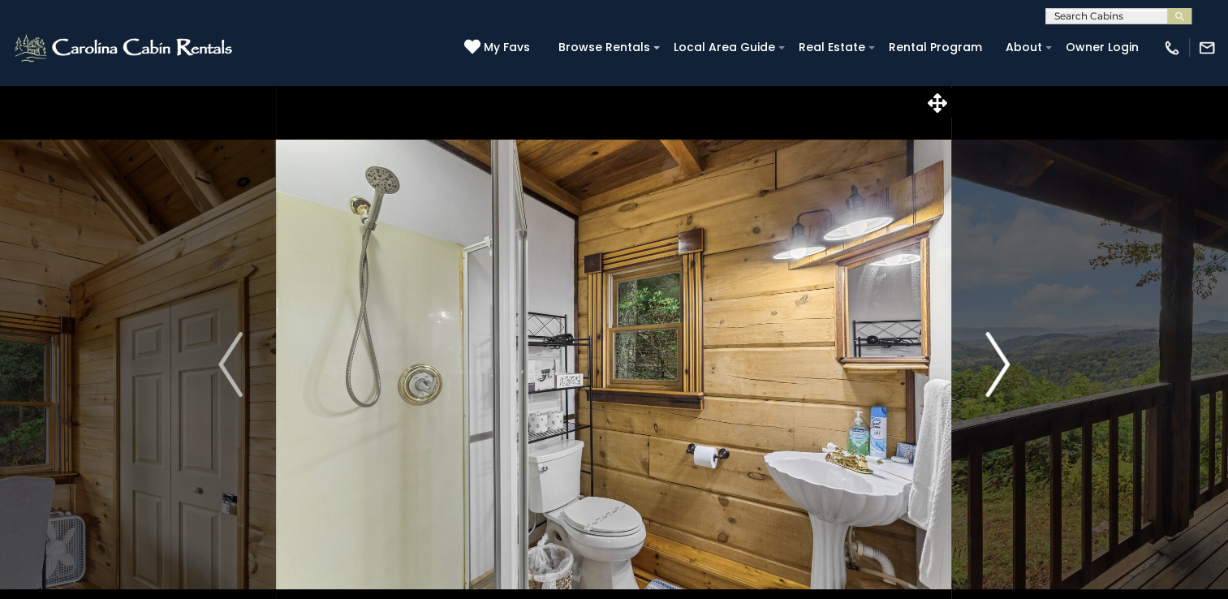
click at [996, 372] on img "Next" at bounding box center [997, 364] width 24 height 65
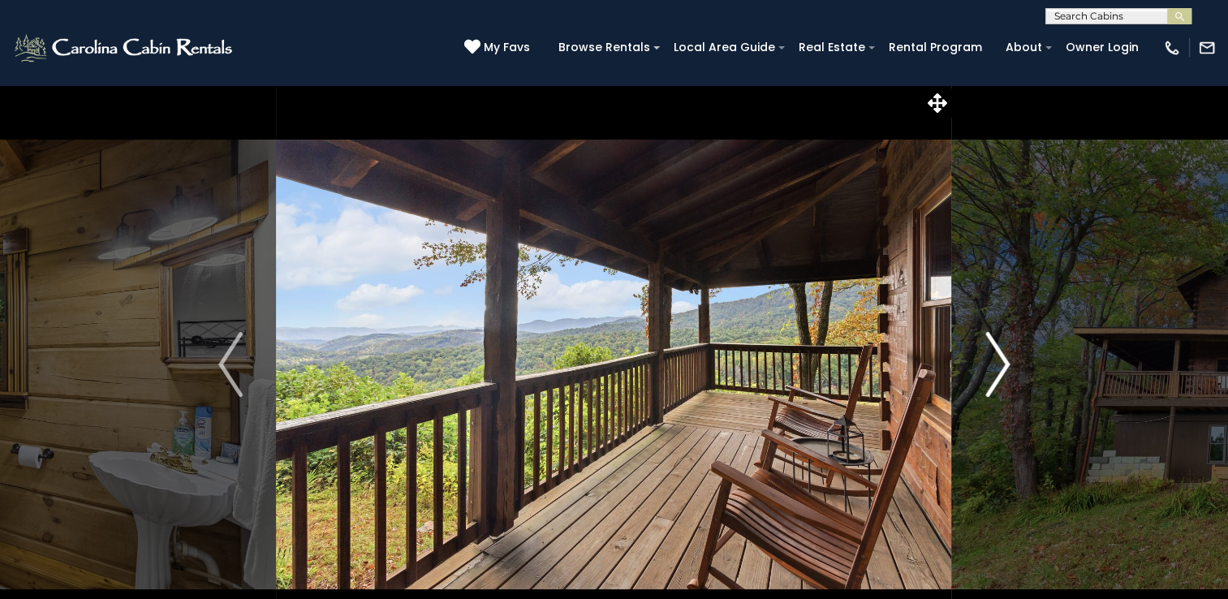
click at [996, 372] on img "Next" at bounding box center [997, 364] width 24 height 65
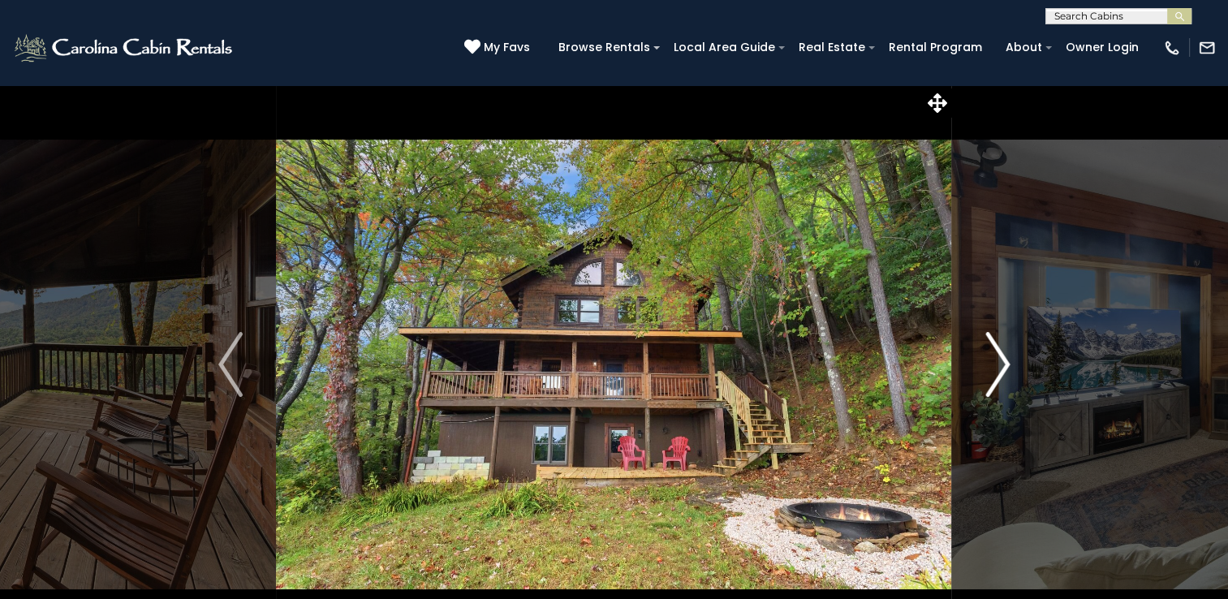
click at [996, 372] on img "Next" at bounding box center [997, 364] width 24 height 65
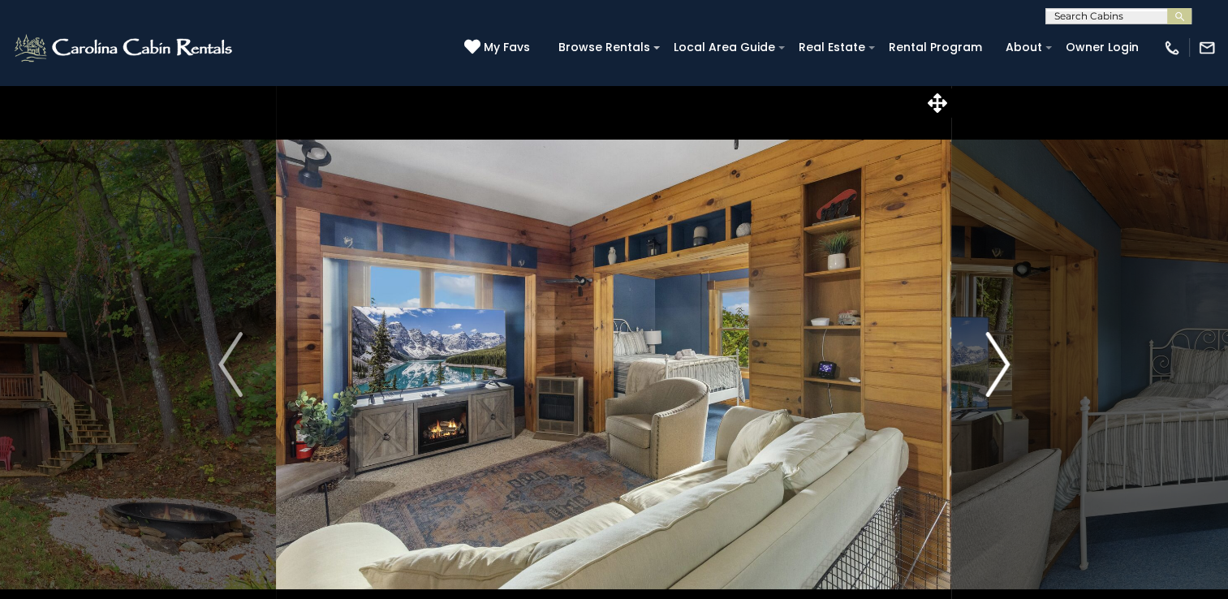
click at [996, 372] on img "Next" at bounding box center [997, 364] width 24 height 65
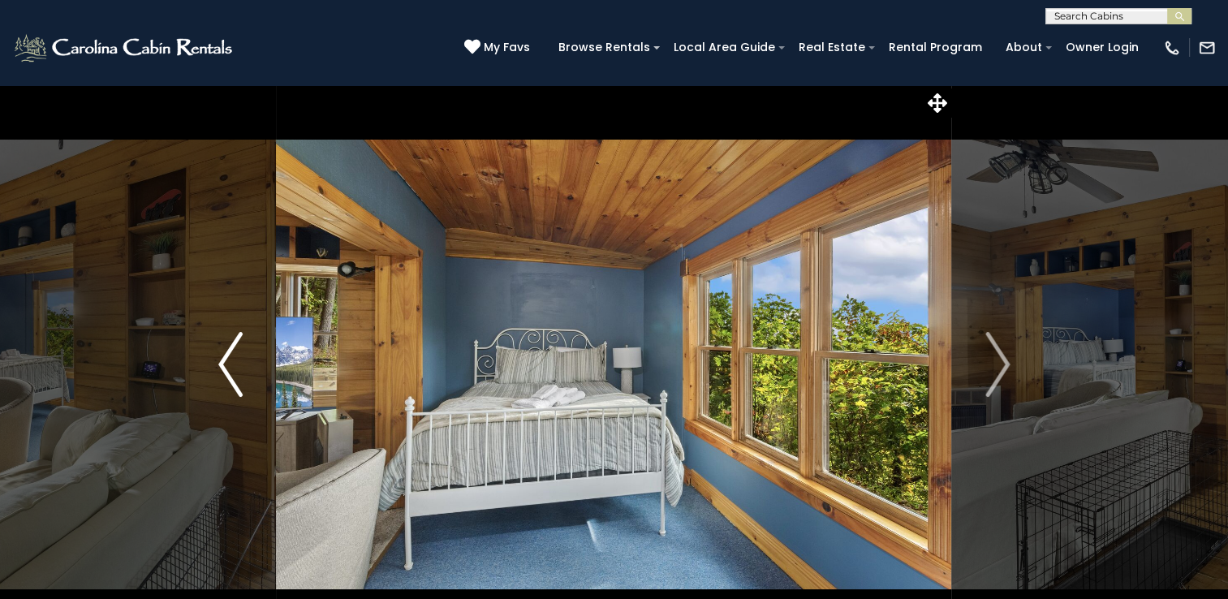
click at [224, 365] on img "Previous" at bounding box center [230, 364] width 24 height 65
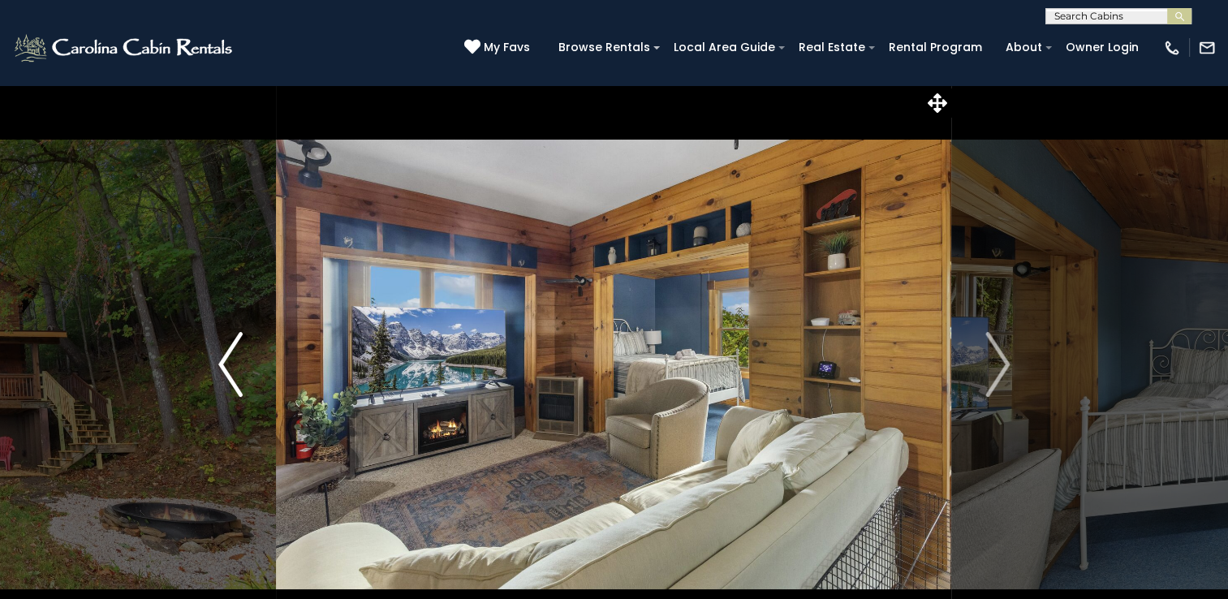
click at [224, 365] on img "Previous" at bounding box center [230, 364] width 24 height 65
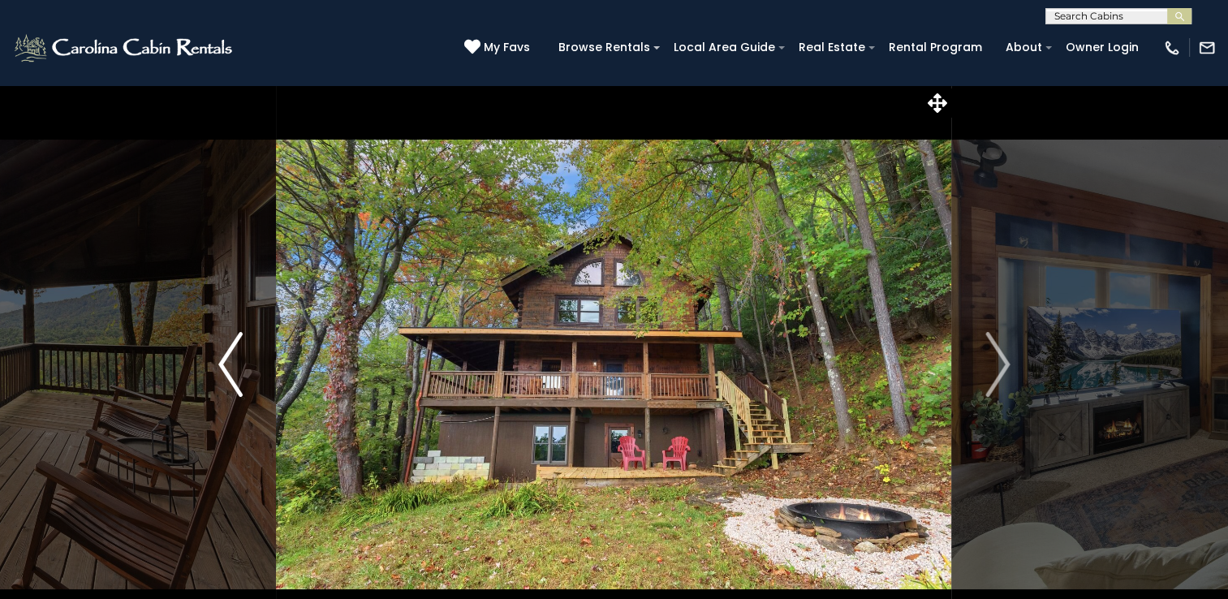
click at [224, 365] on img "Previous" at bounding box center [230, 364] width 24 height 65
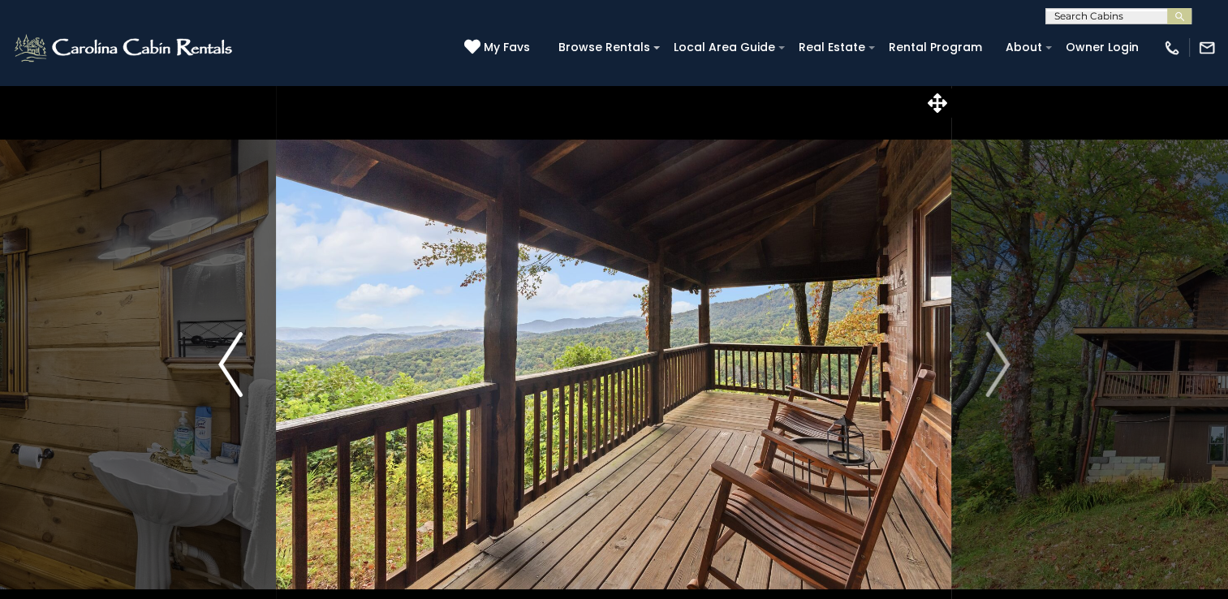
click at [224, 365] on img "Previous" at bounding box center [230, 364] width 24 height 65
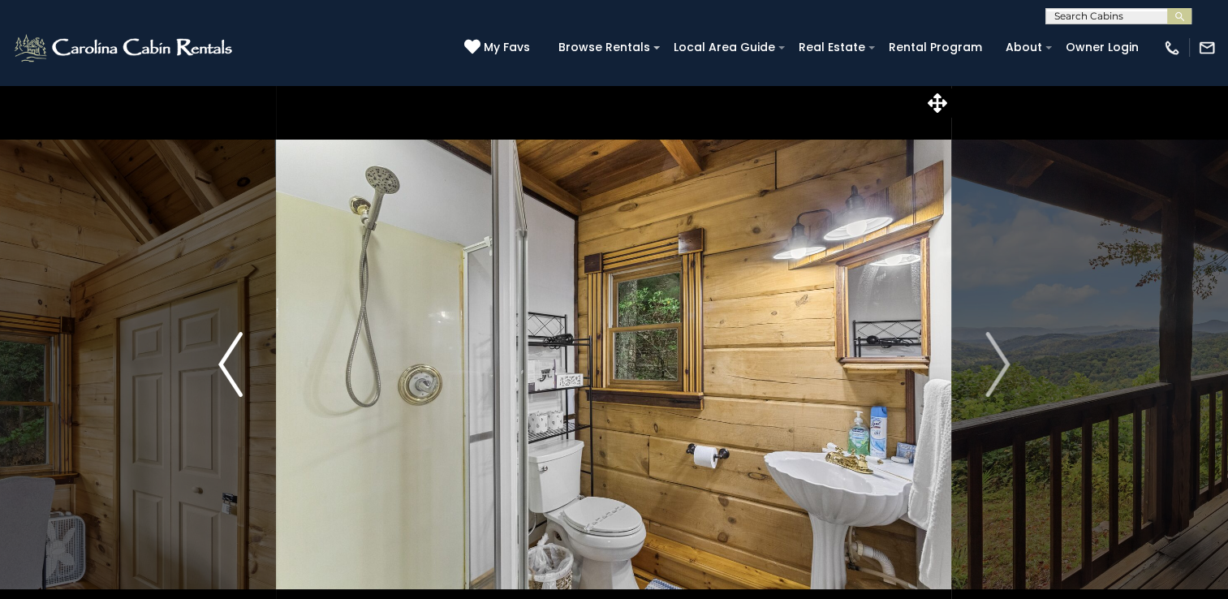
click at [224, 365] on img "Previous" at bounding box center [230, 364] width 24 height 65
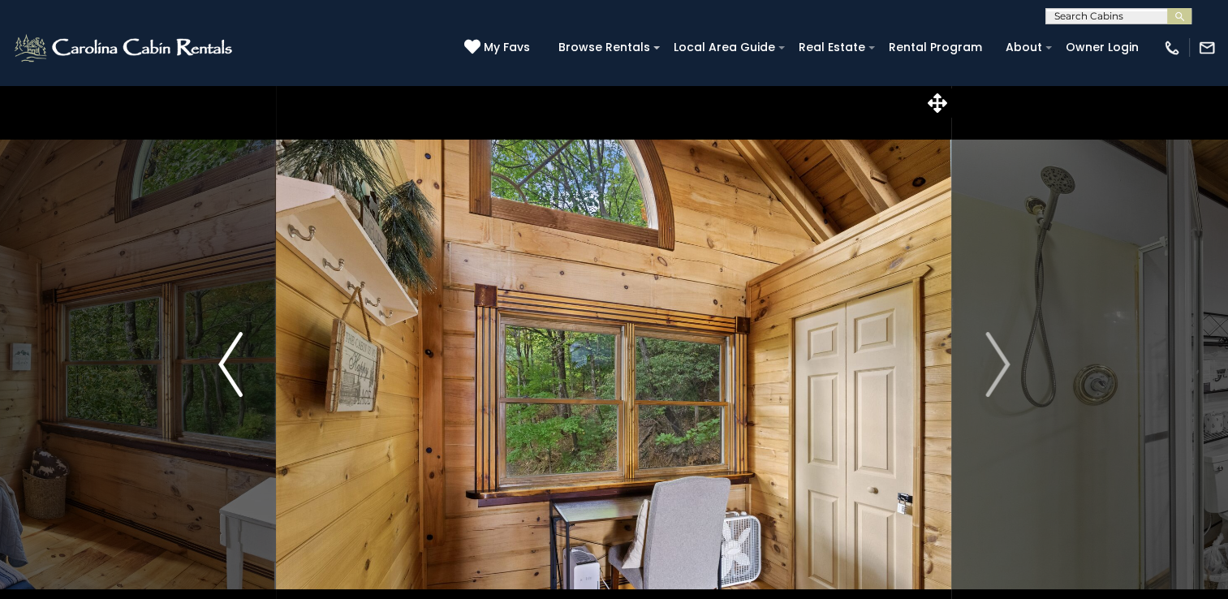
click at [224, 365] on img "Previous" at bounding box center [230, 364] width 24 height 65
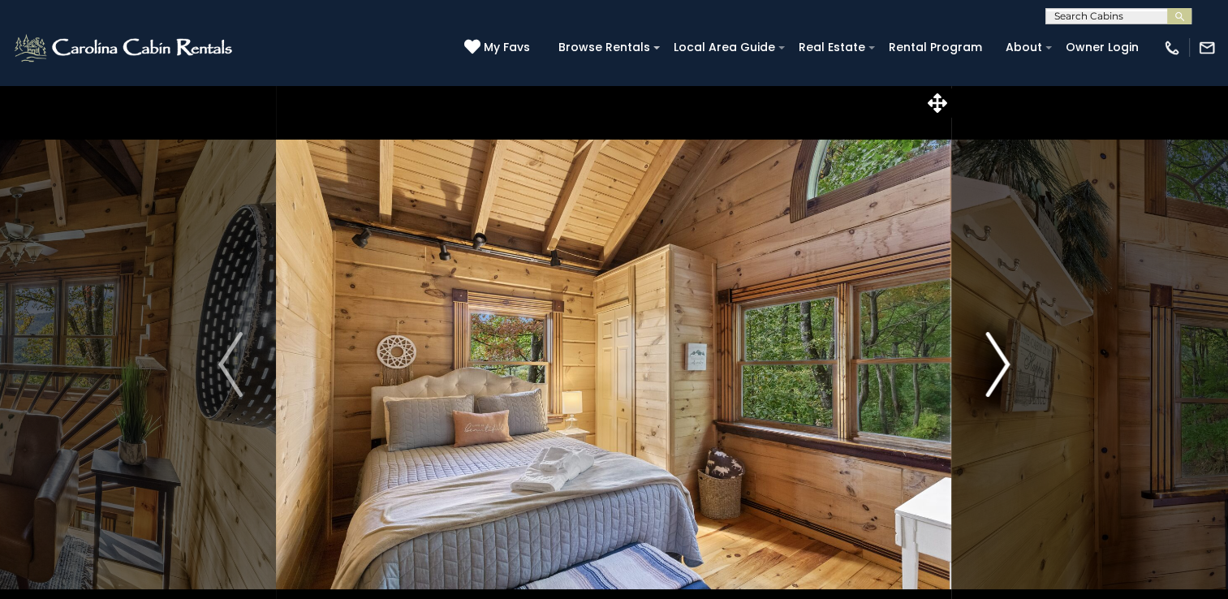
click at [1003, 366] on img "Next" at bounding box center [997, 364] width 24 height 65
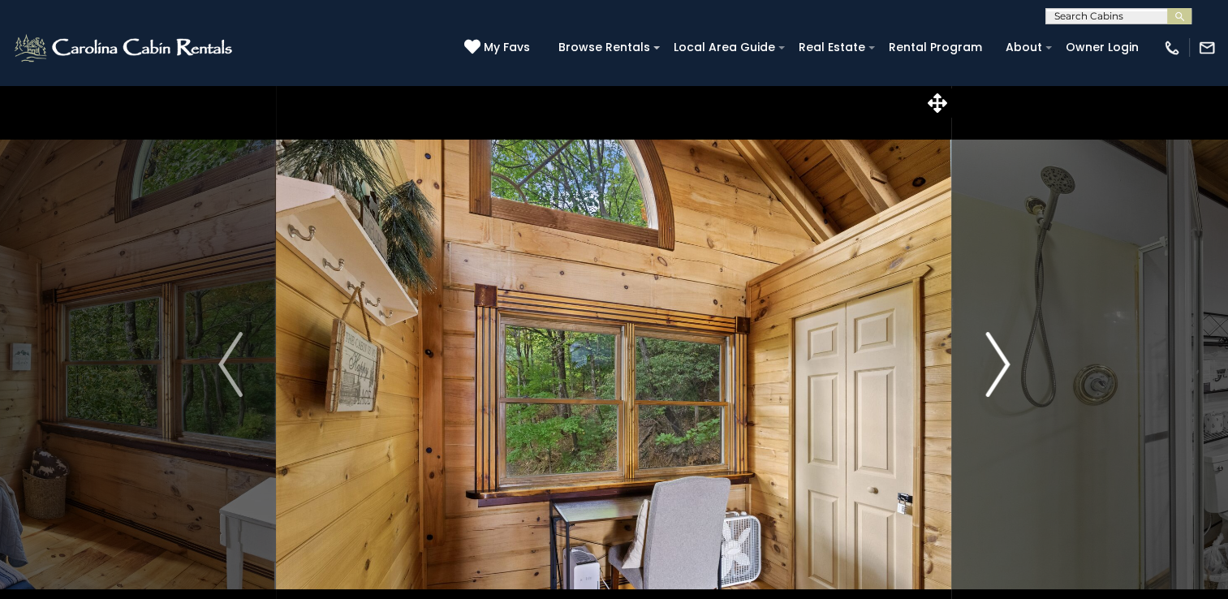
click at [1003, 366] on img "Next" at bounding box center [997, 364] width 24 height 65
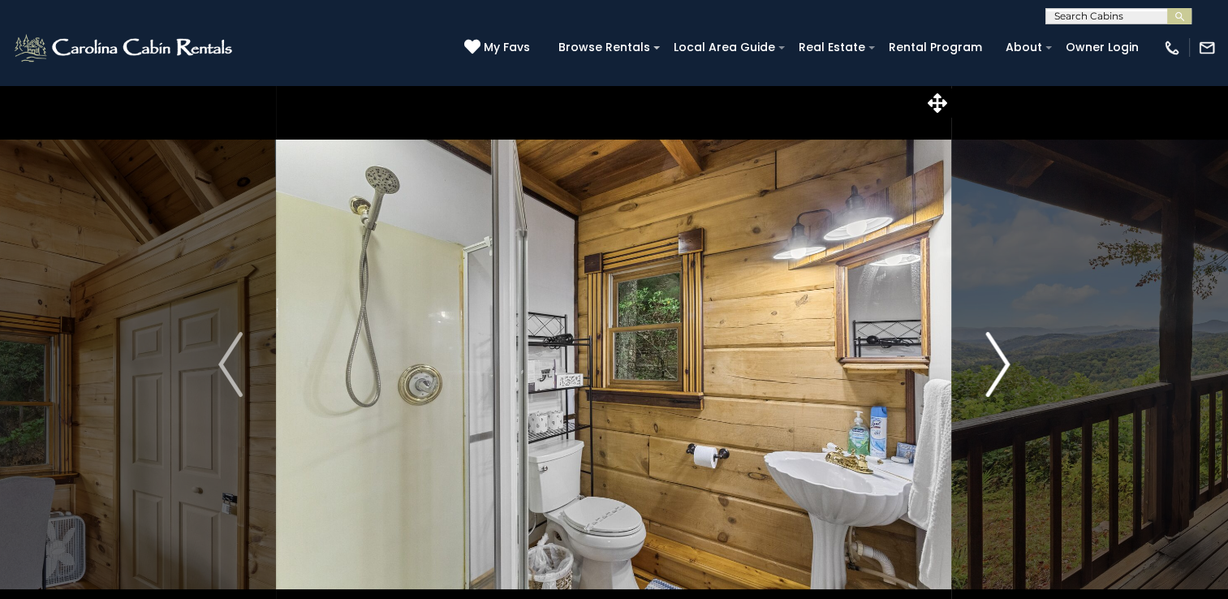
click at [1003, 366] on img "Next" at bounding box center [997, 364] width 24 height 65
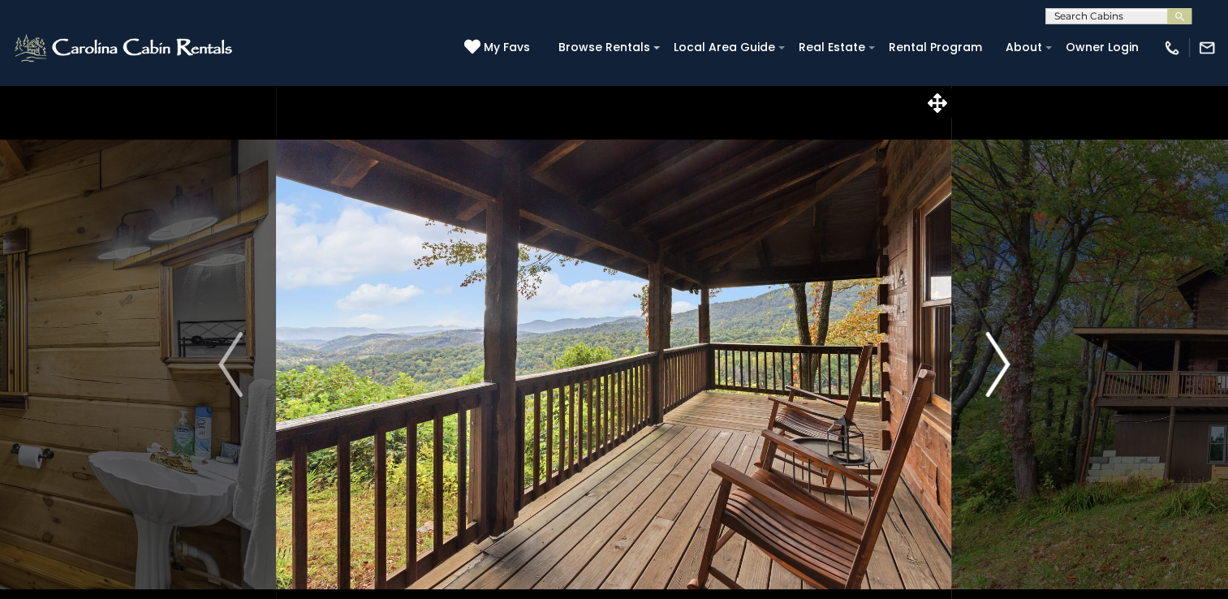
click at [1003, 366] on img "Next" at bounding box center [997, 364] width 24 height 65
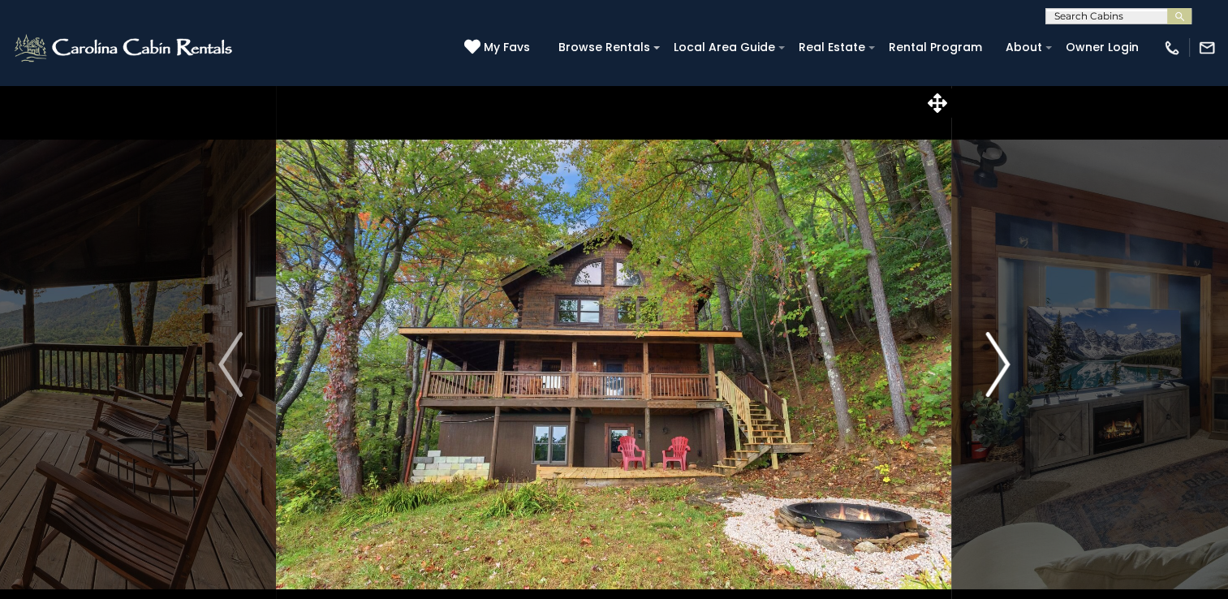
click at [1003, 366] on img "Next" at bounding box center [997, 364] width 24 height 65
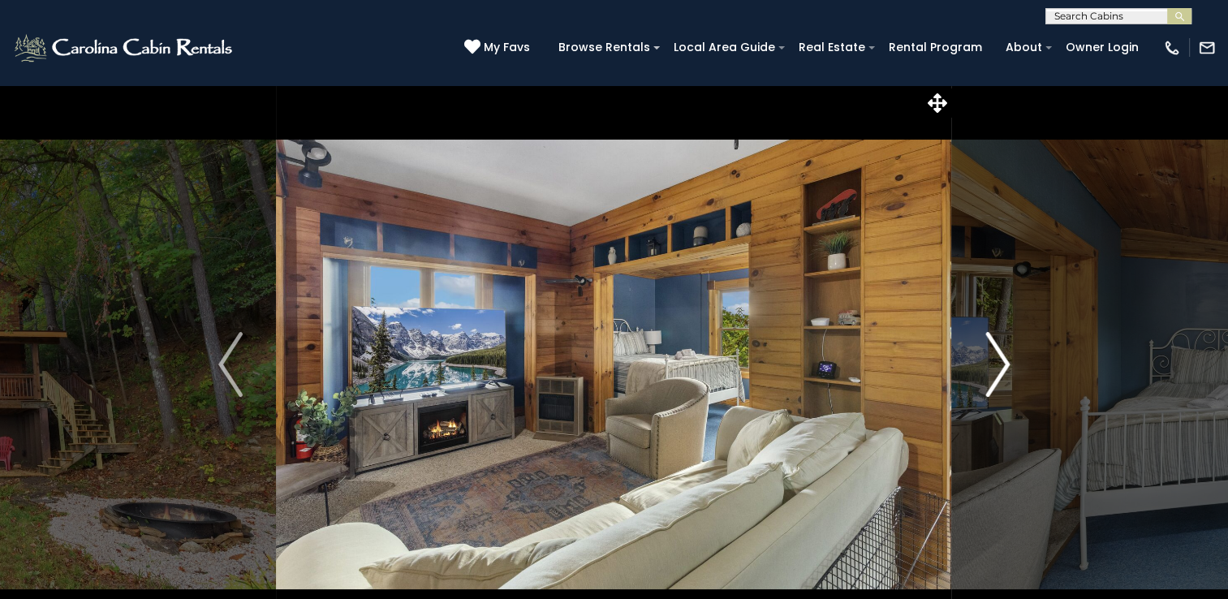
click at [1003, 366] on img "Next" at bounding box center [997, 364] width 24 height 65
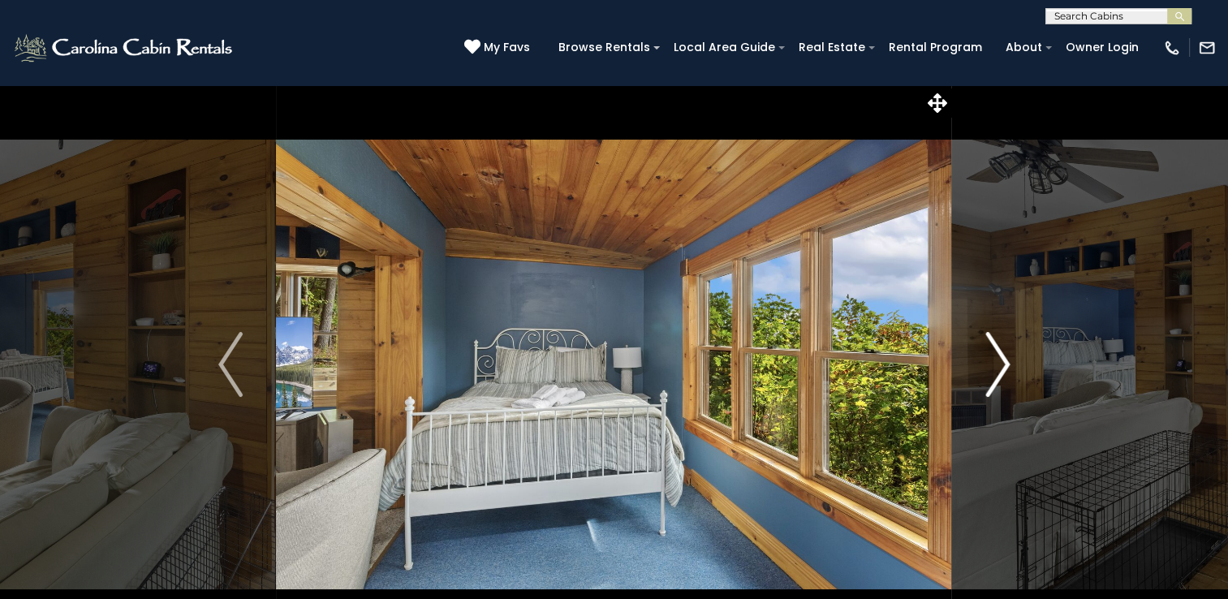
click at [1003, 366] on img "Next" at bounding box center [997, 364] width 24 height 65
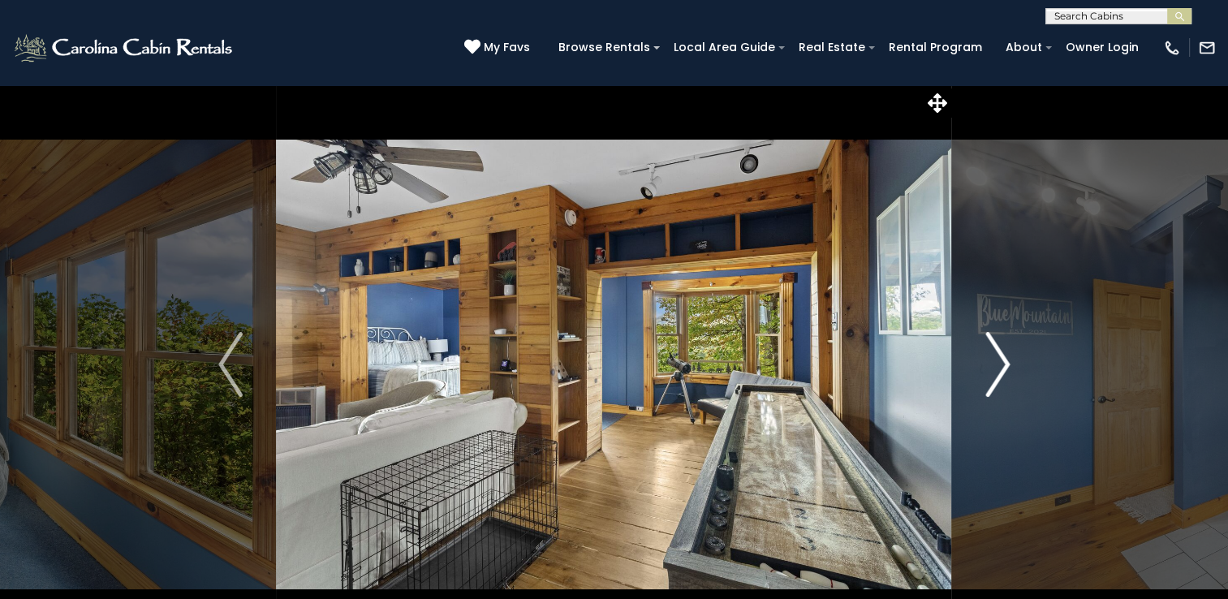
click at [1003, 366] on img "Next" at bounding box center [997, 364] width 24 height 65
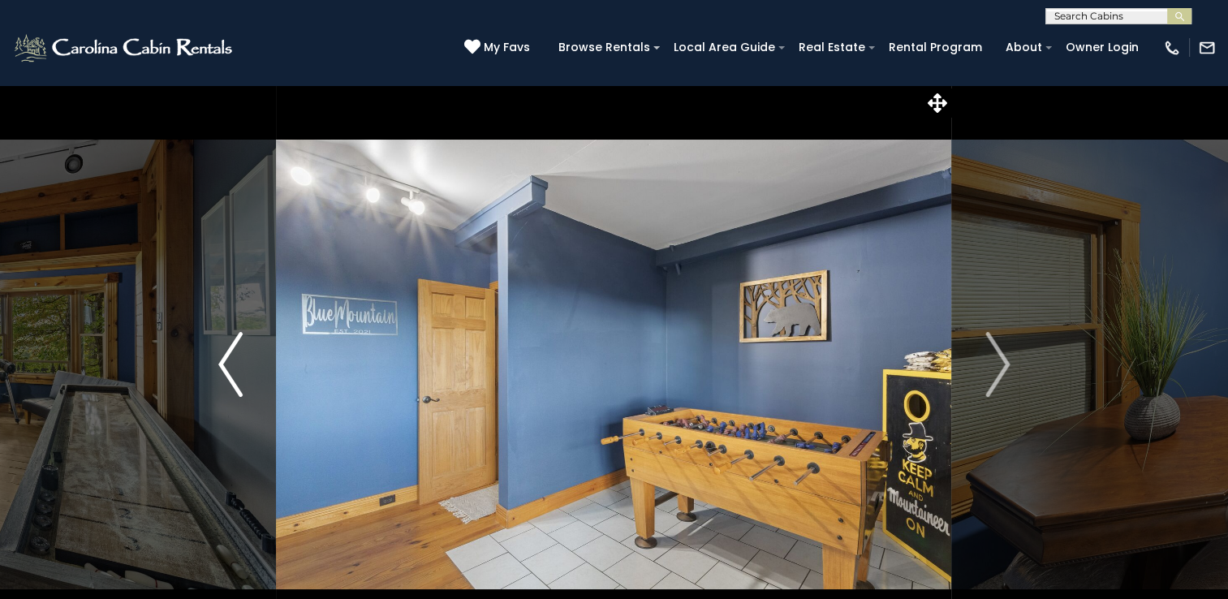
click at [229, 358] on img "Previous" at bounding box center [230, 364] width 24 height 65
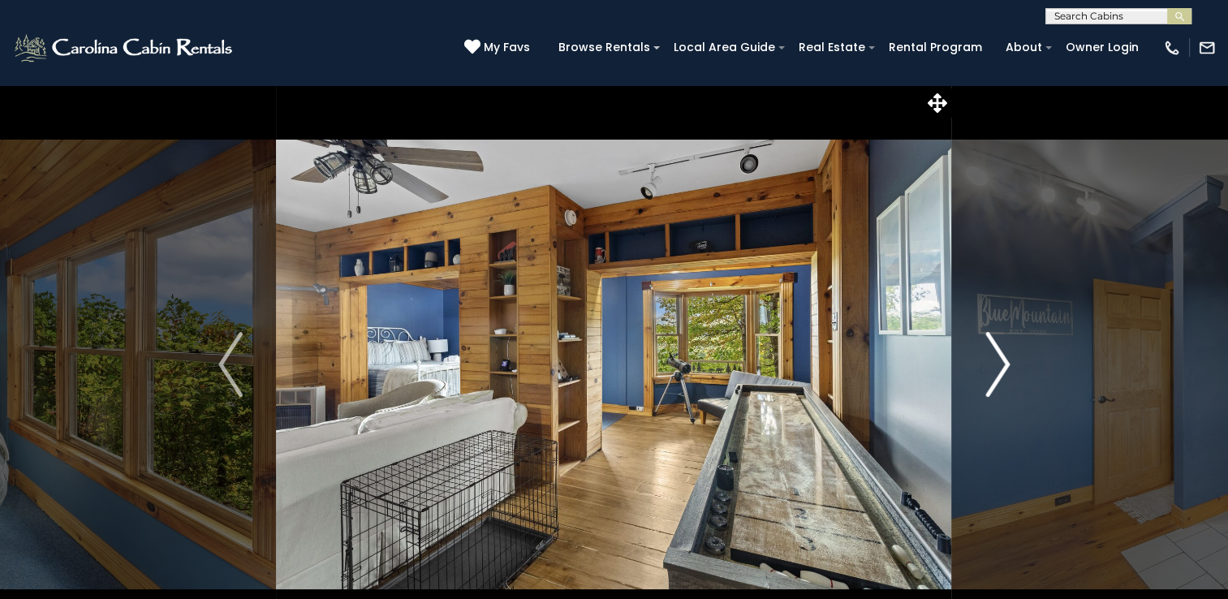
click at [996, 365] on img "Next" at bounding box center [997, 364] width 24 height 65
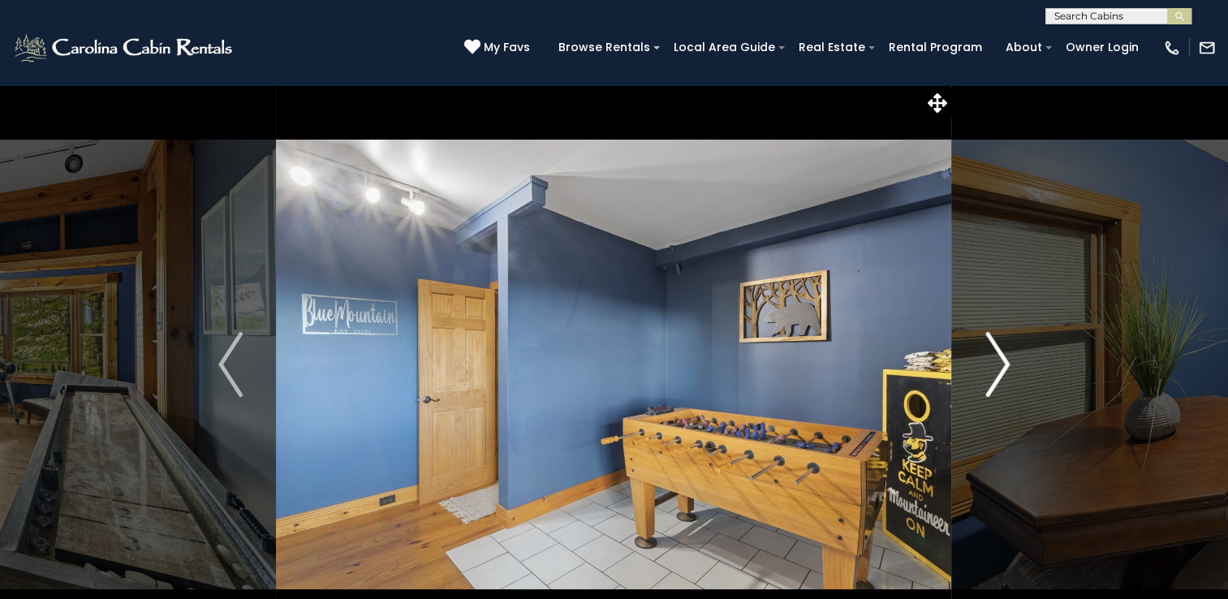
click at [996, 365] on img "Next" at bounding box center [997, 364] width 24 height 65
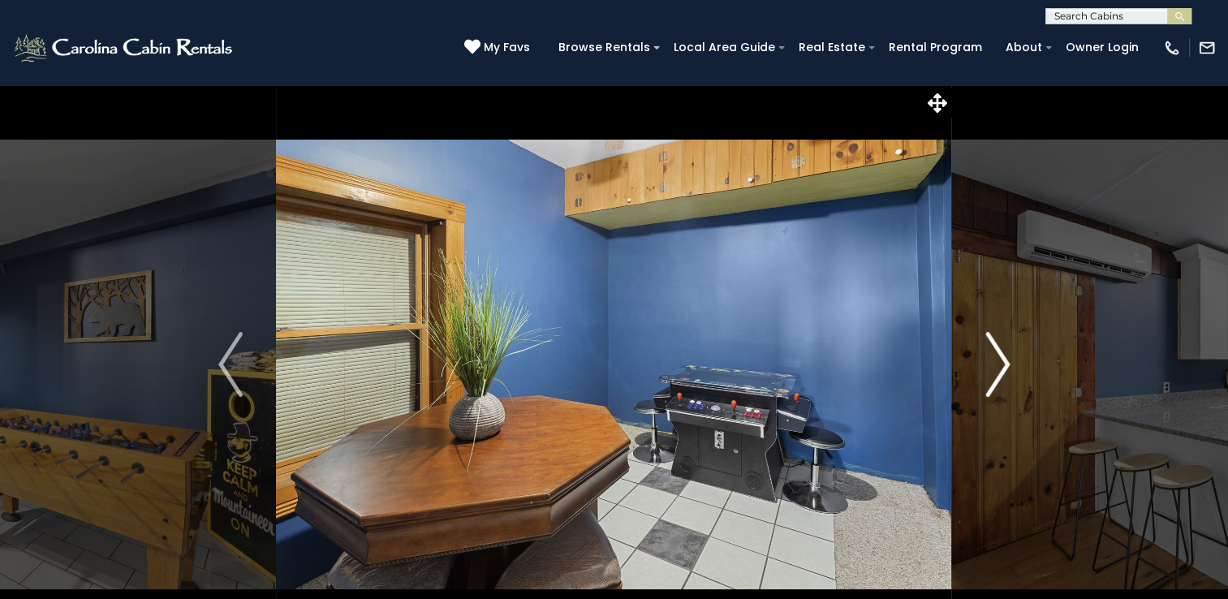
click at [996, 365] on img "Next" at bounding box center [997, 364] width 24 height 65
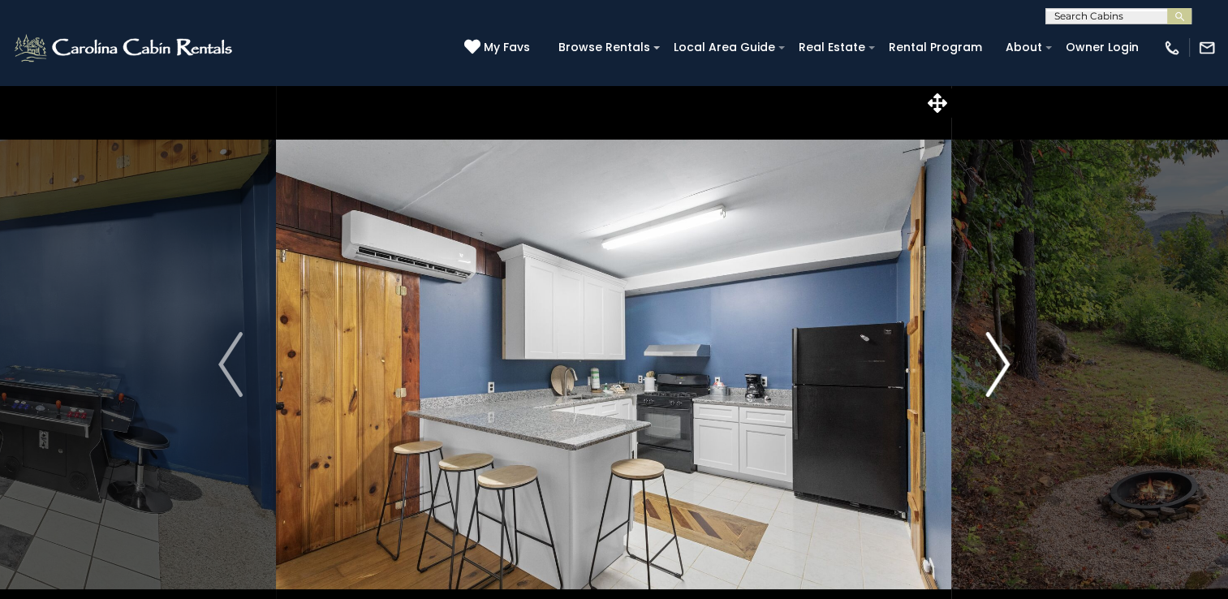
click at [996, 365] on img "Next" at bounding box center [997, 364] width 24 height 65
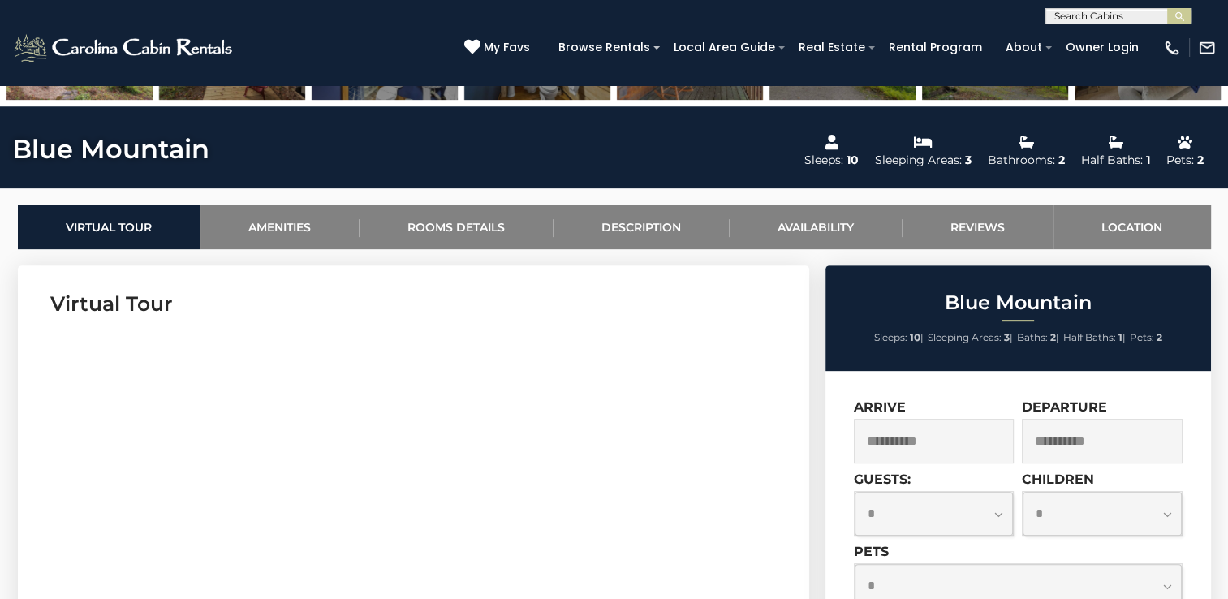
scroll to position [811, 0]
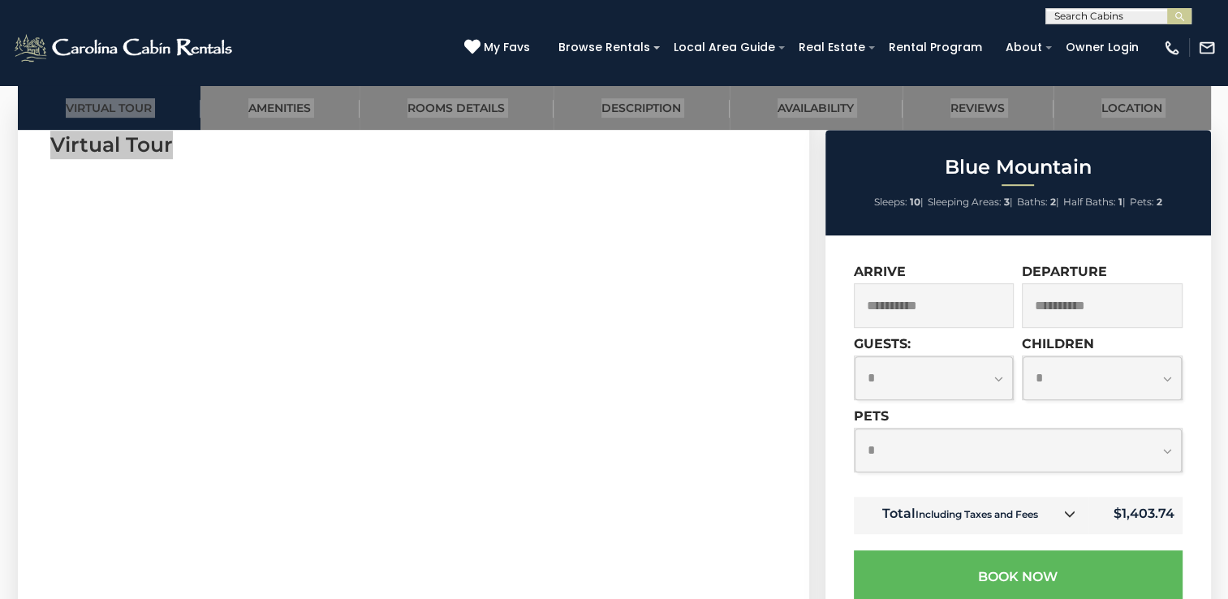
drag, startPoint x: 49, startPoint y: 372, endPoint x: -3, endPoint y: 428, distance: 76.4
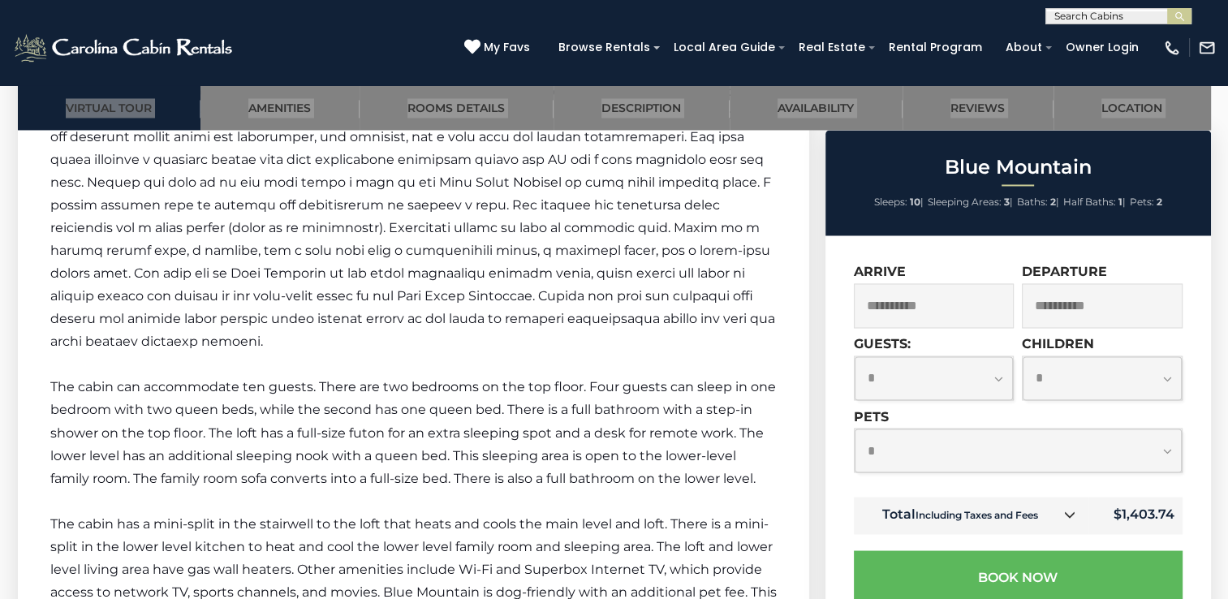
scroll to position [2678, 0]
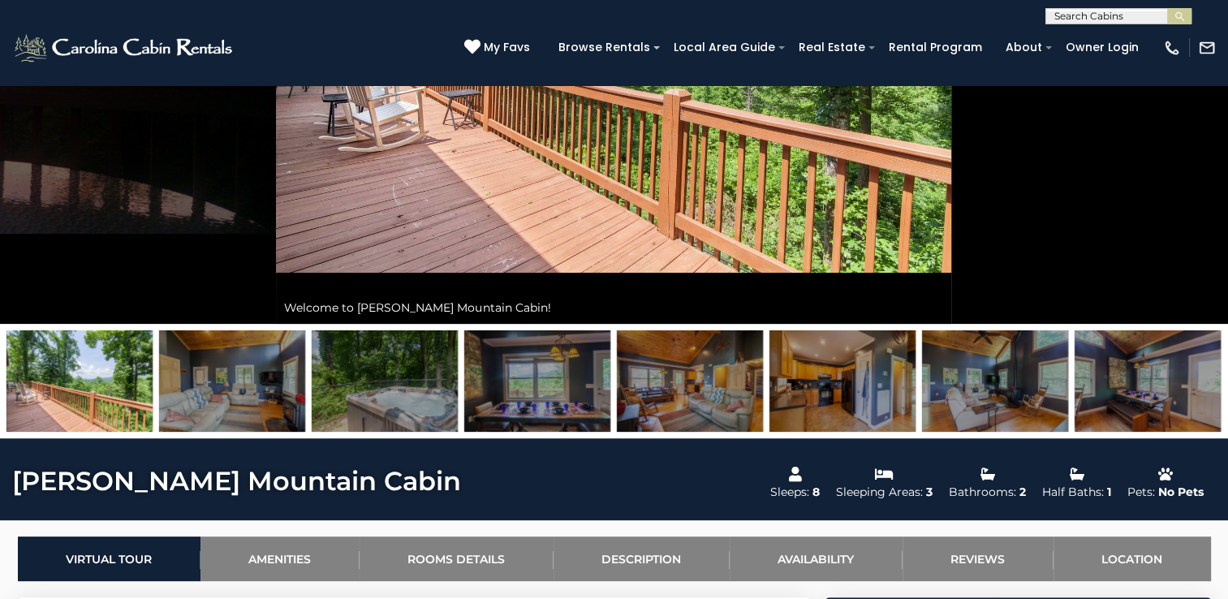
scroll to position [325, 0]
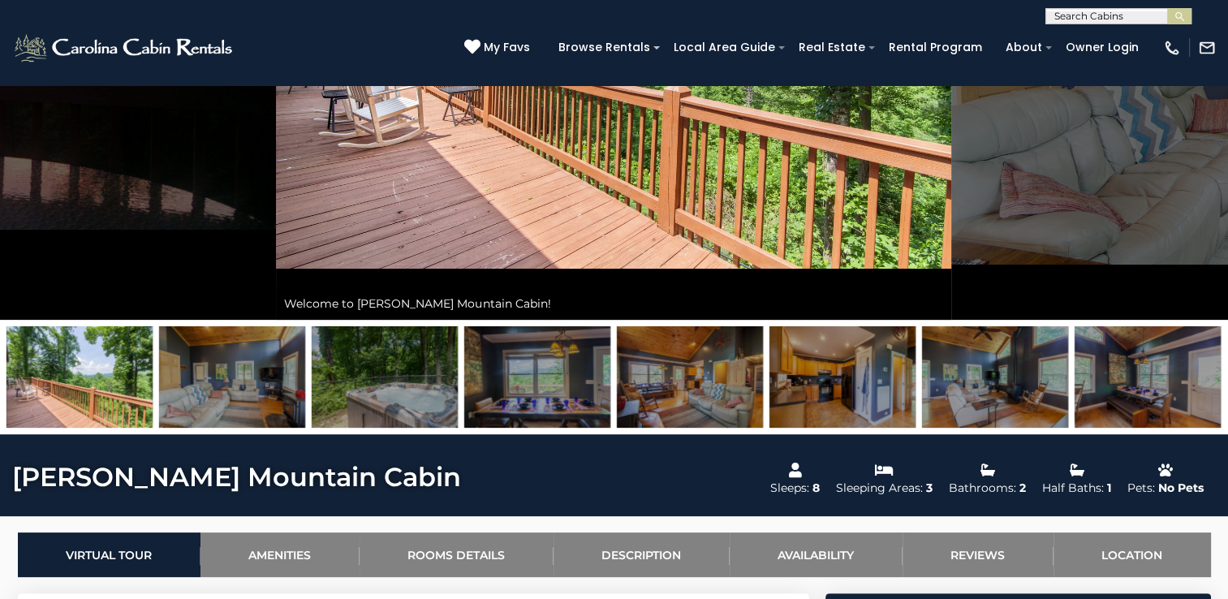
click at [667, 384] on img at bounding box center [690, 376] width 146 height 101
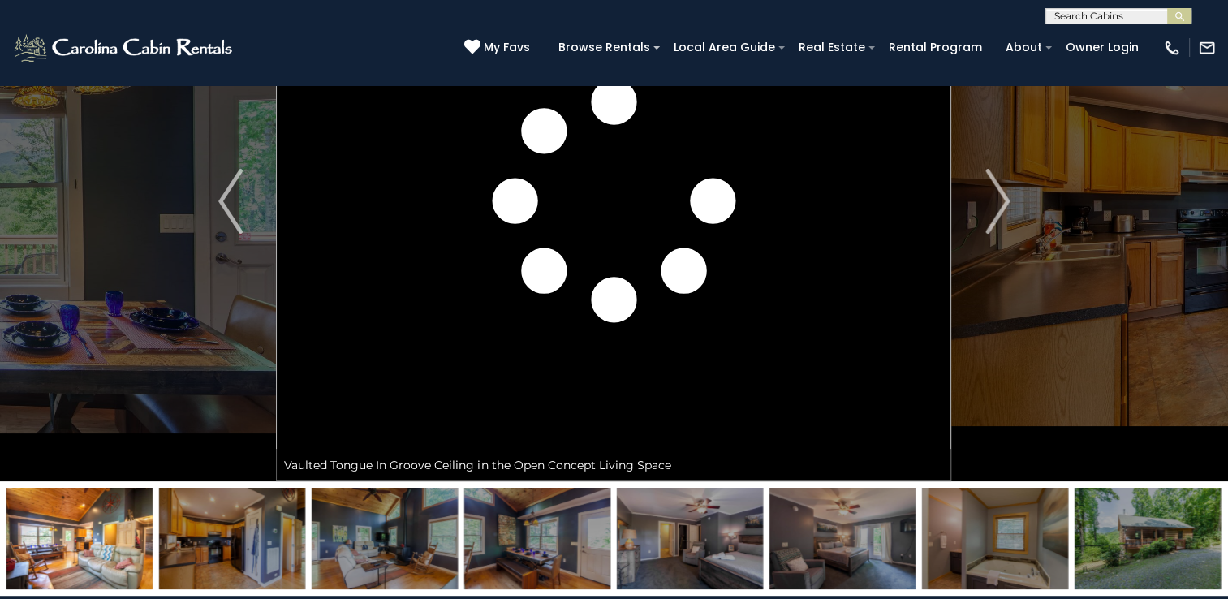
scroll to position [162, 0]
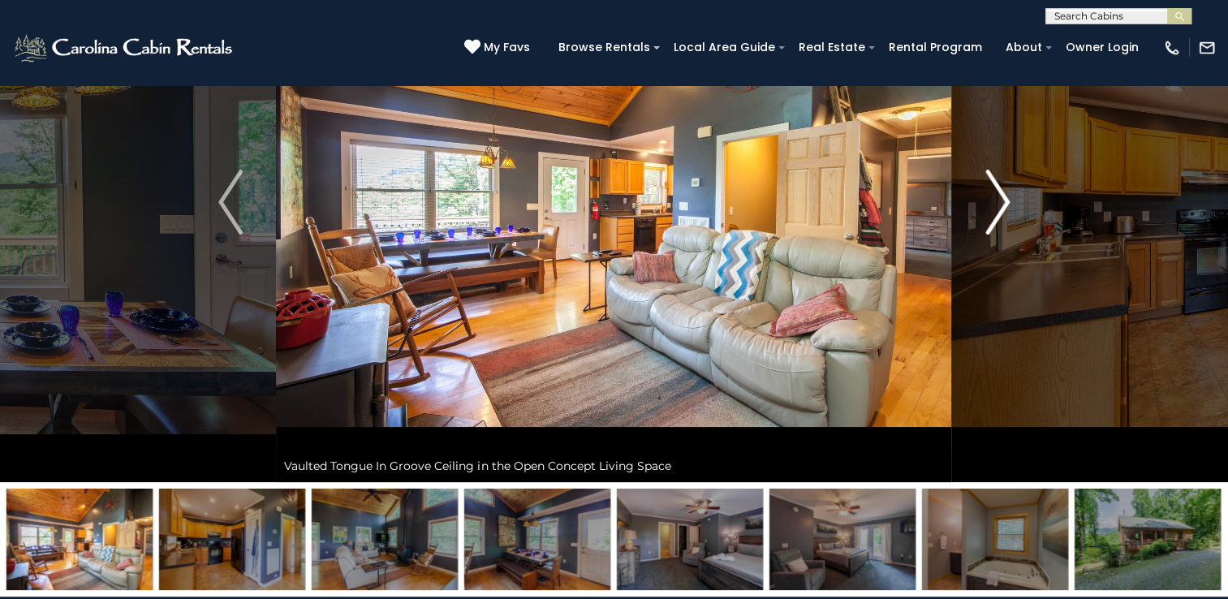
click at [993, 226] on img "Next" at bounding box center [997, 202] width 24 height 65
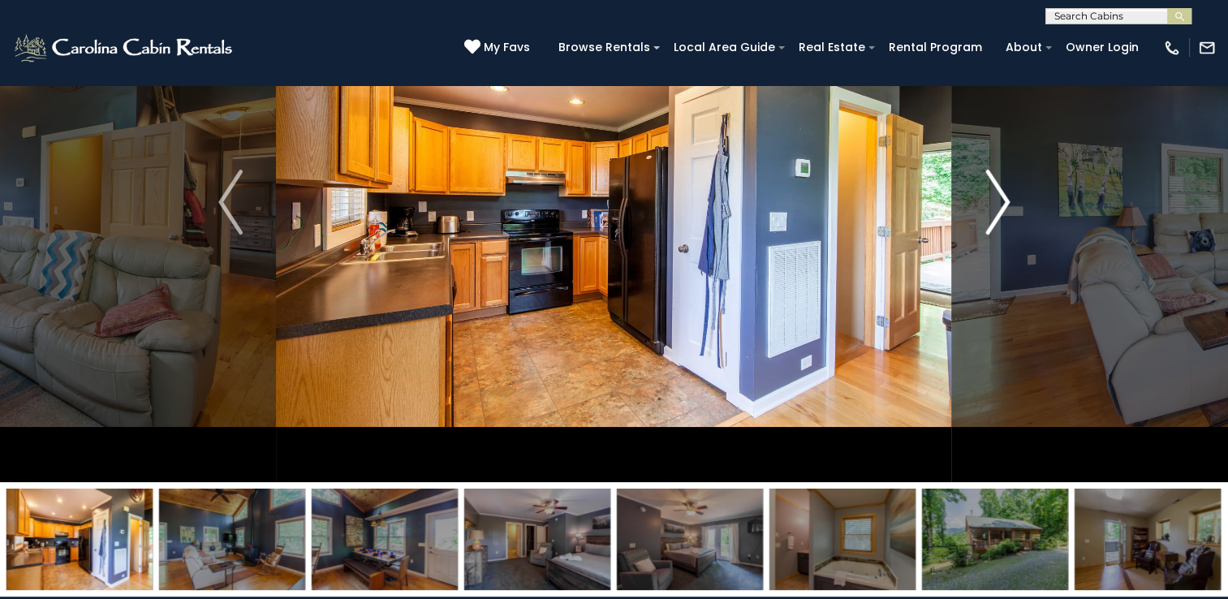
click at [990, 222] on img "Next" at bounding box center [997, 202] width 24 height 65
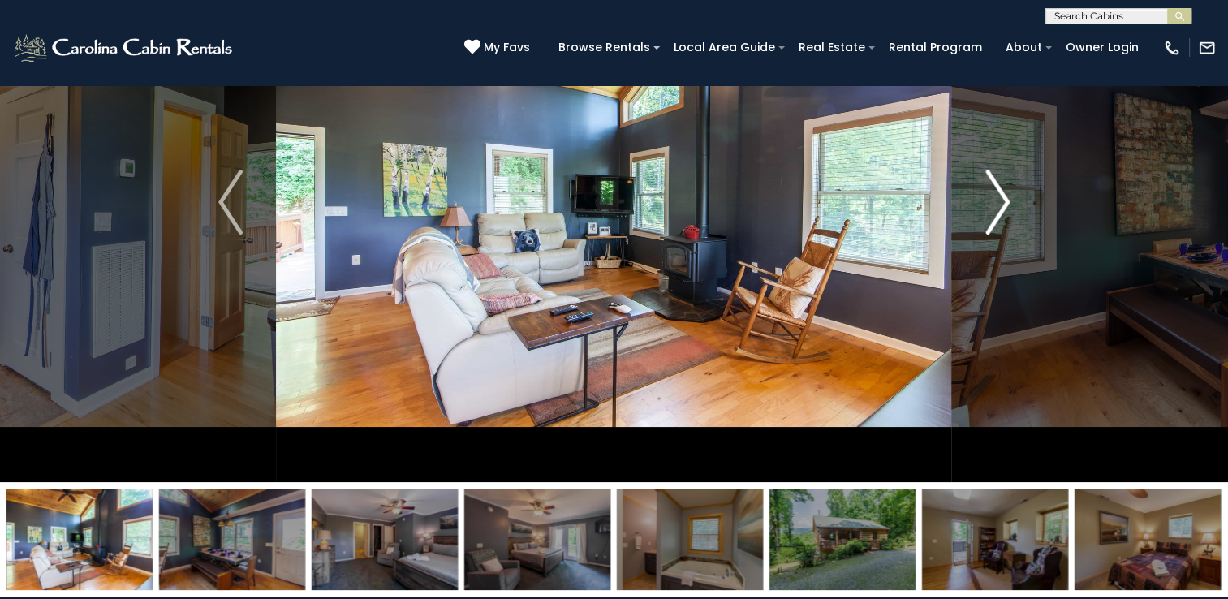
click at [988, 222] on img "Next" at bounding box center [997, 202] width 24 height 65
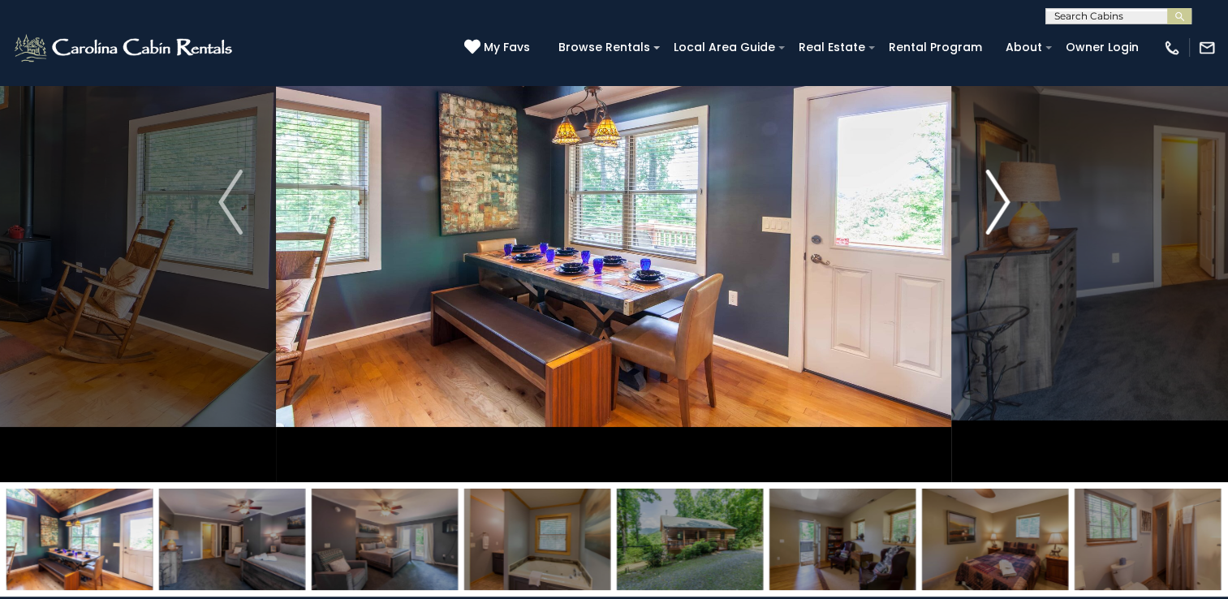
click at [988, 222] on img "Next" at bounding box center [997, 202] width 24 height 65
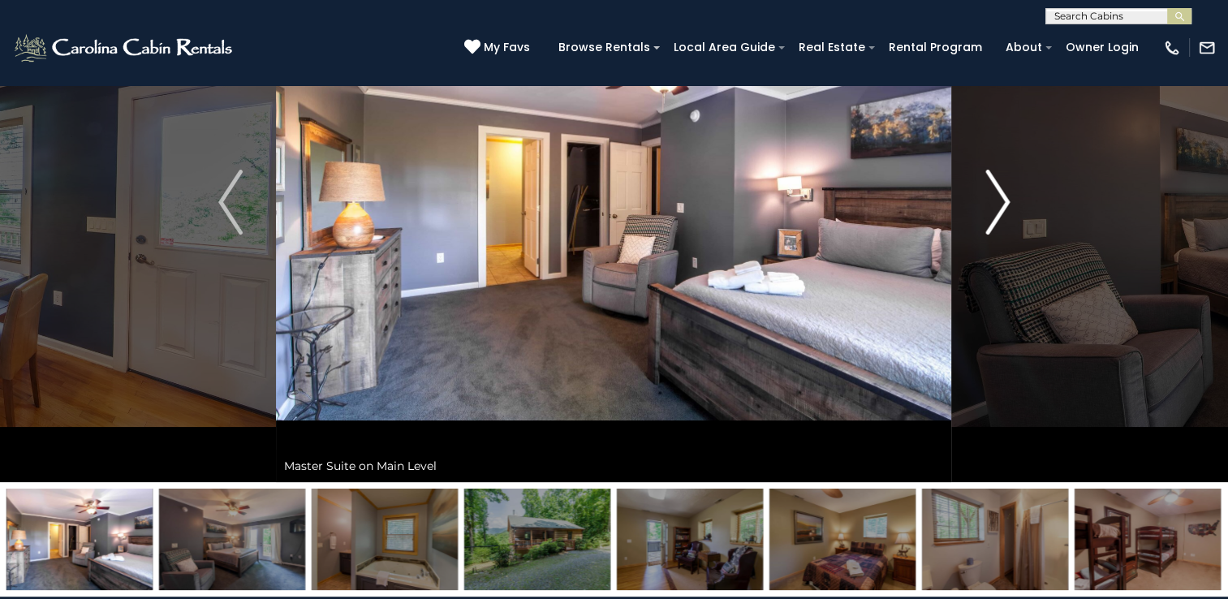
click at [988, 222] on img "Next" at bounding box center [997, 202] width 24 height 65
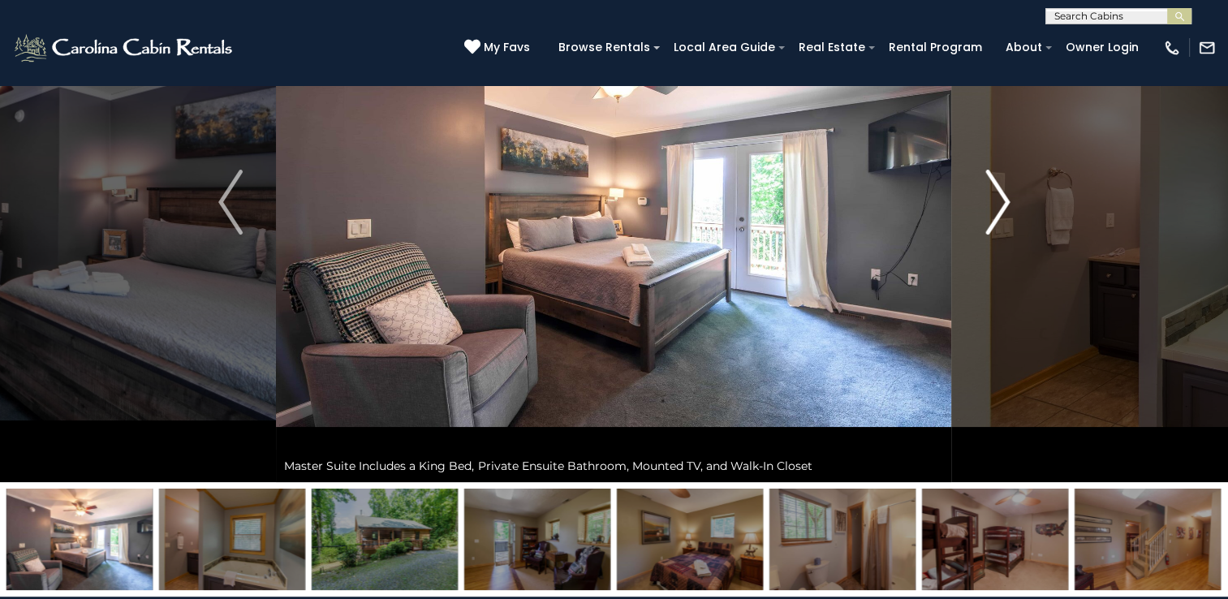
click at [988, 222] on img "Next" at bounding box center [997, 202] width 24 height 65
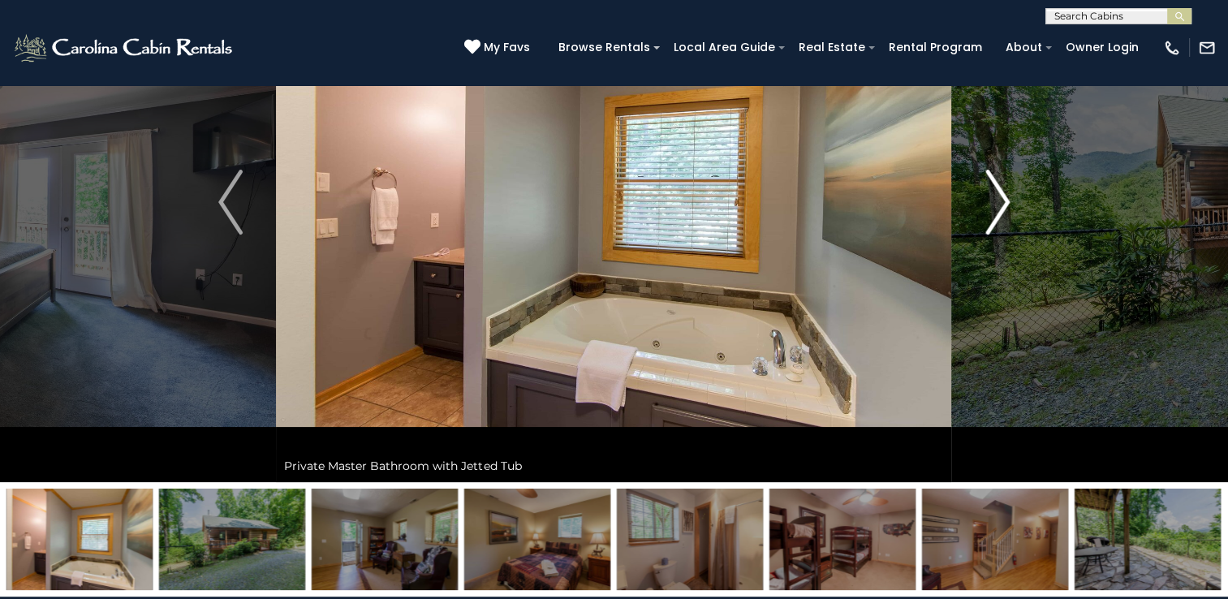
click at [988, 222] on img "Next" at bounding box center [997, 202] width 24 height 65
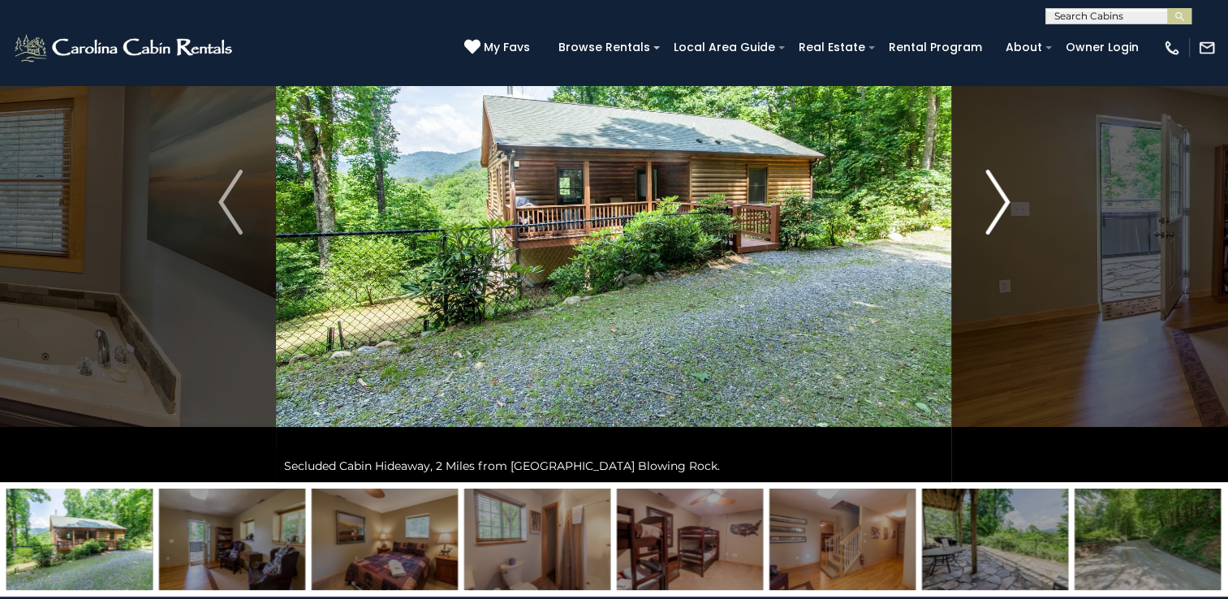
click at [988, 222] on img "Next" at bounding box center [997, 202] width 24 height 65
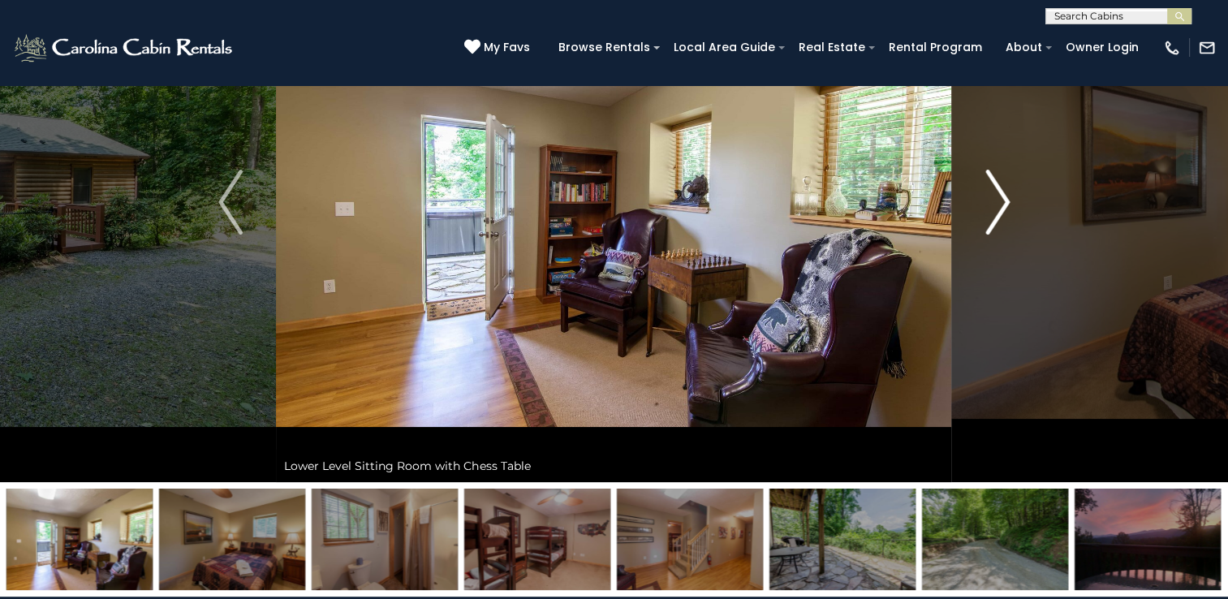
click at [988, 222] on img "Next" at bounding box center [997, 202] width 24 height 65
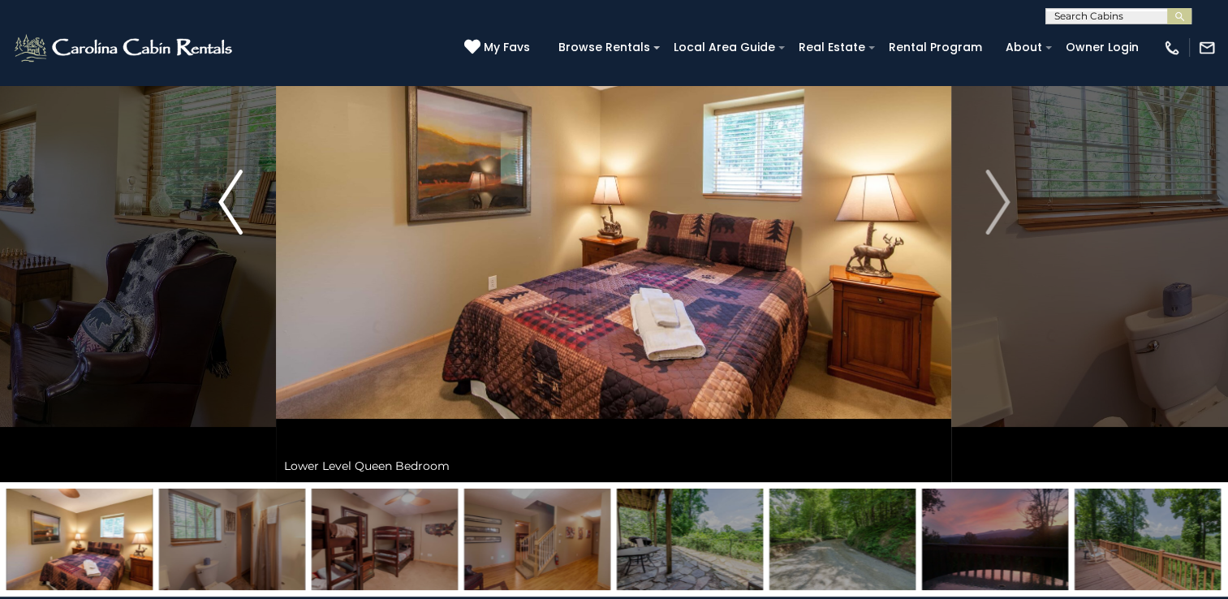
click at [236, 207] on img "Previous" at bounding box center [230, 202] width 24 height 65
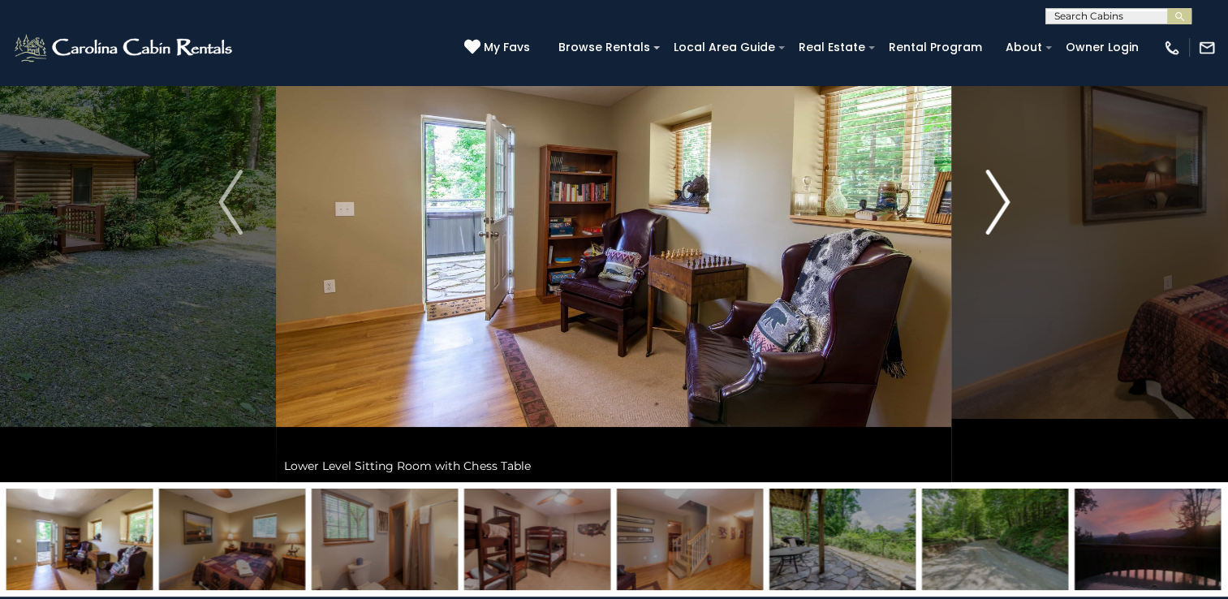
click at [1004, 200] on img "Next" at bounding box center [997, 202] width 24 height 65
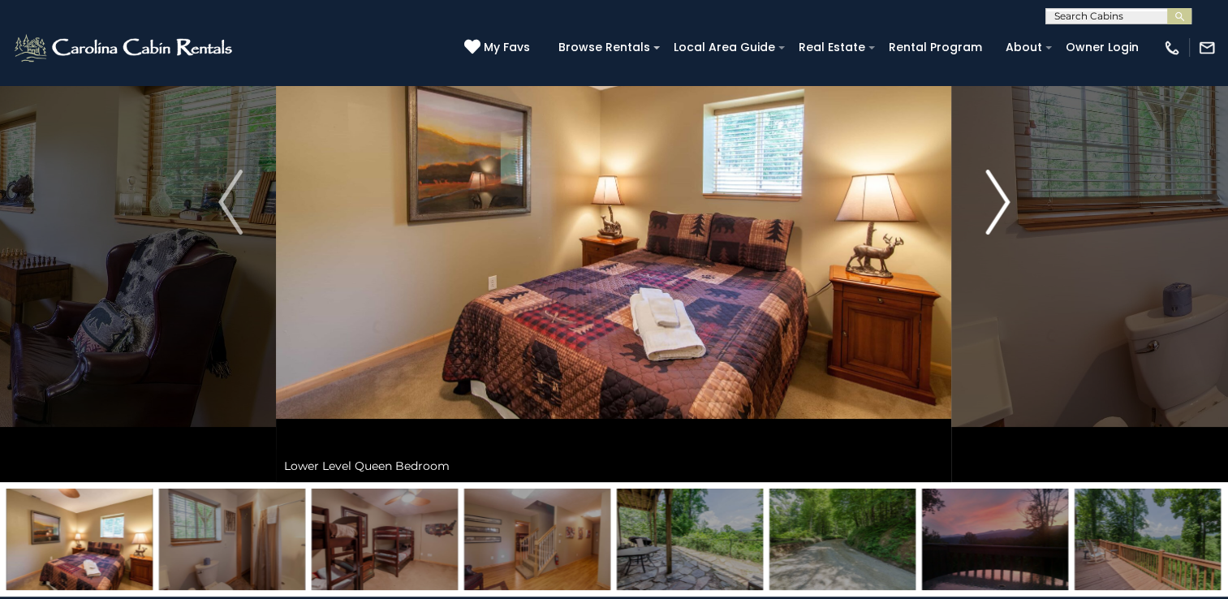
click at [1004, 200] on img "Next" at bounding box center [997, 202] width 24 height 65
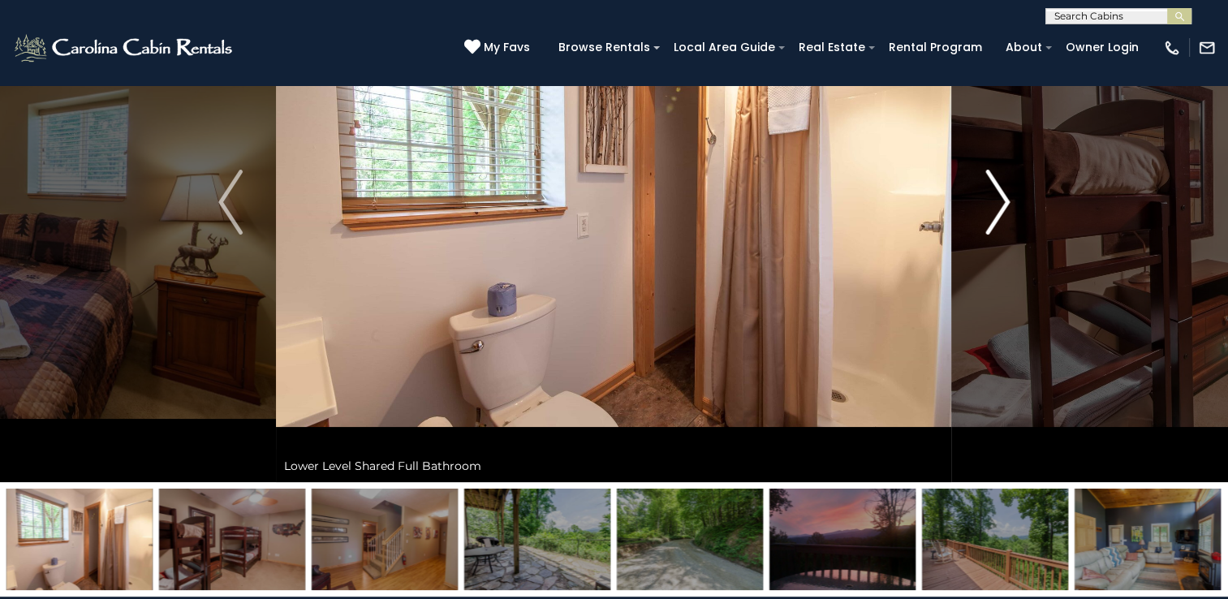
click at [1004, 200] on img "Next" at bounding box center [997, 202] width 24 height 65
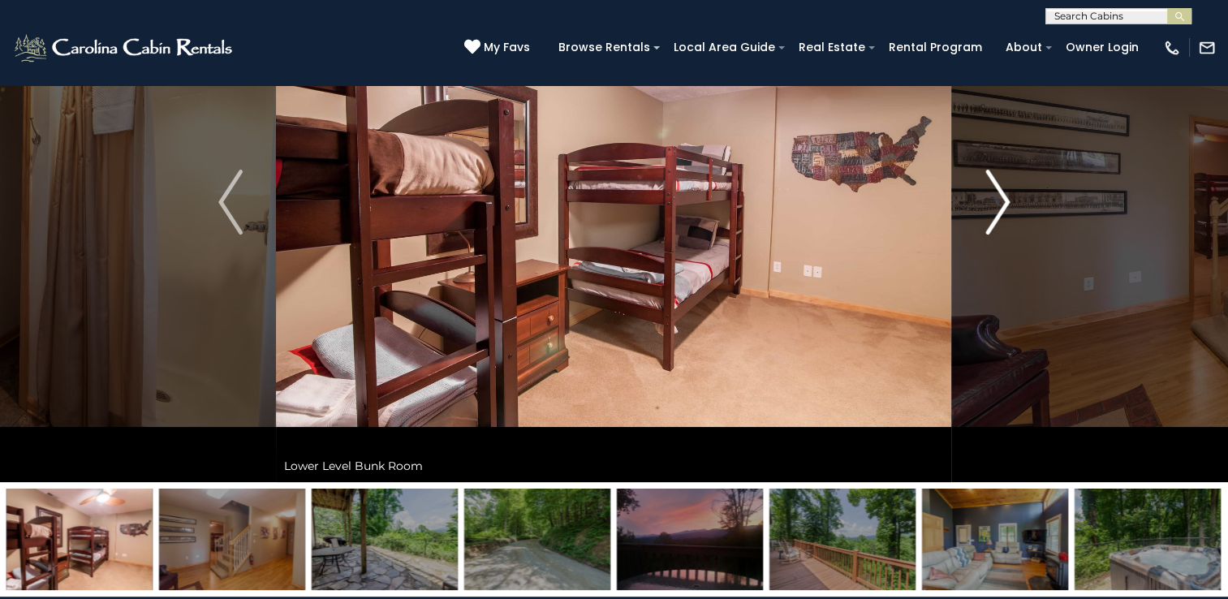
click at [1004, 200] on img "Next" at bounding box center [997, 202] width 24 height 65
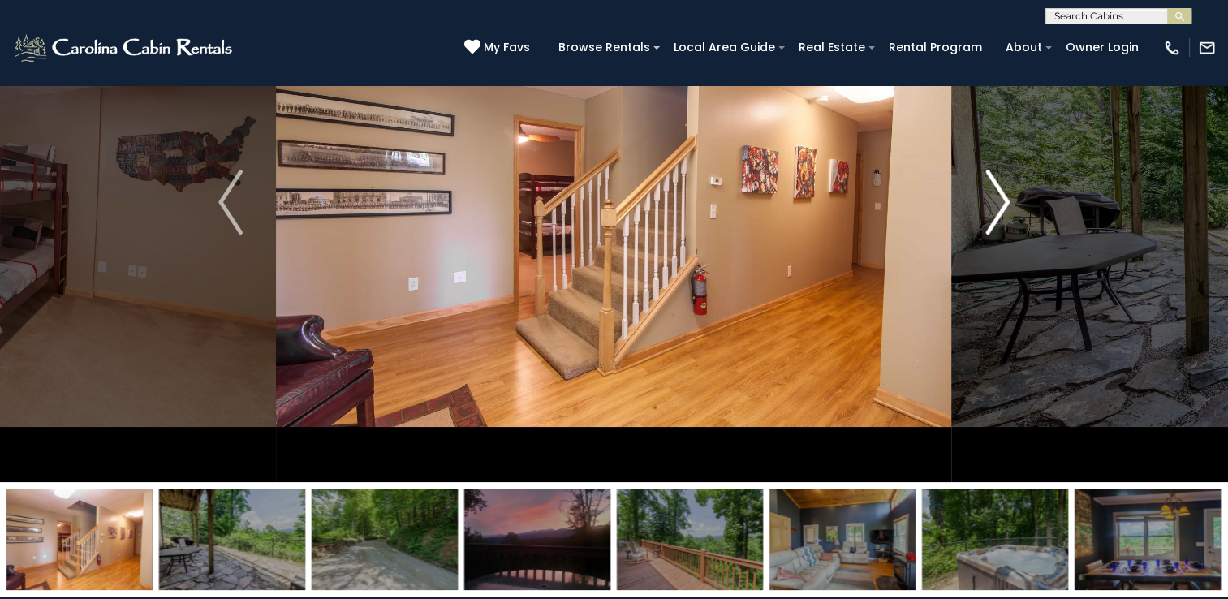
click at [1004, 200] on img "Next" at bounding box center [997, 202] width 24 height 65
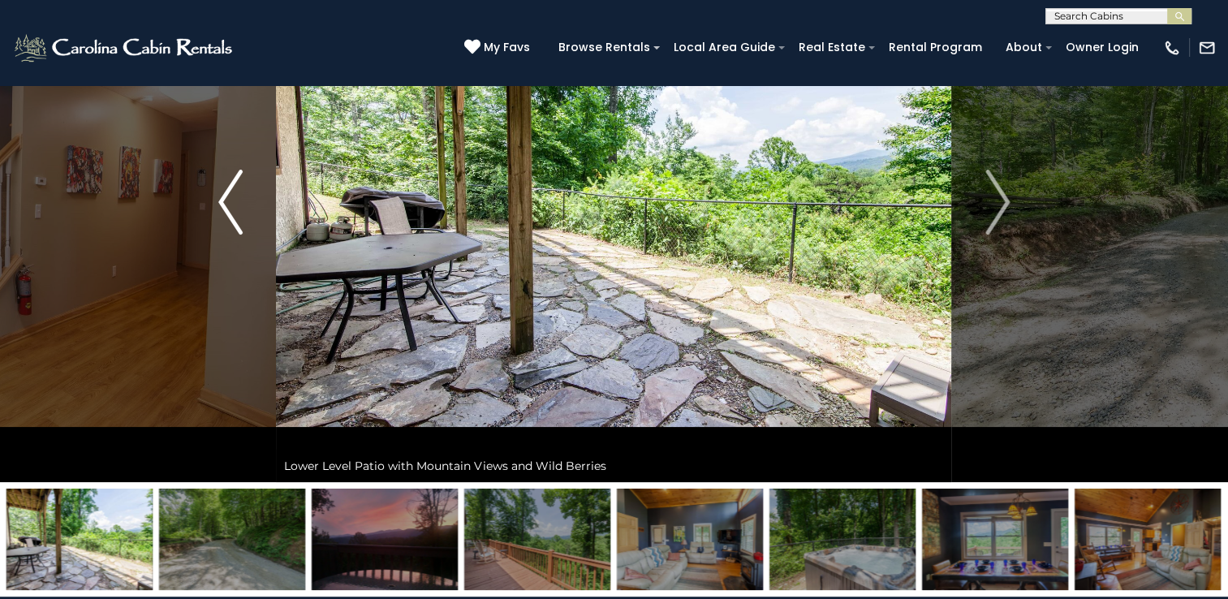
click at [230, 206] on img "Previous" at bounding box center [230, 202] width 24 height 65
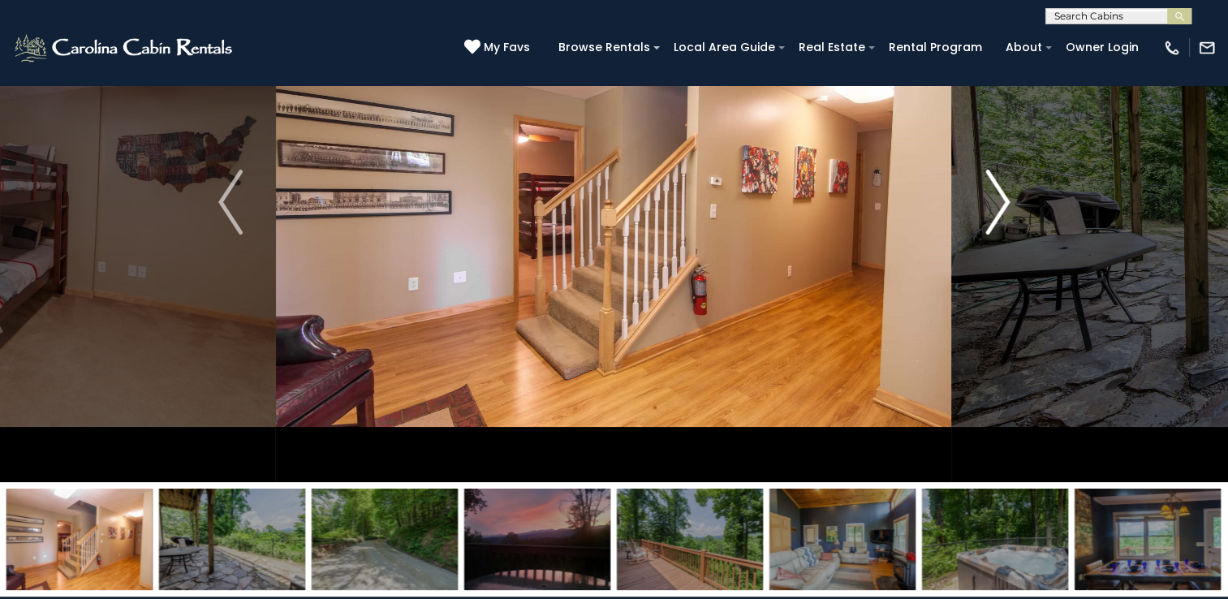
click at [1000, 196] on img "Next" at bounding box center [997, 202] width 24 height 65
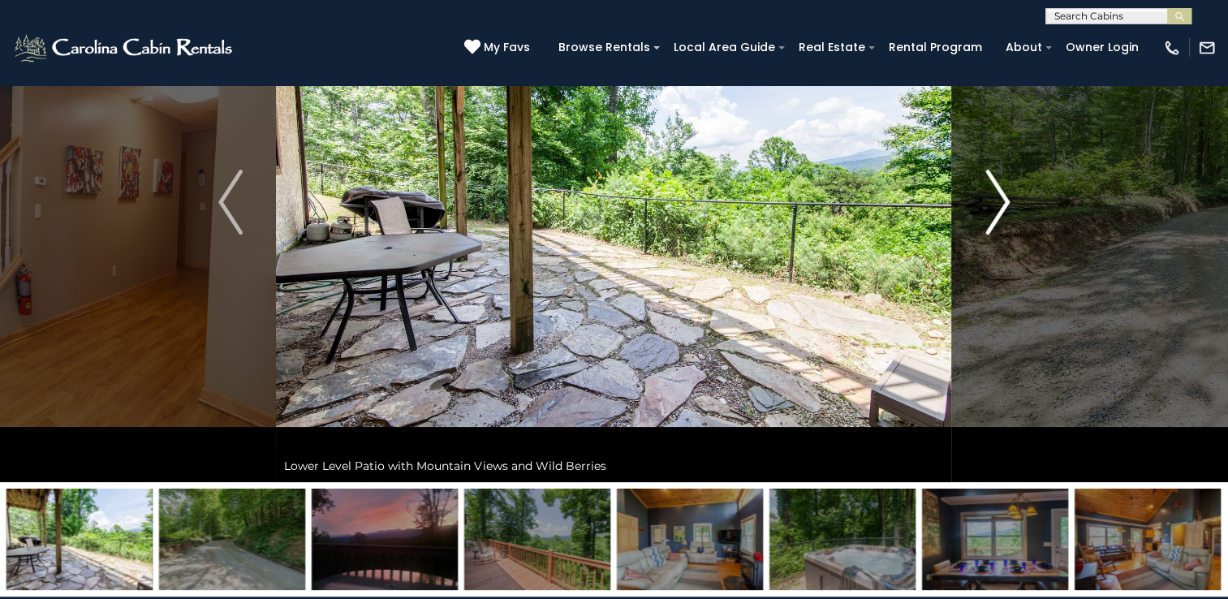
click at [1000, 196] on img "Next" at bounding box center [997, 202] width 24 height 65
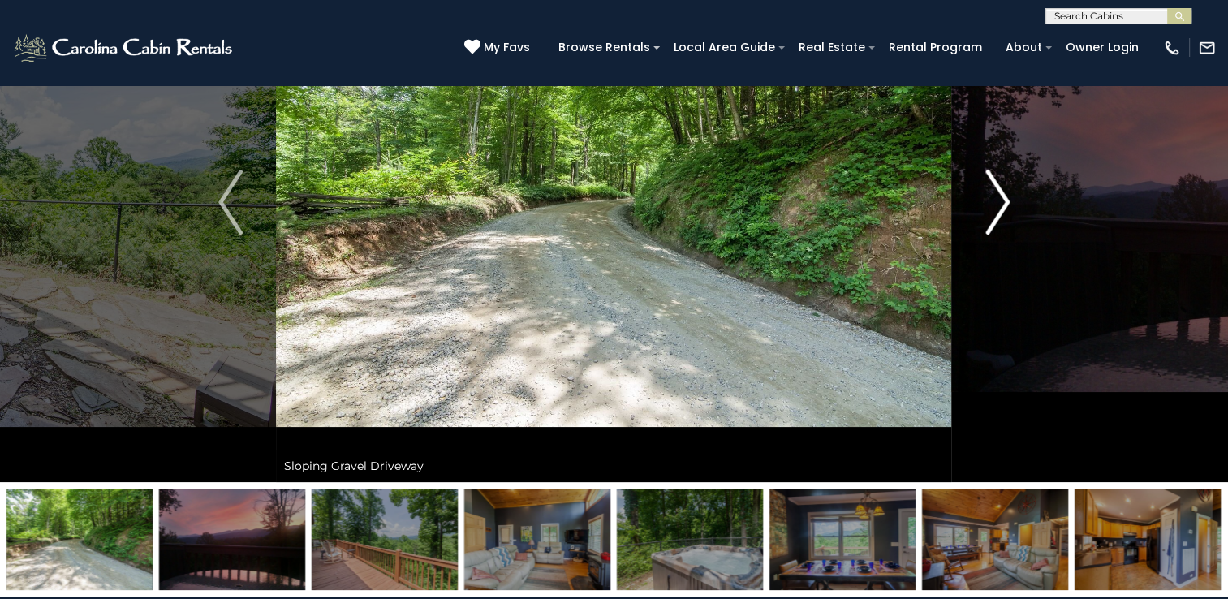
click at [1000, 196] on img "Next" at bounding box center [997, 202] width 24 height 65
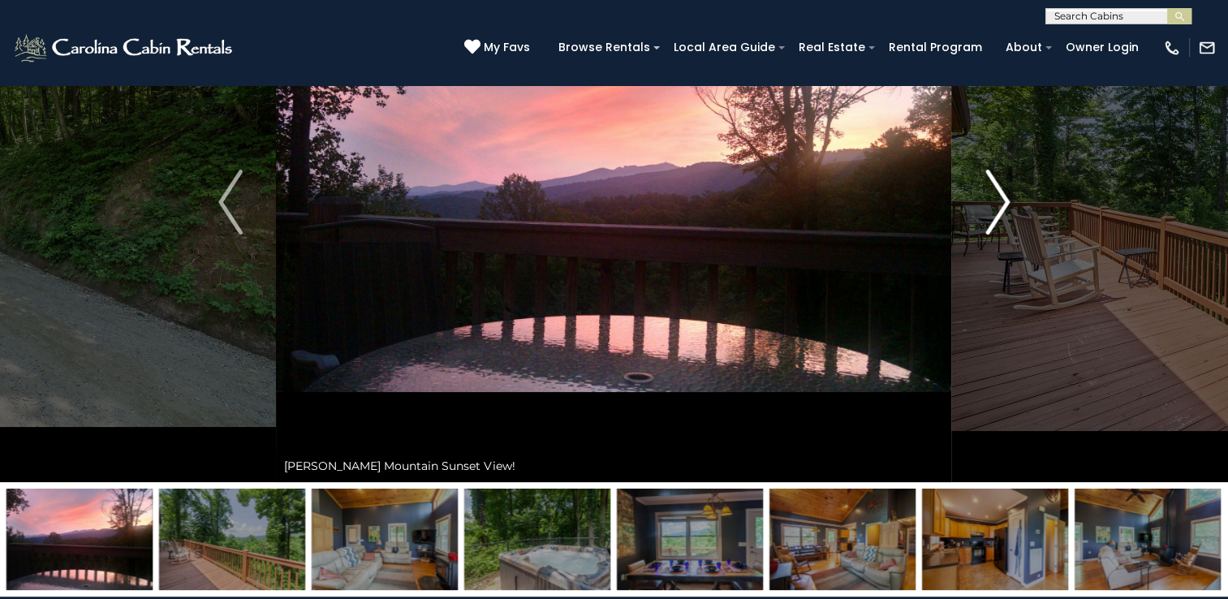
click at [1000, 196] on img "Next" at bounding box center [997, 202] width 24 height 65
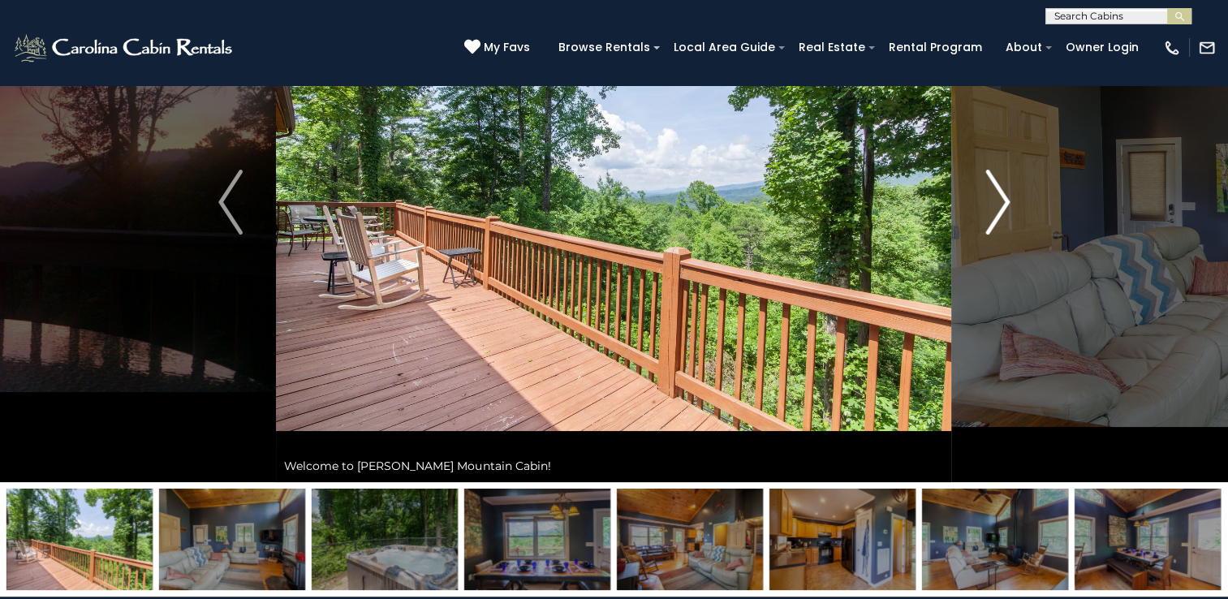
click at [1000, 196] on img "Next" at bounding box center [997, 202] width 24 height 65
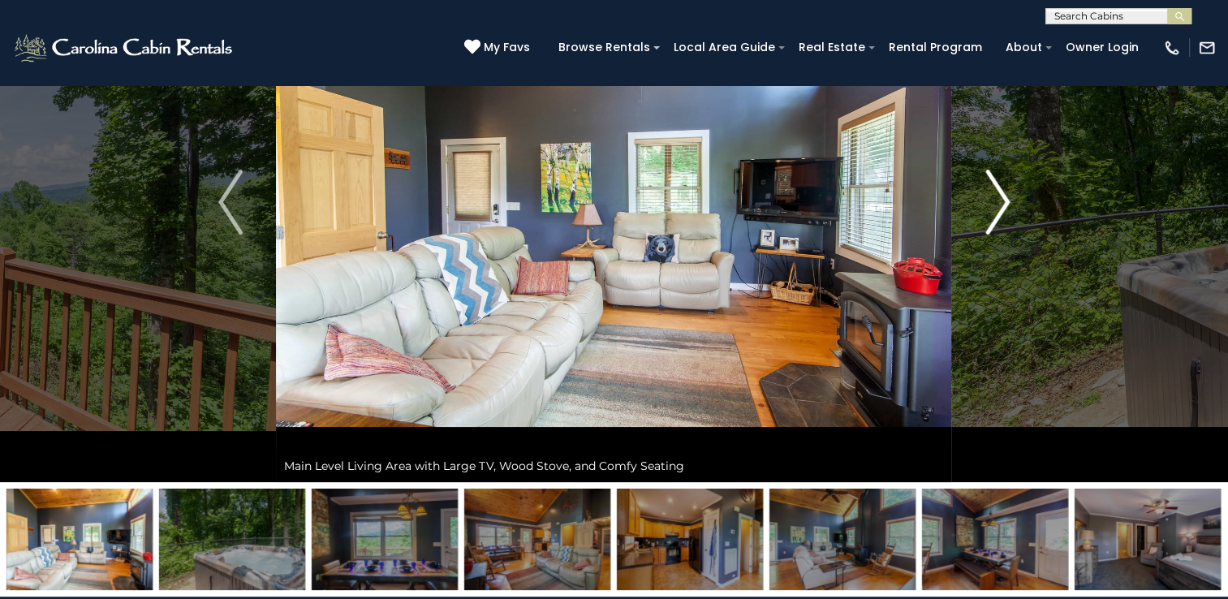
click at [1000, 192] on img "Next" at bounding box center [997, 202] width 24 height 65
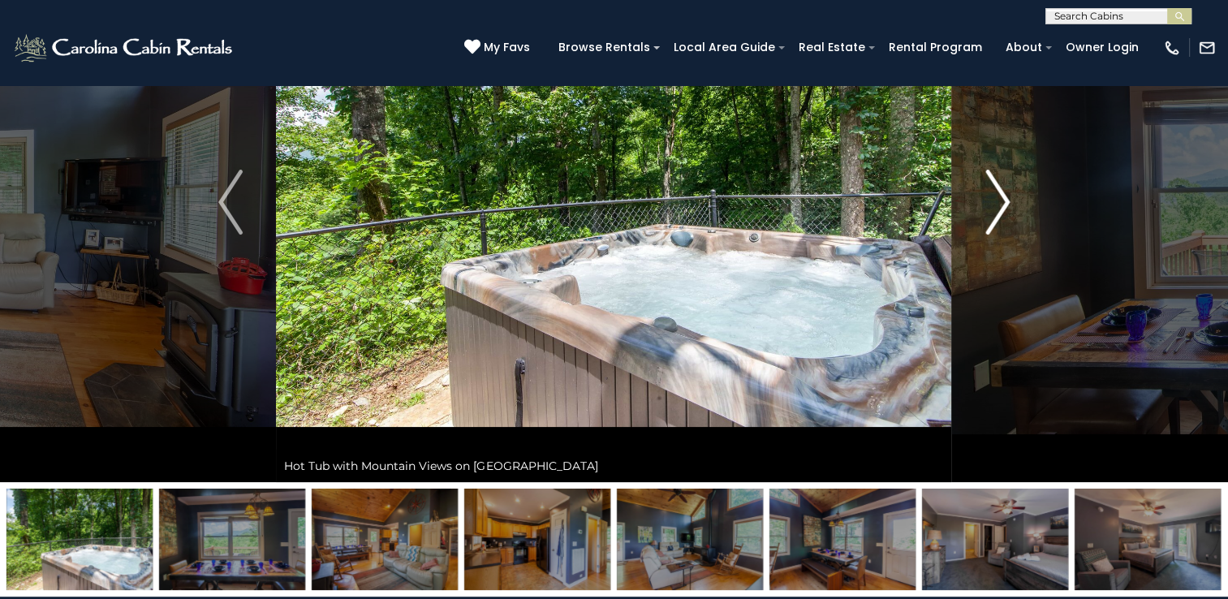
click at [1000, 192] on img "Next" at bounding box center [997, 202] width 24 height 65
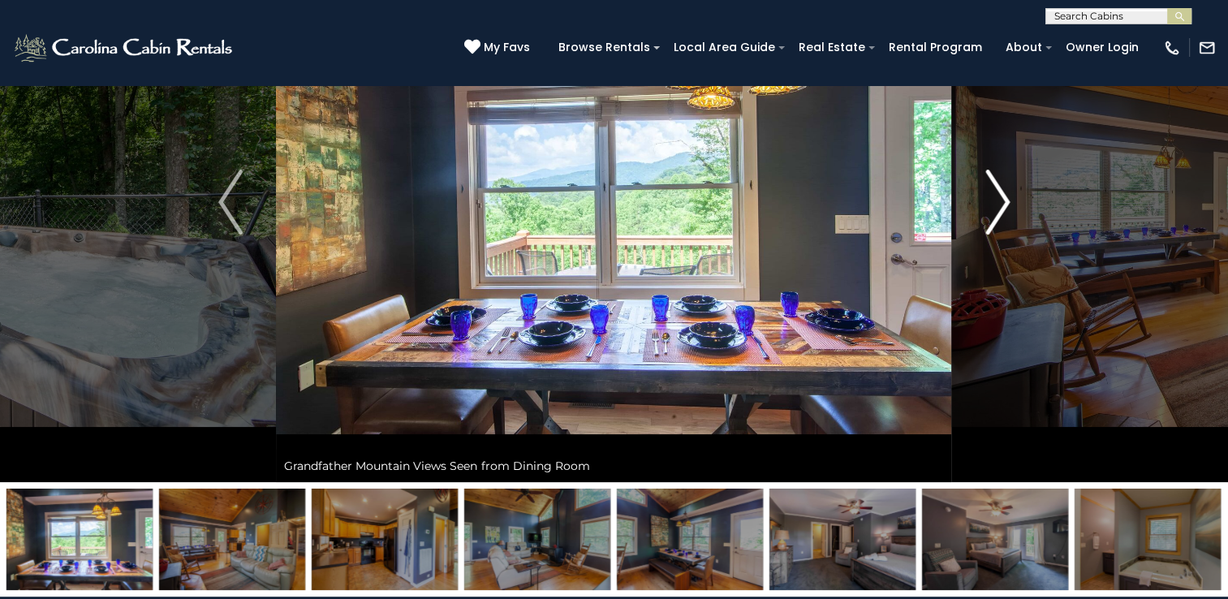
click at [1000, 192] on img "Next" at bounding box center [997, 202] width 24 height 65
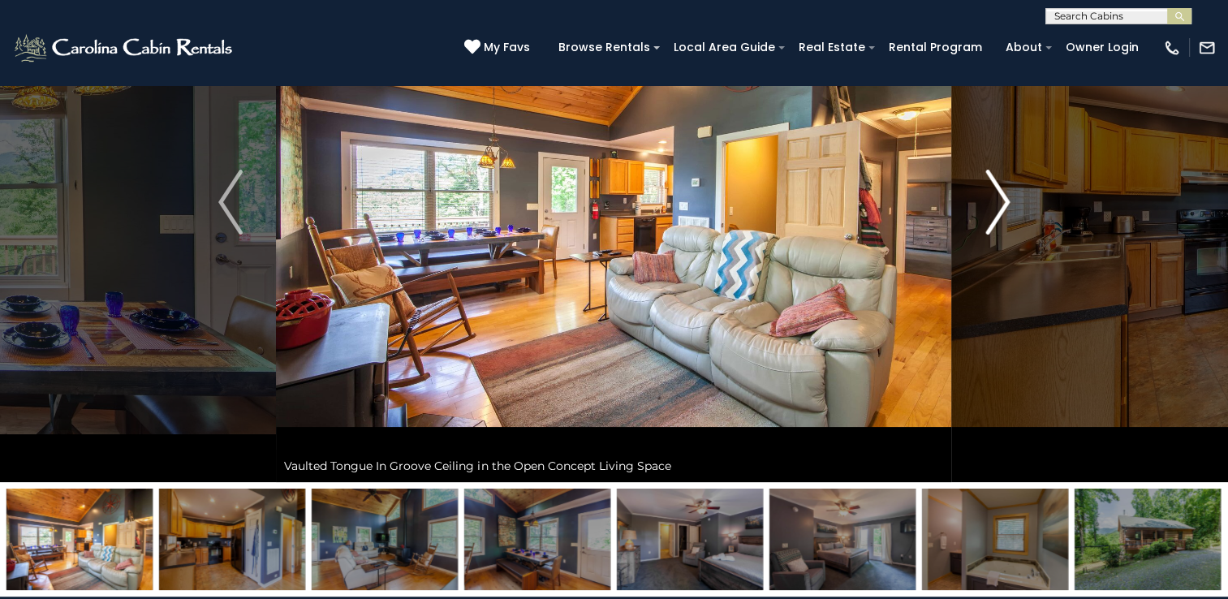
click at [1000, 192] on img "Next" at bounding box center [997, 202] width 24 height 65
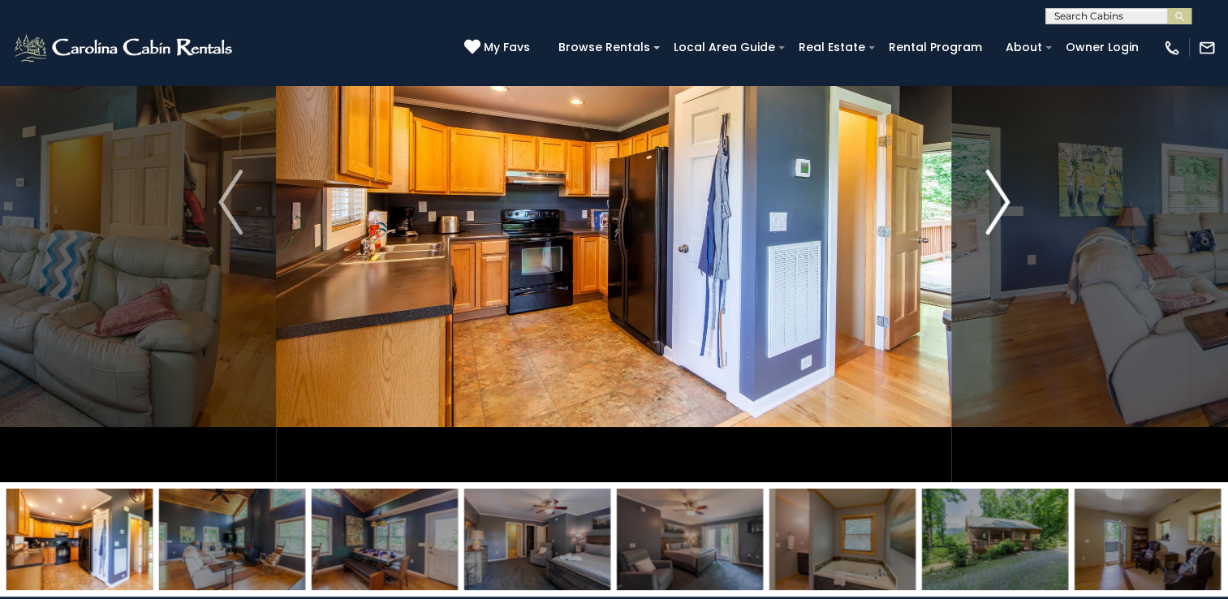
click at [1000, 192] on img "Next" at bounding box center [997, 202] width 24 height 65
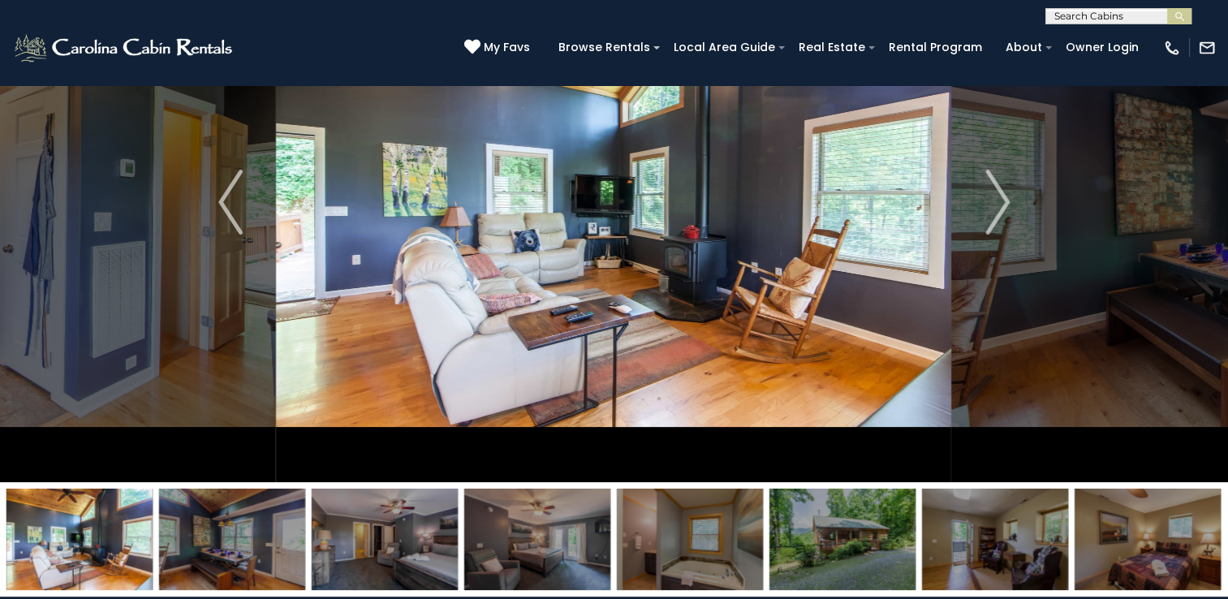
click at [837, 543] on img at bounding box center [842, 538] width 146 height 101
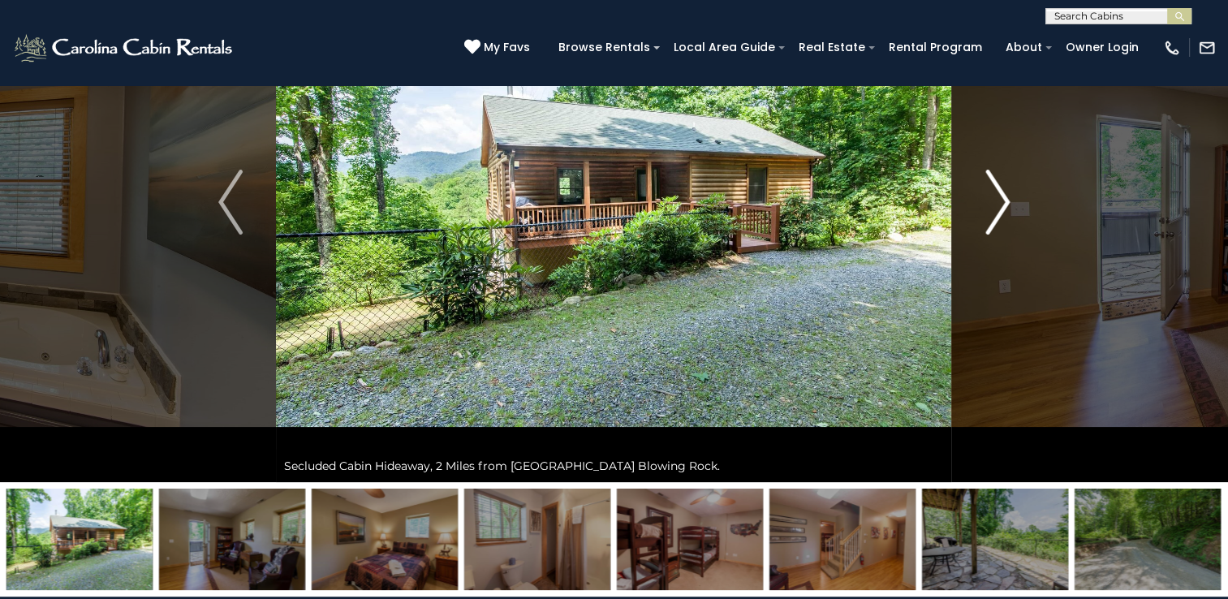
click at [1010, 209] on button "Next" at bounding box center [997, 202] width 91 height 560
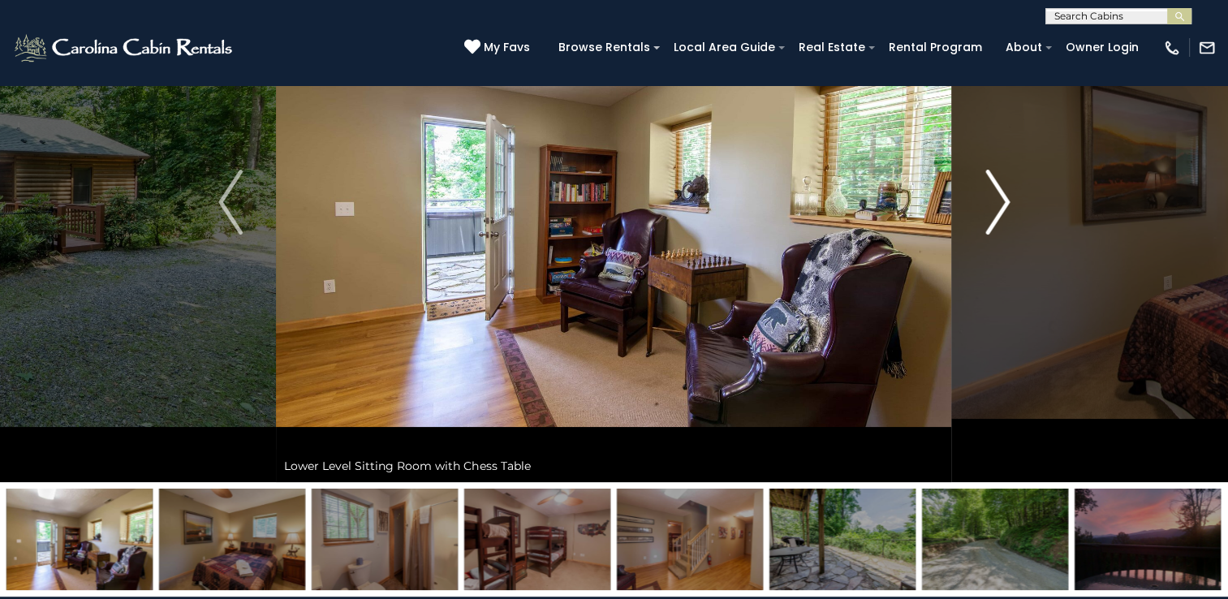
click at [1010, 209] on button "Next" at bounding box center [997, 202] width 91 height 560
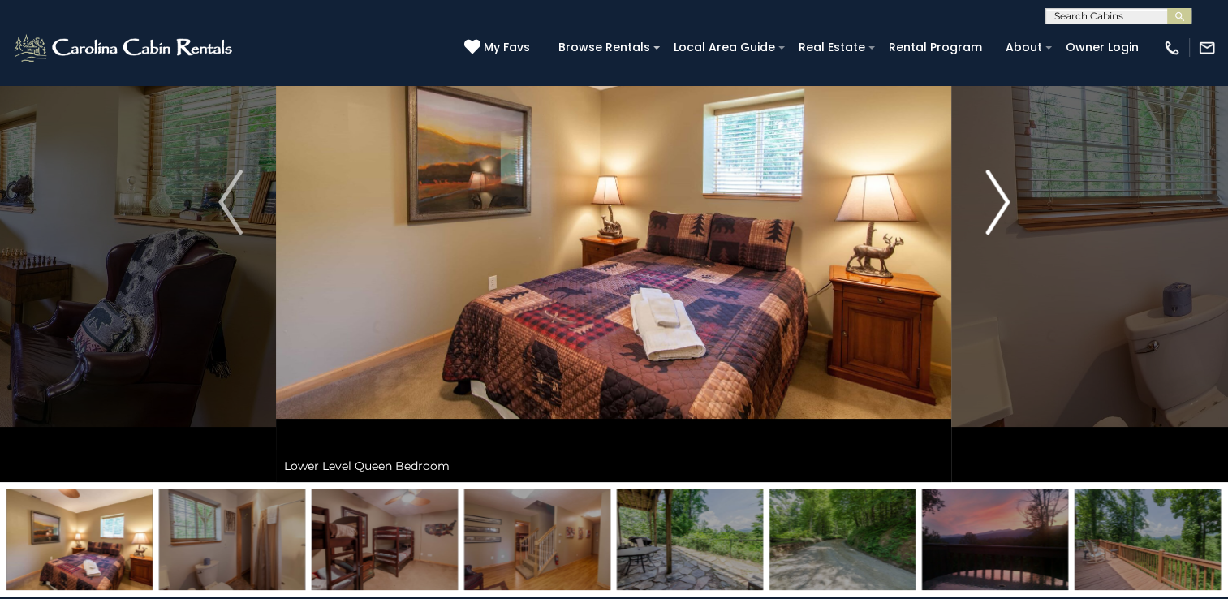
click at [1010, 209] on button "Next" at bounding box center [997, 202] width 91 height 560
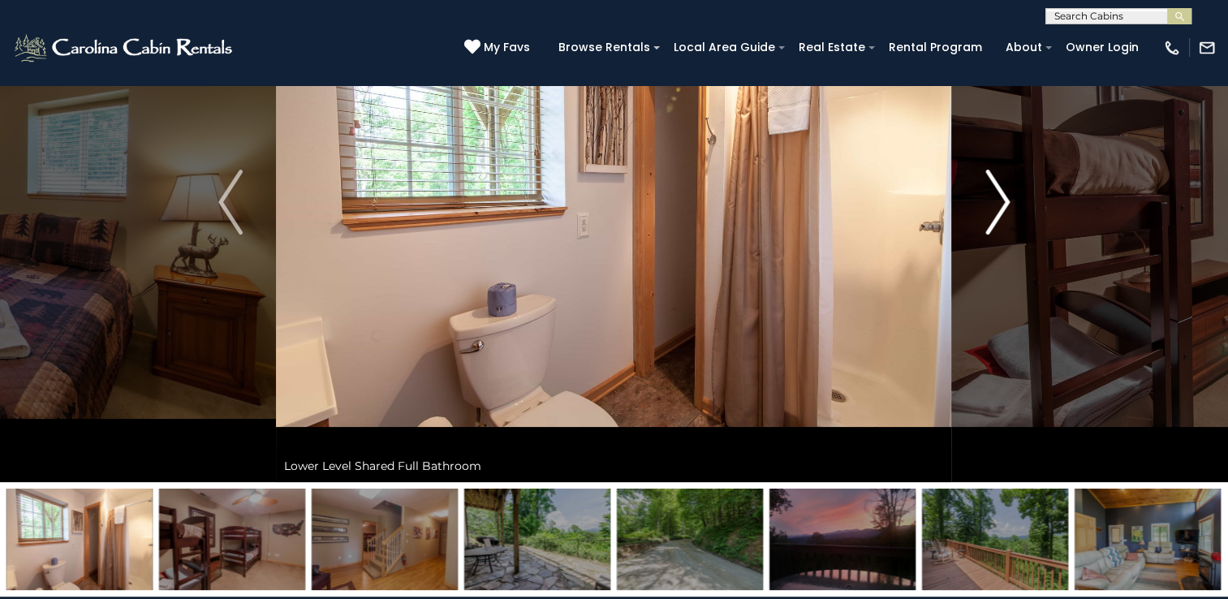
click at [1008, 208] on img "Next" at bounding box center [997, 202] width 24 height 65
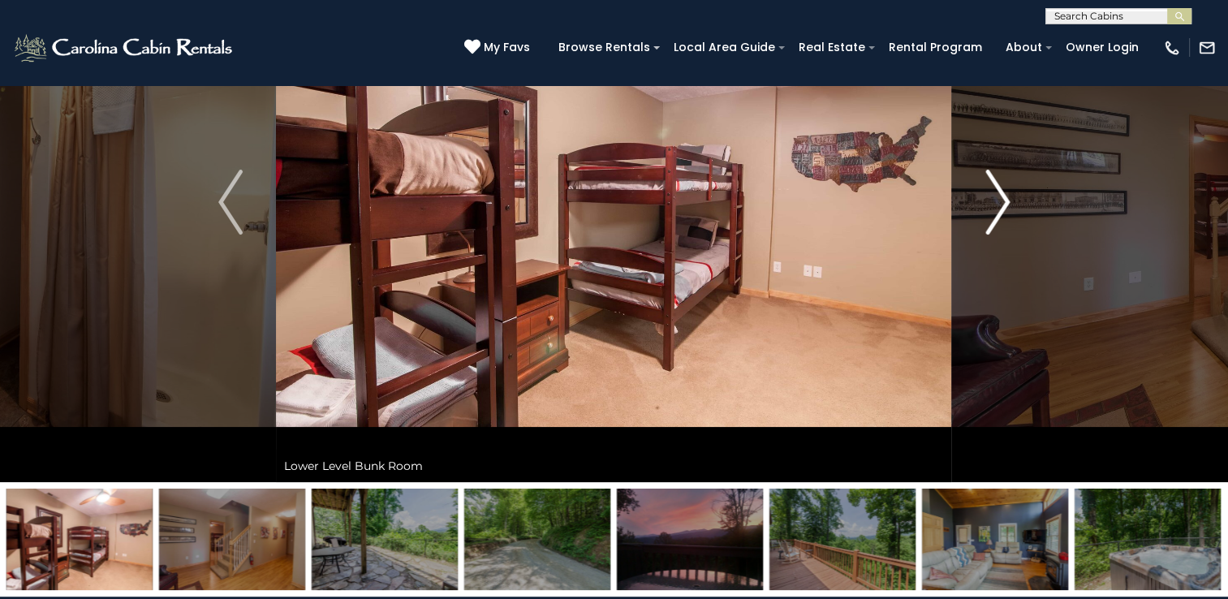
click at [1008, 208] on img "Next" at bounding box center [997, 202] width 24 height 65
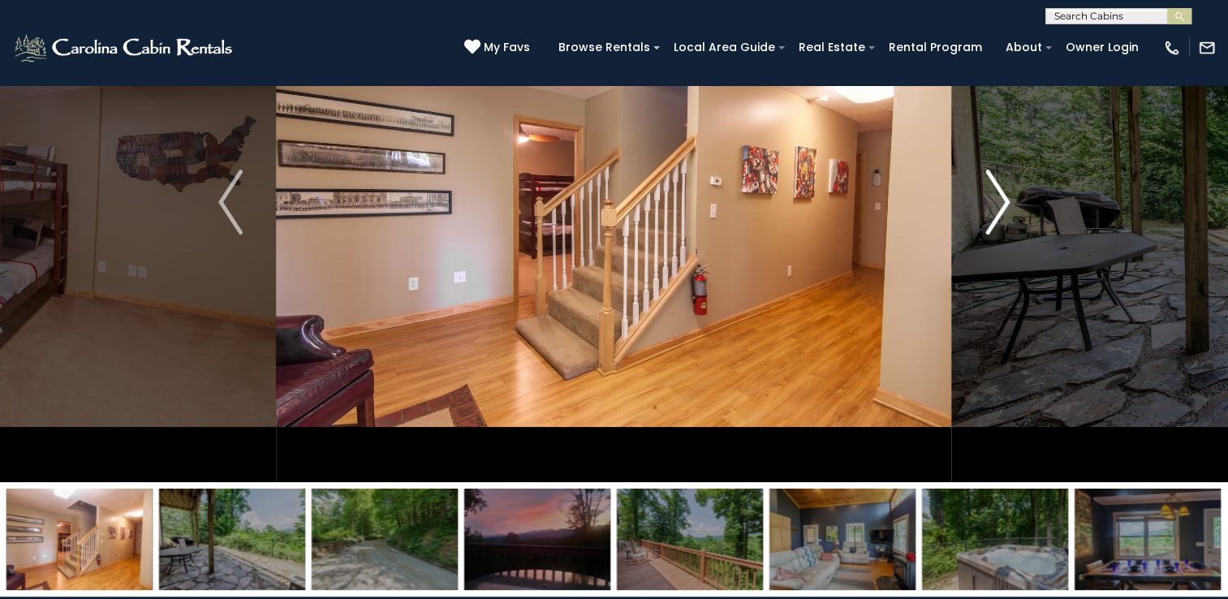
click at [1008, 208] on img "Next" at bounding box center [997, 202] width 24 height 65
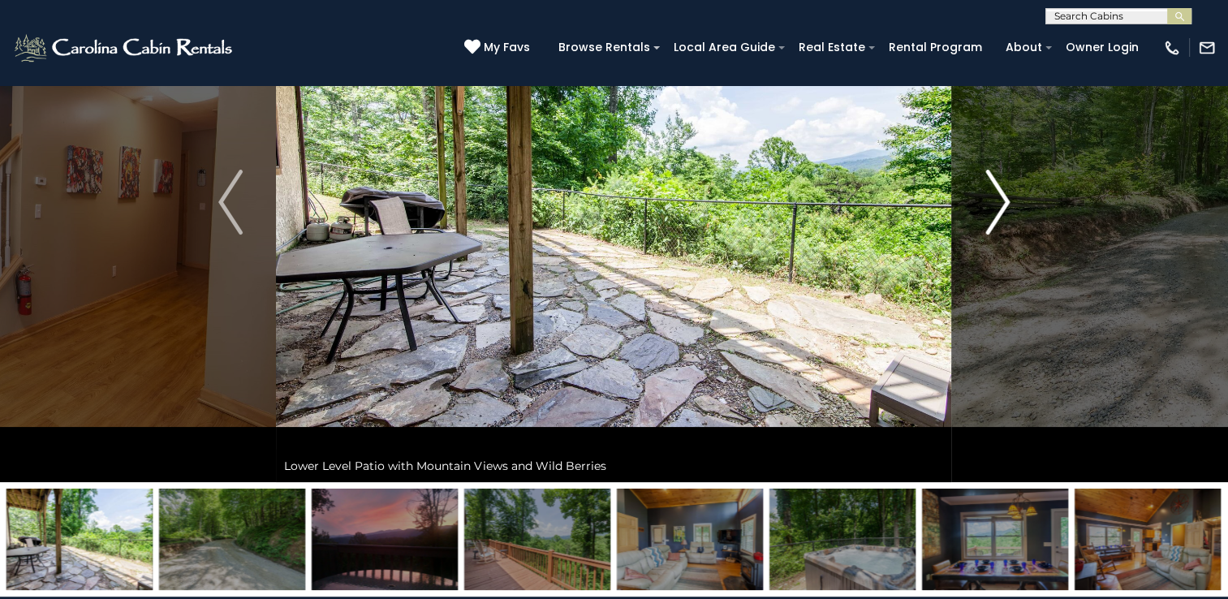
click at [1003, 204] on img "Next" at bounding box center [997, 202] width 24 height 65
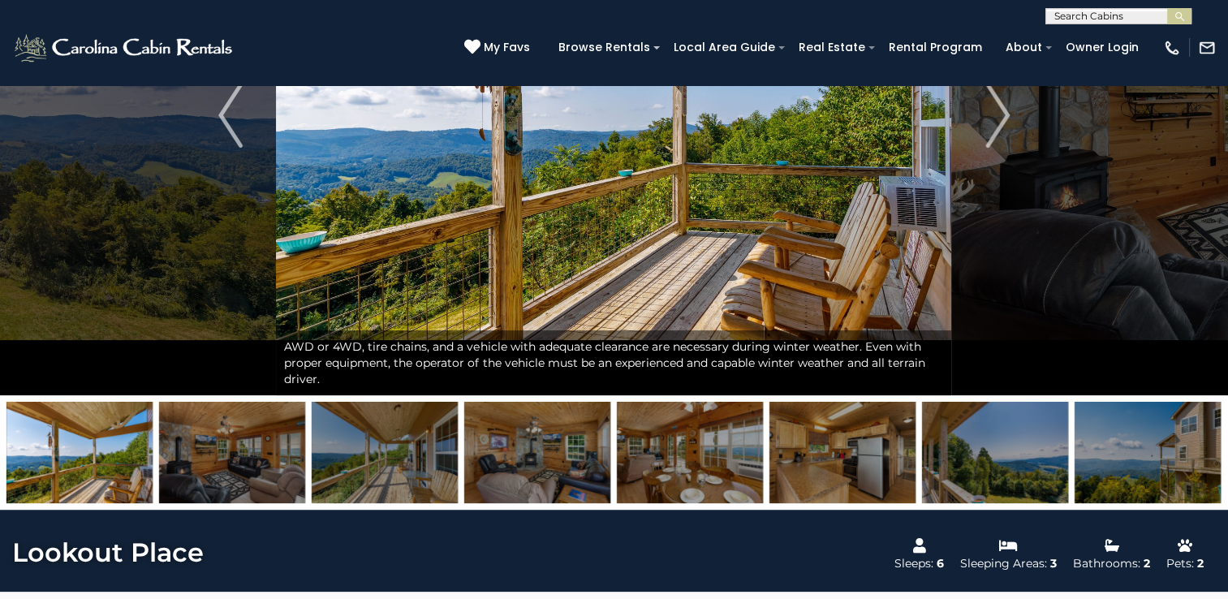
scroll to position [162, 0]
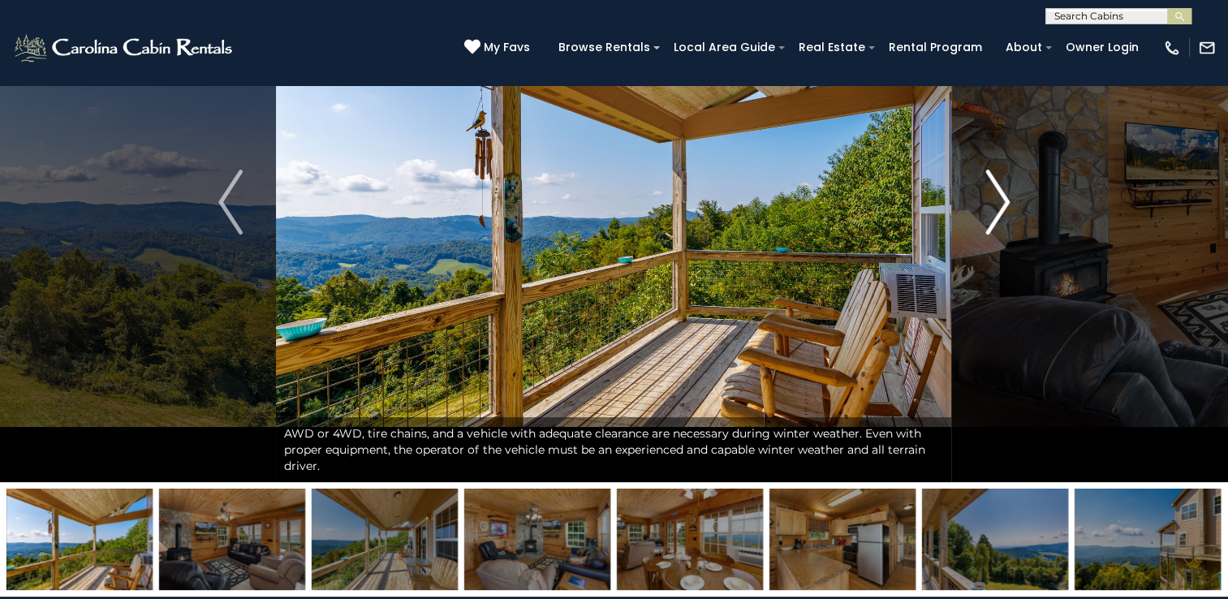
click at [999, 204] on img "Next" at bounding box center [997, 202] width 24 height 65
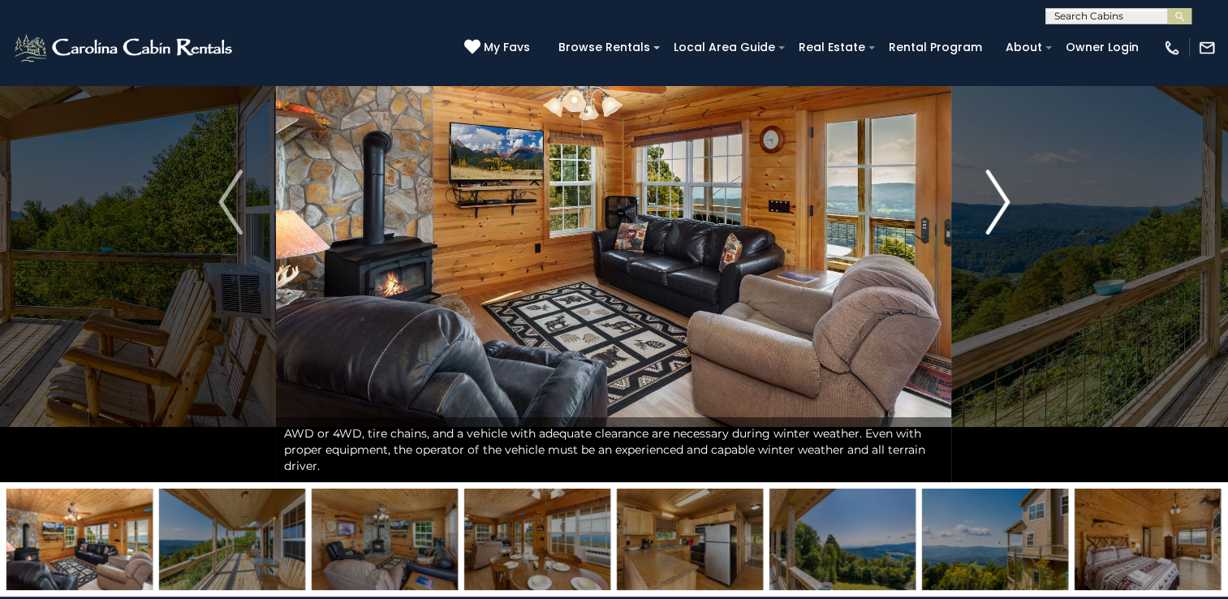
click at [998, 206] on img "Next" at bounding box center [997, 202] width 24 height 65
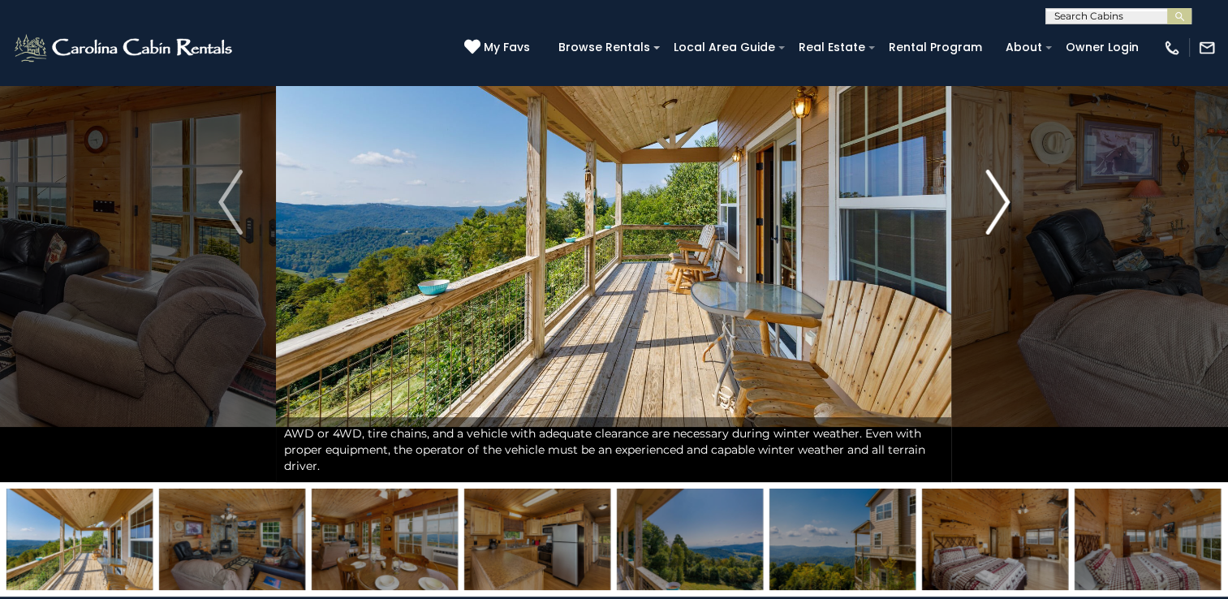
click at [998, 205] on img "Next" at bounding box center [997, 202] width 24 height 65
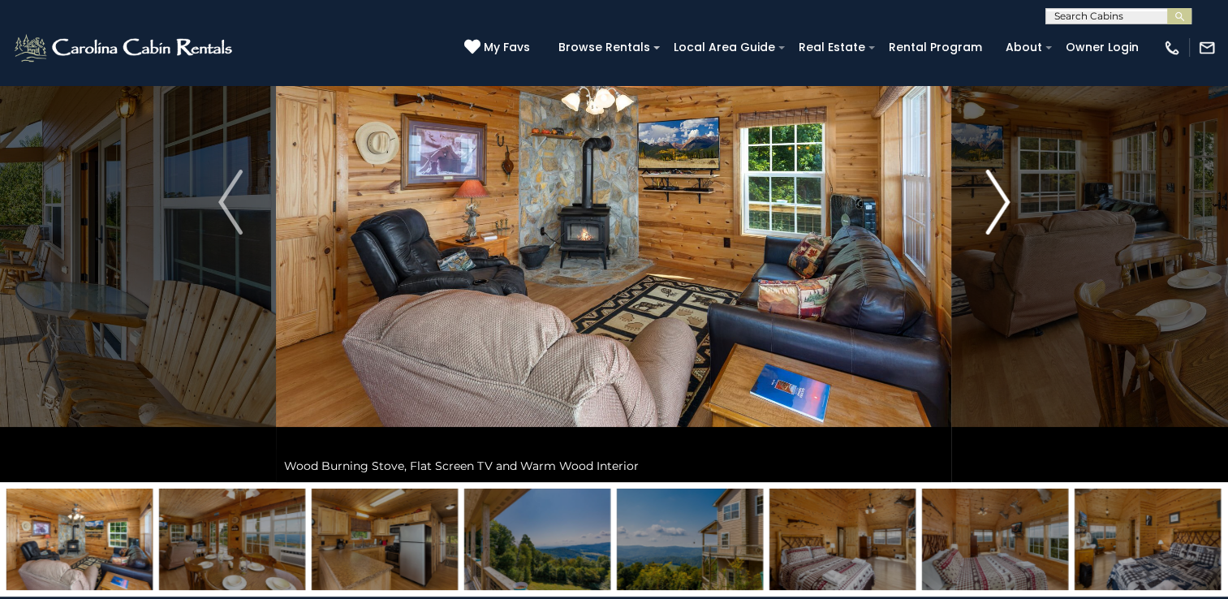
click at [998, 205] on img "Next" at bounding box center [997, 202] width 24 height 65
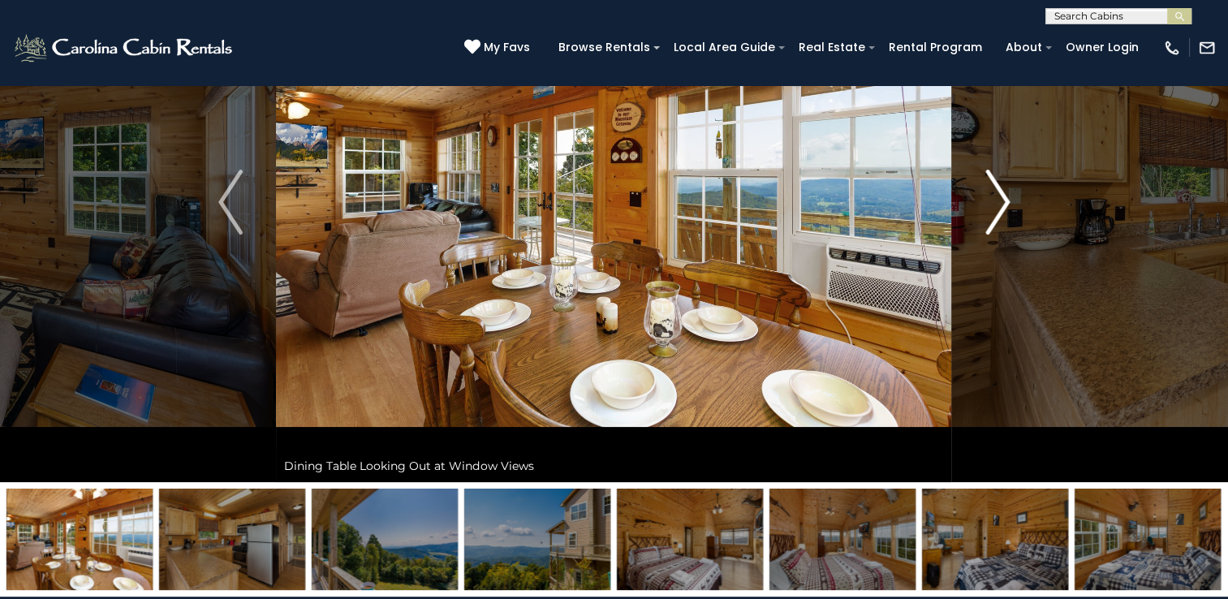
click at [998, 205] on img "Next" at bounding box center [997, 202] width 24 height 65
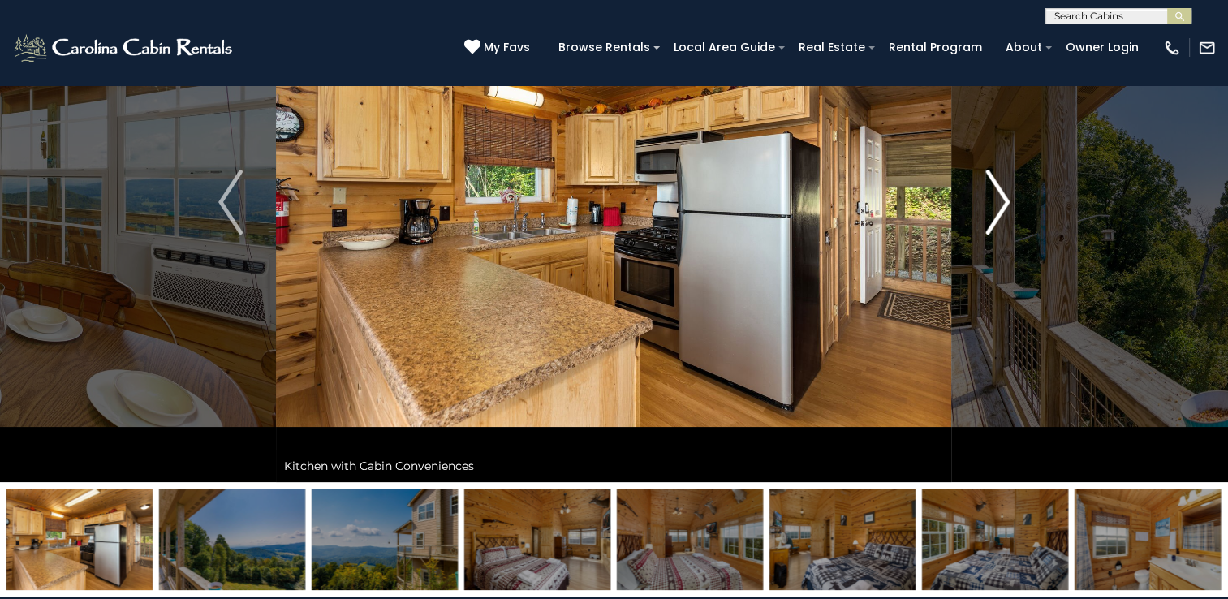
click at [998, 205] on img "Next" at bounding box center [997, 202] width 24 height 65
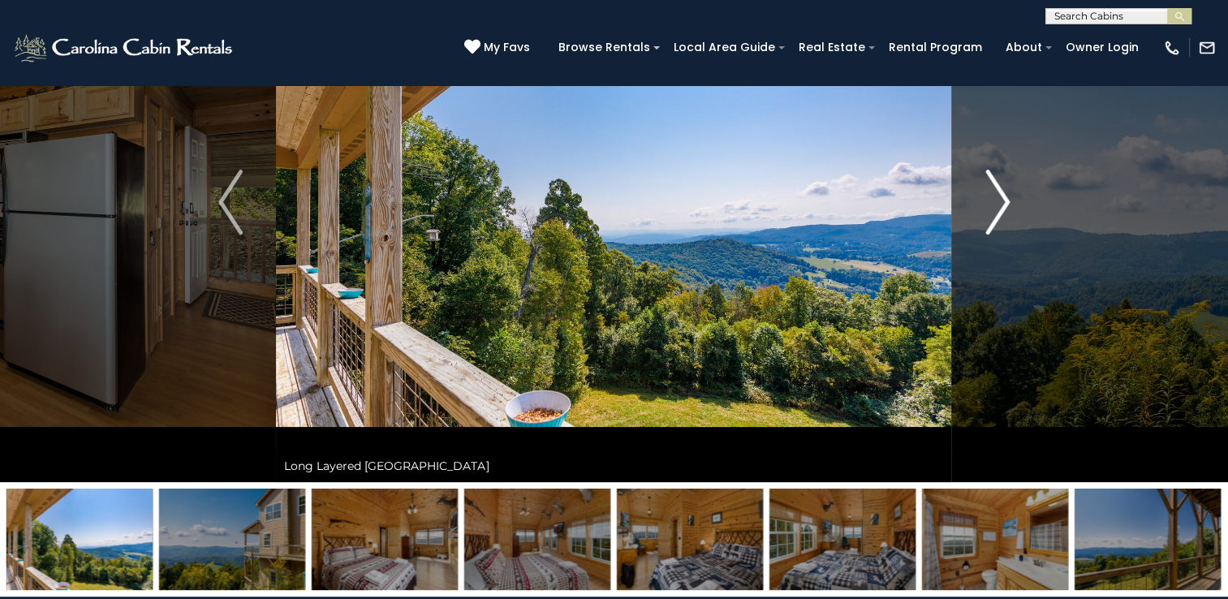
click at [998, 205] on img "Next" at bounding box center [997, 202] width 24 height 65
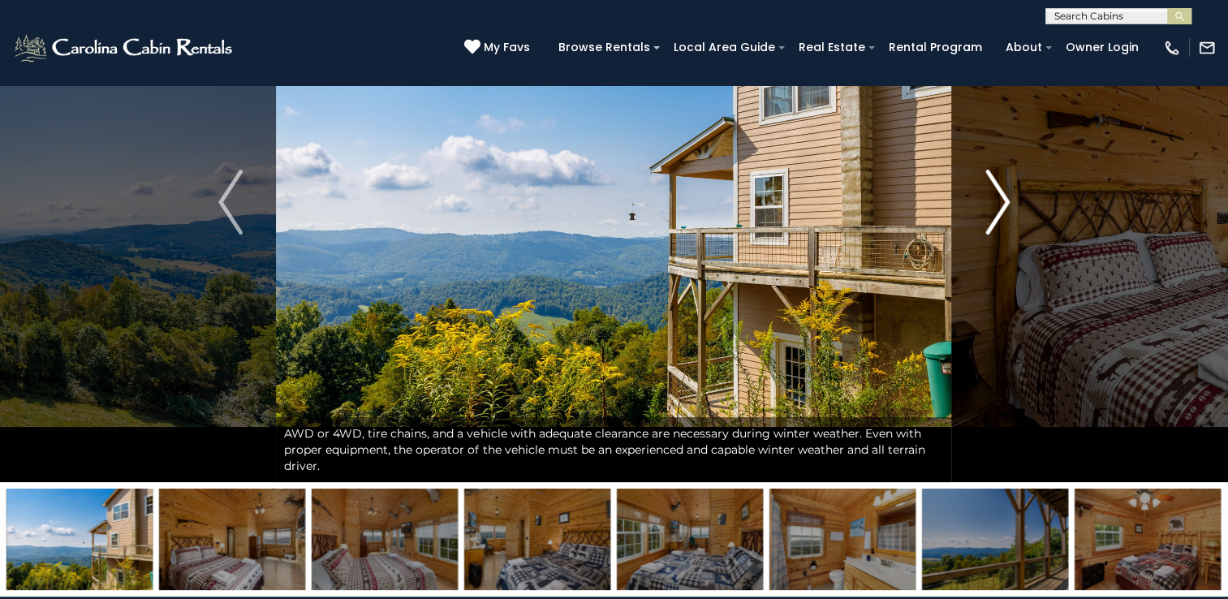
click at [999, 203] on img "Next" at bounding box center [997, 202] width 24 height 65
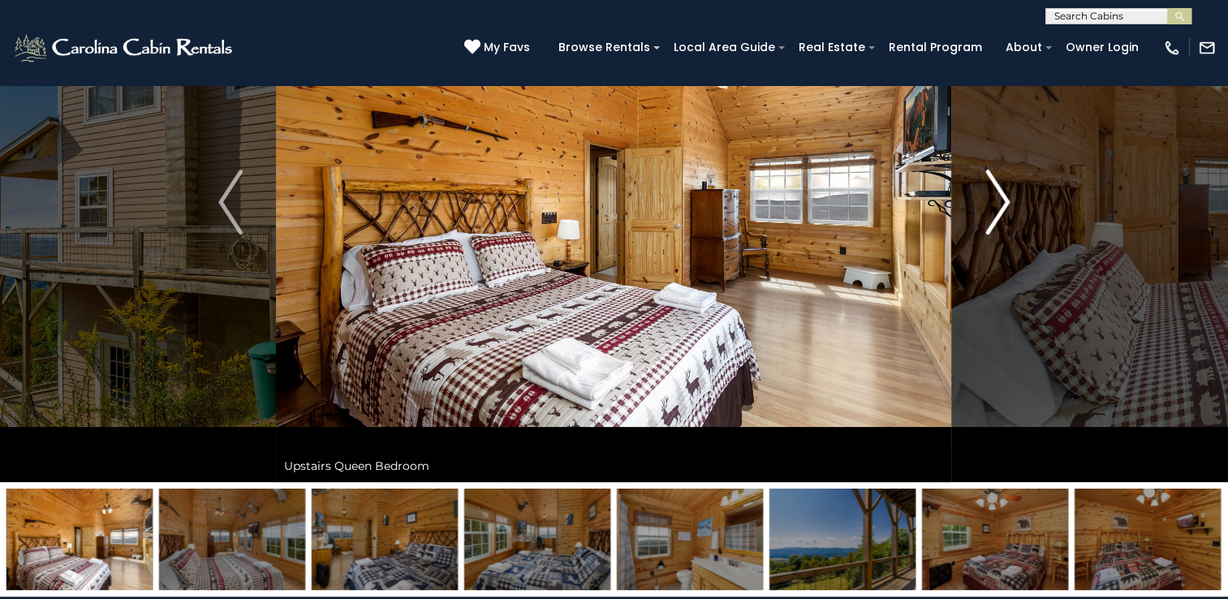
click at [999, 203] on img "Next" at bounding box center [997, 202] width 24 height 65
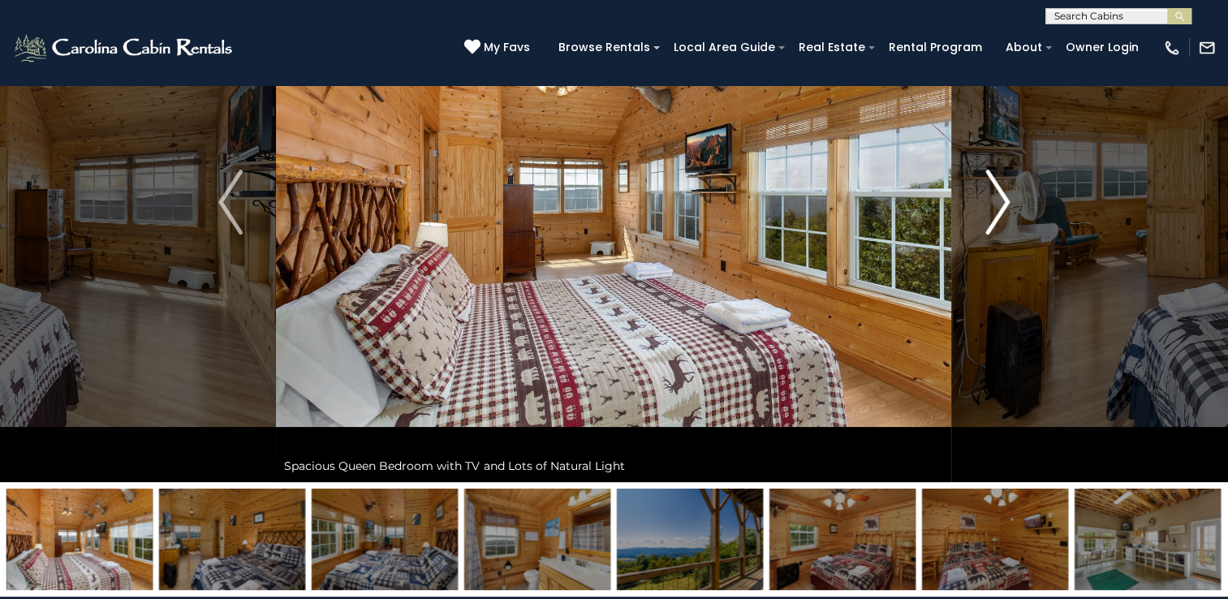
click at [999, 203] on img "Next" at bounding box center [997, 202] width 24 height 65
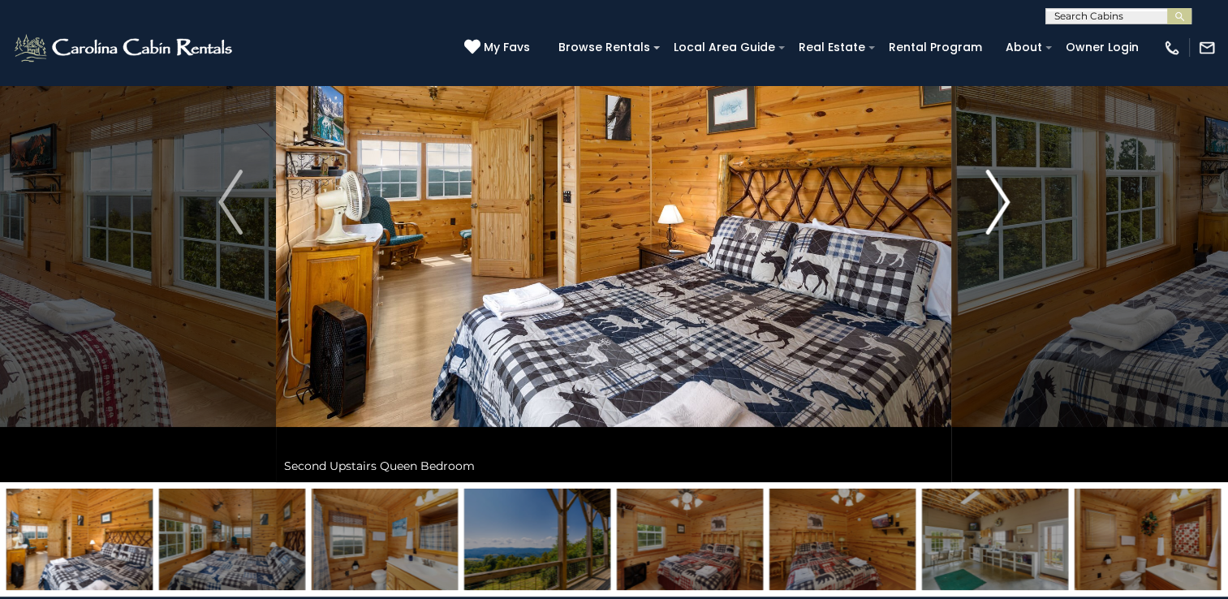
click at [999, 203] on img "Next" at bounding box center [997, 202] width 24 height 65
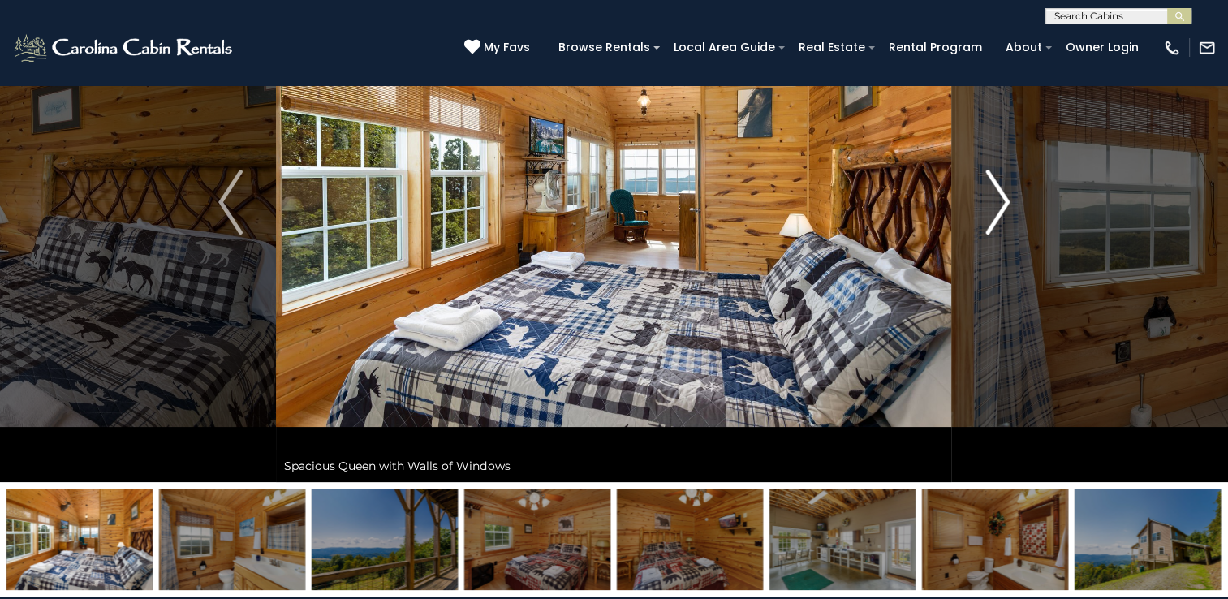
click at [999, 203] on img "Next" at bounding box center [997, 202] width 24 height 65
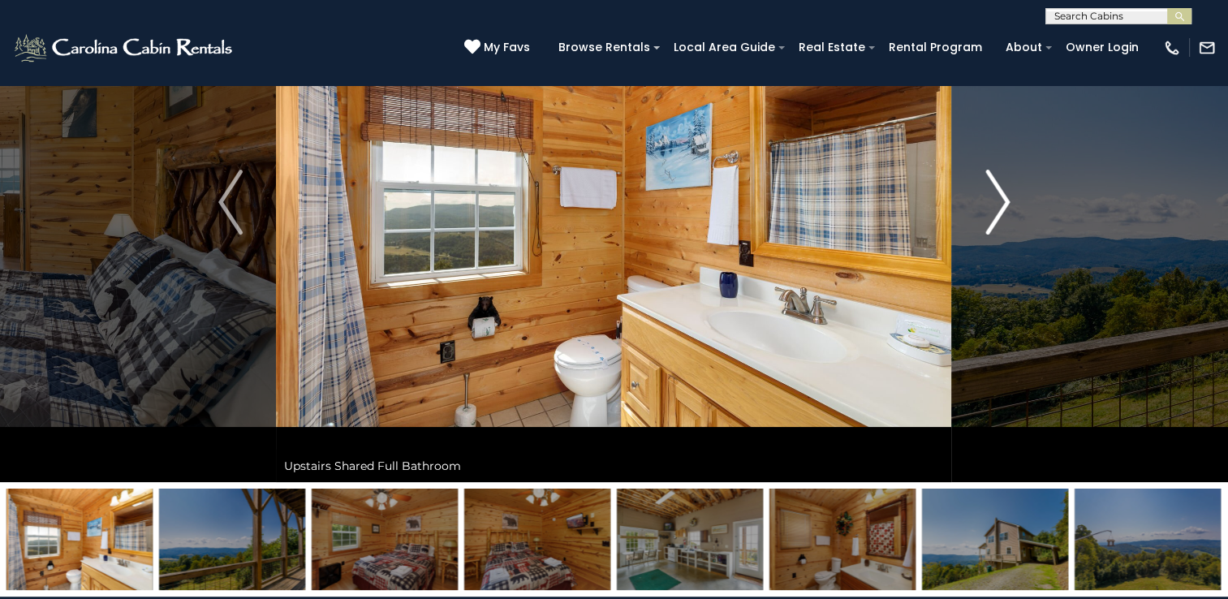
click at [999, 203] on img "Next" at bounding box center [997, 202] width 24 height 65
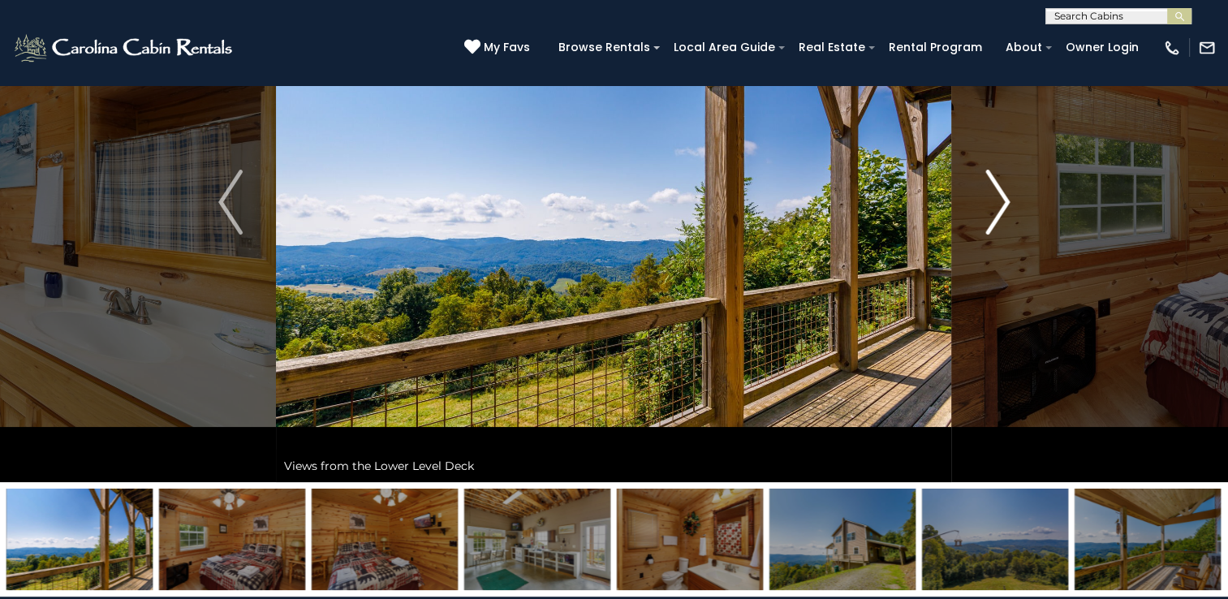
click at [999, 203] on img "Next" at bounding box center [997, 202] width 24 height 65
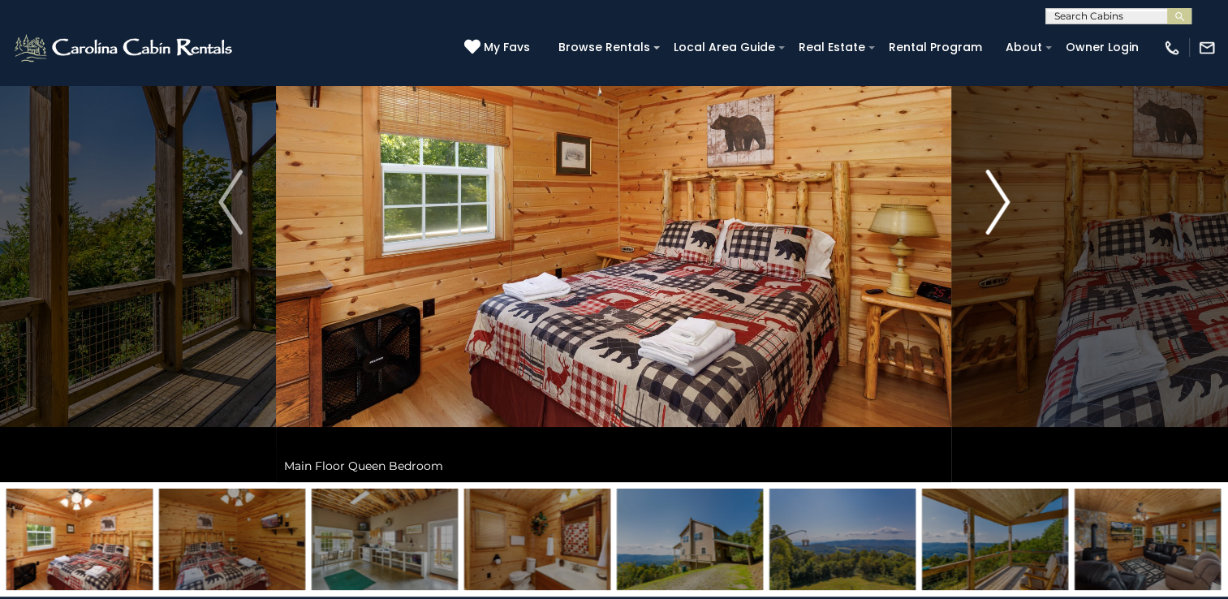
click at [999, 203] on img "Next" at bounding box center [997, 202] width 24 height 65
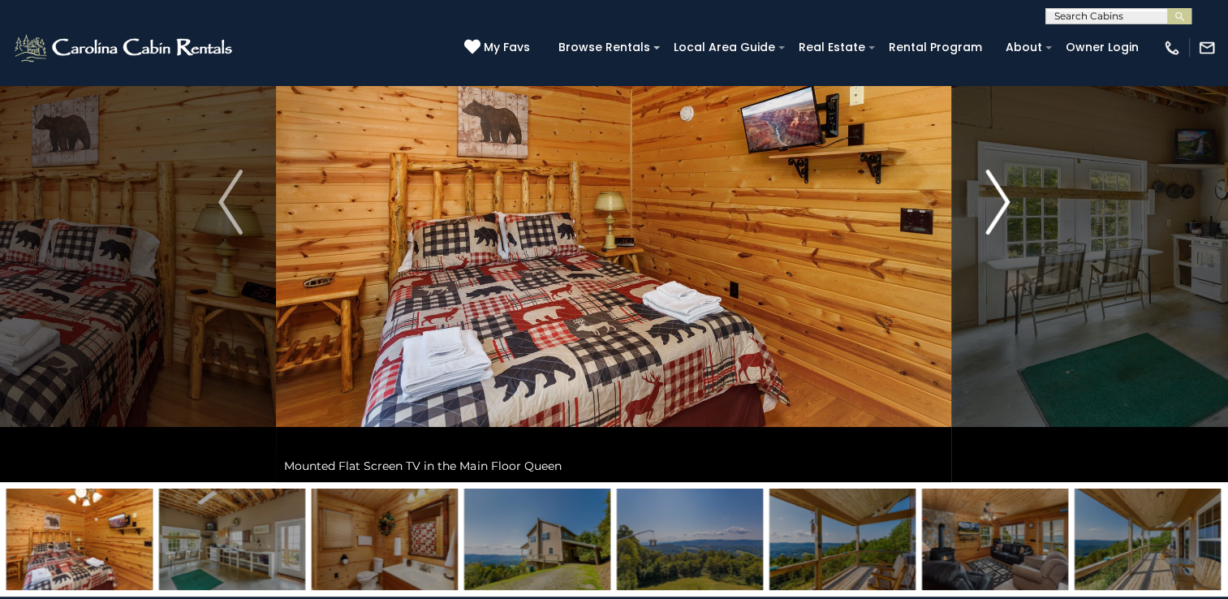
click at [999, 203] on img "Next" at bounding box center [997, 202] width 24 height 65
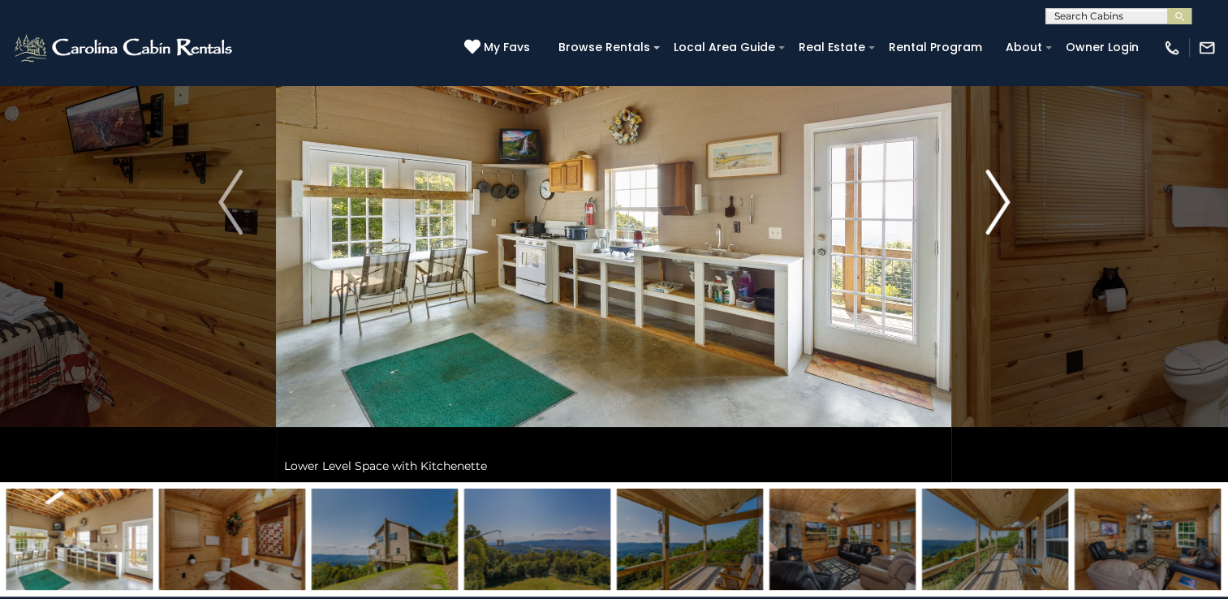
click at [999, 203] on img "Next" at bounding box center [997, 202] width 24 height 65
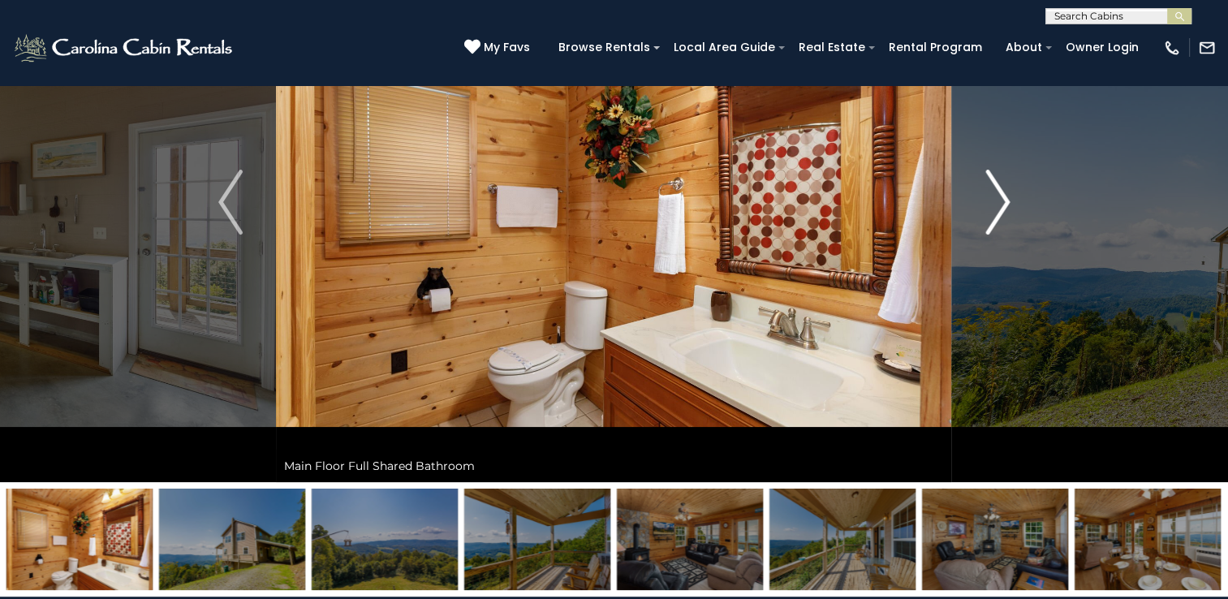
click at [999, 203] on img "Next" at bounding box center [997, 202] width 24 height 65
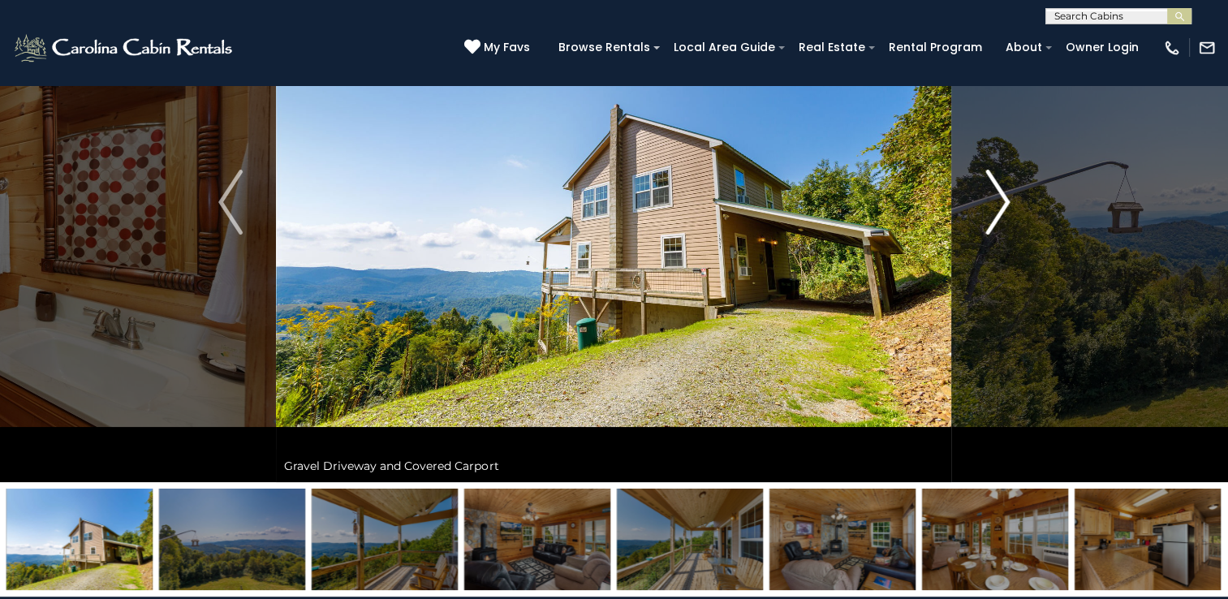
click at [999, 203] on img "Next" at bounding box center [997, 202] width 24 height 65
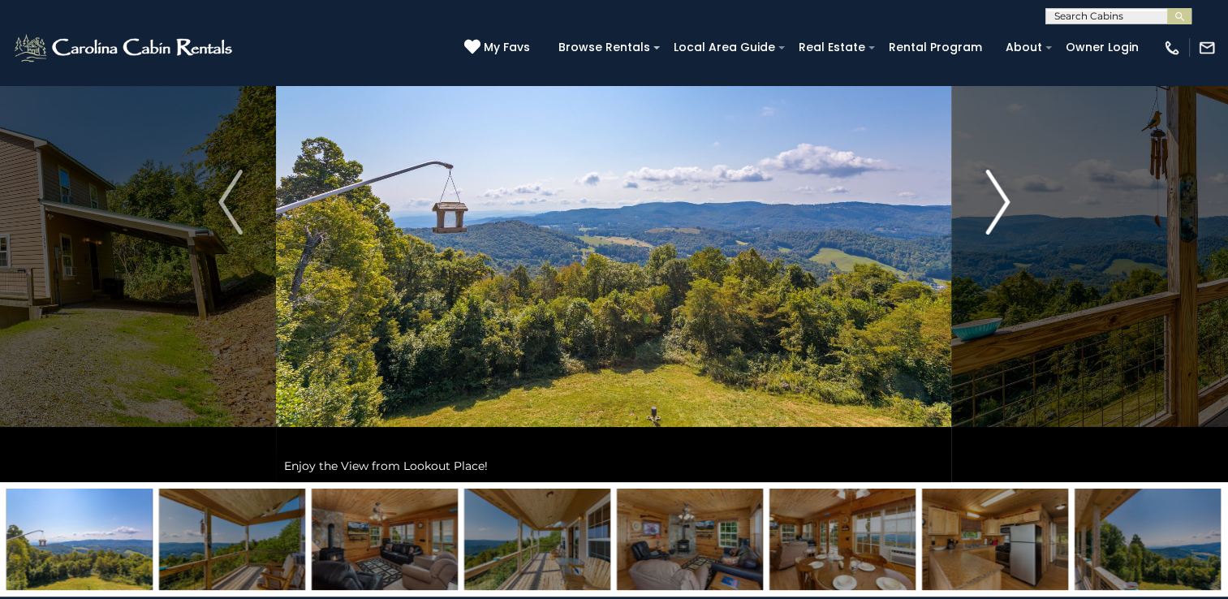
click at [999, 202] on img "Next" at bounding box center [997, 202] width 24 height 65
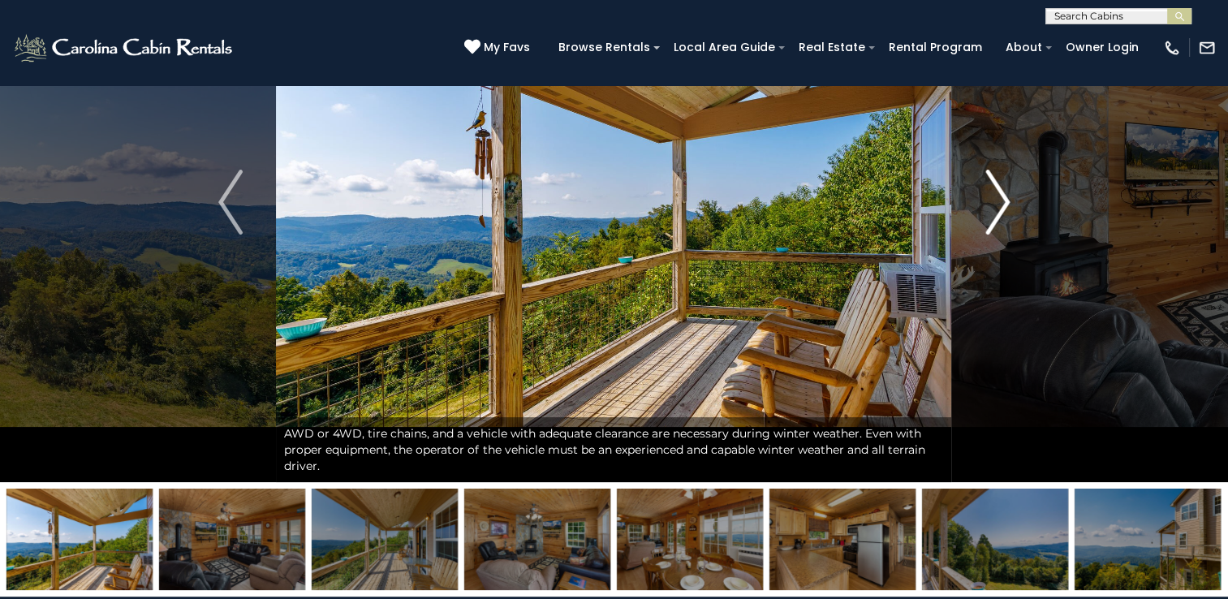
click at [999, 201] on img "Next" at bounding box center [997, 202] width 24 height 65
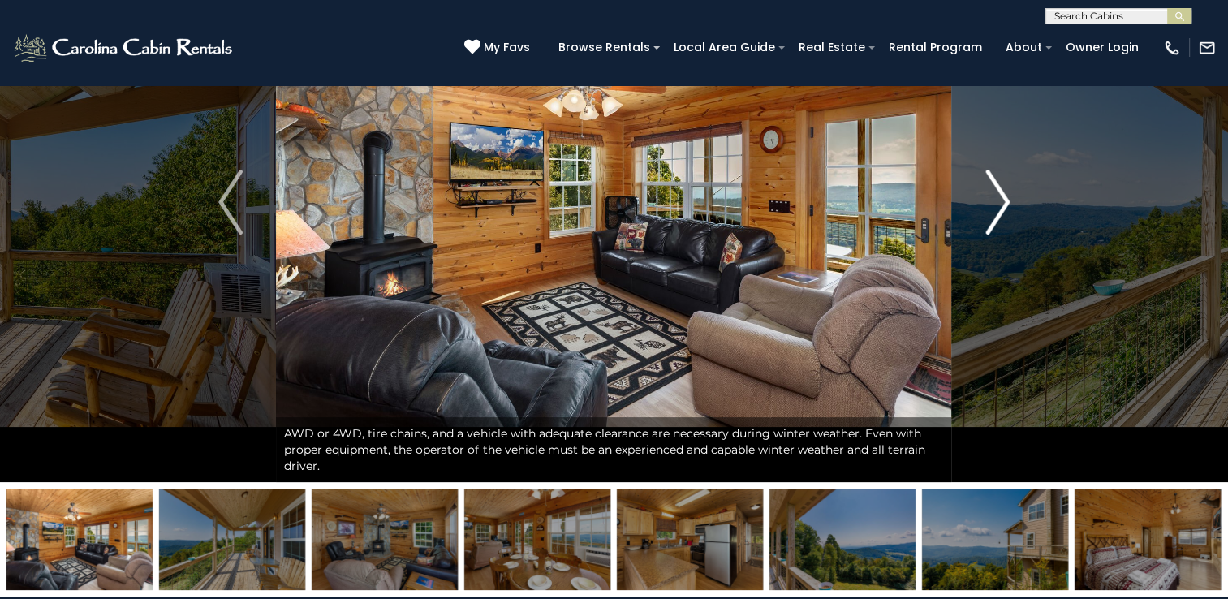
click at [999, 201] on img "Next" at bounding box center [997, 202] width 24 height 65
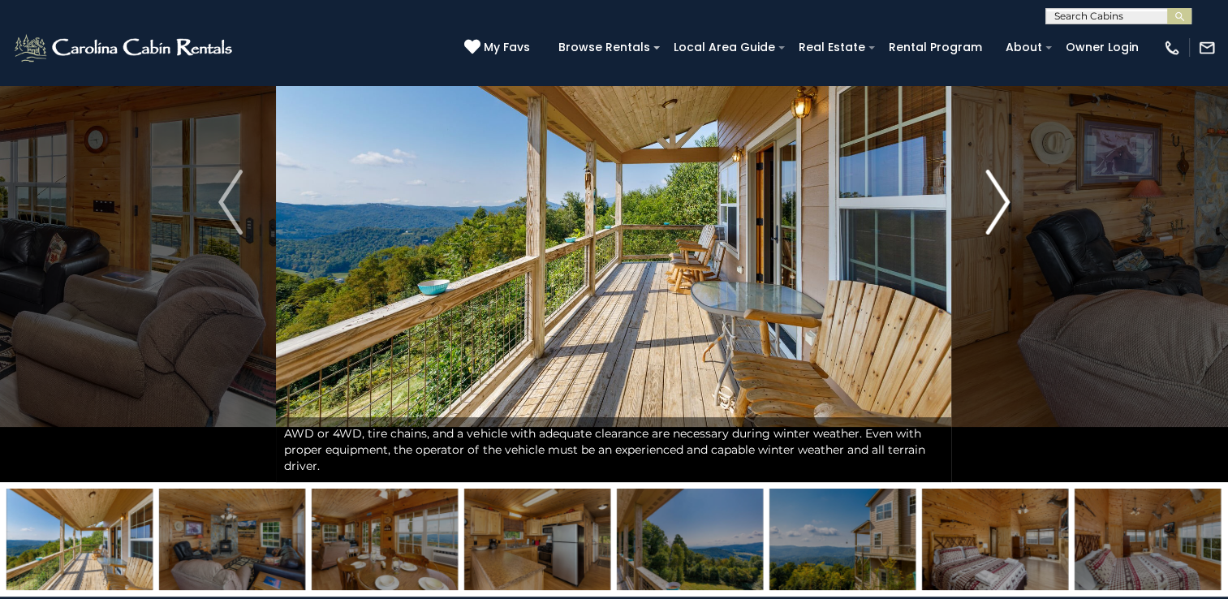
click at [999, 201] on img "Next" at bounding box center [997, 202] width 24 height 65
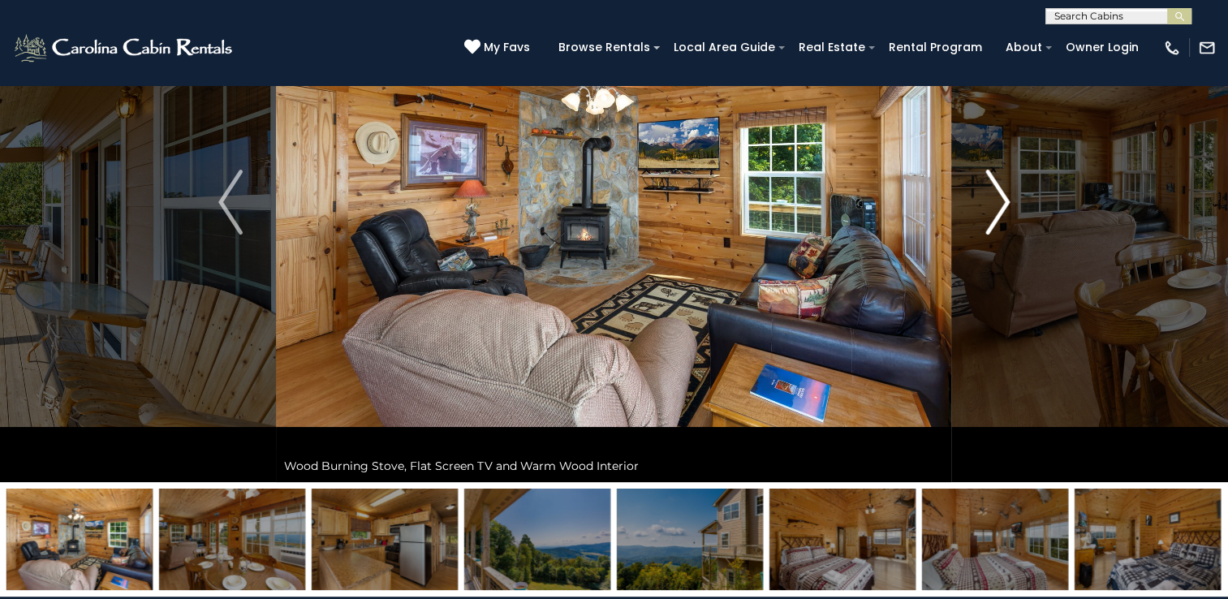
click at [999, 201] on img "Next" at bounding box center [997, 202] width 24 height 65
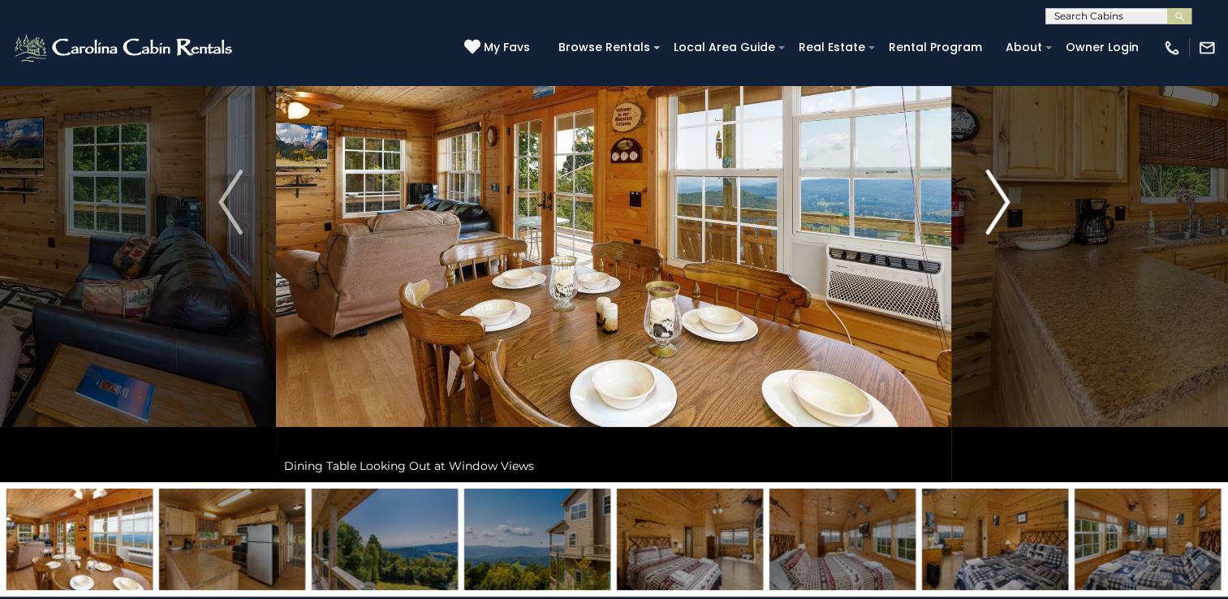
click at [999, 201] on img "Next" at bounding box center [997, 202] width 24 height 65
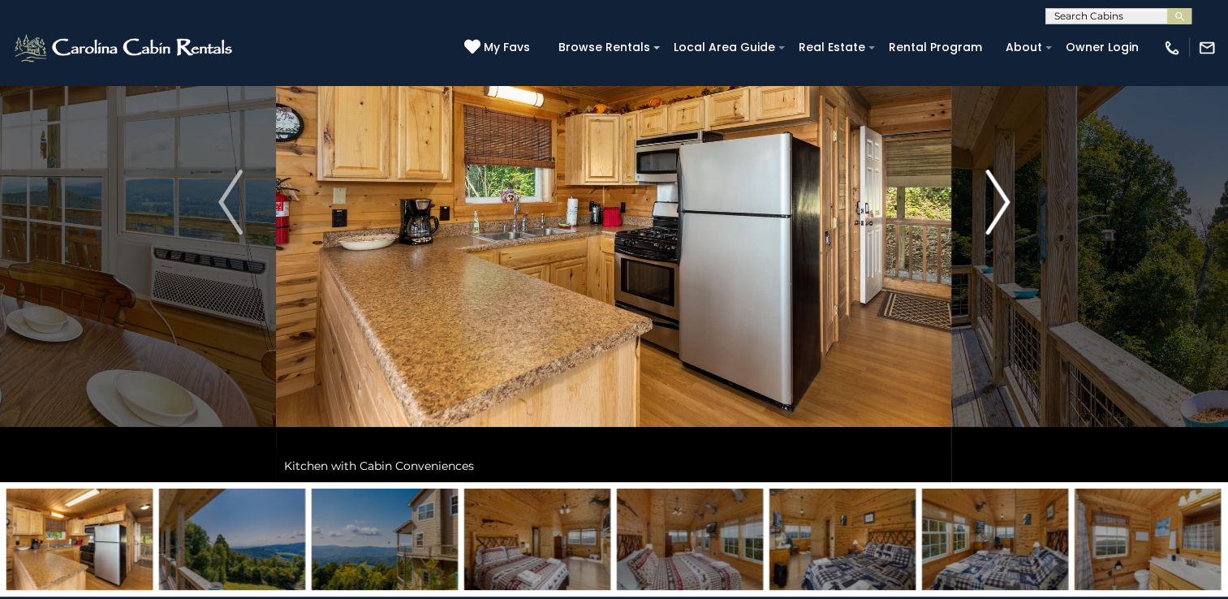
click at [999, 201] on img "Next" at bounding box center [997, 202] width 24 height 65
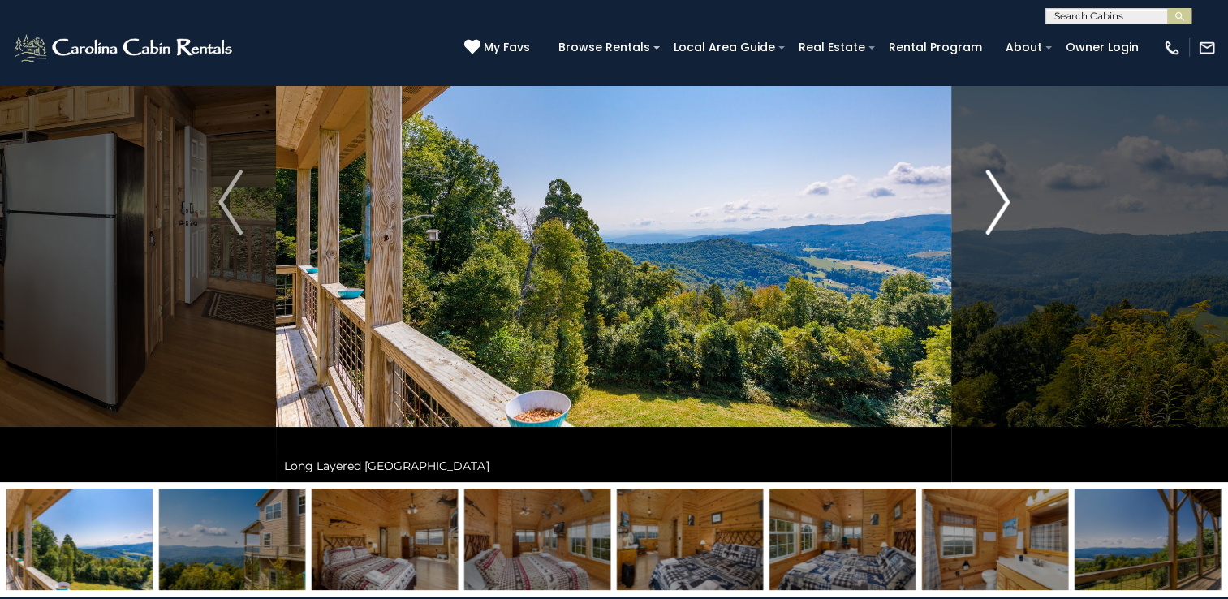
click at [999, 201] on img "Next" at bounding box center [997, 202] width 24 height 65
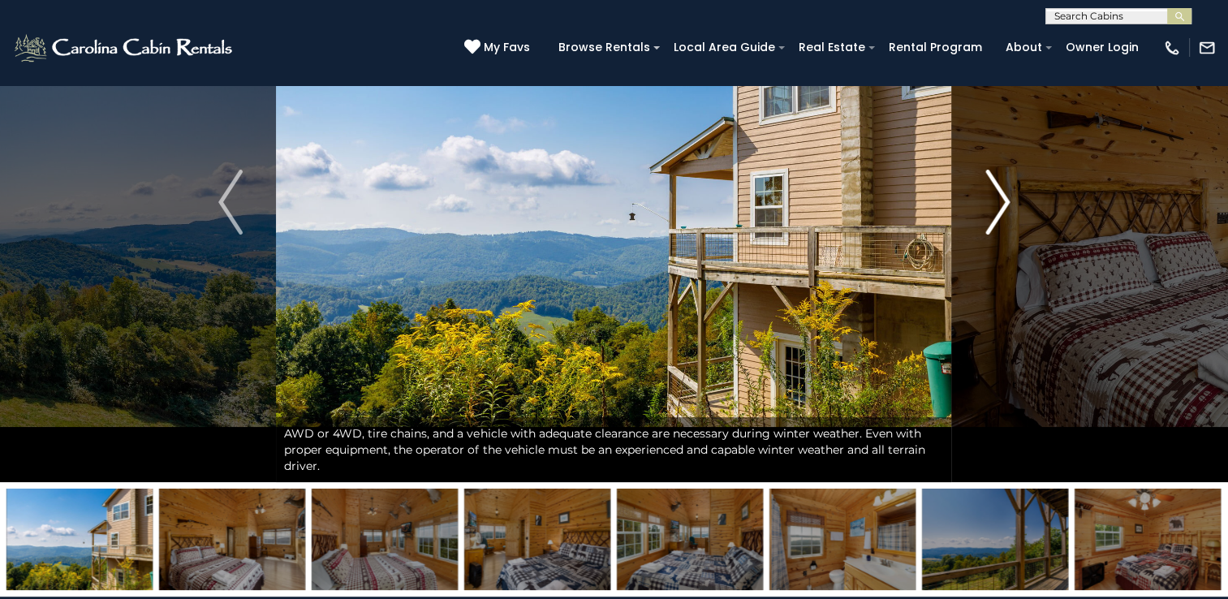
click at [999, 201] on img "Next" at bounding box center [997, 202] width 24 height 65
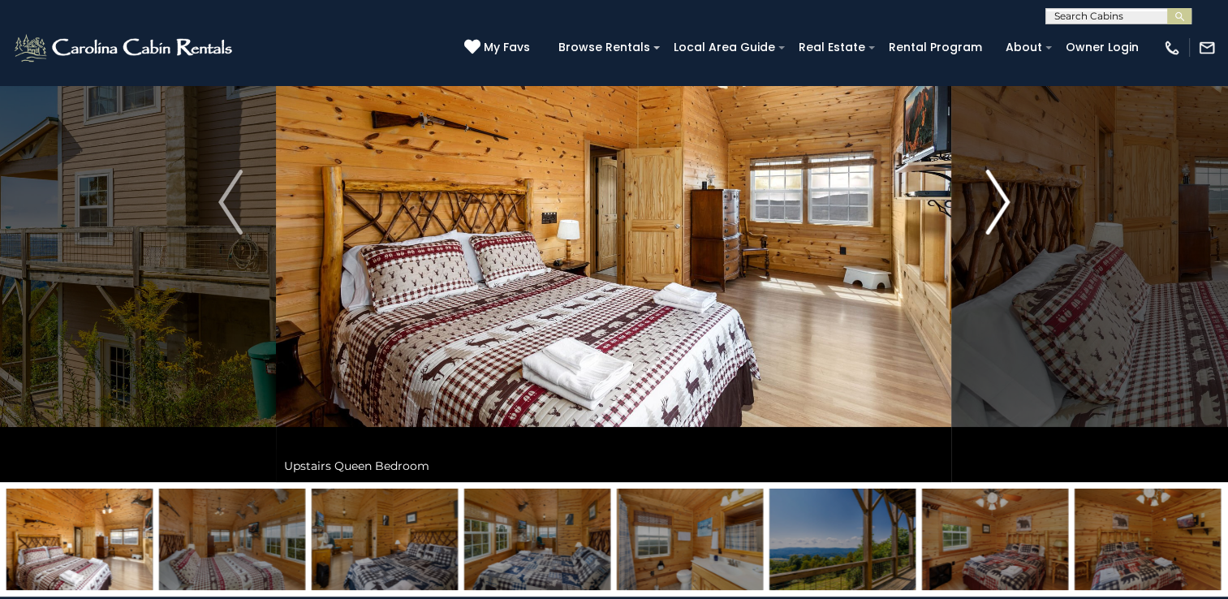
click at [999, 201] on img "Next" at bounding box center [997, 202] width 24 height 65
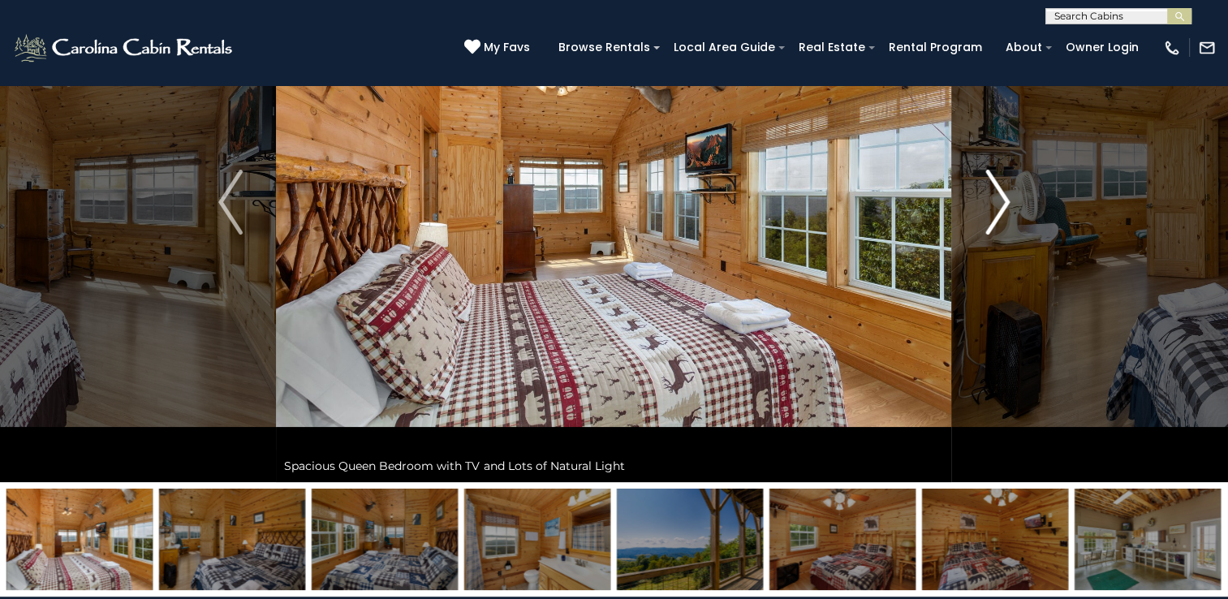
click at [999, 201] on img "Next" at bounding box center [997, 202] width 24 height 65
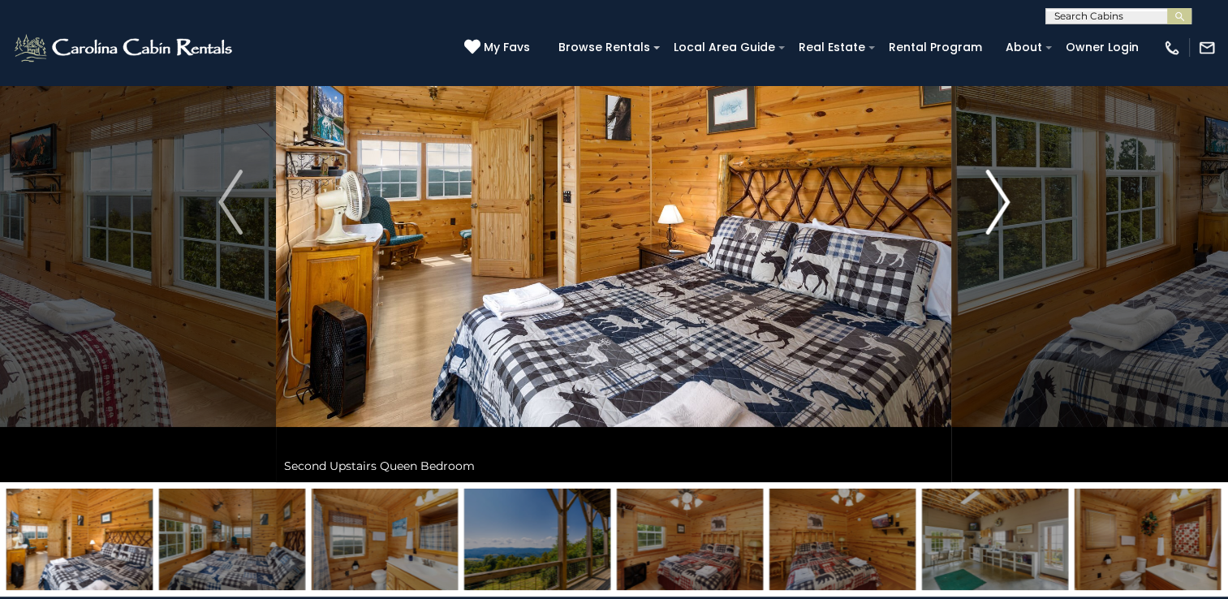
click at [999, 201] on img "Next" at bounding box center [997, 202] width 24 height 65
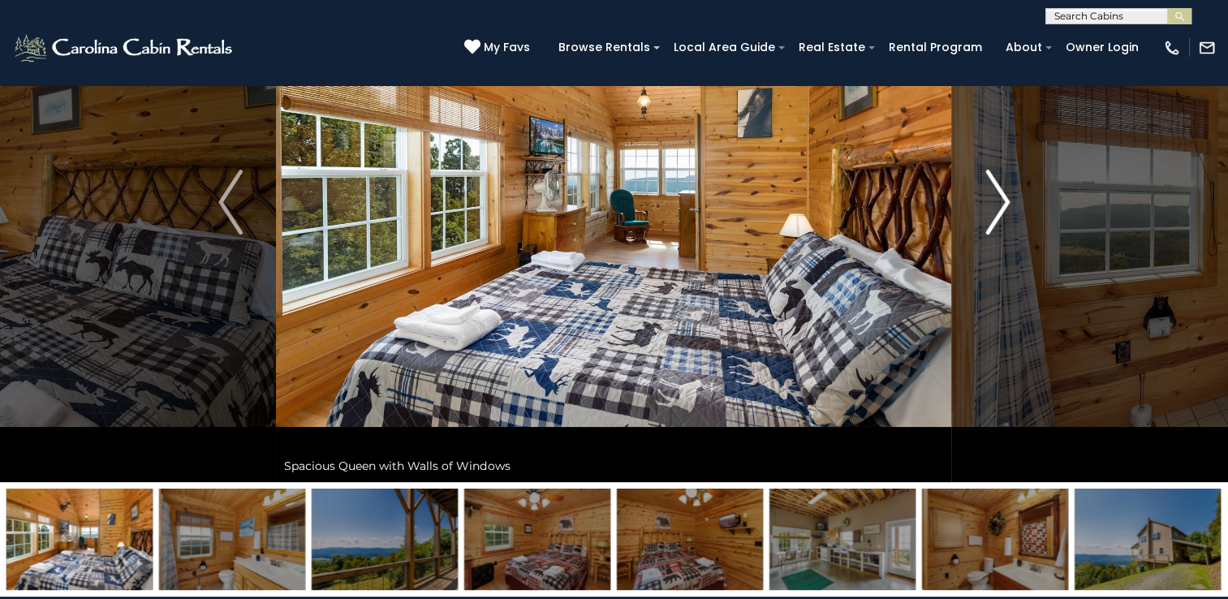
click at [999, 201] on img "Next" at bounding box center [997, 202] width 24 height 65
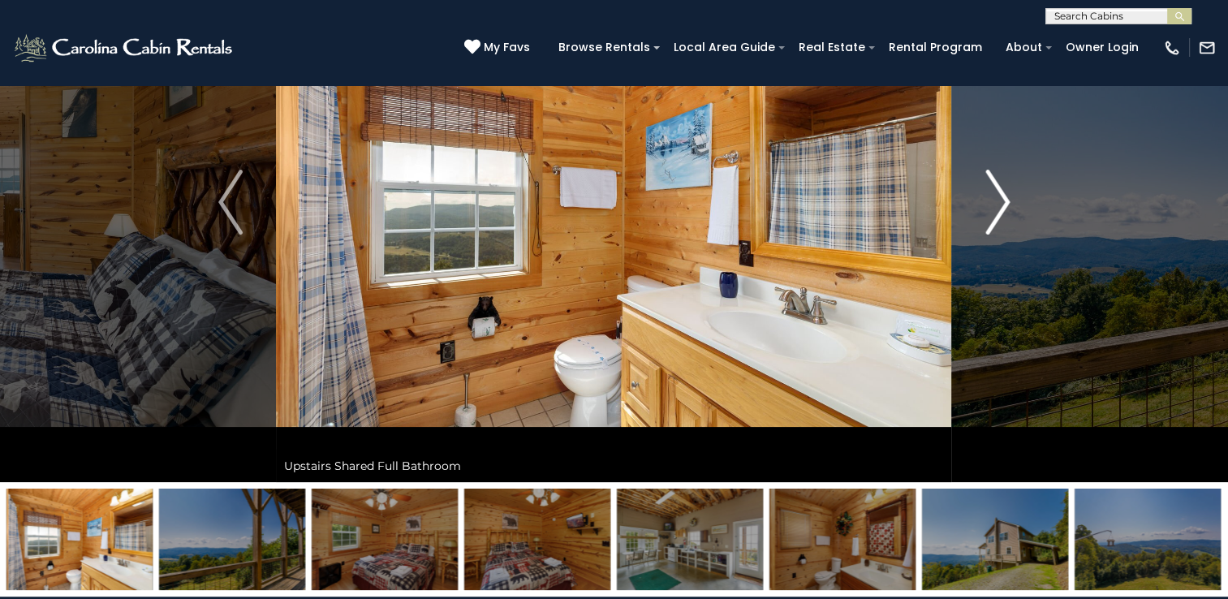
click at [999, 201] on img "Next" at bounding box center [997, 202] width 24 height 65
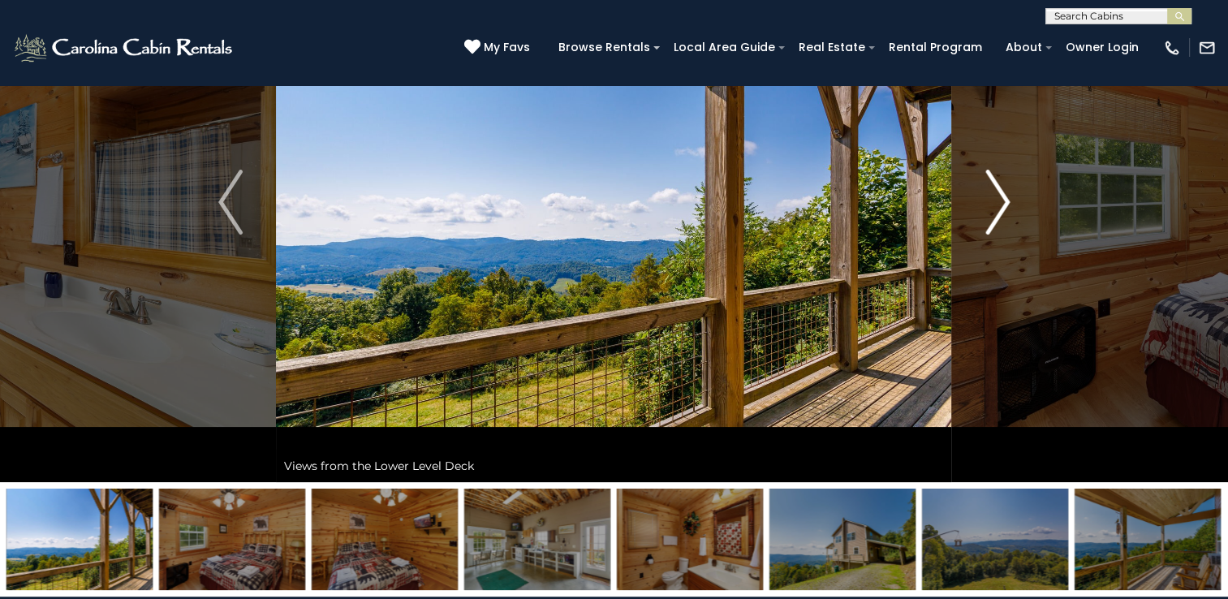
click at [999, 201] on img "Next" at bounding box center [997, 202] width 24 height 65
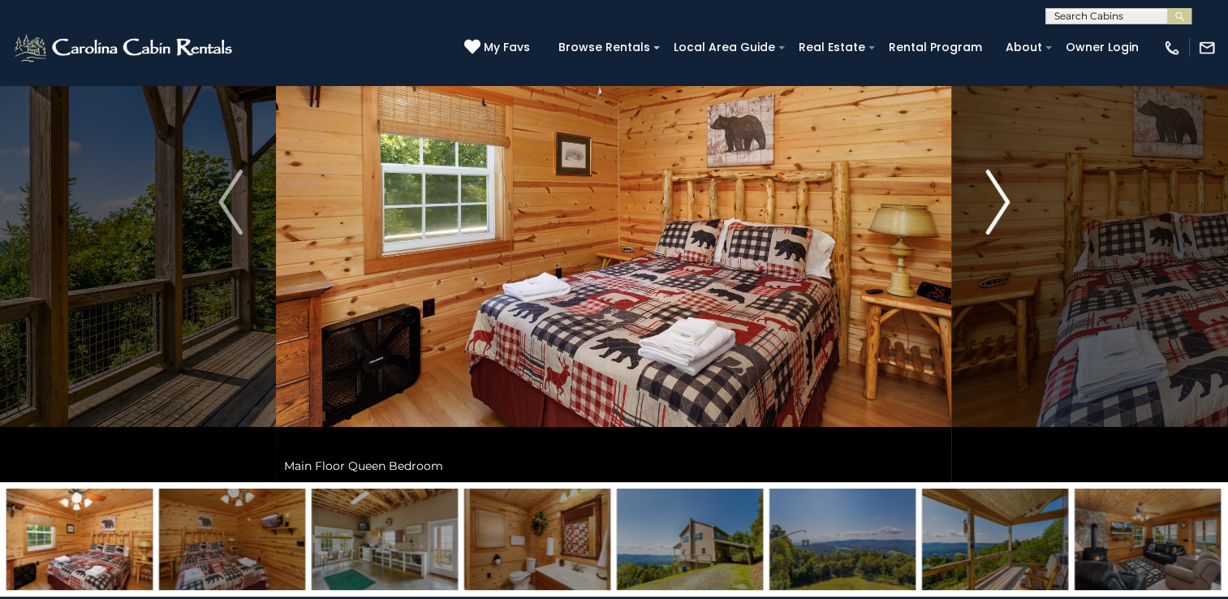
click at [999, 201] on img "Next" at bounding box center [997, 202] width 24 height 65
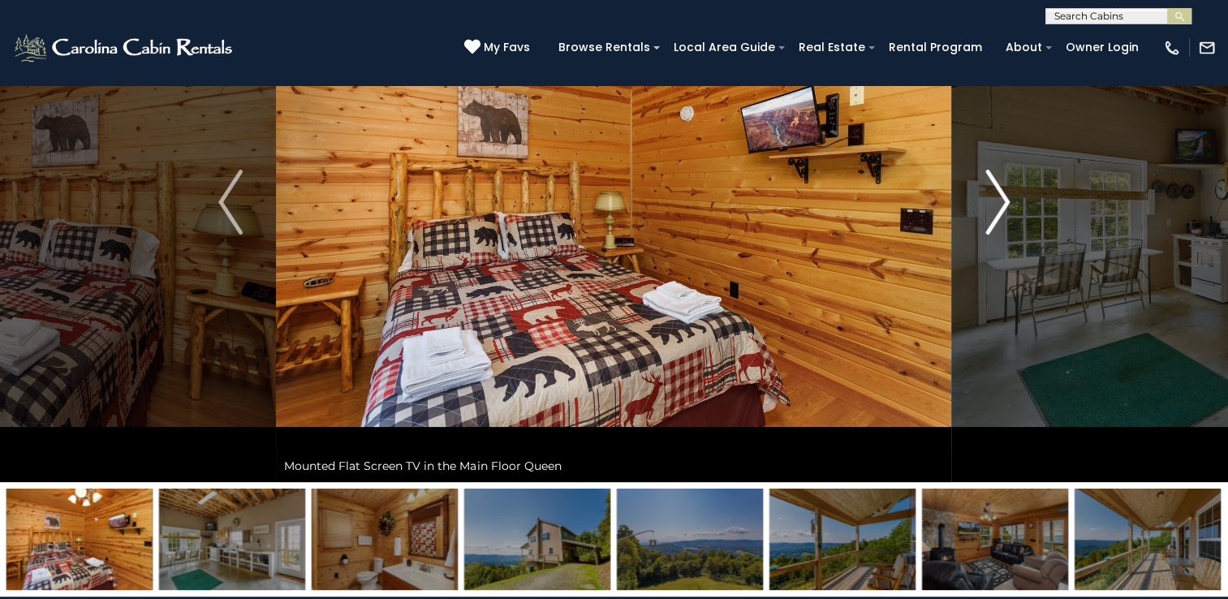
click at [999, 201] on img "Next" at bounding box center [997, 202] width 24 height 65
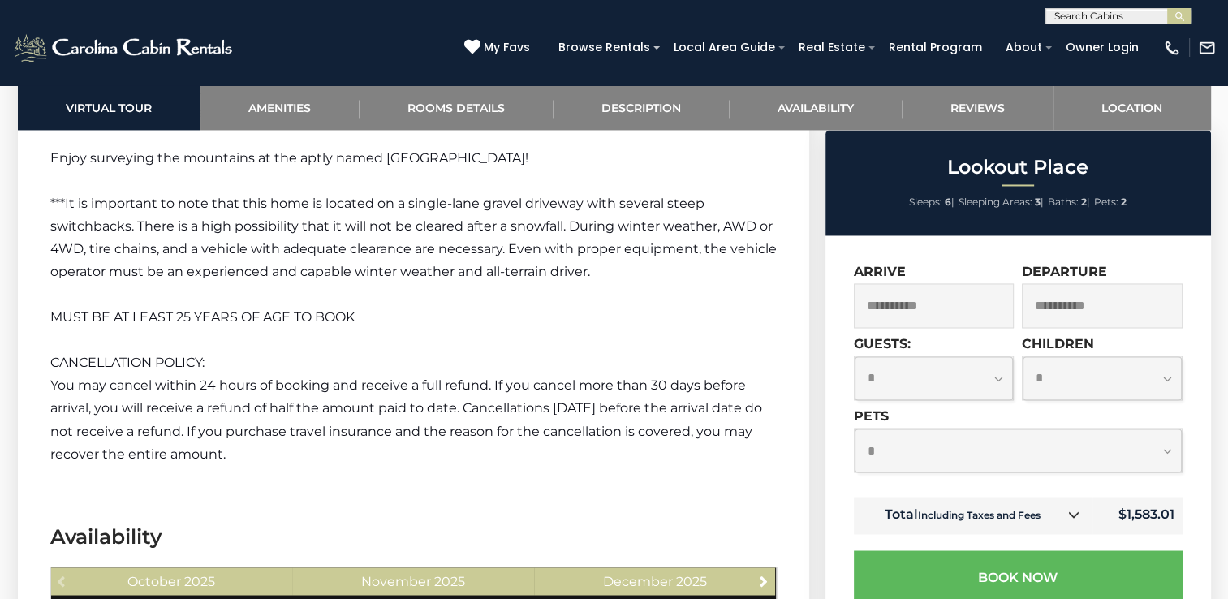
scroll to position [2678, 0]
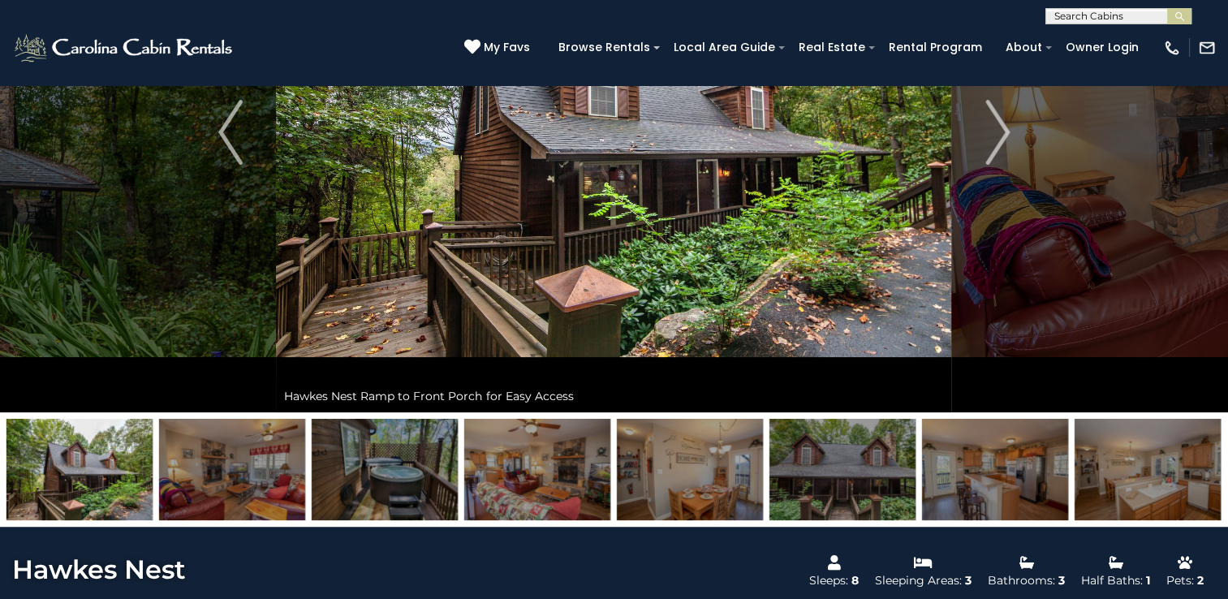
scroll to position [162, 0]
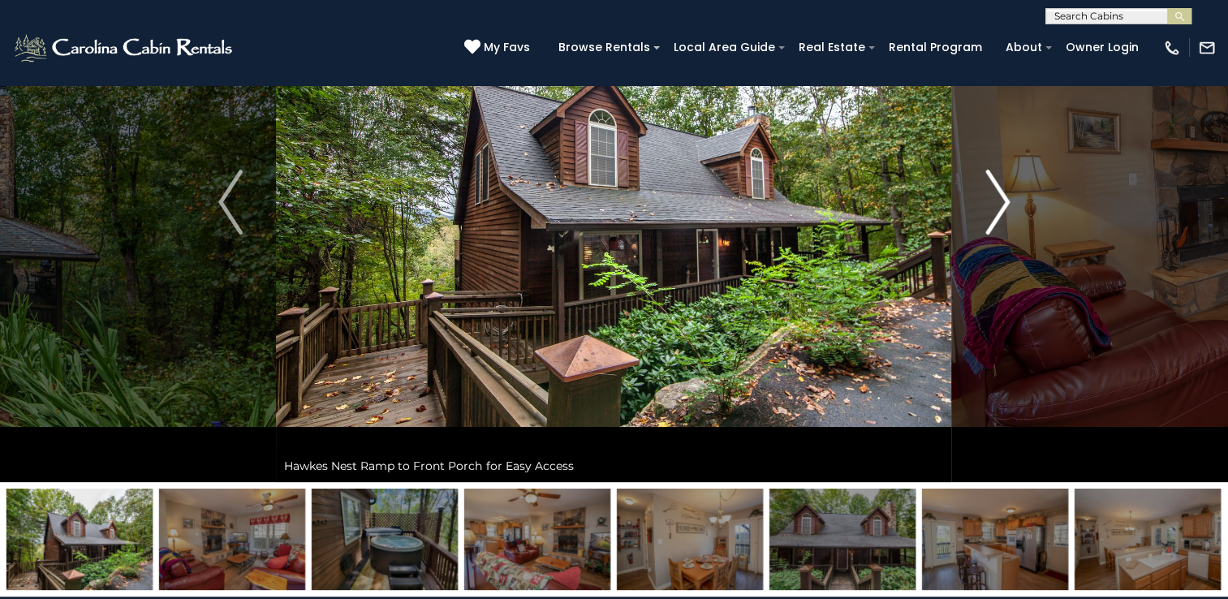
click at [990, 209] on img "Next" at bounding box center [997, 202] width 24 height 65
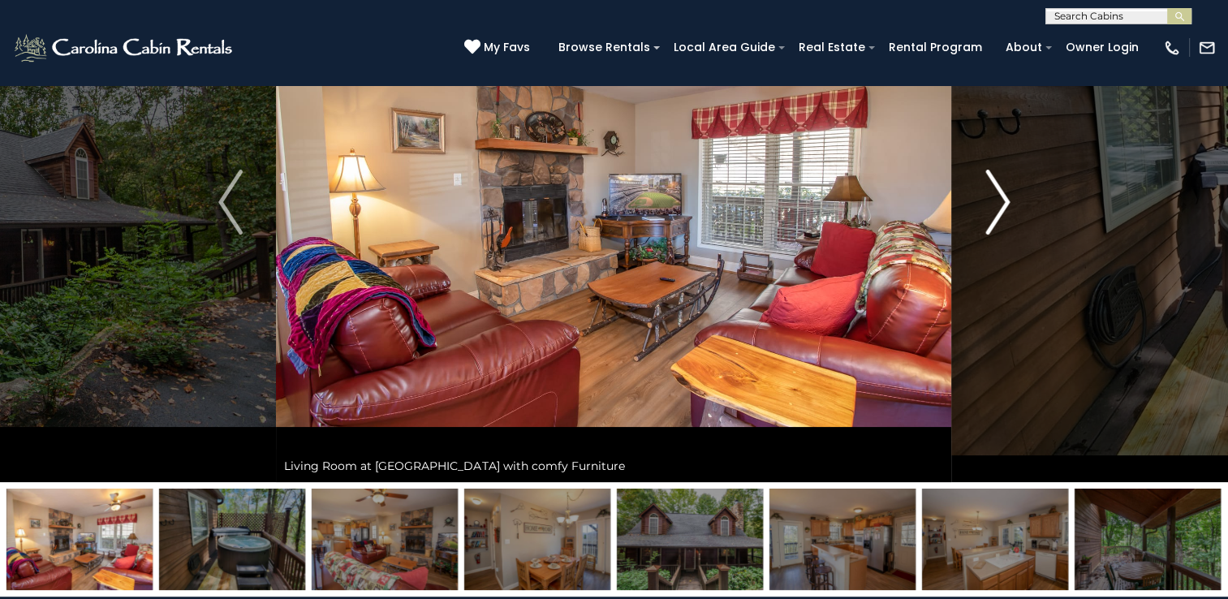
click at [990, 209] on img "Next" at bounding box center [997, 202] width 24 height 65
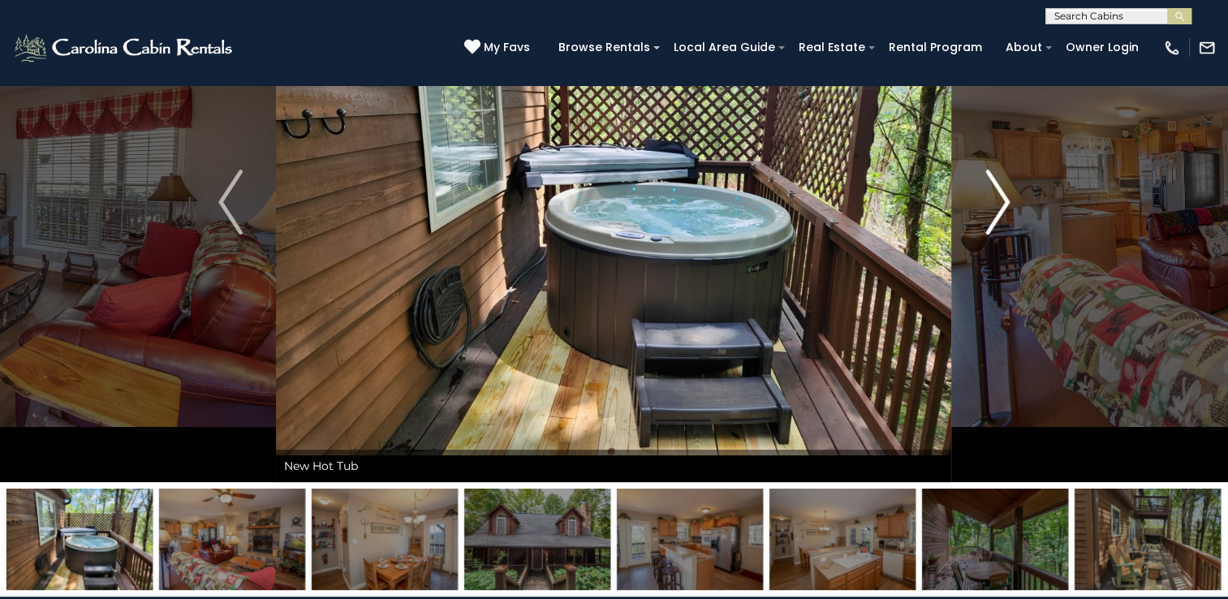
click at [990, 209] on img "Next" at bounding box center [997, 202] width 24 height 65
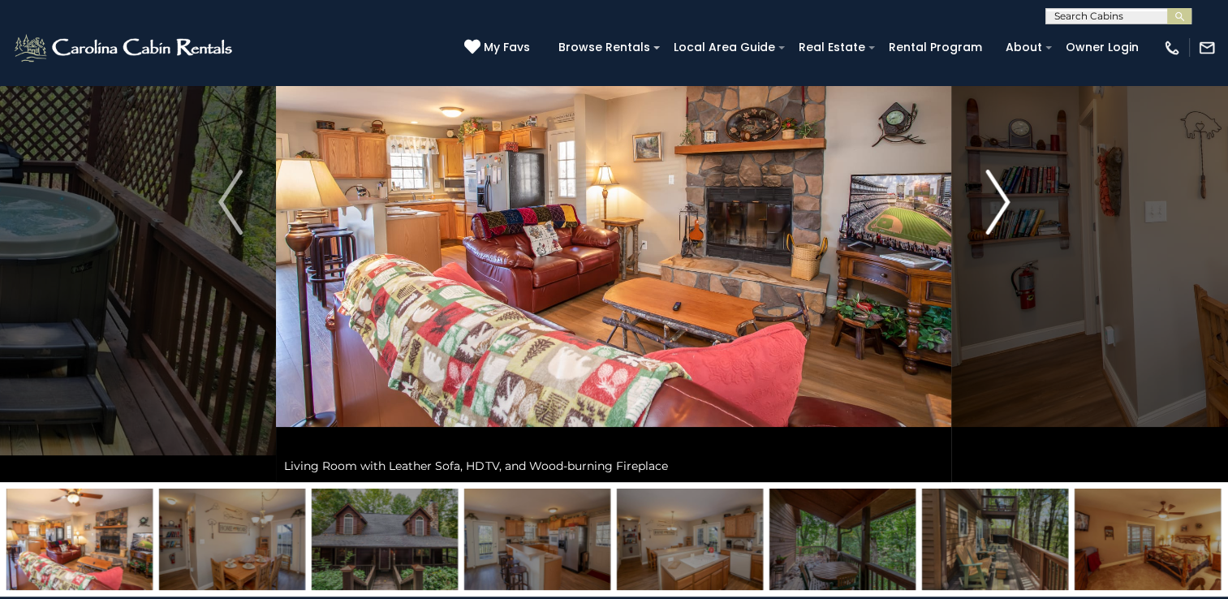
click at [990, 209] on img "Next" at bounding box center [997, 202] width 24 height 65
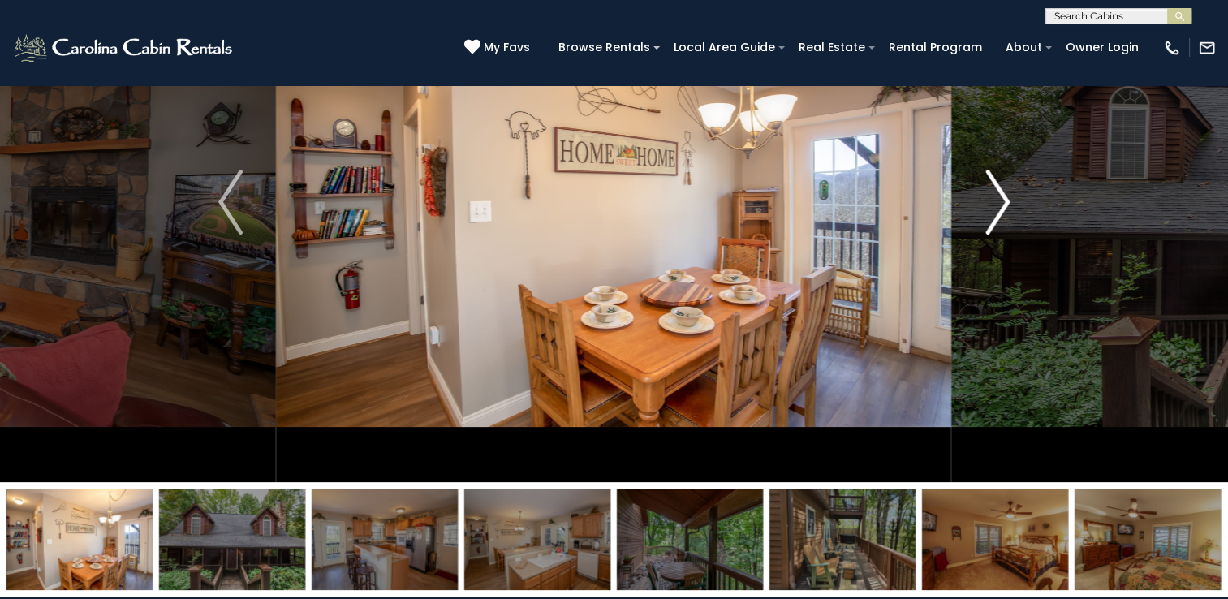
click at [990, 209] on img "Next" at bounding box center [997, 202] width 24 height 65
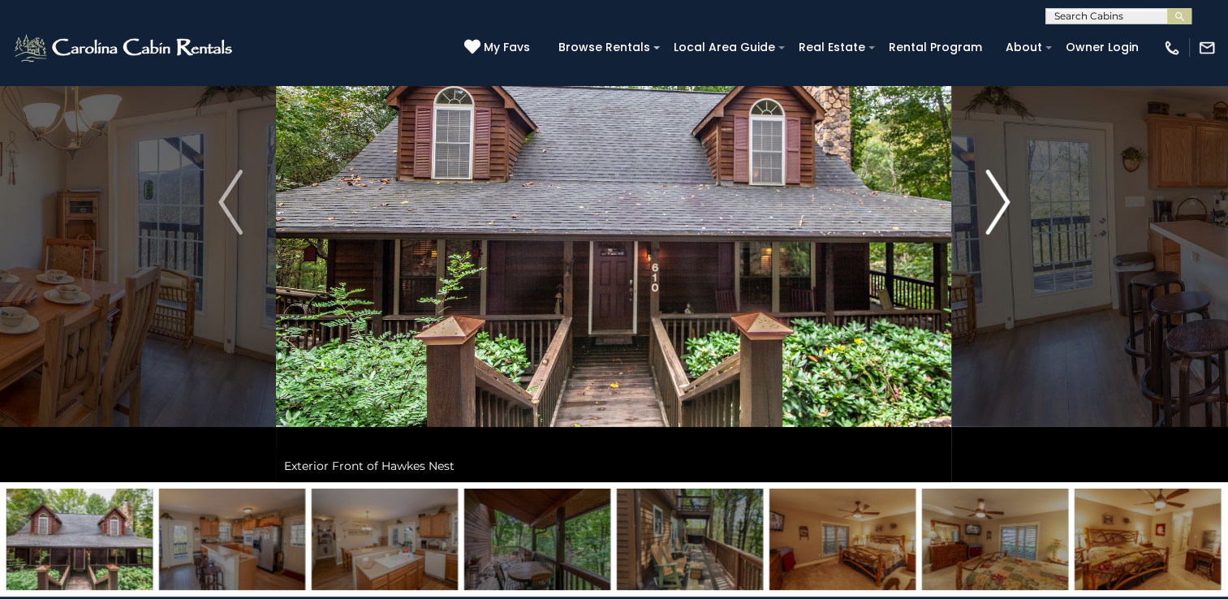
click at [990, 209] on img "Next" at bounding box center [997, 202] width 24 height 65
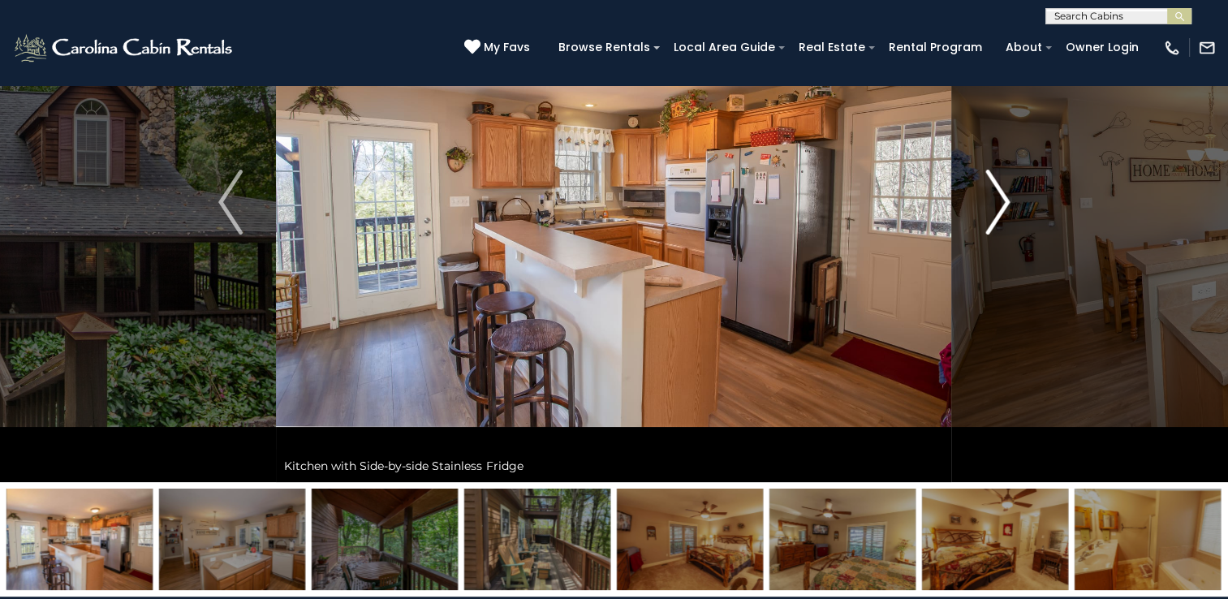
click at [990, 209] on img "Next" at bounding box center [997, 202] width 24 height 65
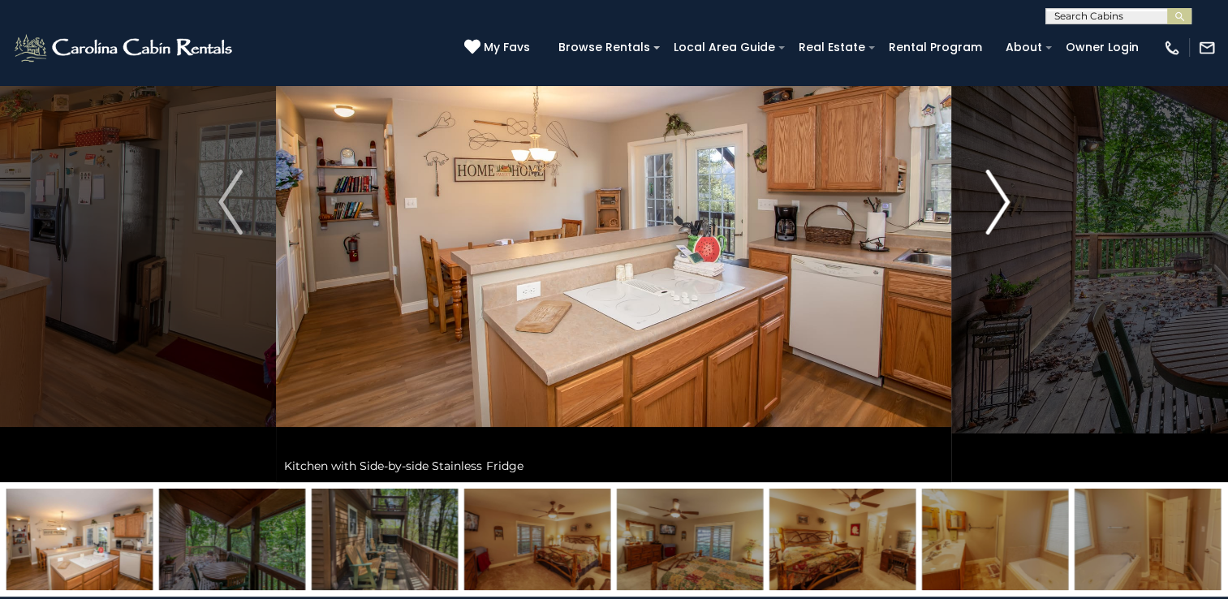
click at [990, 209] on img "Next" at bounding box center [997, 202] width 24 height 65
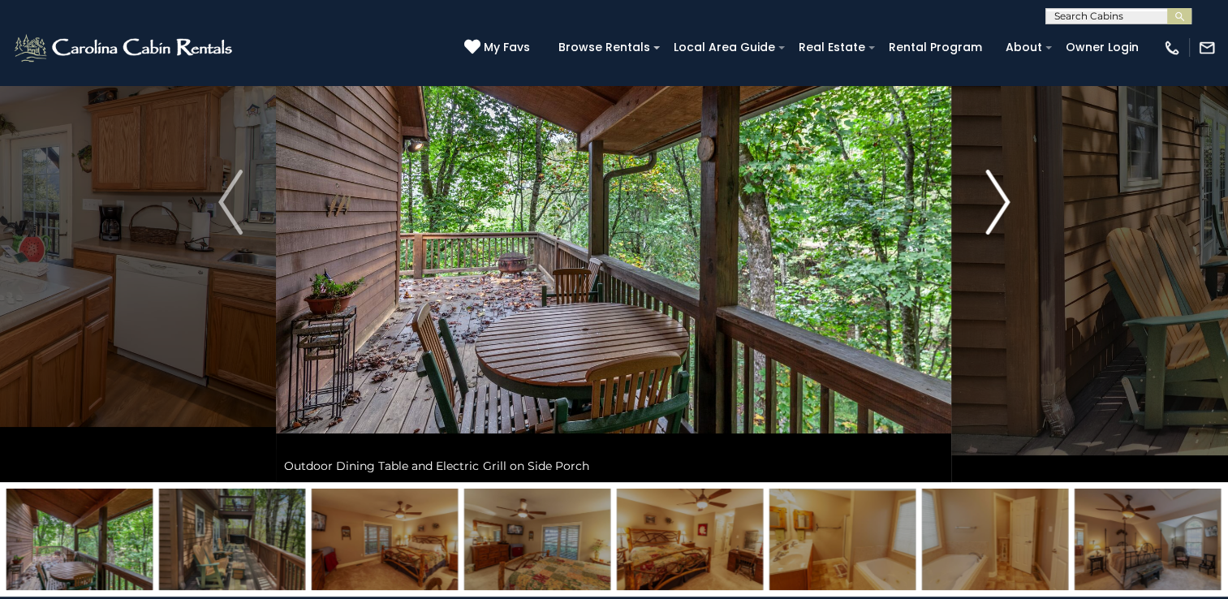
click at [990, 210] on img "Next" at bounding box center [997, 202] width 24 height 65
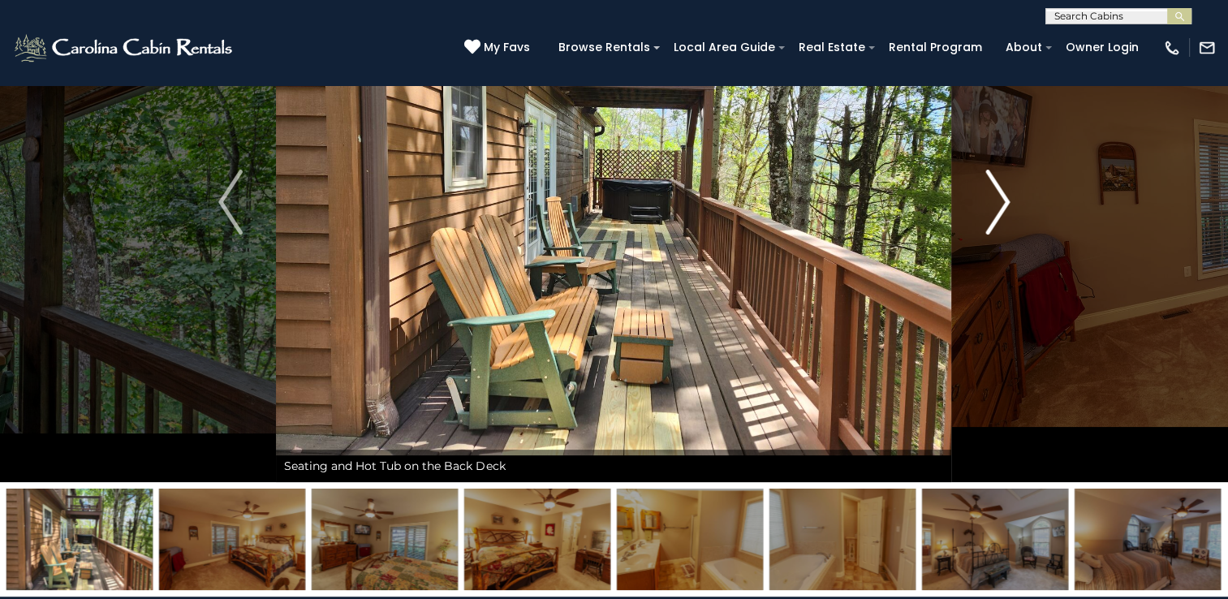
click at [990, 210] on img "Next" at bounding box center [997, 202] width 24 height 65
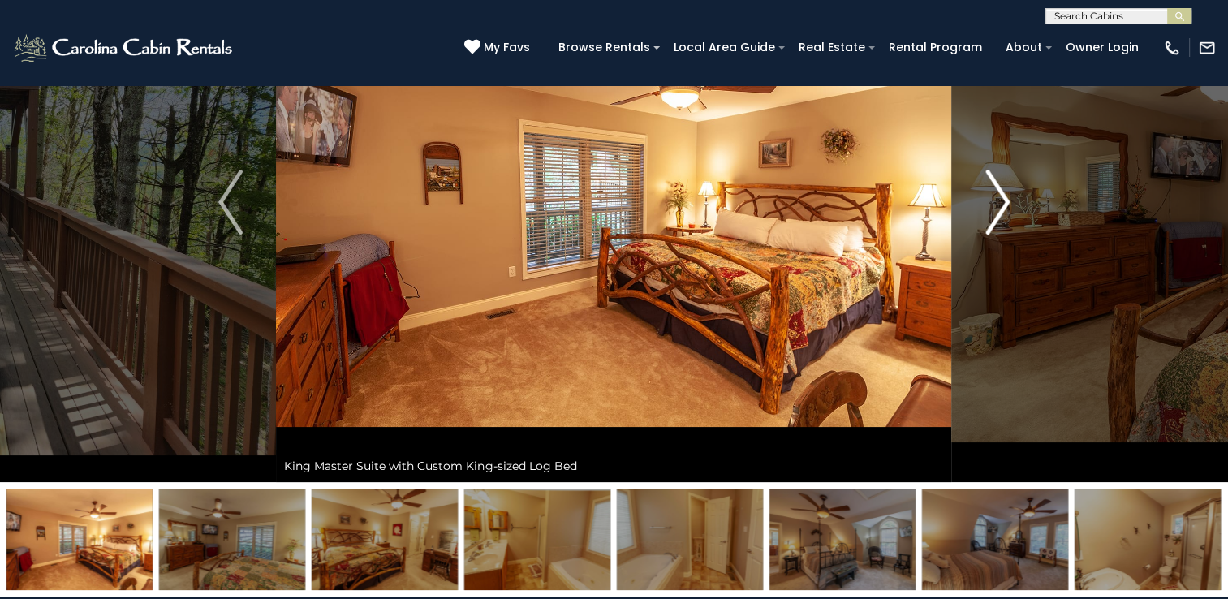
click at [990, 210] on img "Next" at bounding box center [997, 202] width 24 height 65
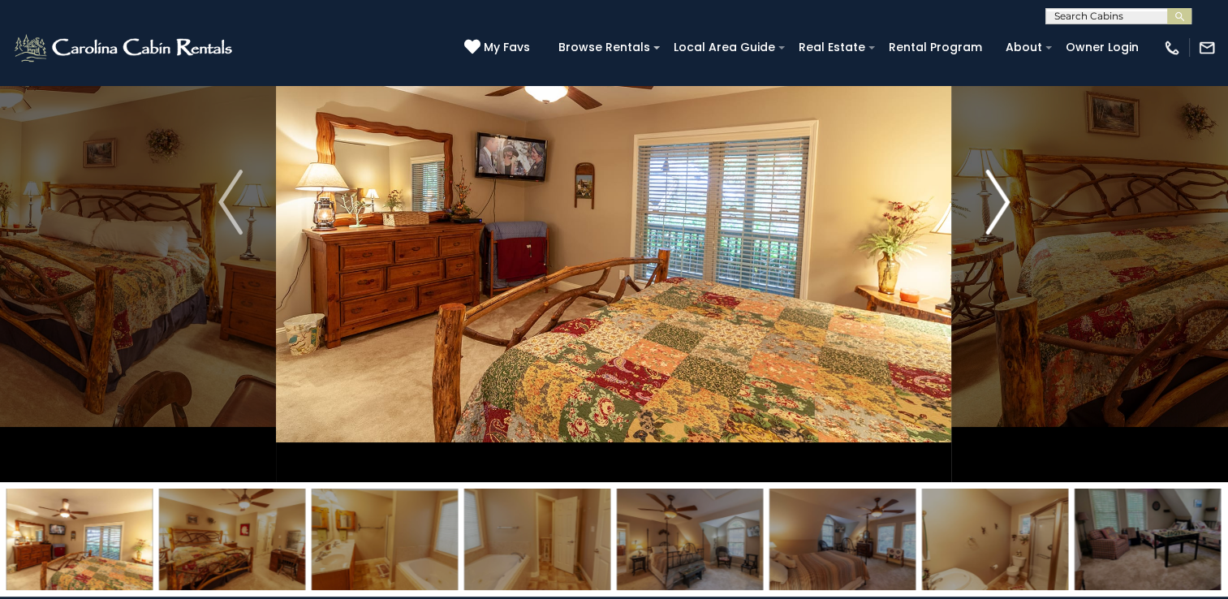
click at [990, 210] on img "Next" at bounding box center [997, 202] width 24 height 65
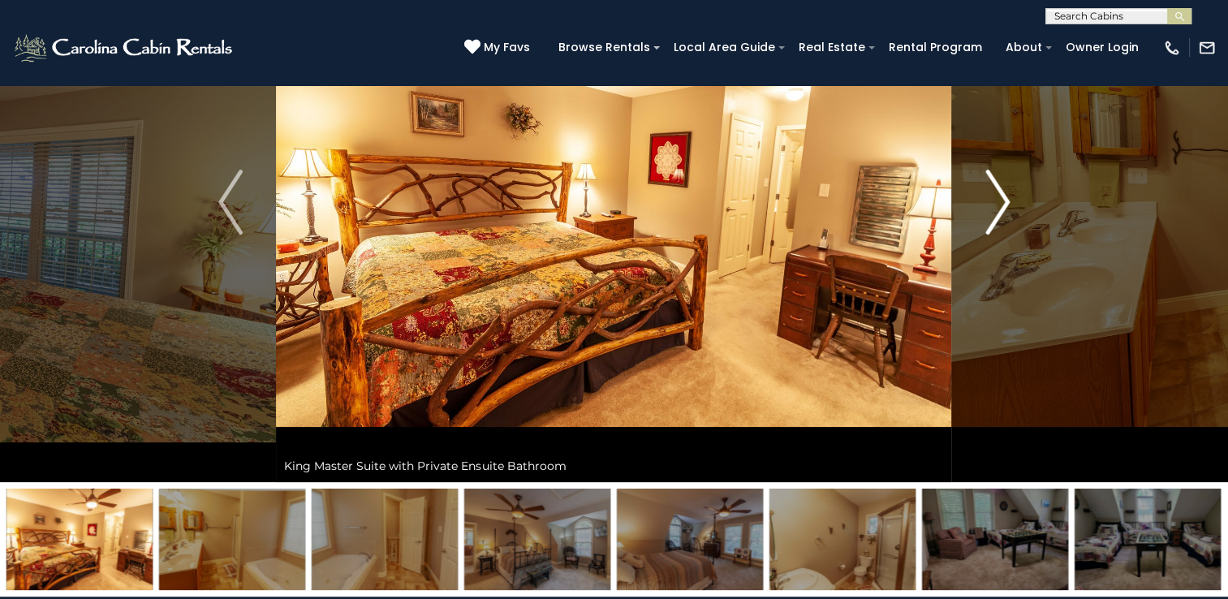
click at [990, 210] on img "Next" at bounding box center [997, 202] width 24 height 65
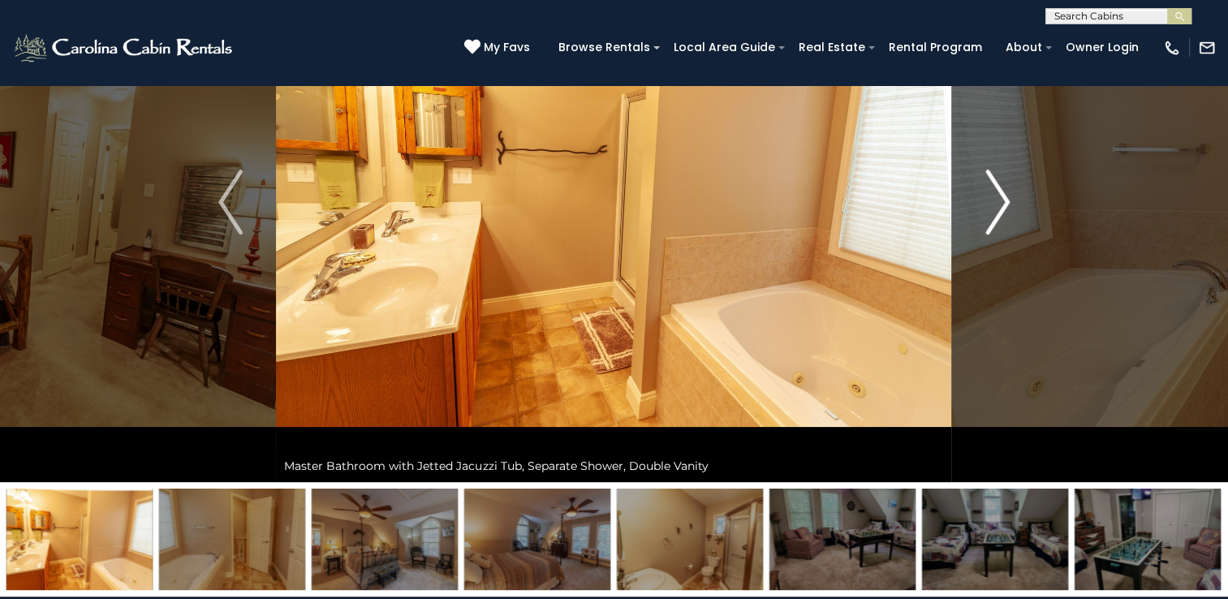
click at [990, 210] on img "Next" at bounding box center [997, 202] width 24 height 65
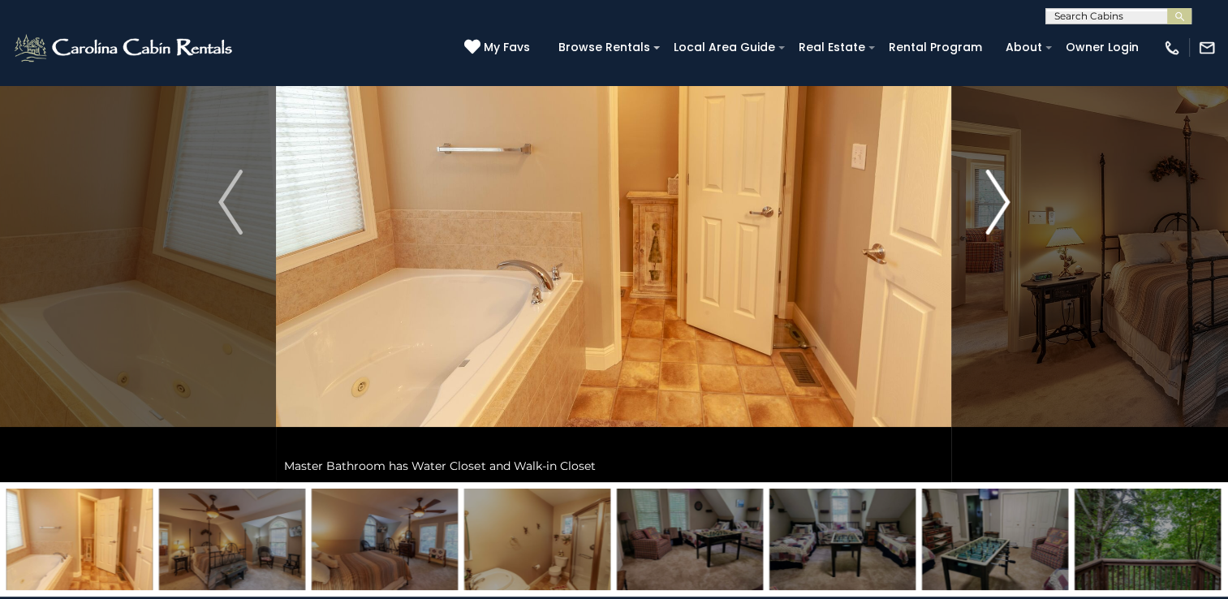
click at [990, 210] on img "Next" at bounding box center [997, 202] width 24 height 65
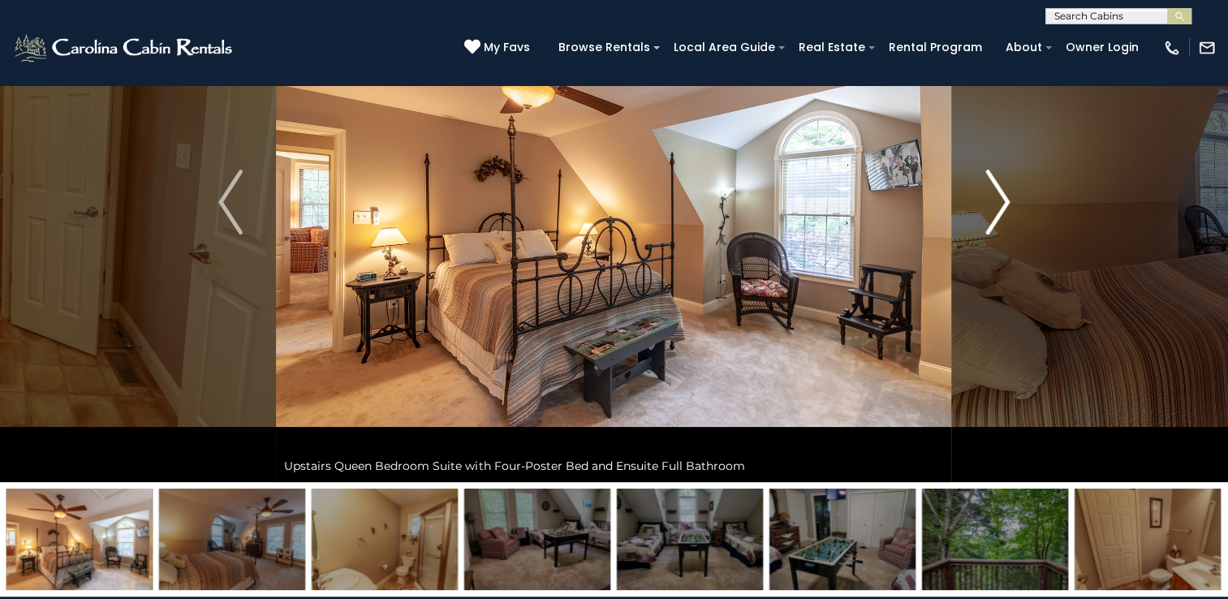
click at [990, 213] on img "Next" at bounding box center [997, 202] width 24 height 65
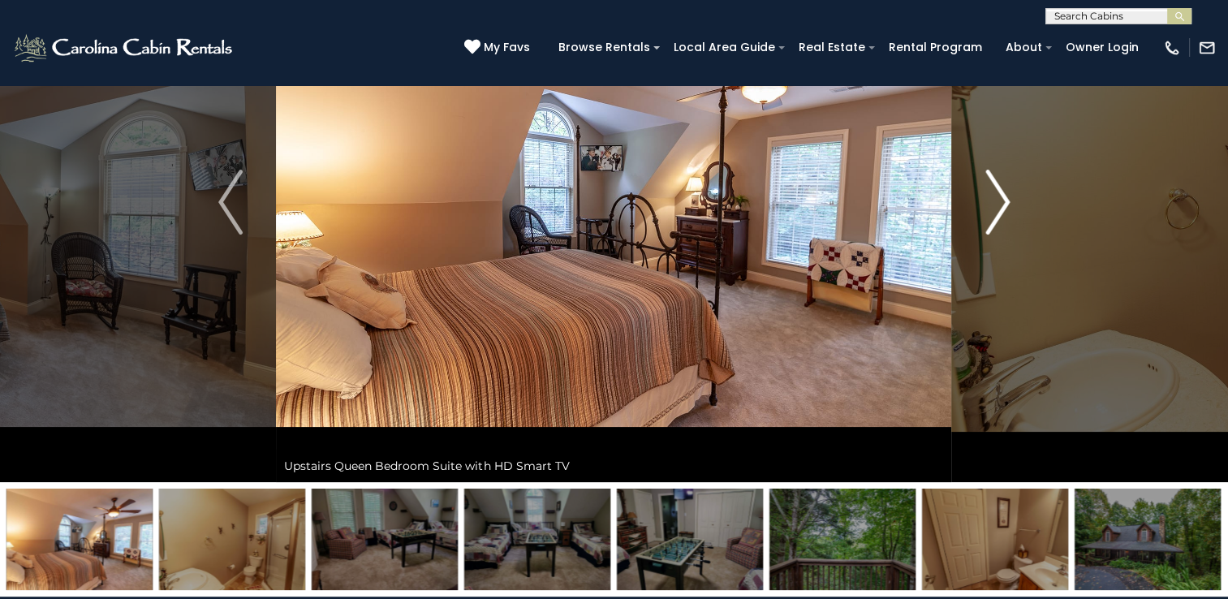
click at [996, 212] on img "Next" at bounding box center [997, 202] width 24 height 65
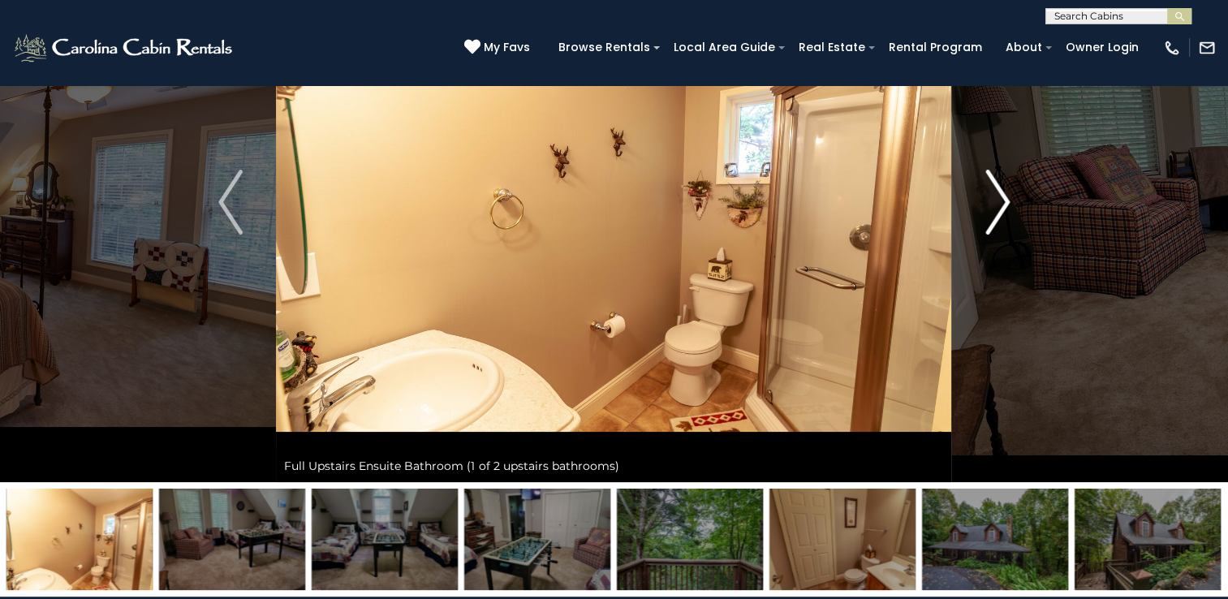
click at [996, 212] on img "Next" at bounding box center [997, 202] width 24 height 65
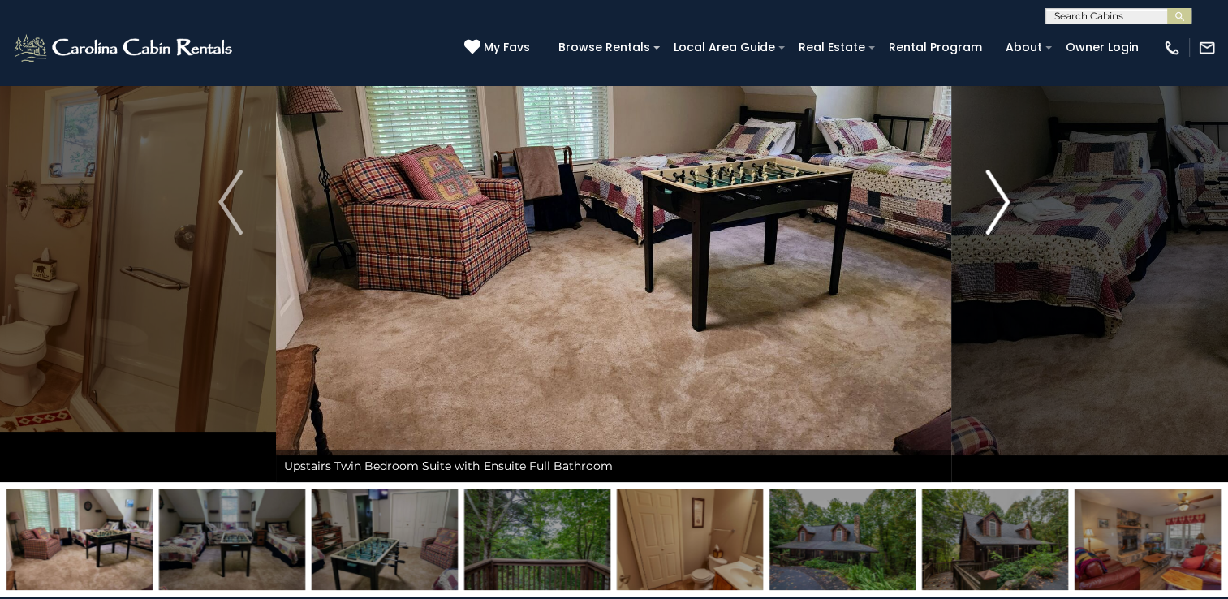
click at [996, 213] on img "Next" at bounding box center [997, 202] width 24 height 65
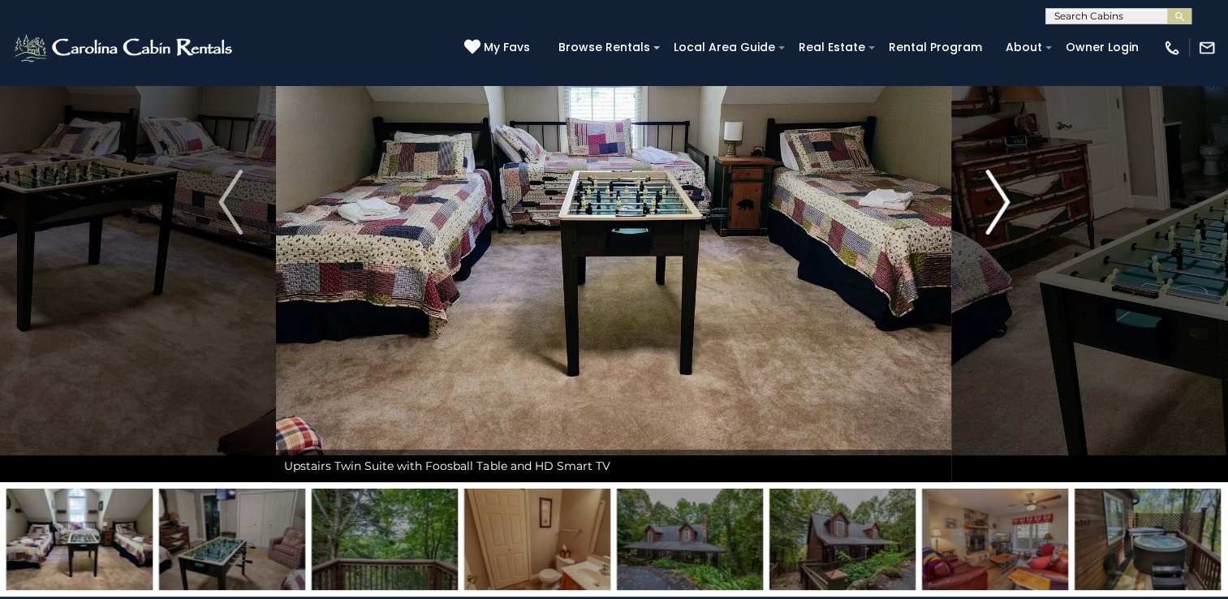
click at [996, 213] on img "Next" at bounding box center [997, 202] width 24 height 65
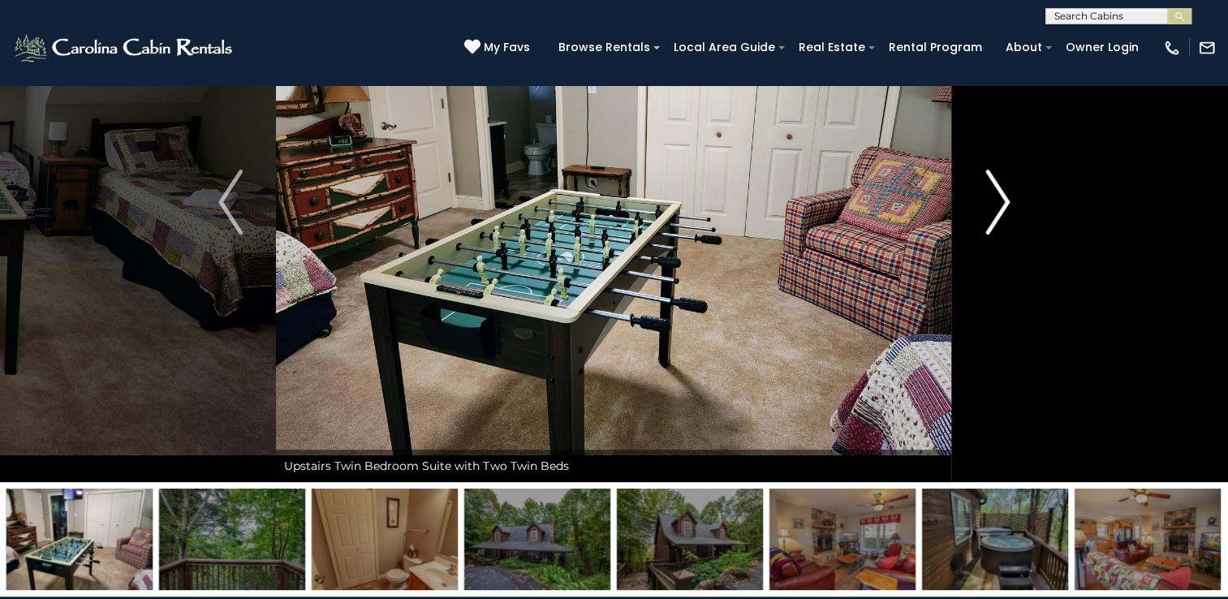
click at [996, 213] on img "Next" at bounding box center [997, 202] width 24 height 65
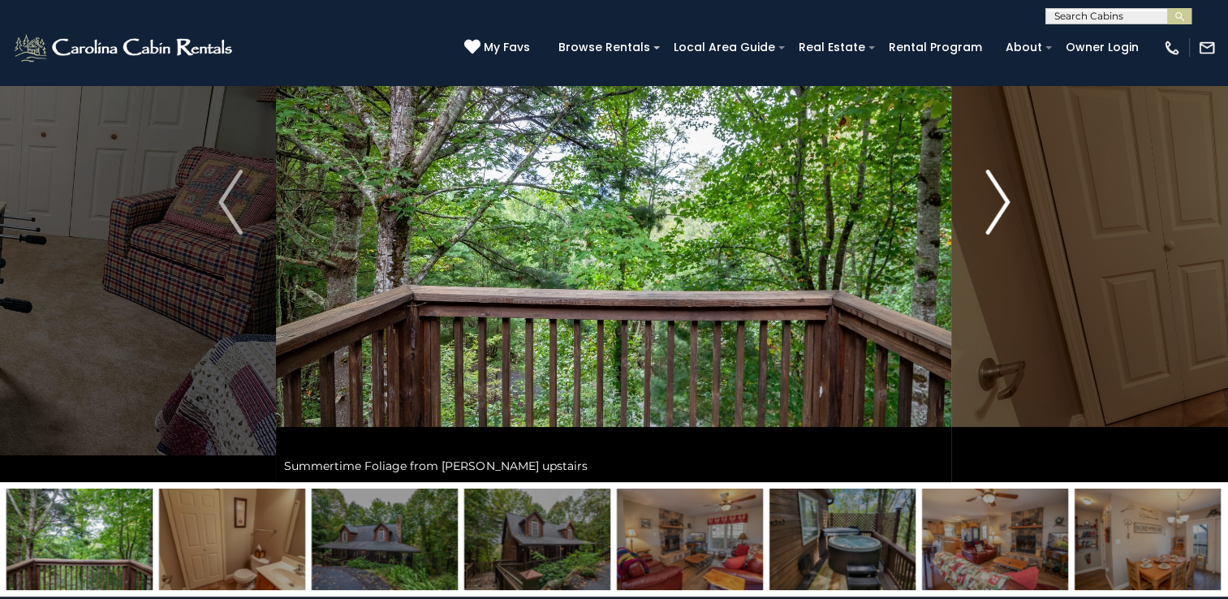
click at [996, 213] on img "Next" at bounding box center [997, 202] width 24 height 65
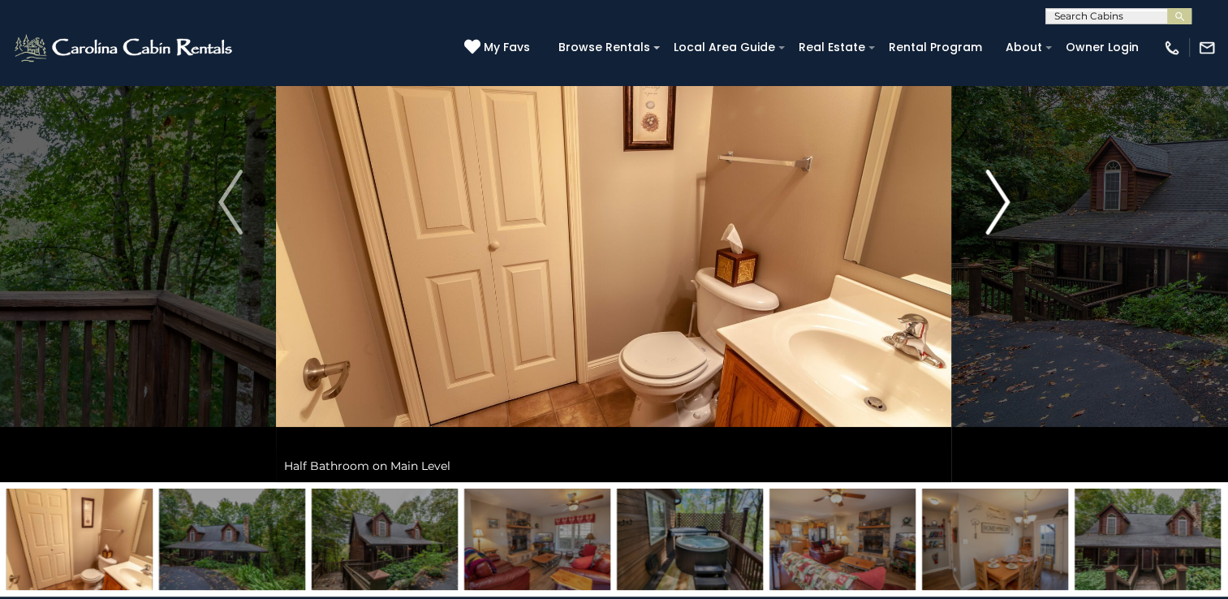
click at [996, 214] on img "Next" at bounding box center [997, 202] width 24 height 65
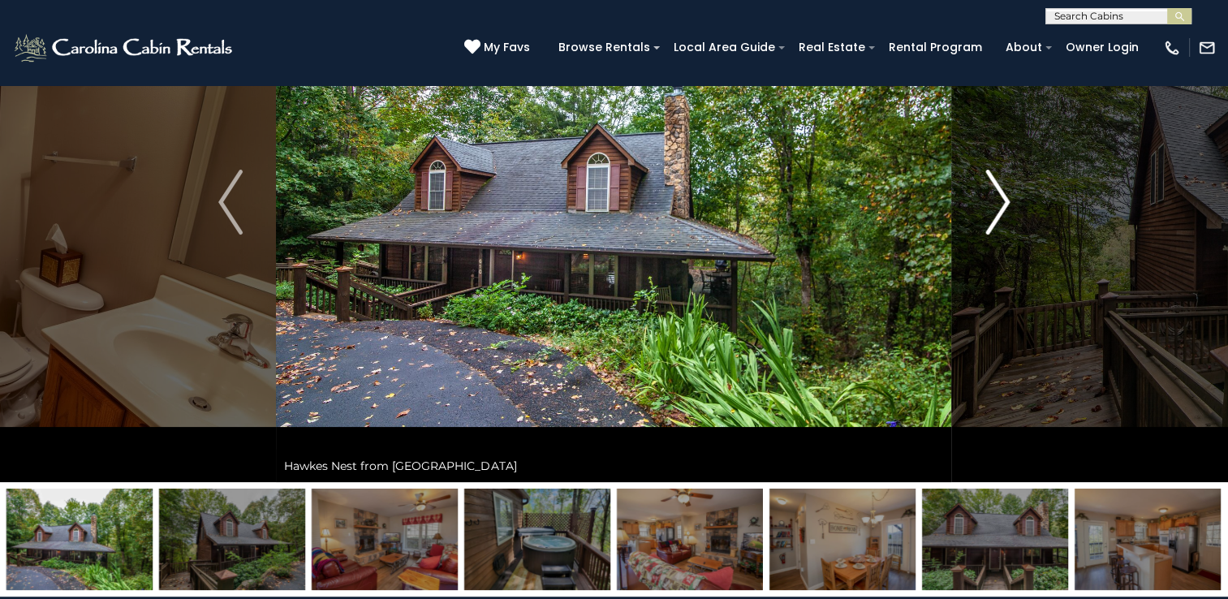
click at [996, 215] on img "Next" at bounding box center [997, 202] width 24 height 65
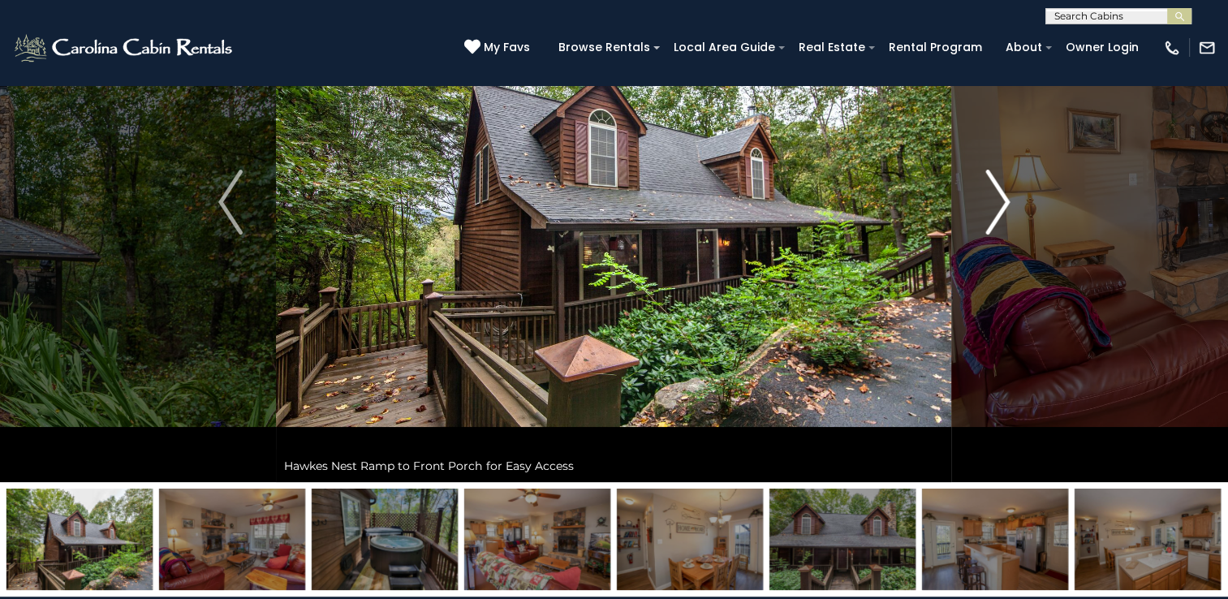
click at [996, 215] on img "Next" at bounding box center [997, 202] width 24 height 65
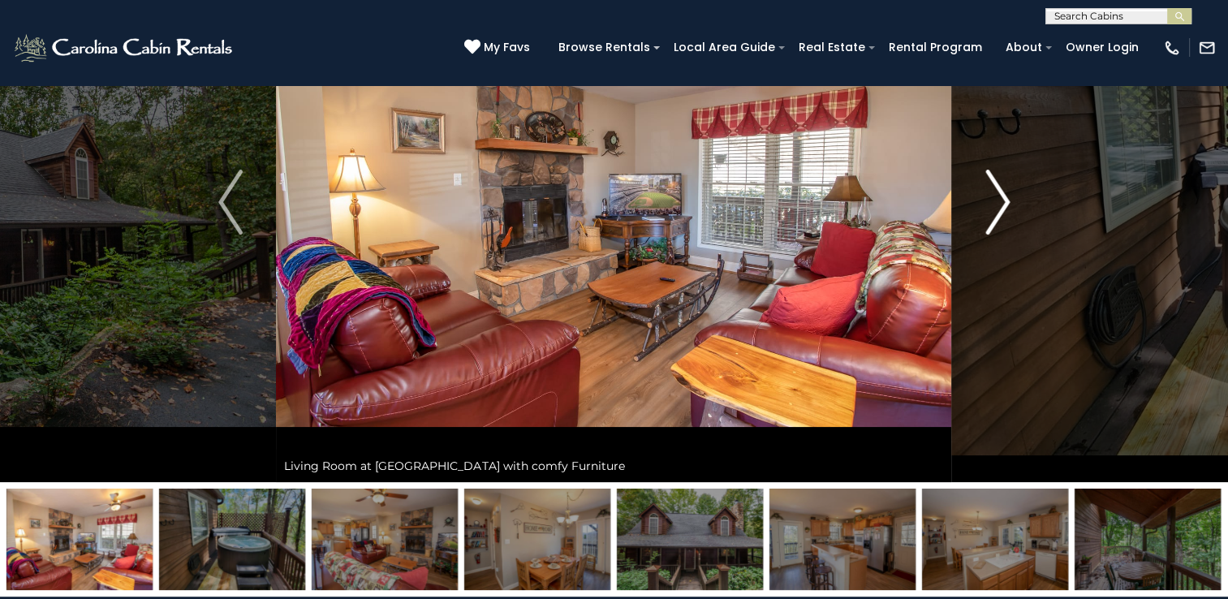
click at [996, 215] on img "Next" at bounding box center [997, 202] width 24 height 65
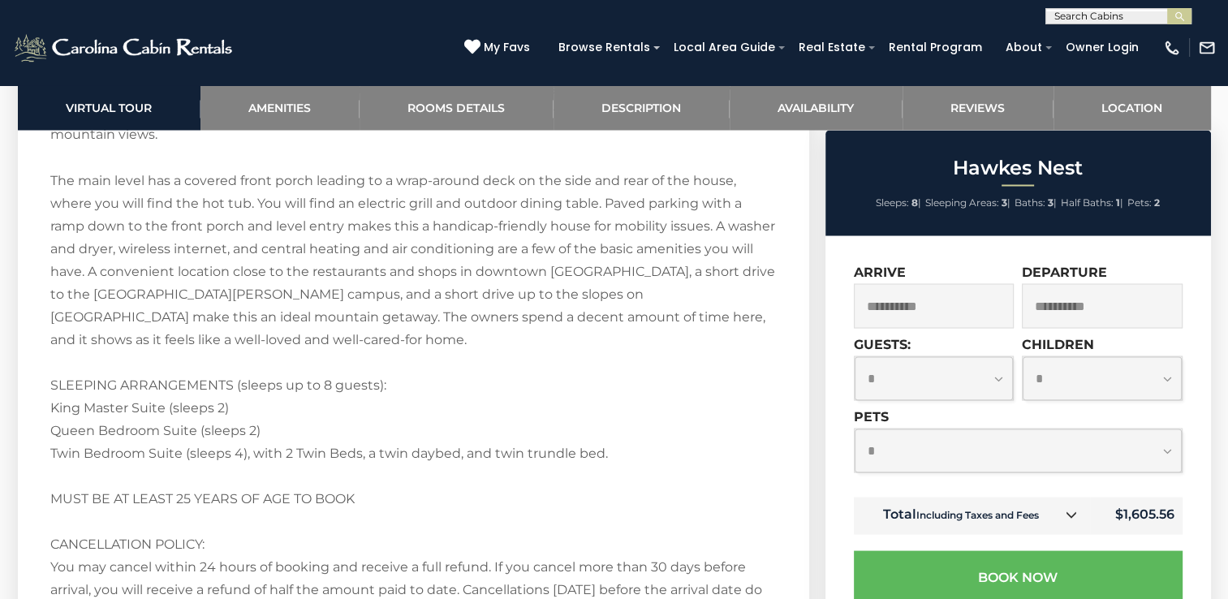
scroll to position [2921, 0]
